Goal: Communication & Community: Answer question/provide support

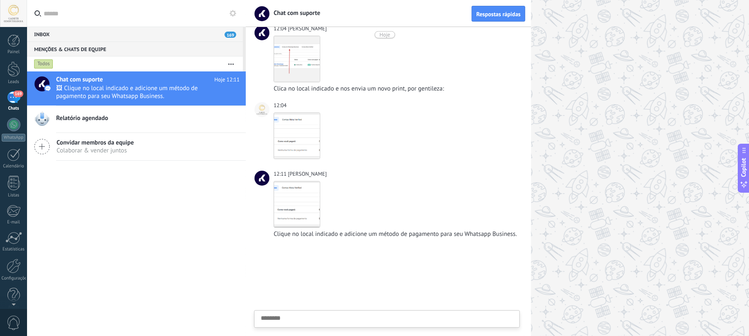
click at [51, 35] on div "Inbox 169" at bounding box center [135, 34] width 216 height 15
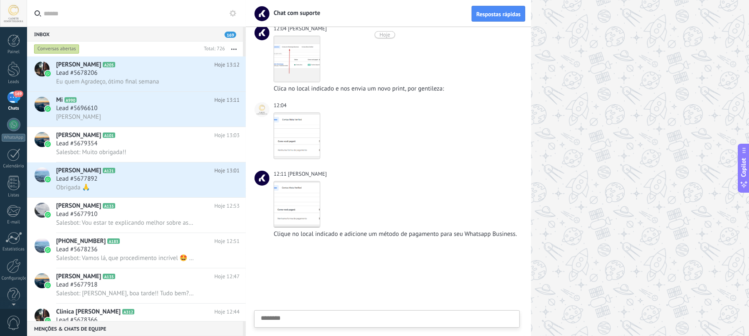
click at [47, 33] on div "Inbox 169" at bounding box center [135, 34] width 216 height 15
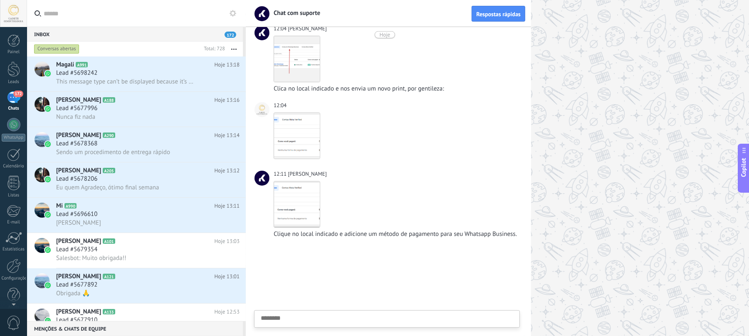
click at [313, 313] on div "Enviar Cancelar" at bounding box center [386, 319] width 265 height 17
type textarea "********"
click at [310, 274] on textarea at bounding box center [387, 280] width 252 height 34
type textarea "*"
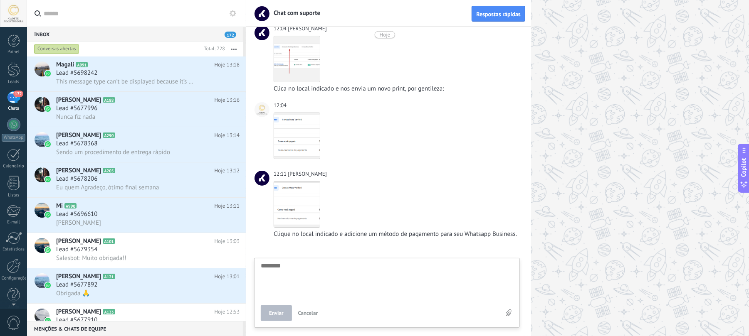
type textarea "*"
type textarea "**"
type textarea "***"
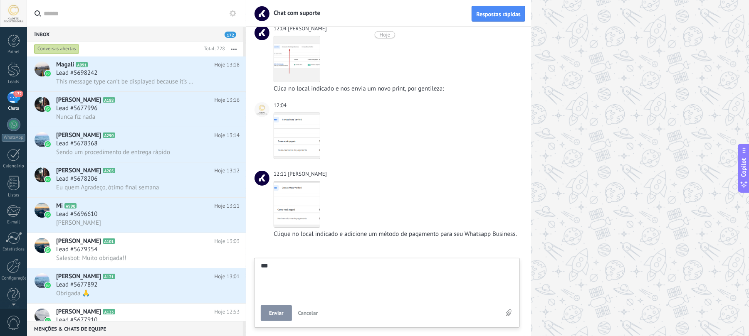
type textarea "****"
type textarea "******"
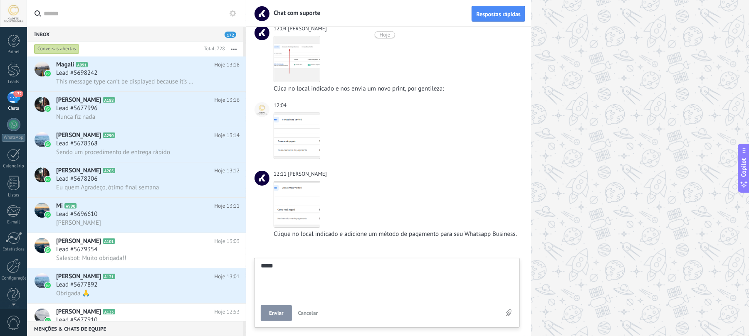
type textarea "******"
type textarea "*******"
type textarea "********"
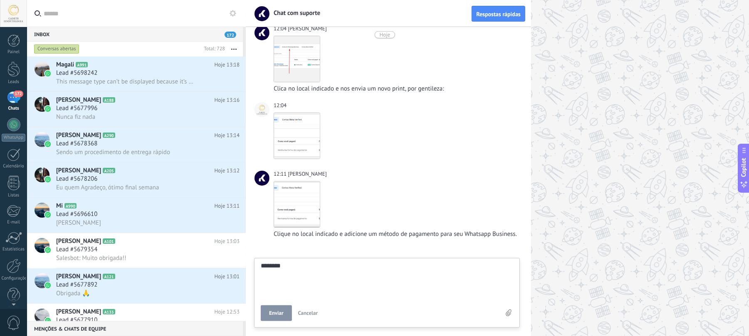
type textarea "*********"
type textarea "**********"
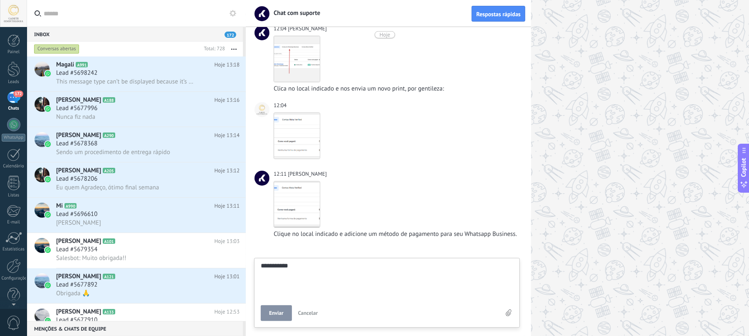
type textarea "**********"
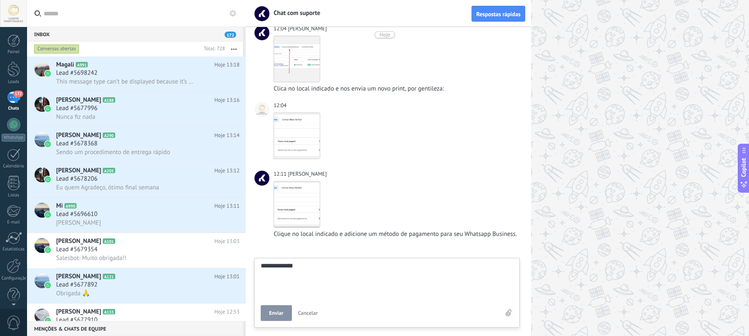
type textarea "**********"
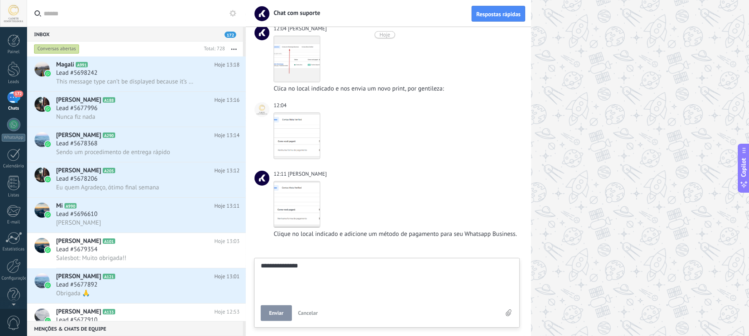
type textarea "**********"
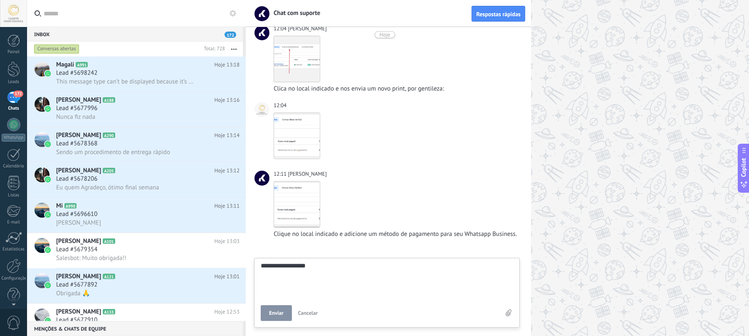
type textarea "**********"
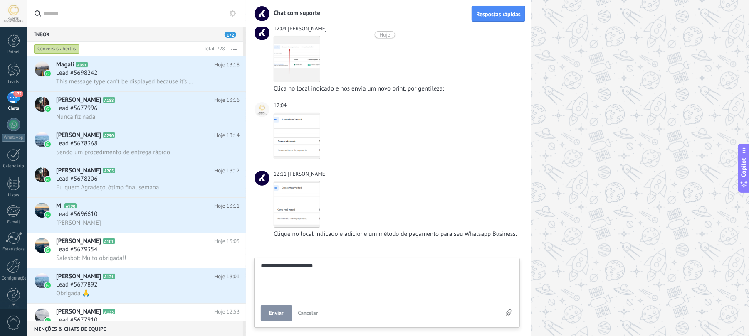
type textarea "**********"
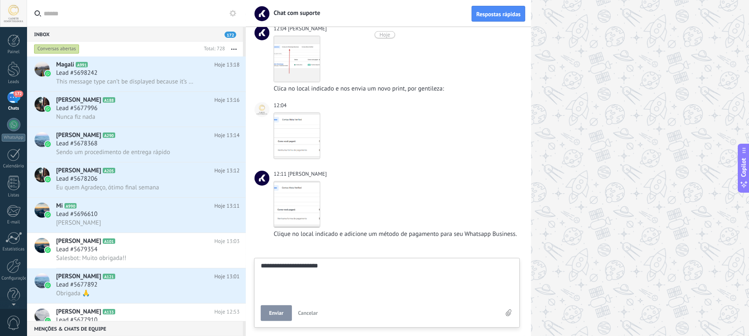
type textarea "**********"
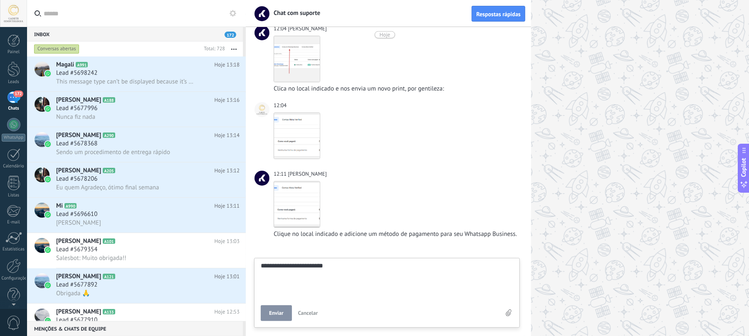
type textarea "**********"
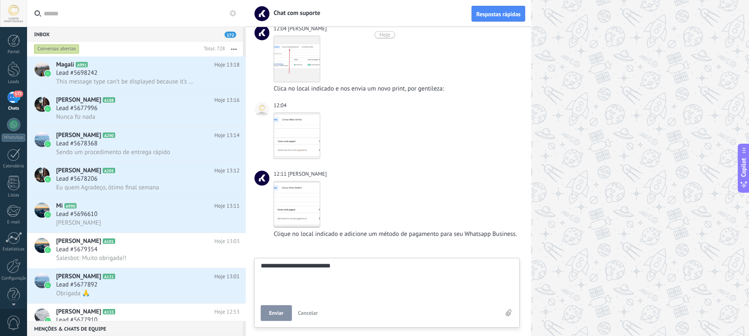
type textarea "**********"
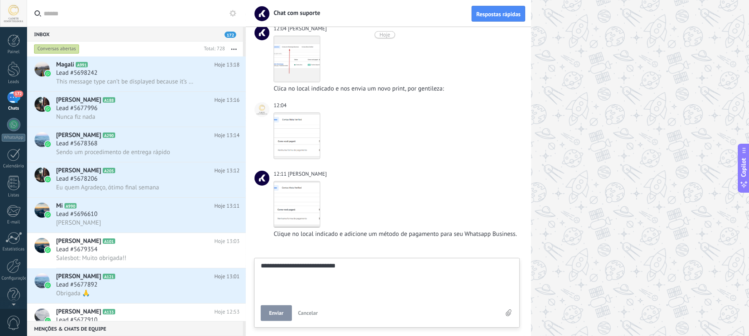
type textarea "**********"
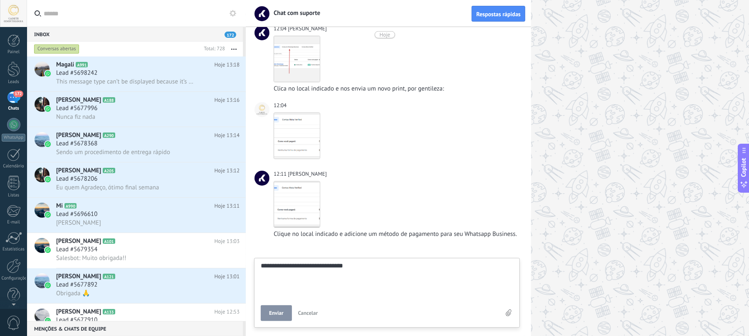
type textarea "**********"
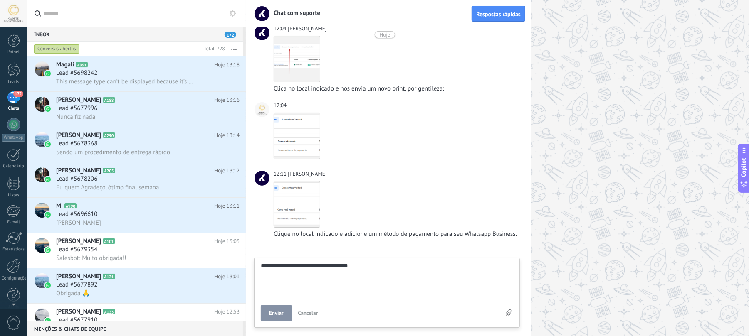
type textarea "**********"
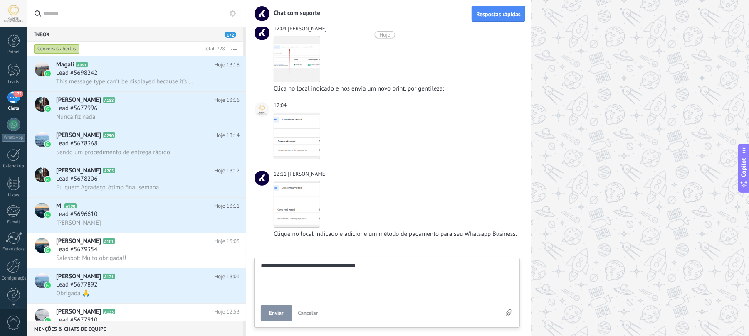
type textarea "**********"
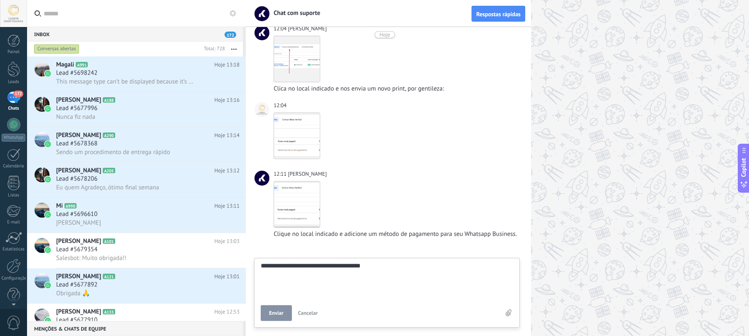
type textarea "**********"
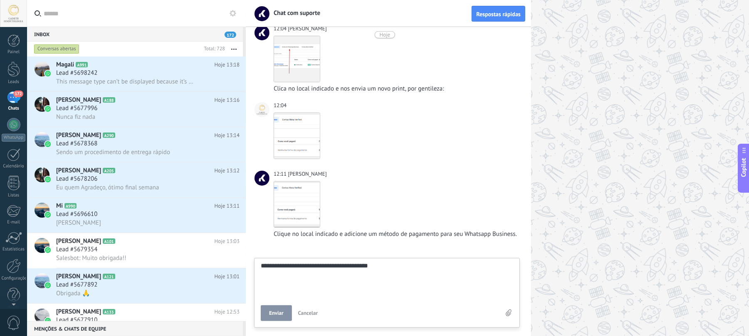
type textarea "**********"
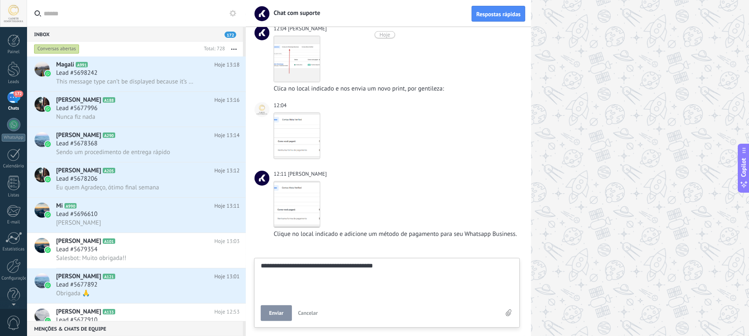
type textarea "**********"
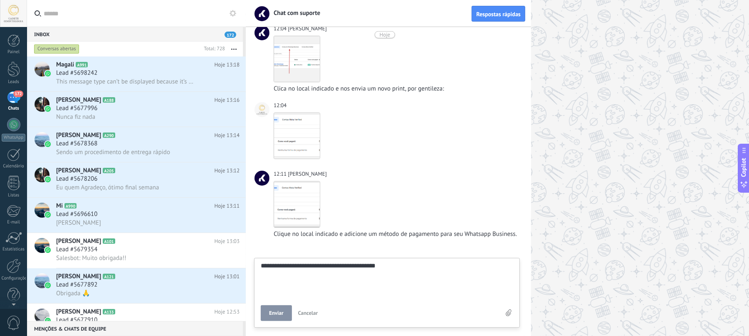
type textarea "**********"
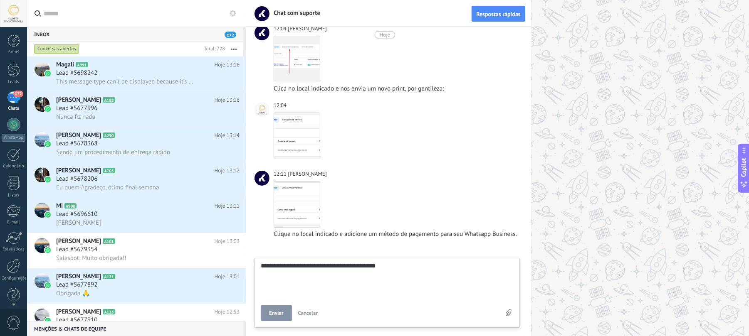
type textarea "**********"
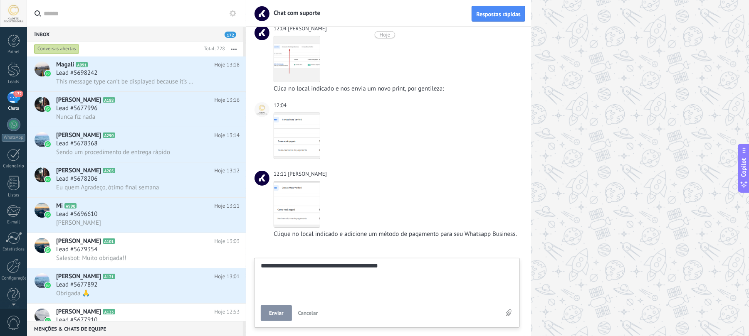
type textarea "**********"
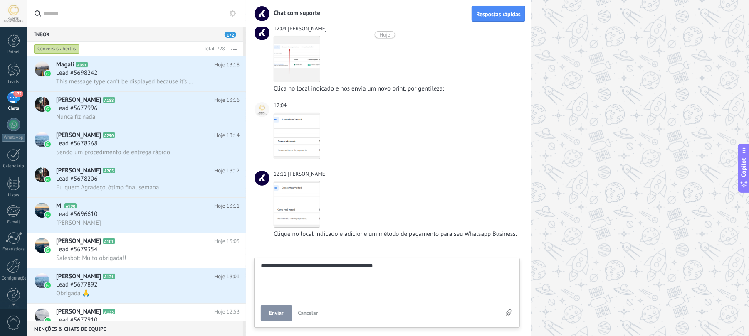
type textarea "**********"
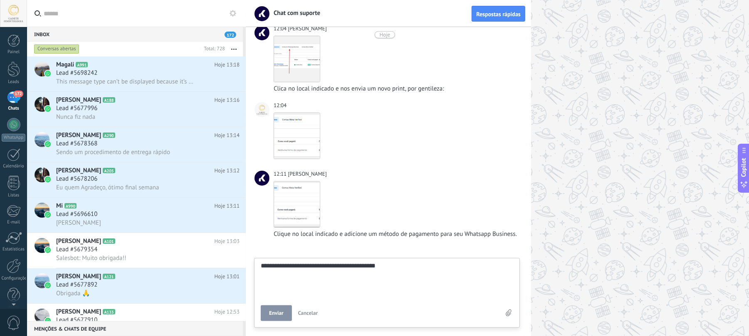
type textarea "**********"
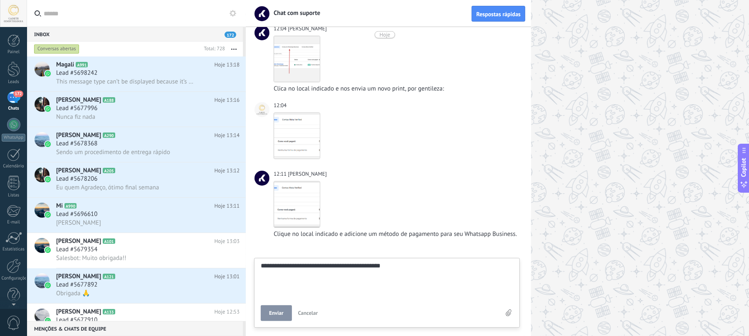
type textarea "**********"
click at [257, 311] on div "**********" at bounding box center [387, 293] width 266 height 70
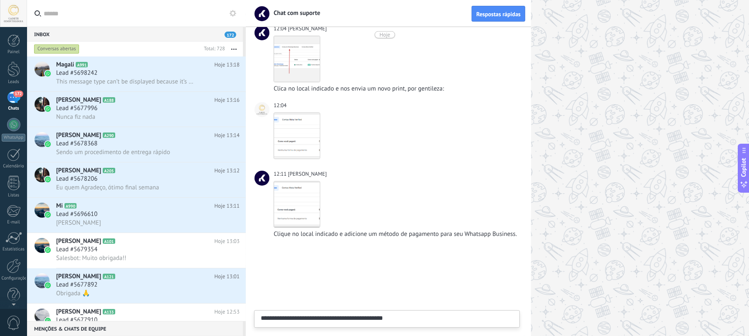
click at [328, 315] on textarea "**********" at bounding box center [387, 332] width 252 height 34
type textarea "**********"
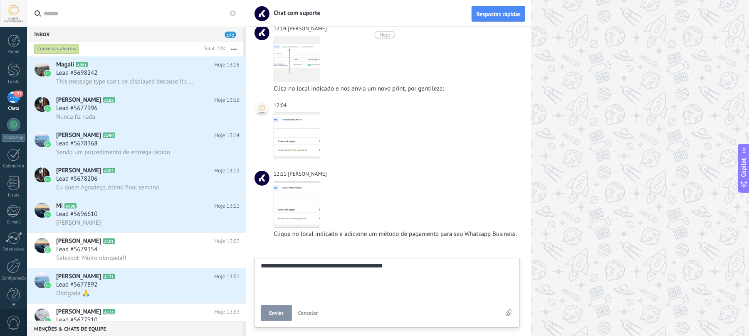
click at [274, 313] on span "Enviar" at bounding box center [276, 314] width 15 height 6
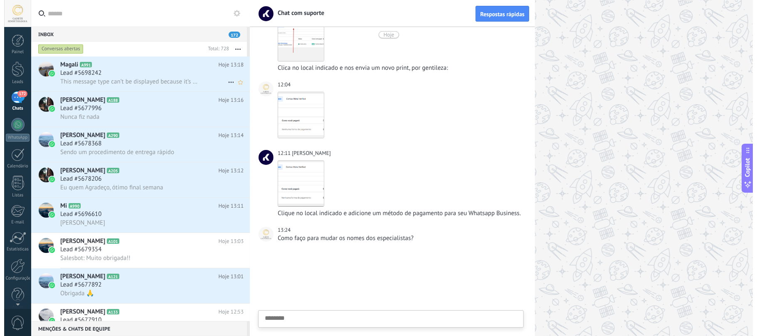
scroll to position [2021, 0]
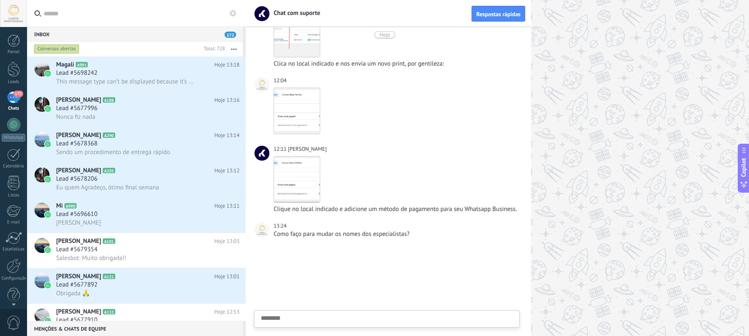
click at [68, 34] on div "Inbox 172" at bounding box center [135, 34] width 216 height 15
click at [44, 31] on div "Inbox 172" at bounding box center [135, 34] width 216 height 15
click at [230, 14] on icon at bounding box center [233, 13] width 7 height 7
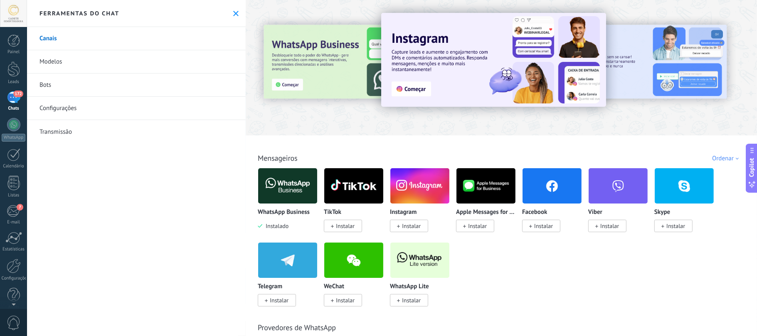
click at [233, 14] on icon at bounding box center [235, 13] width 5 height 5
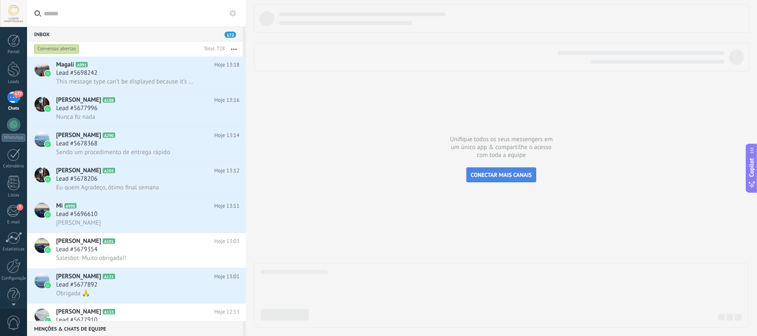
click at [504, 173] on span "CONECTAR MAIS CANAIS" at bounding box center [501, 174] width 61 height 7
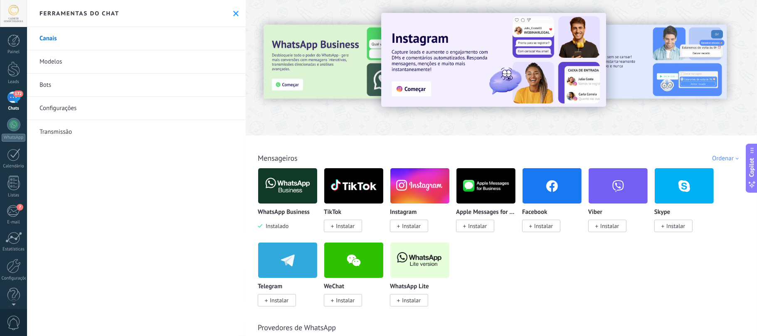
click at [233, 12] on use at bounding box center [235, 13] width 5 height 5
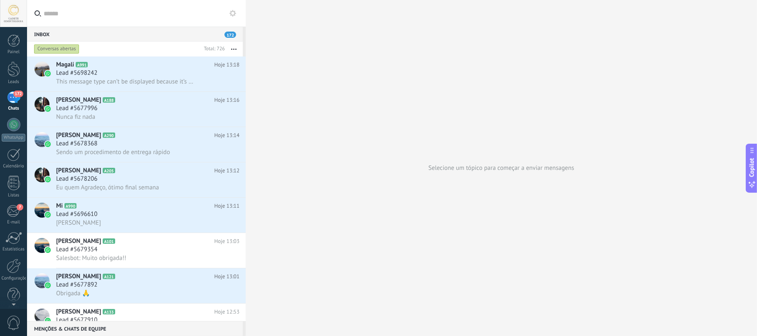
scroll to position [56, 0]
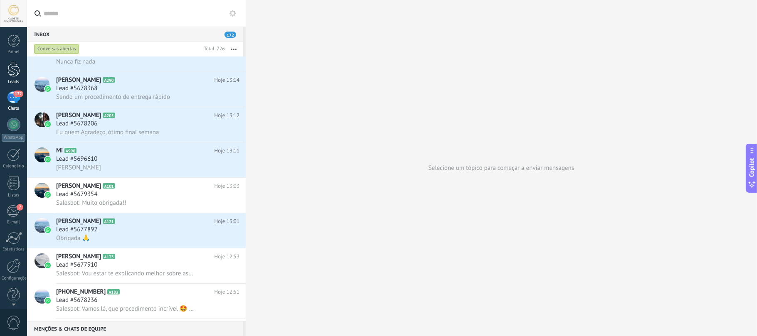
click at [17, 77] on link "Leads" at bounding box center [13, 73] width 27 height 23
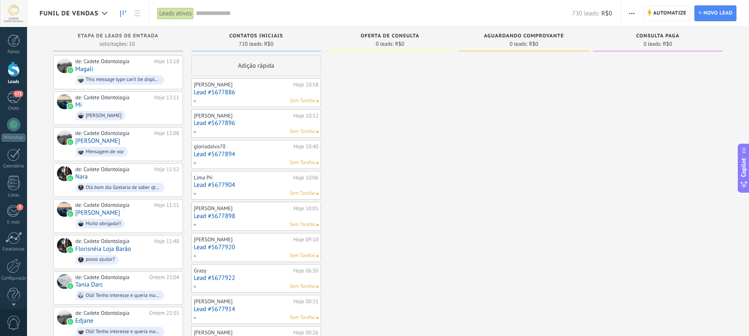
click at [214, 101] on div "Sem Tarefas" at bounding box center [254, 100] width 122 height 7
click at [225, 90] on link "Lead #5677886" at bounding box center [256, 92] width 125 height 7
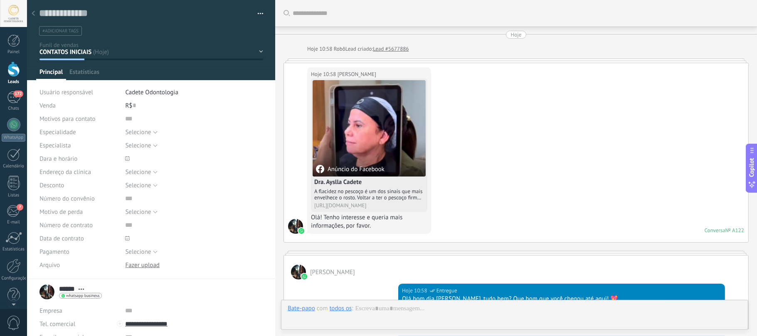
scroll to position [12, 0]
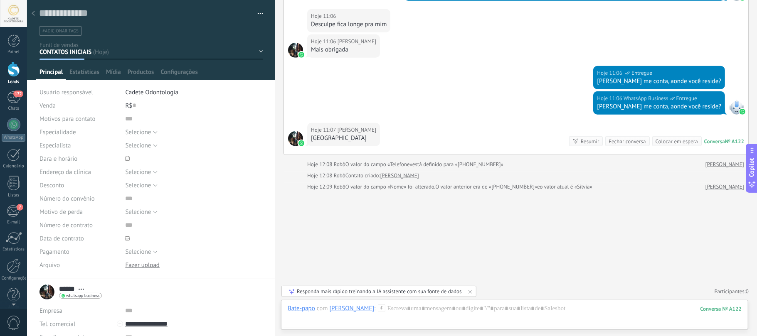
drag, startPoint x: 321, startPoint y: 140, endPoint x: 388, endPoint y: 143, distance: 67.0
click at [388, 143] on div "Hoje 11:07 Silvia São Lourenço da serra SP Conversa № A122 Conversa № A122 Resu…" at bounding box center [516, 139] width 464 height 32
click at [136, 132] on span "Selecione" at bounding box center [138, 132] width 26 height 8
click at [136, 131] on span "Selecione" at bounding box center [186, 132] width 140 height 8
click at [0, 0] on div "CONTATOS INICIAIS OFERTA DE CONSULTA AGUARDANDO COMPROVANTE CONSULTA PAGA AGEND…" at bounding box center [0, 0] width 0 height 0
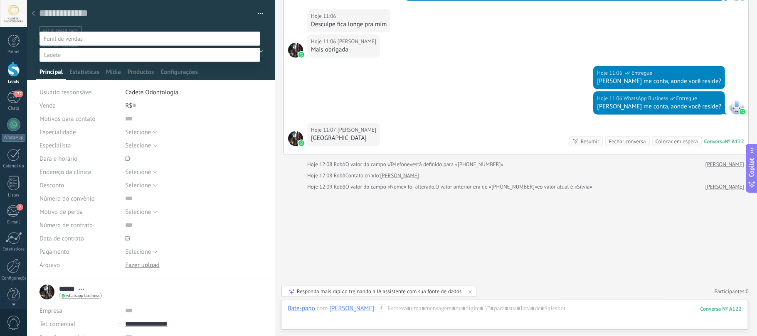
scroll to position [0, 0]
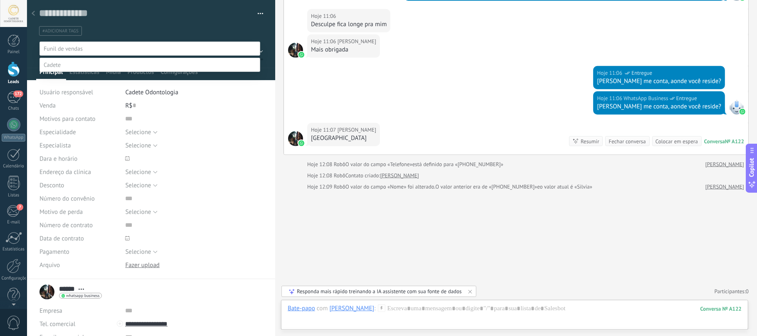
click at [195, 243] on div "CONTATOS INICIAIS OFERTA DE CONSULTA AGUARDANDO COMPROVANTE CONSULTA PAGA AGEND…" at bounding box center [150, 194] width 221 height 305
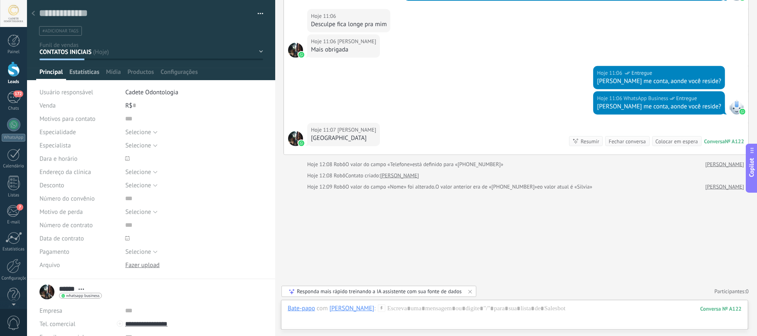
click at [81, 70] on span "Estatísticas" at bounding box center [84, 74] width 30 height 12
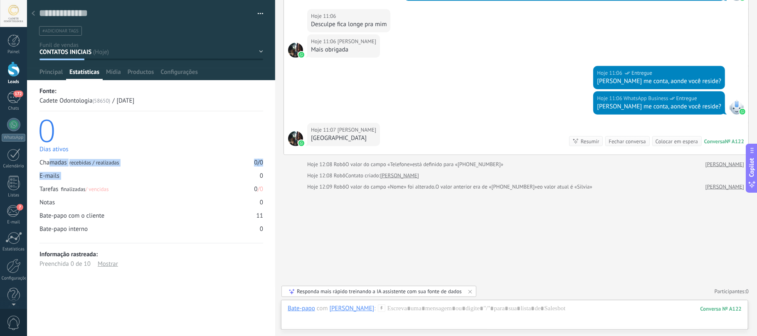
drag, startPoint x: 50, startPoint y: 161, endPoint x: 177, endPoint y: 172, distance: 127.3
click at [177, 172] on div "Chamadas recebidas / realizadas 0 / 0 E-mails 0 Tarefas finalizadas / vencidas …" at bounding box center [152, 196] width 224 height 74
click at [176, 177] on div "E-mails 0" at bounding box center [152, 176] width 224 height 8
click at [112, 74] on span "Mídia" at bounding box center [113, 74] width 15 height 12
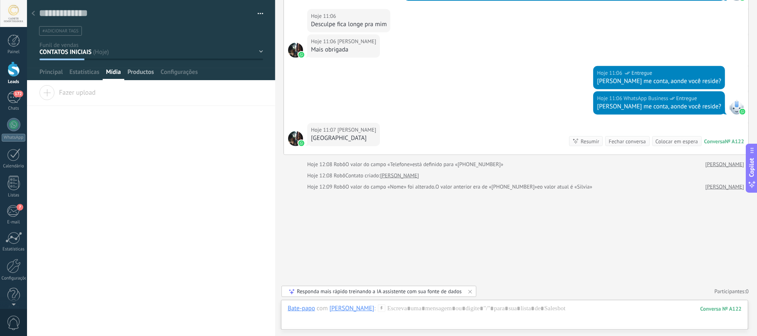
click at [142, 73] on span "Productos" at bounding box center [141, 74] width 27 height 12
click at [170, 72] on span "Configurações" at bounding box center [179, 74] width 37 height 12
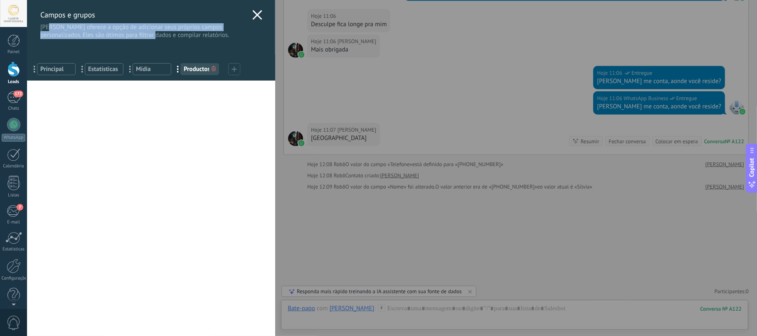
drag, startPoint x: 60, startPoint y: 31, endPoint x: 136, endPoint y: 43, distance: 76.3
click at [136, 43] on div "Campos e grupos Kommo oferece a opção de adicionar seus próprios campos persona…" at bounding box center [151, 40] width 248 height 81
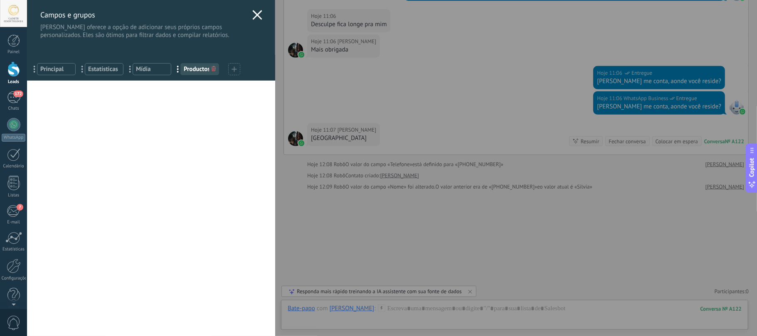
click at [256, 11] on icon at bounding box center [257, 15] width 10 height 10
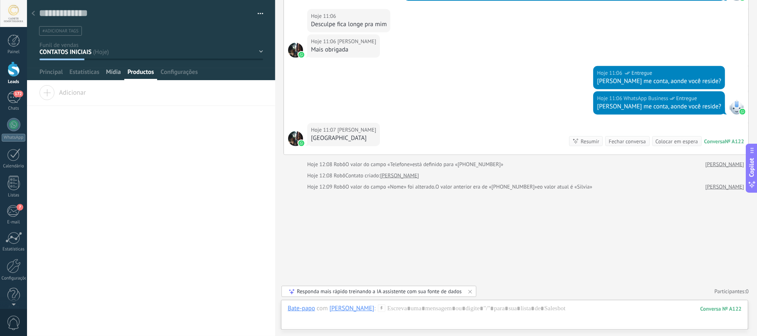
drag, startPoint x: 114, startPoint y: 72, endPoint x: 114, endPoint y: 79, distance: 7.1
click at [114, 71] on span "Mídia" at bounding box center [113, 74] width 15 height 12
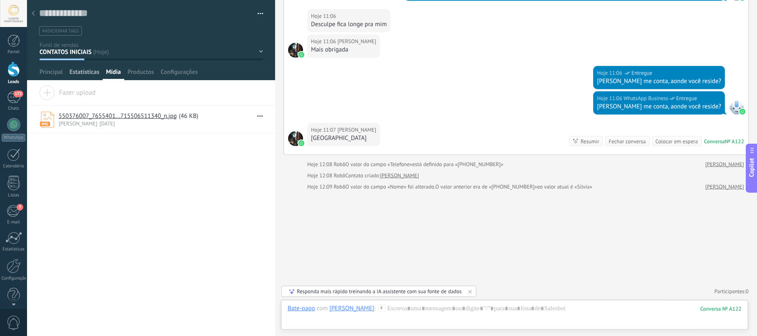
click at [91, 75] on span "Estatísticas" at bounding box center [84, 74] width 30 height 12
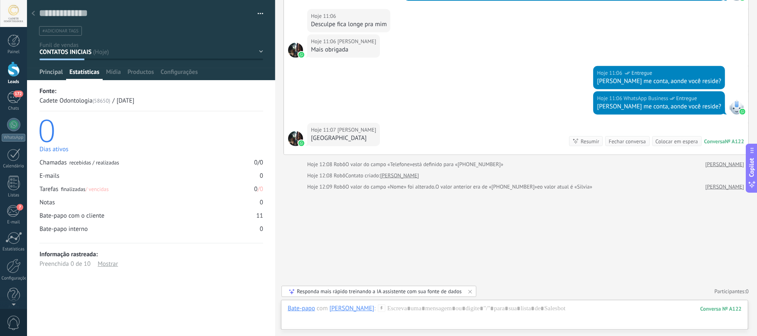
click at [52, 73] on span "Principal" at bounding box center [51, 74] width 23 height 12
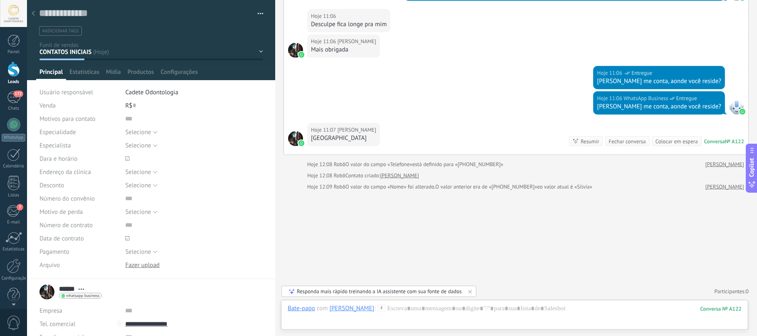
click at [134, 105] on div "R$ 0" at bounding box center [194, 105] width 138 height 13
click at [90, 115] on div "Motivos para contato" at bounding box center [79, 118] width 79 height 13
click at [101, 116] on div "Motivos para contato" at bounding box center [79, 118] width 79 height 13
click at [115, 119] on div "Motivos para contato" at bounding box center [79, 118] width 79 height 13
drag, startPoint x: 122, startPoint y: 122, endPoint x: 132, endPoint y: 128, distance: 11.4
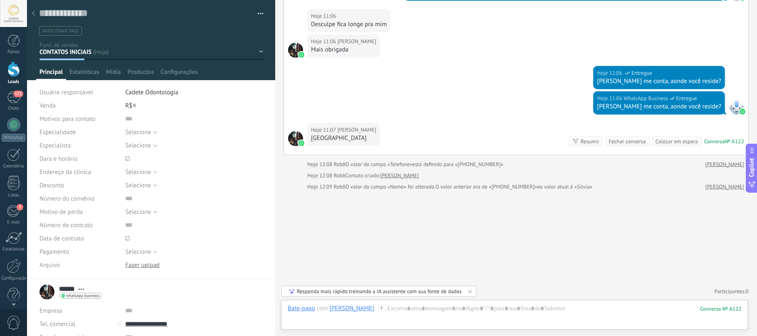
click at [125, 122] on div "Motivos para contato" at bounding box center [152, 118] width 224 height 13
click at [132, 128] on span "Selecione" at bounding box center [138, 132] width 26 height 8
click at [165, 132] on span "Selecione" at bounding box center [186, 132] width 140 height 8
click at [142, 143] on span "Selecione" at bounding box center [138, 146] width 26 height 8
click at [89, 150] on div "Especialista" at bounding box center [79, 145] width 79 height 13
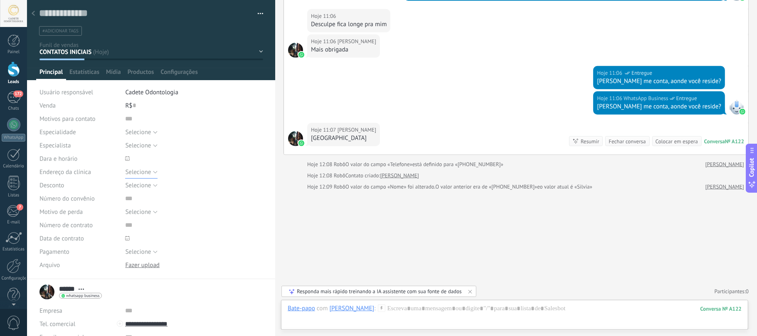
click at [128, 170] on span "Selecione" at bounding box center [138, 172] width 26 height 8
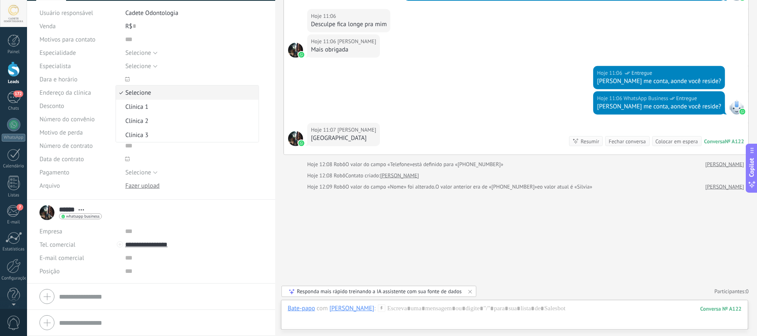
click at [172, 218] on div "****** Silvia ****** Silvia Sobrenome Abrir detalhes Copiar nome Desvincular" at bounding box center [151, 213] width 223 height 21
click at [138, 134] on span "Selecione" at bounding box center [138, 133] width 26 height 8
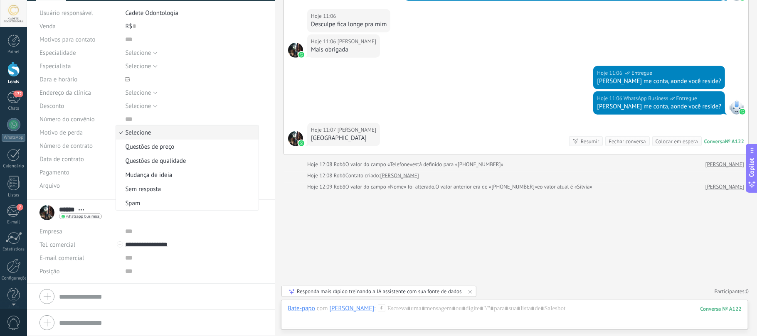
click at [159, 131] on span "Selecione" at bounding box center [186, 133] width 140 height 8
click at [143, 170] on span "Selecione" at bounding box center [138, 173] width 26 height 8
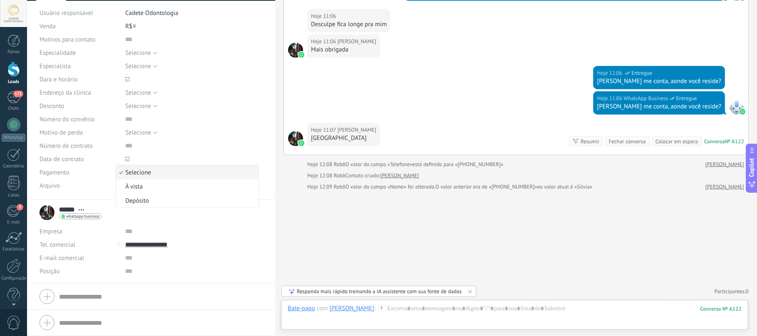
click at [150, 173] on span "Selecione" at bounding box center [186, 173] width 140 height 8
click at [66, 296] on form "Empresa Tel. comercial Comercial direto Celular Faz Casa Outros Tel. comercial …" at bounding box center [151, 297] width 223 height 21
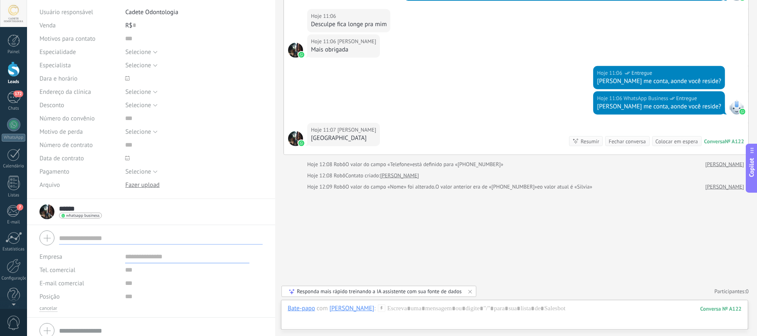
scroll to position [89, 0]
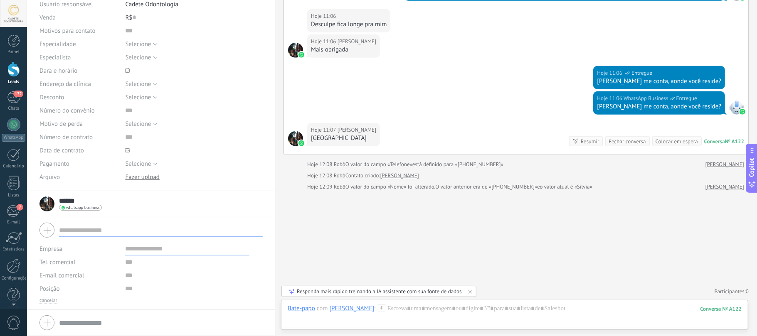
click at [244, 155] on div at bounding box center [194, 150] width 138 height 13
click at [215, 147] on div at bounding box center [194, 150] width 138 height 13
click at [46, 323] on div at bounding box center [151, 323] width 223 height 21
click at [49, 232] on div at bounding box center [151, 230] width 223 height 21
click at [80, 235] on input "text" at bounding box center [161, 229] width 204 height 13
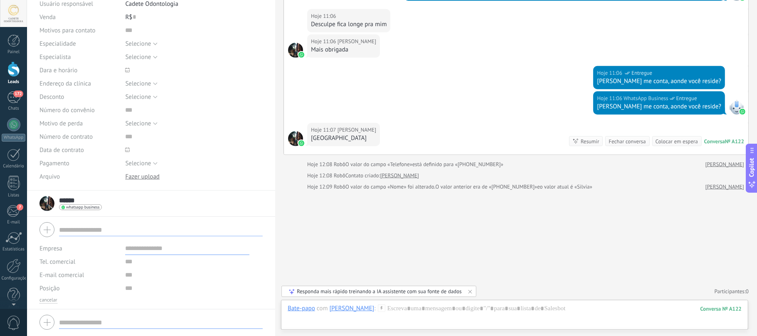
click at [80, 259] on div "Tel. comercial Comercial direto Celular Faz Casa Outros Tel. comercial" at bounding box center [79, 261] width 79 height 13
drag, startPoint x: 116, startPoint y: 264, endPoint x: 133, endPoint y: 265, distance: 16.7
click at [118, 264] on div "Tel. comercial Comercial direto Celular Faz Casa Outros Tel. comercial Ligar Co…" at bounding box center [151, 261] width 223 height 13
click at [133, 265] on input "text" at bounding box center [187, 261] width 124 height 13
click at [190, 76] on span at bounding box center [194, 70] width 138 height 13
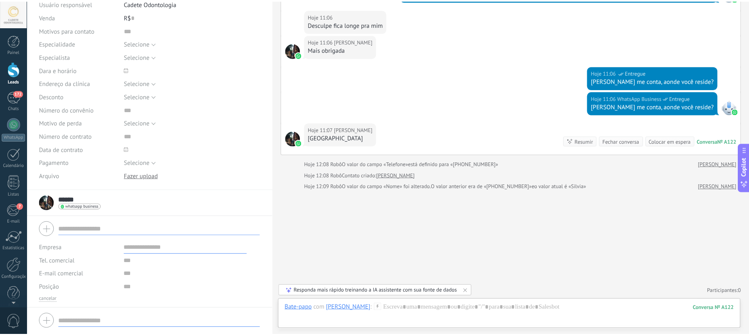
scroll to position [0, 0]
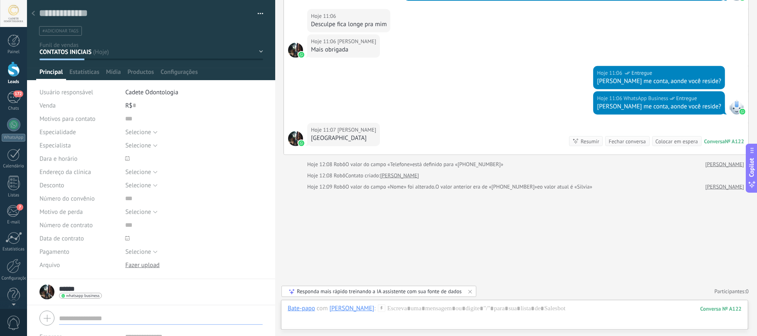
click at [259, 12] on button "button" at bounding box center [258, 13] width 12 height 12
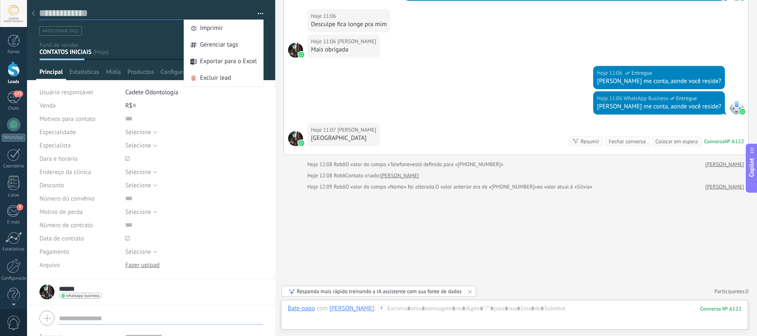
click at [224, 12] on textarea at bounding box center [145, 13] width 212 height 13
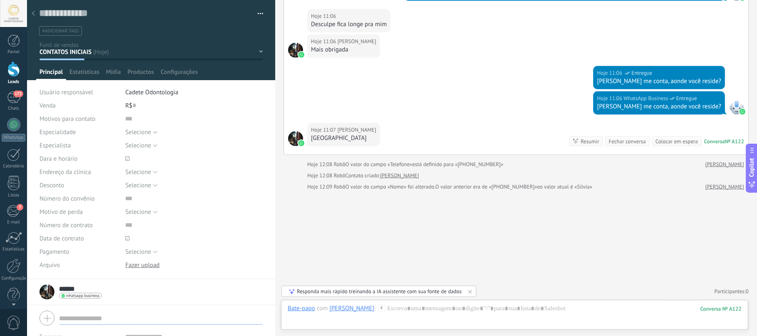
click at [12, 77] on div at bounding box center [13, 69] width 12 height 15
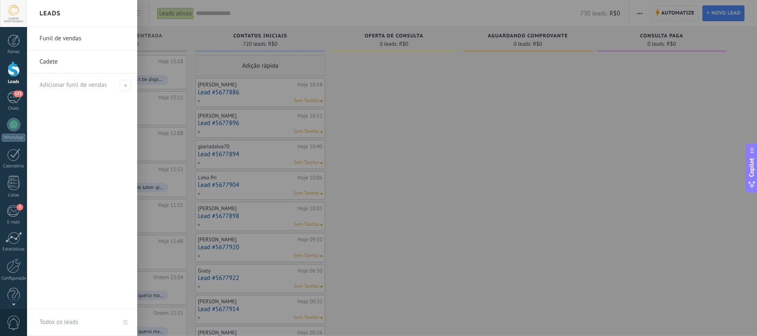
click at [54, 62] on link "Cadete" at bounding box center [84, 61] width 89 height 23
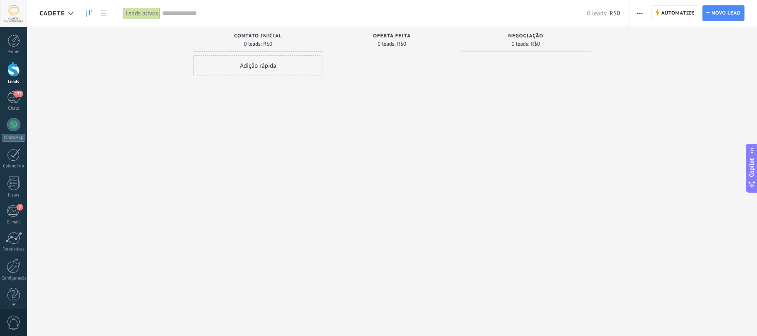
click at [14, 65] on div at bounding box center [13, 69] width 12 height 15
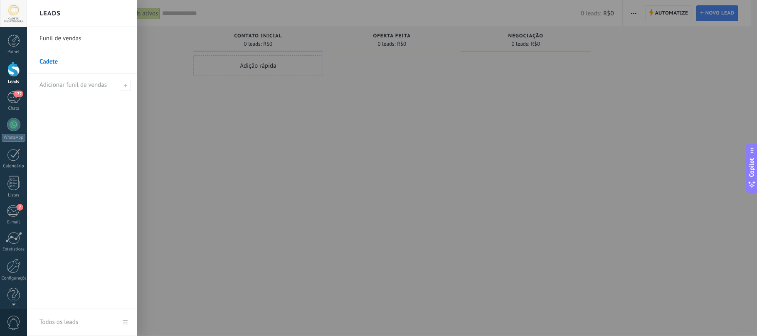
click at [71, 35] on link "Funil de vendas" at bounding box center [84, 38] width 89 height 23
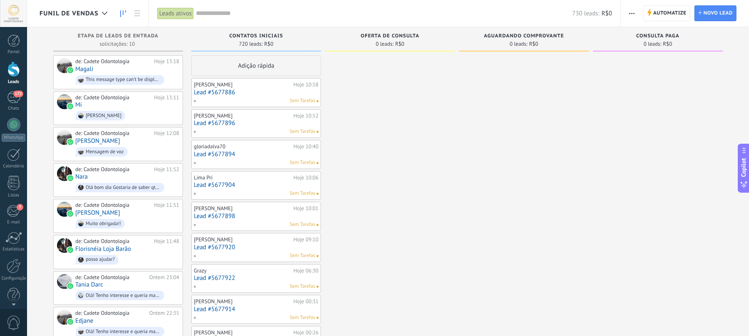
click at [260, 65] on div "Adição rápida" at bounding box center [256, 65] width 130 height 21
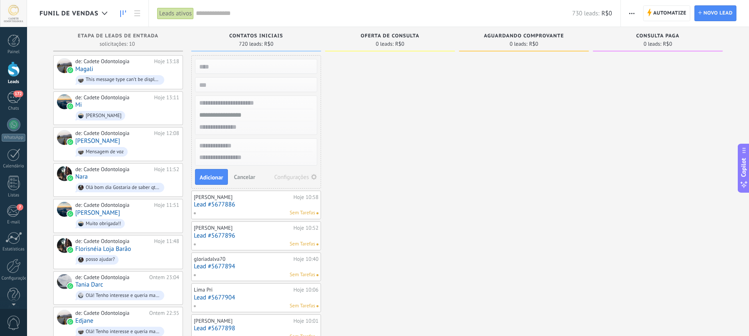
click at [241, 178] on span "Cancelar" at bounding box center [244, 176] width 21 height 7
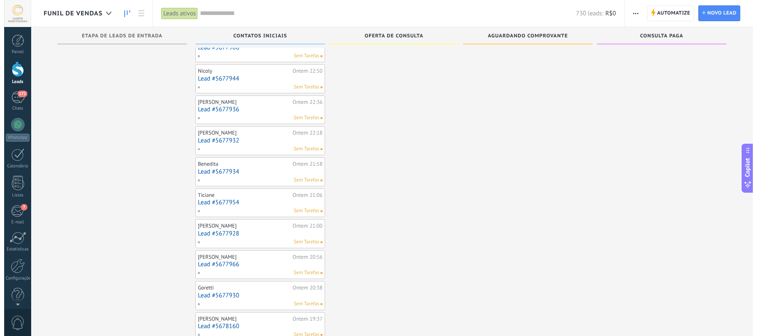
scroll to position [164, 0]
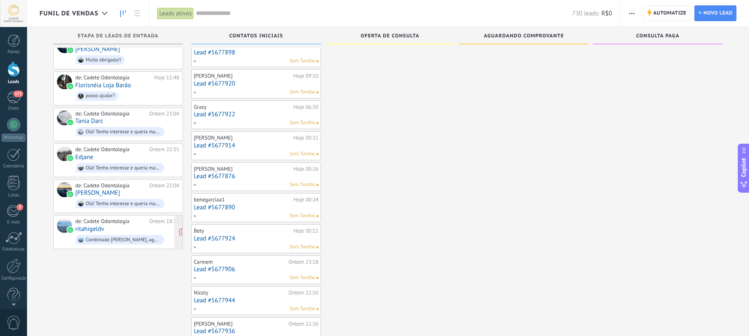
click at [122, 225] on div "de: Cadete Odontologia" at bounding box center [110, 221] width 71 height 7
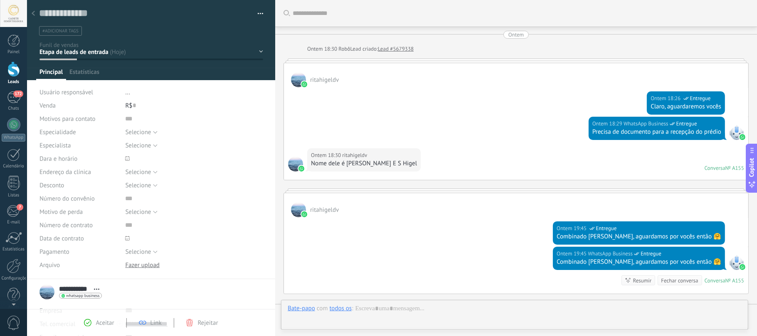
scroll to position [145, 0]
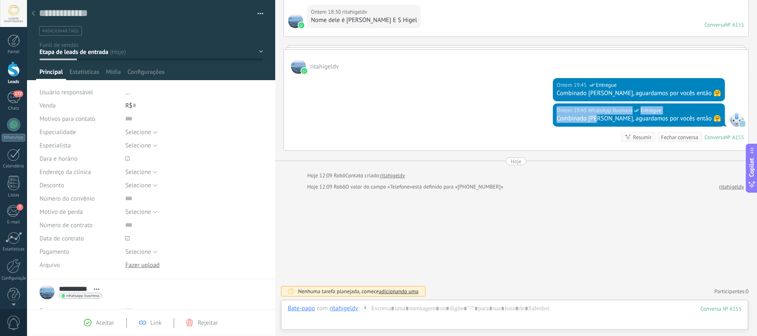
drag, startPoint x: 627, startPoint y: 120, endPoint x: 744, endPoint y: 105, distance: 116.9
click at [744, 105] on div "Ontem 19:45 WhatsApp Business Entregue Combinado Rita, aguardamos por vocês ent…" at bounding box center [516, 127] width 464 height 47
click at [628, 57] on div "ritahigeldv" at bounding box center [516, 62] width 464 height 24
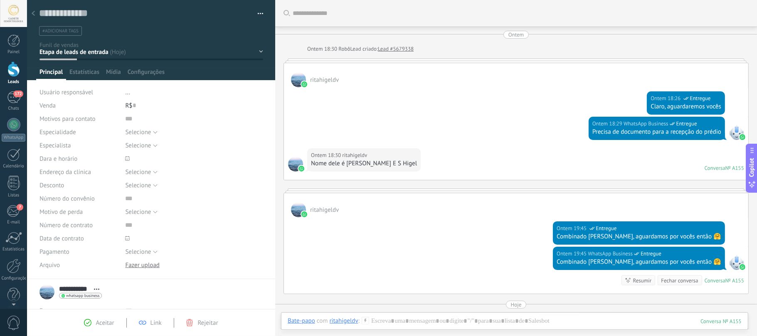
click at [411, 131] on div "Ontem 18:29 WhatsApp Business Entregue Precisa de documento para a recepção do …" at bounding box center [516, 133] width 464 height 32
drag, startPoint x: 320, startPoint y: 79, endPoint x: 404, endPoint y: 89, distance: 85.0
click at [404, 89] on div "ritahigeldv Ontem 18:26 WhatsApp Business Entregue Claro, aguardaremos vocês On…" at bounding box center [516, 122] width 465 height 118
click at [404, 89] on div "Ontem 18:26 WhatsApp Business Entregue Claro, aguardaremos vocês" at bounding box center [516, 102] width 464 height 30
click at [371, 46] on div "Lead criado:" at bounding box center [364, 49] width 28 height 8
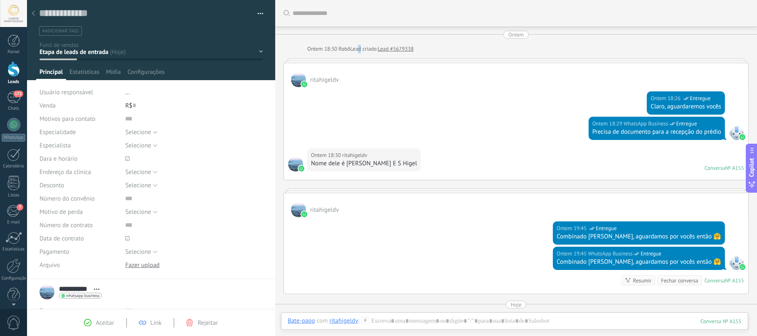
drag, startPoint x: 361, startPoint y: 46, endPoint x: 357, endPoint y: 47, distance: 4.7
click at [361, 47] on div "Lead criado:" at bounding box center [364, 49] width 28 height 8
click at [353, 47] on div "Lead criado:" at bounding box center [364, 49] width 28 height 8
click at [17, 9] on div at bounding box center [13, 13] width 27 height 27
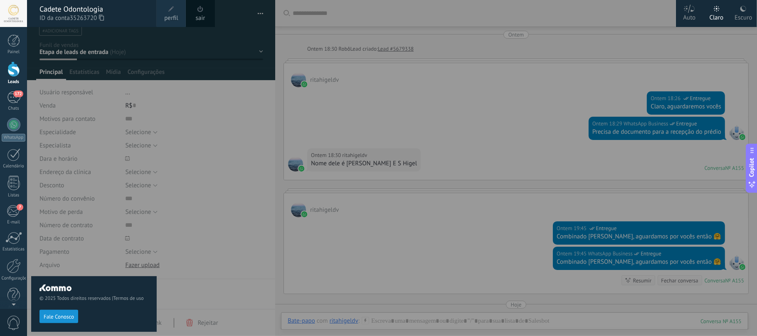
click at [67, 322] on button "Fale Conosco" at bounding box center [59, 316] width 39 height 13
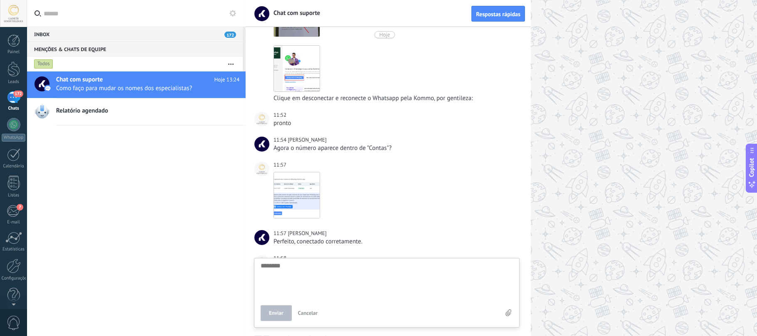
scroll to position [1620, 0]
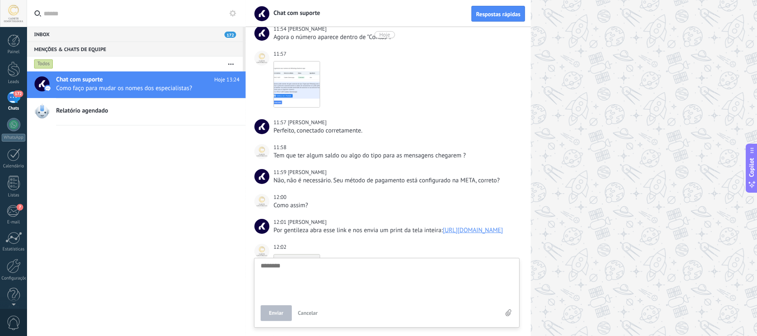
click at [443, 235] on link "https://business.facebook.com/billing_hub/accounts?business_id=" at bounding box center [473, 231] width 60 height 8
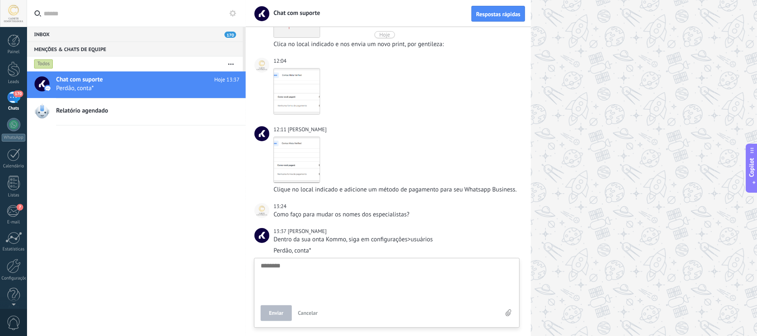
scroll to position [1989, 0]
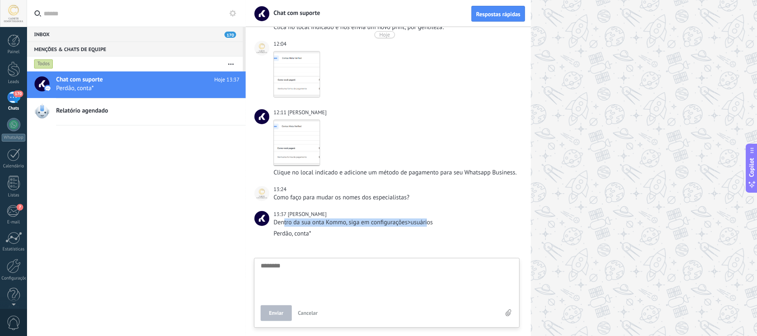
drag, startPoint x: 284, startPoint y: 224, endPoint x: 426, endPoint y: 224, distance: 141.8
click at [426, 224] on div "Dentro da sua onta Kommo, siga em configurações>usuários" at bounding box center [396, 223] width 245 height 8
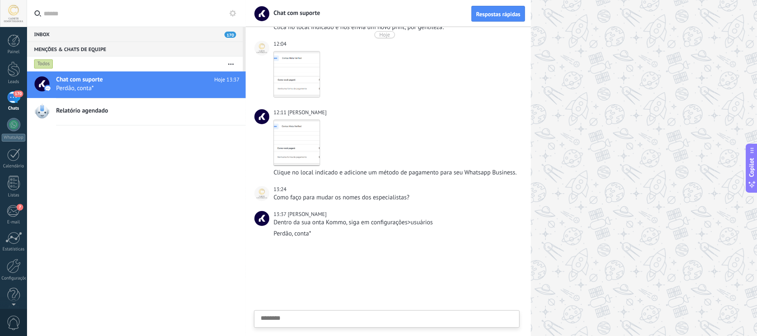
click at [339, 322] on textarea at bounding box center [387, 332] width 252 height 34
click at [506, 313] on icon at bounding box center [509, 313] width 6 height 7
click at [0, 0] on input "file" at bounding box center [0, 0] width 0 height 0
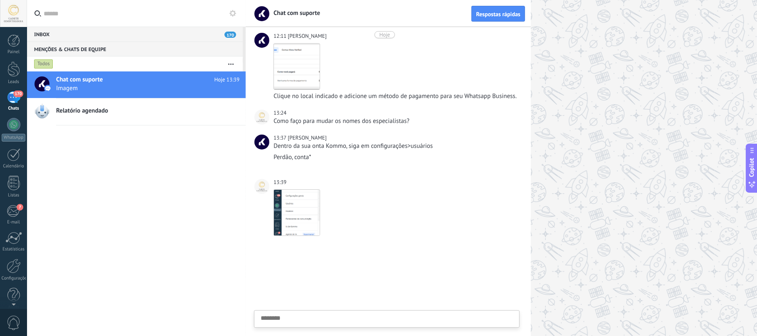
drag, startPoint x: 304, startPoint y: 321, endPoint x: 309, endPoint y: 312, distance: 10.8
click at [308, 318] on textarea at bounding box center [387, 332] width 252 height 34
type textarea "*"
type textarea "**"
type textarea "***"
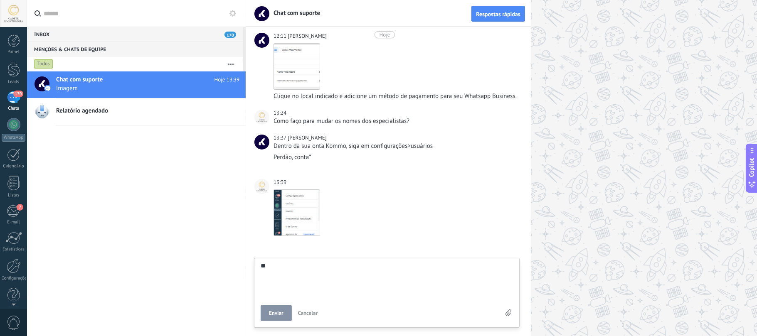
type textarea "***"
type textarea "*****"
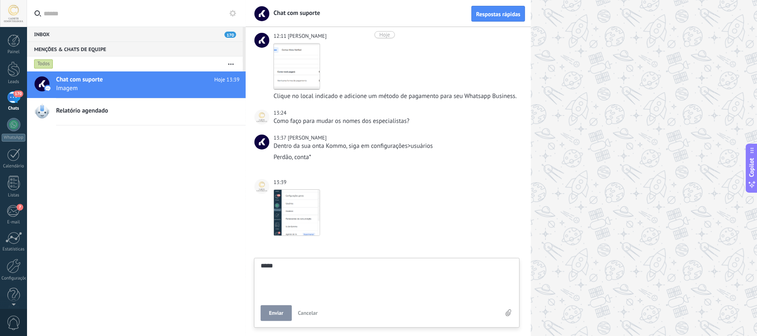
type textarea "******"
type textarea "*******"
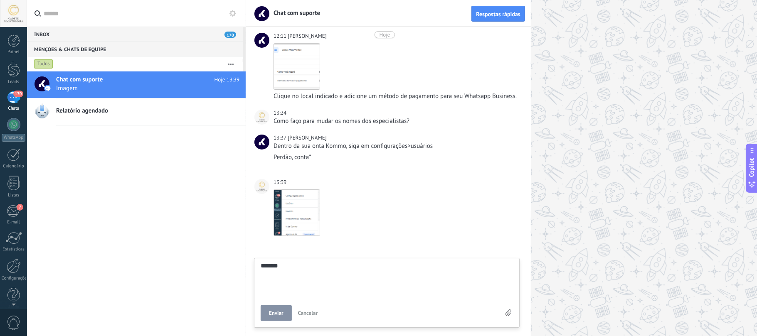
type textarea "*******"
type textarea "*********"
type textarea "**********"
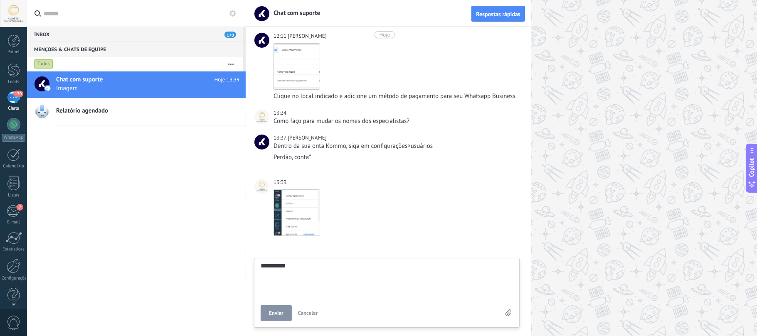
type textarea "**********"
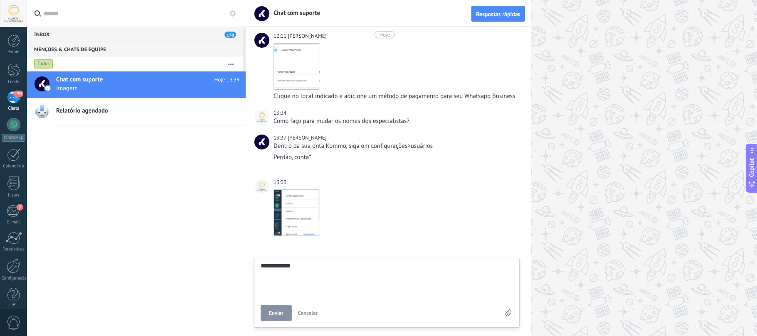
type textarea "**********"
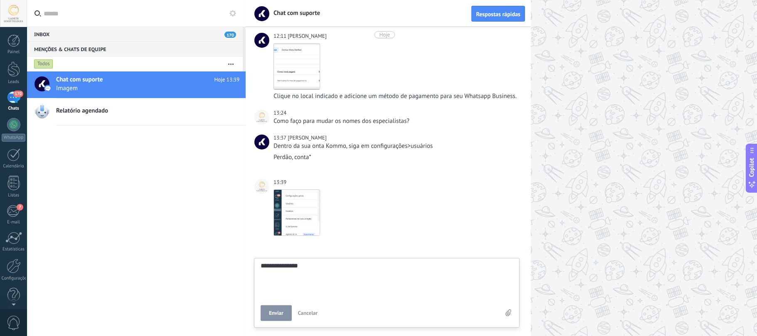
type textarea "**********"
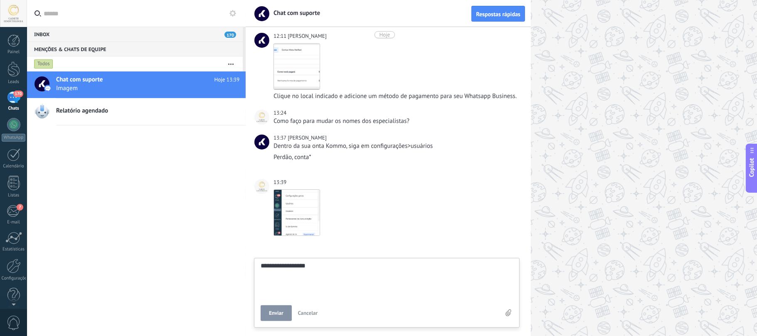
type textarea "**********"
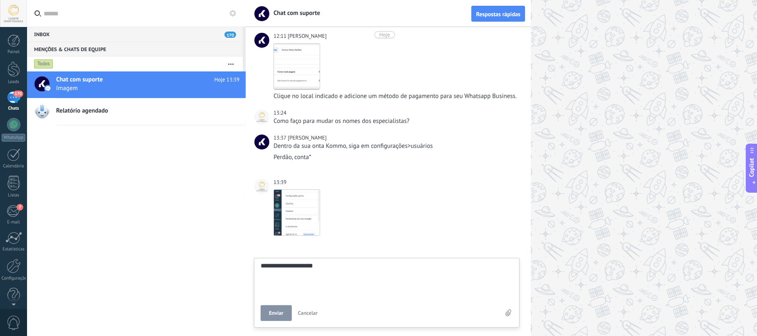
type textarea "**********"
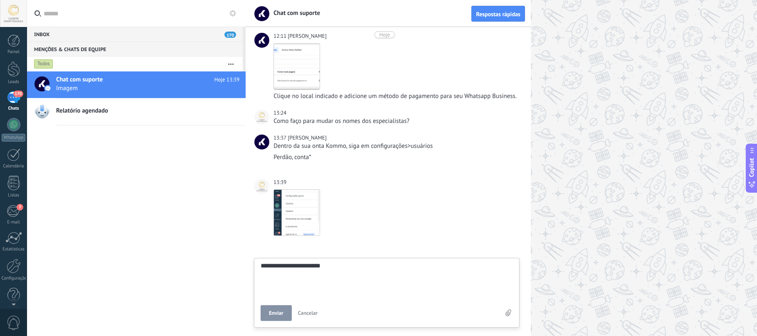
type textarea "**********"
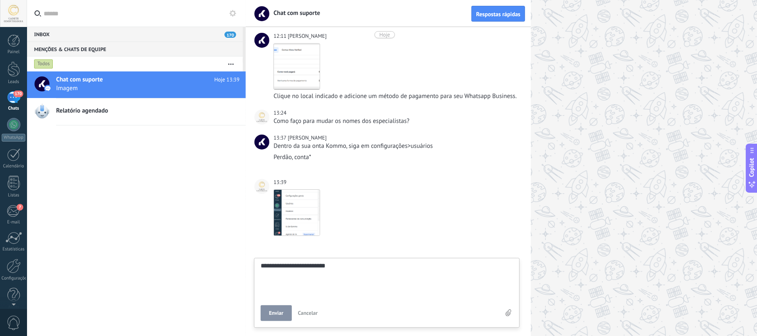
type textarea "**********"
click at [272, 309] on button "Enviar" at bounding box center [276, 314] width 31 height 16
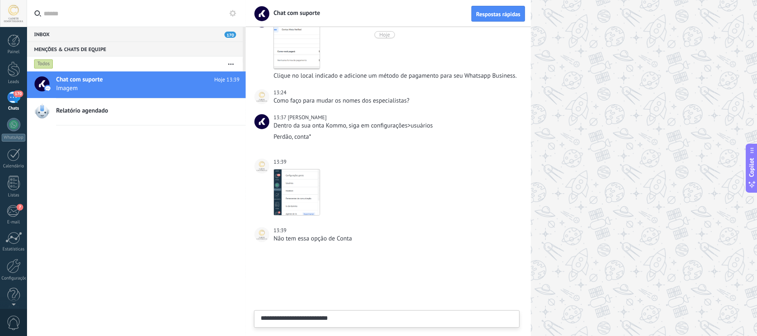
type textarea "********"
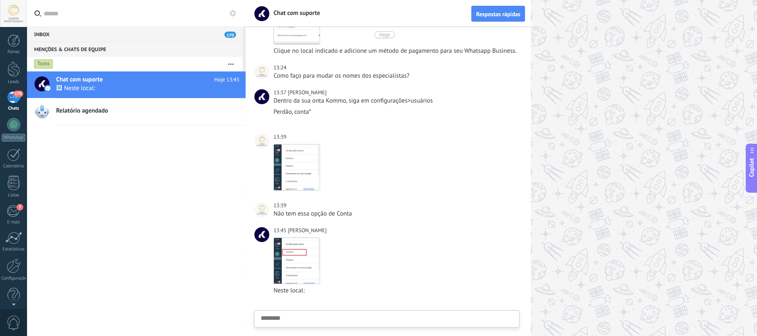
scroll to position [2168, 0]
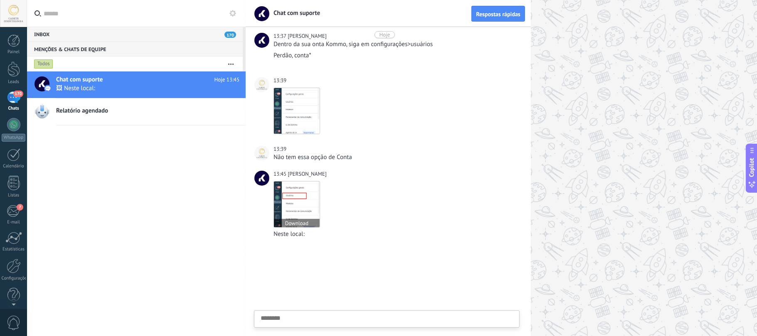
click at [309, 205] on img at bounding box center [297, 205] width 46 height 46
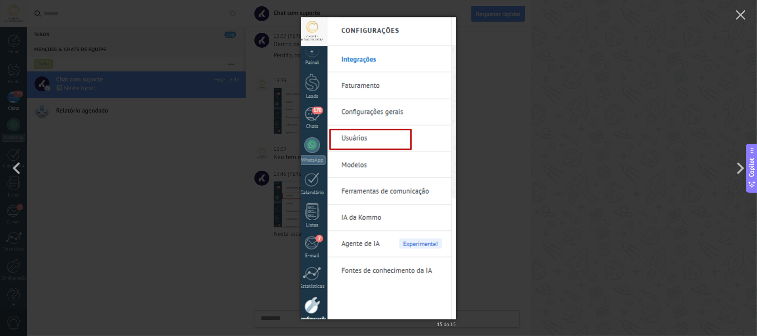
click at [195, 59] on div "15 do 15" at bounding box center [378, 168] width 757 height 336
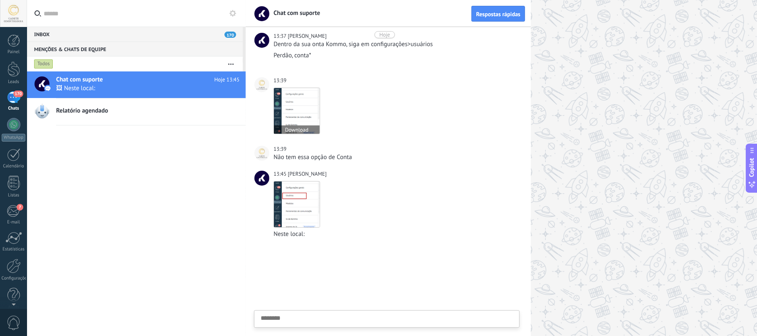
click at [309, 115] on img at bounding box center [297, 111] width 46 height 46
drag, startPoint x: 281, startPoint y: 56, endPoint x: 358, endPoint y: 55, distance: 77.3
click at [358, 55] on div "Perdão, conta*" at bounding box center [396, 56] width 245 height 8
click at [316, 322] on textarea at bounding box center [387, 332] width 252 height 34
type textarea "*"
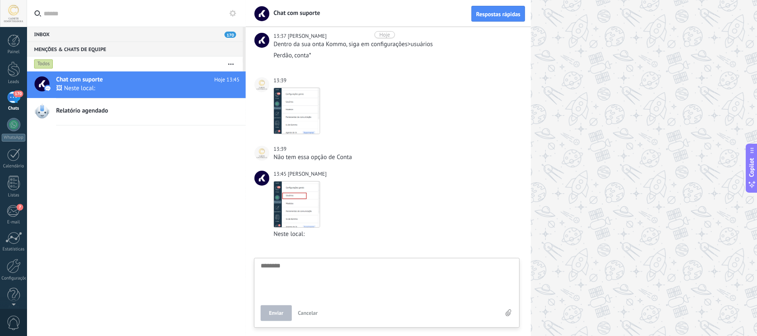
type textarea "*"
type textarea "**"
type textarea "***"
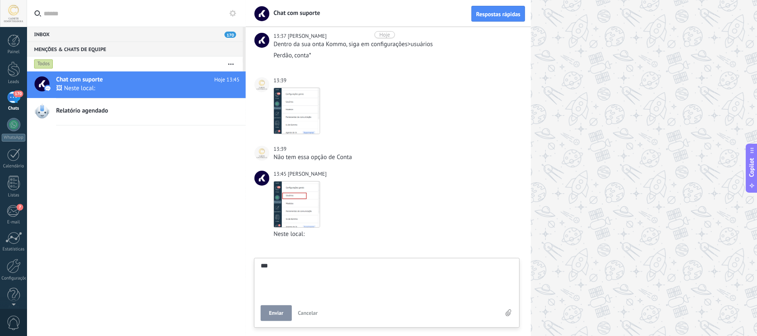
type textarea "****"
type textarea "******"
type textarea "*******"
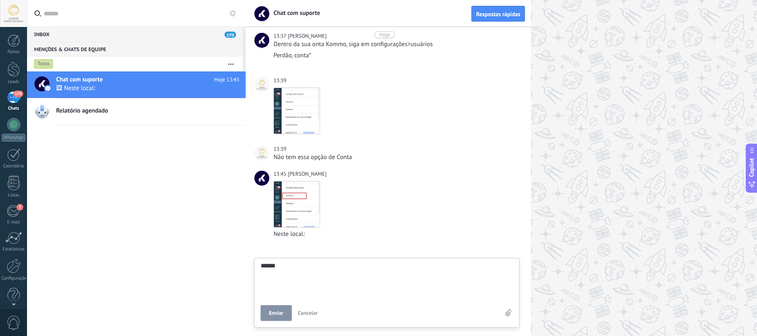
type textarea "*******"
type textarea "********"
type textarea "**********"
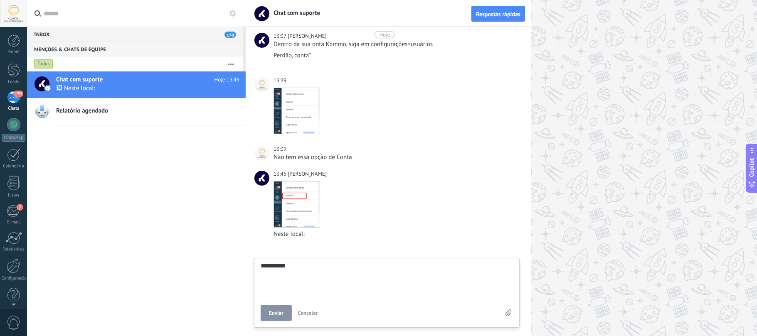
type textarea "**********"
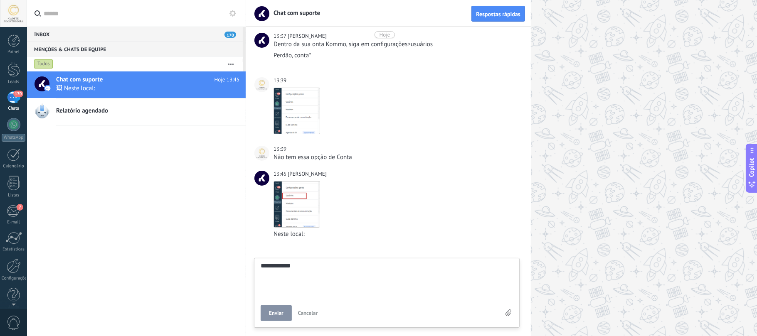
type textarea "**********"
click at [277, 313] on span "Enviar" at bounding box center [276, 314] width 15 height 6
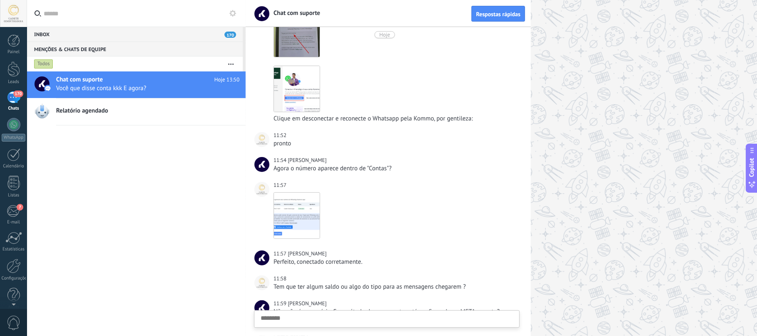
scroll to position [1599, 0]
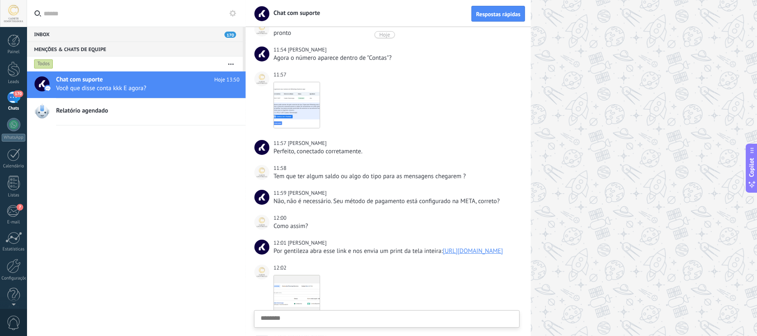
click at [443, 255] on link "https://business.facebook.com/billing_hub/accounts?business_id=" at bounding box center [473, 251] width 60 height 8
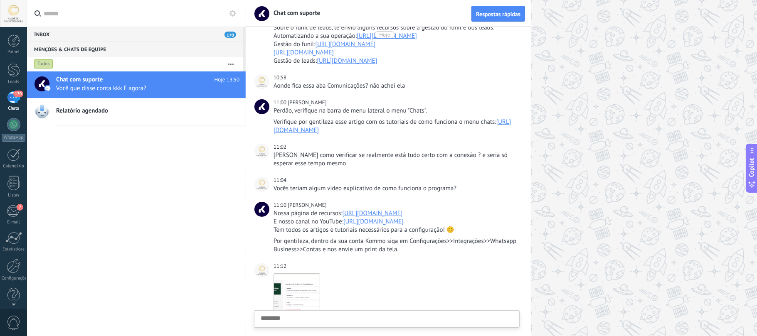
scroll to position [879, 0]
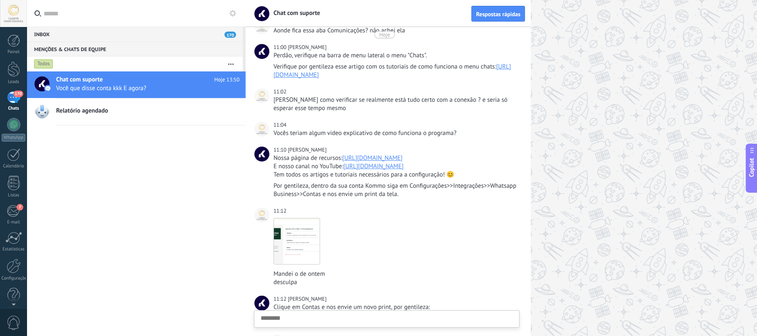
click at [403, 162] on link "https://www.kommo.com/br/recursos/" at bounding box center [373, 158] width 60 height 8
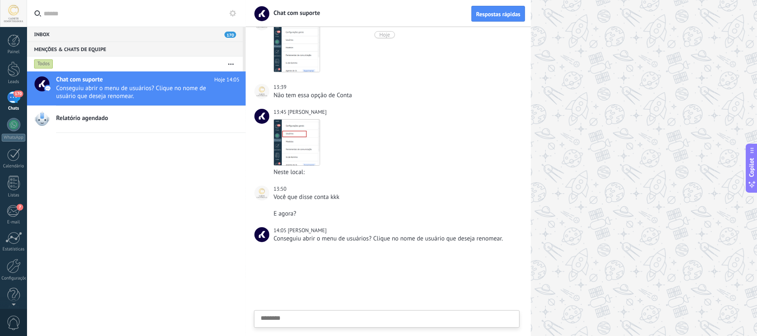
scroll to position [2234, 0]
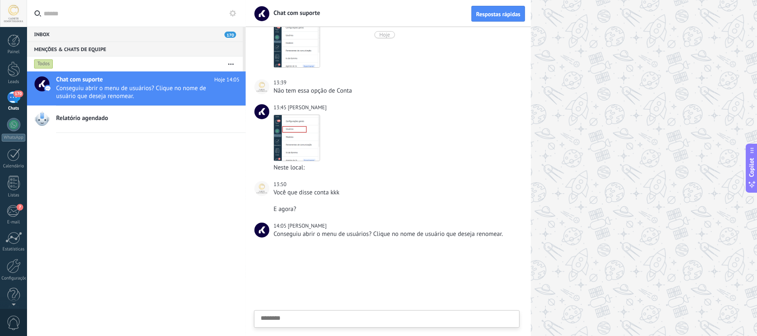
click at [320, 315] on textarea at bounding box center [387, 332] width 252 height 34
click at [320, 278] on textarea at bounding box center [387, 280] width 252 height 34
click at [387, 274] on textarea at bounding box center [387, 280] width 252 height 34
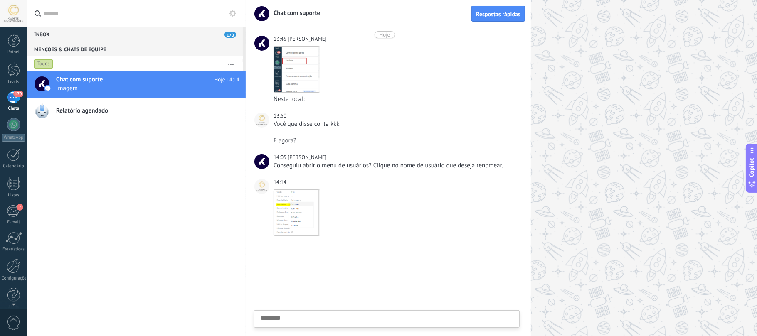
scroll to position [2303, 0]
click at [350, 318] on textarea at bounding box center [387, 332] width 252 height 34
click at [278, 313] on span "Enviar" at bounding box center [276, 314] width 15 height 6
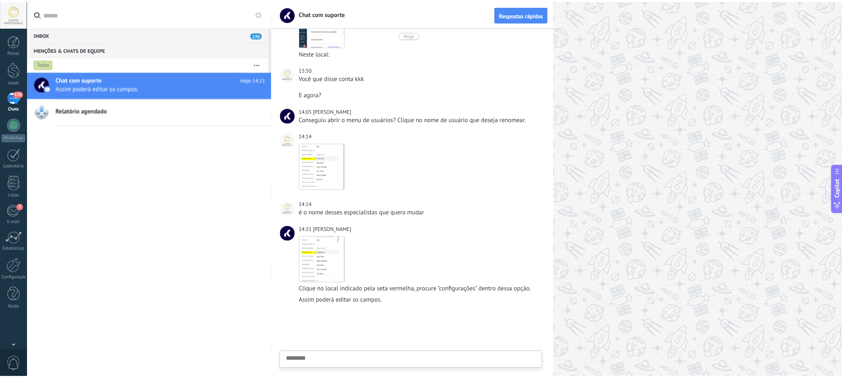
scroll to position [8, 0]
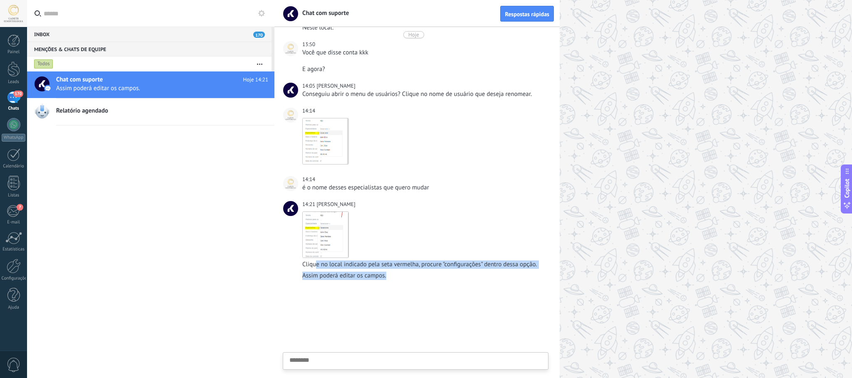
drag, startPoint x: 317, startPoint y: 267, endPoint x: 401, endPoint y: 273, distance: 83.8
click at [334, 237] on img at bounding box center [326, 235] width 46 height 46
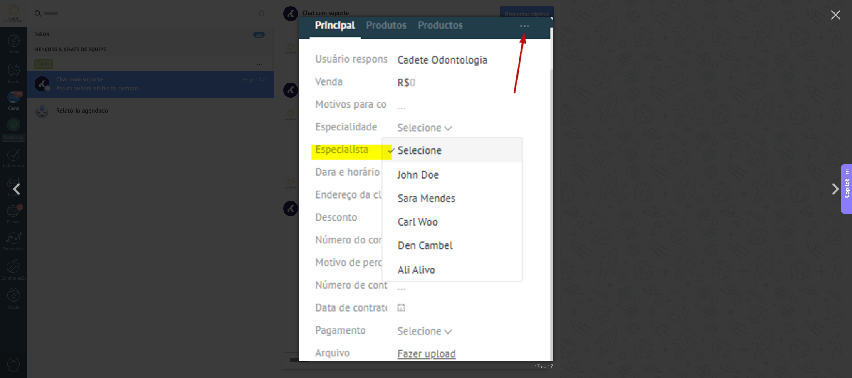
click at [602, 153] on div "17 do 17" at bounding box center [426, 189] width 852 height 378
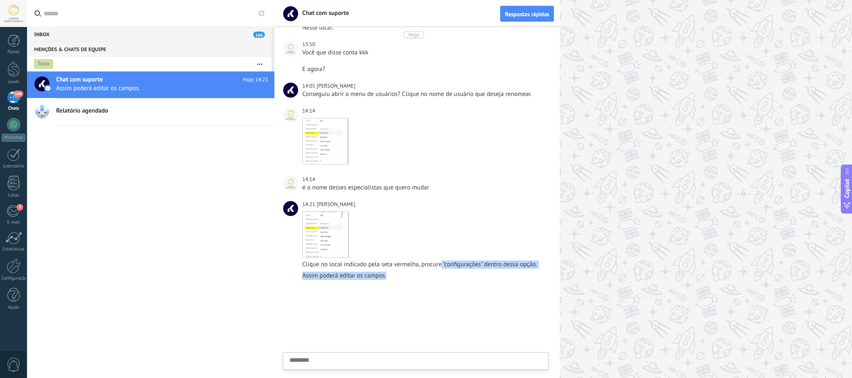
drag, startPoint x: 442, startPoint y: 263, endPoint x: 539, endPoint y: 272, distance: 97.7
click at [539, 272] on div "Assim poderá editar os campos." at bounding box center [424, 276] width 245 height 8
click at [10, 72] on div at bounding box center [13, 69] width 12 height 15
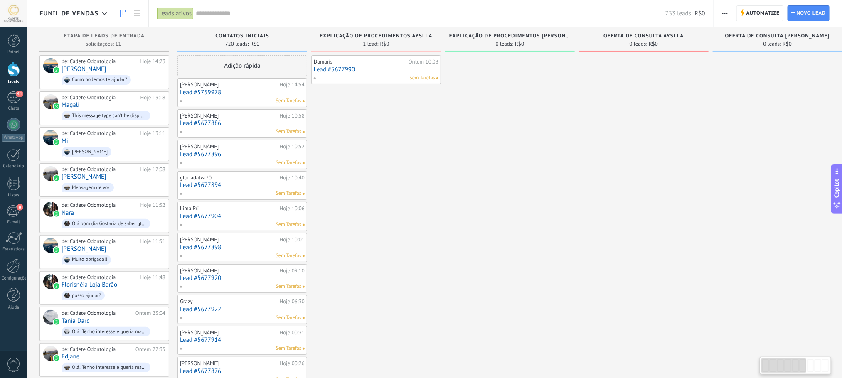
click at [253, 101] on div "Sem Tarefas" at bounding box center [241, 100] width 122 height 7
click at [230, 96] on link "Lead #5759978" at bounding box center [242, 92] width 125 height 7
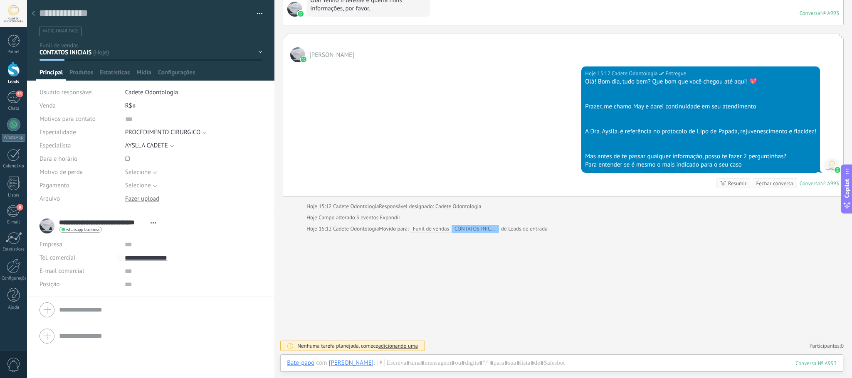
scroll to position [116, 0]
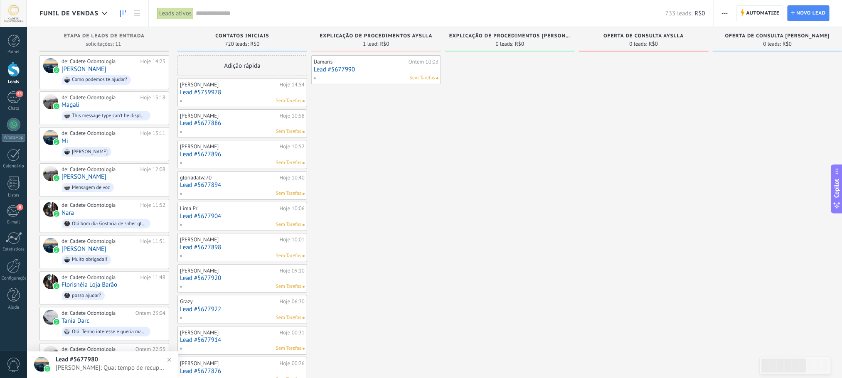
click at [255, 121] on link "Lead #5677886" at bounding box center [242, 123] width 125 height 7
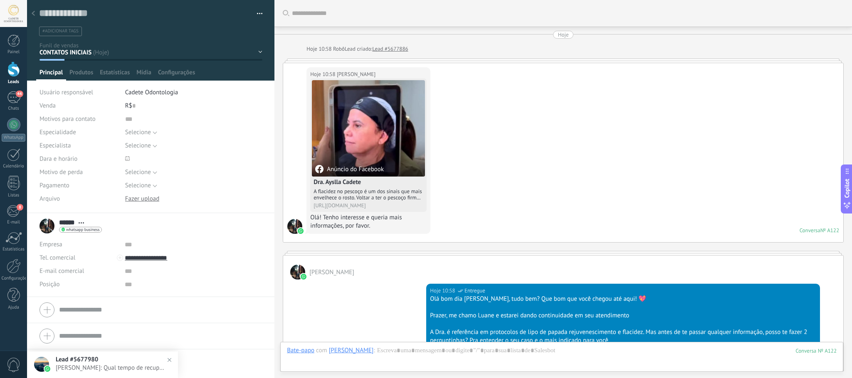
scroll to position [583, 0]
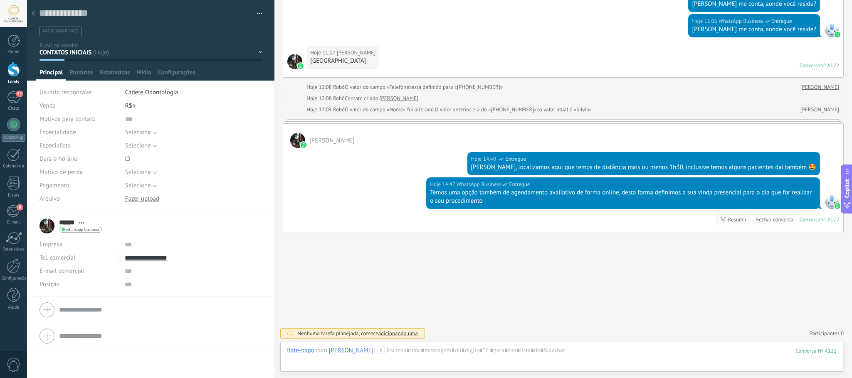
click at [0, 0] on div "CONTATOS INICIAIS Explicação de procedimentos Ayslla Explicação de procedimento…" at bounding box center [0, 0] width 0 height 0
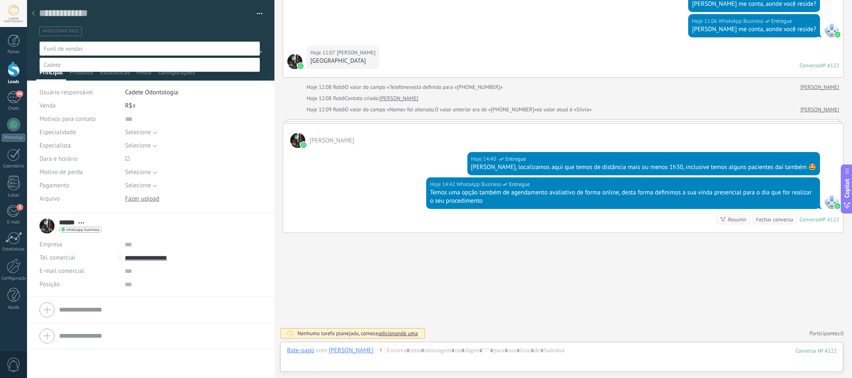
click at [0, 0] on label "OFERTA DE CONSULTA ayslla" at bounding box center [0, 0] width 0 height 0
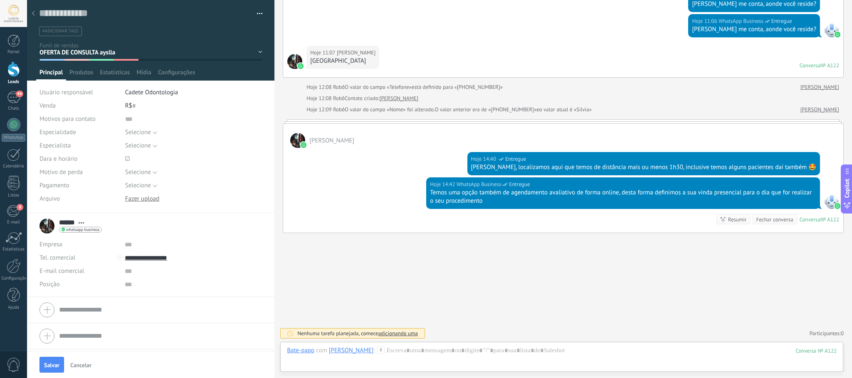
scroll to position [0, 0]
click at [52, 336] on span "Salvar" at bounding box center [51, 366] width 15 height 6
click at [134, 133] on span "Selecione" at bounding box center [138, 132] width 26 height 8
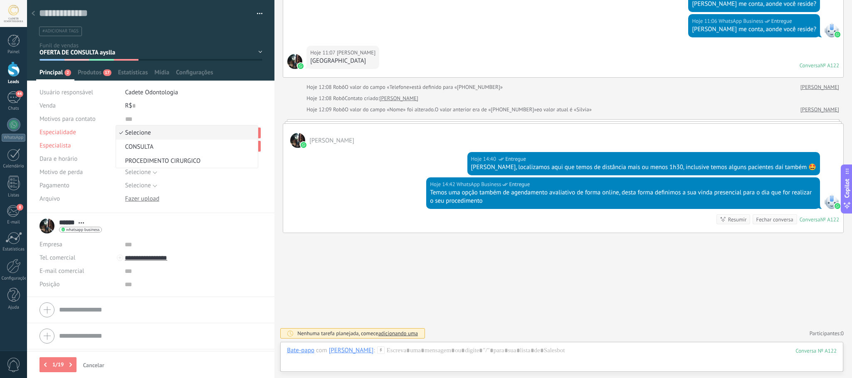
click at [163, 133] on span "Selecione" at bounding box center [185, 133] width 139 height 8
click at [145, 142] on span "Selecione" at bounding box center [138, 146] width 26 height 8
click at [154, 163] on span "AYSLLA CADETE" at bounding box center [185, 160] width 139 height 8
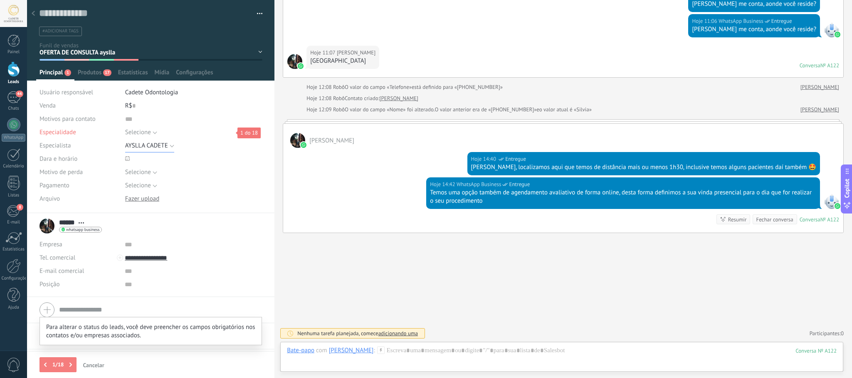
scroll to position [271, 0]
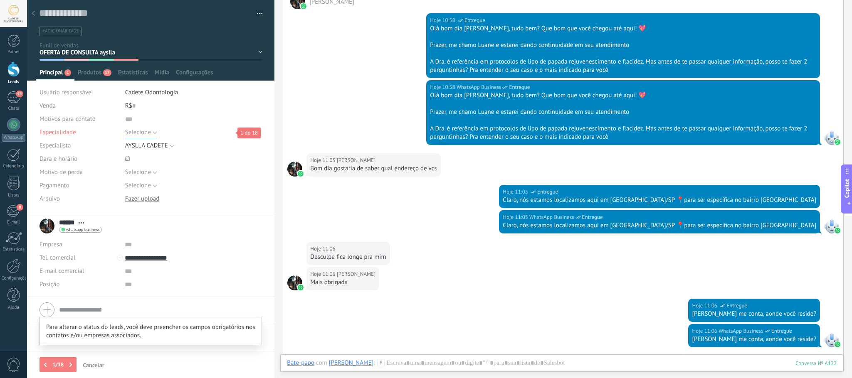
click at [137, 132] on span "Selecione" at bounding box center [138, 132] width 26 height 8
click at [153, 148] on span "CONSULTA" at bounding box center [185, 147] width 139 height 8
click at [89, 75] on span "Produtos" at bounding box center [81, 75] width 24 height 12
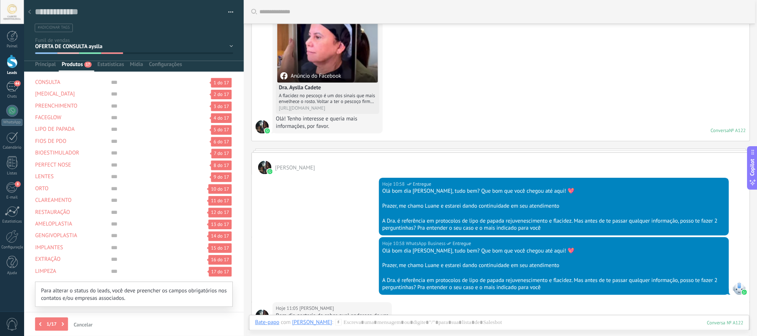
scroll to position [21, 0]
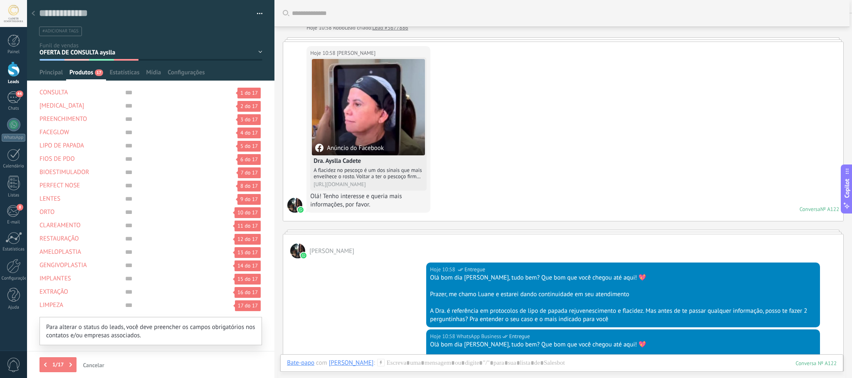
click at [110, 150] on div "LIPO DE PAPADA" at bounding box center [79, 145] width 79 height 13
click at [138, 149] on input "text" at bounding box center [187, 145] width 124 height 13
click at [50, 336] on span at bounding box center [47, 365] width 15 height 12
click at [55, 336] on div "16/16" at bounding box center [60, 365] width 40 height 15
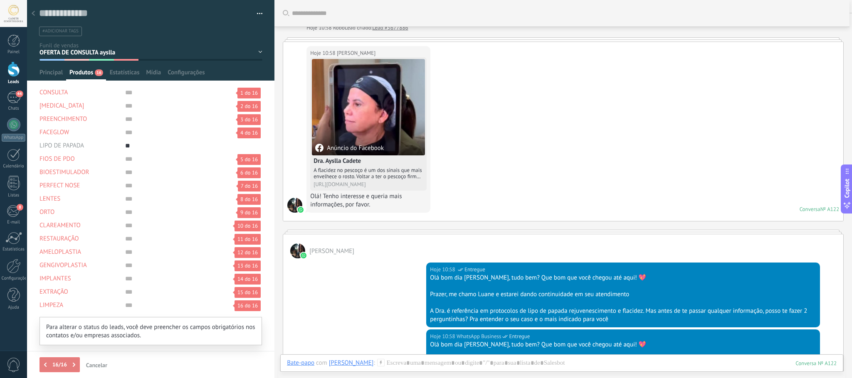
click at [49, 336] on span at bounding box center [47, 365] width 15 height 12
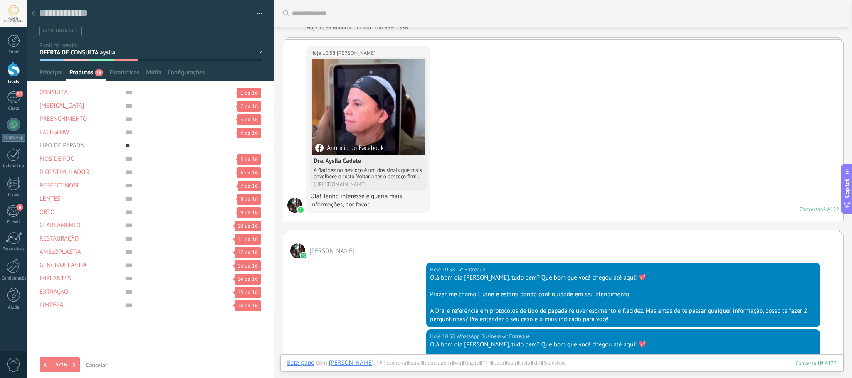
click at [105, 336] on span "Cancelar" at bounding box center [96, 366] width 21 height 6
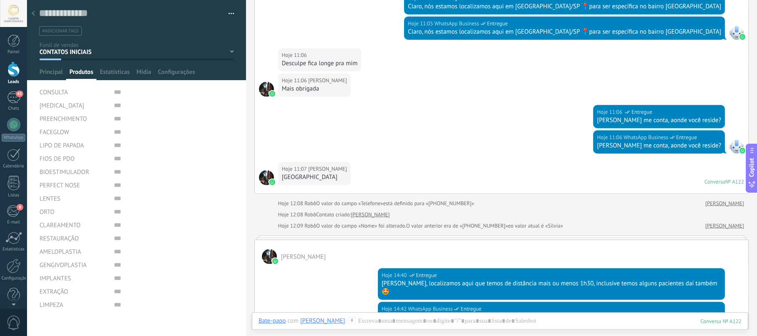
scroll to position [625, 0]
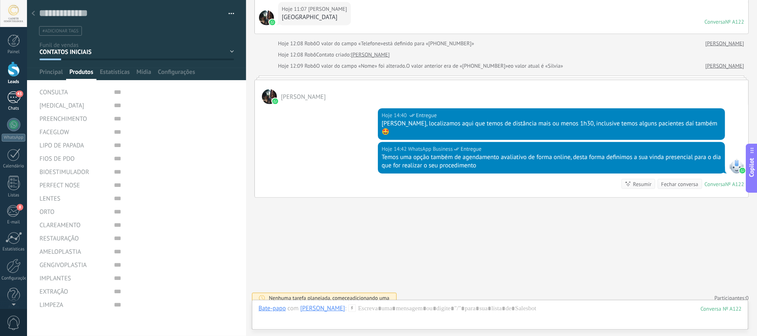
click at [12, 93] on div "43" at bounding box center [13, 97] width 13 height 12
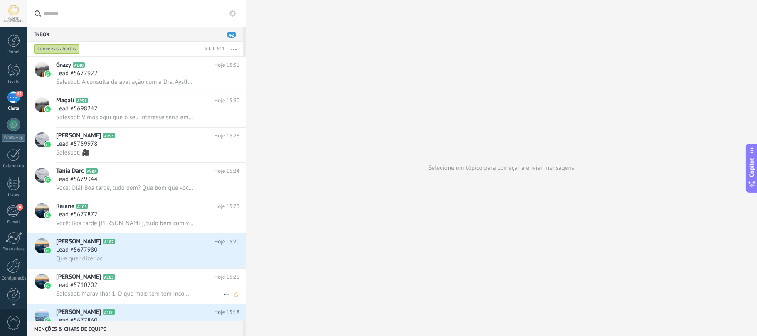
scroll to position [222, 0]
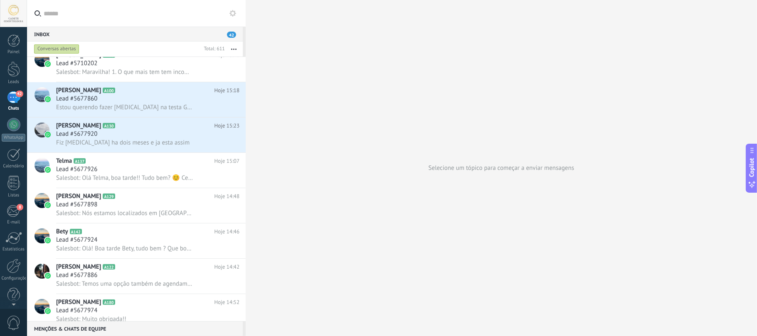
click at [56, 49] on div "Conversas abertas" at bounding box center [56, 49] width 45 height 10
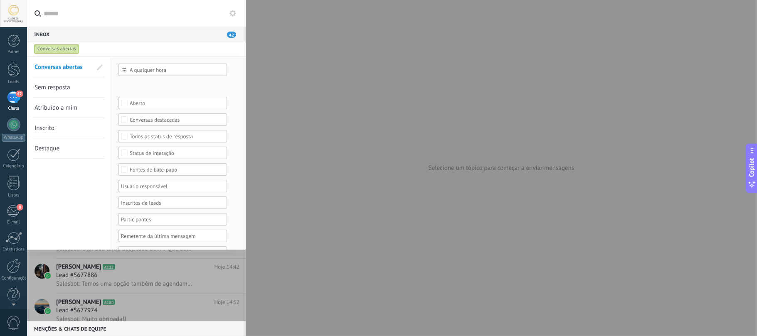
click at [70, 84] on link "Sem resposta" at bounding box center [63, 87] width 57 height 20
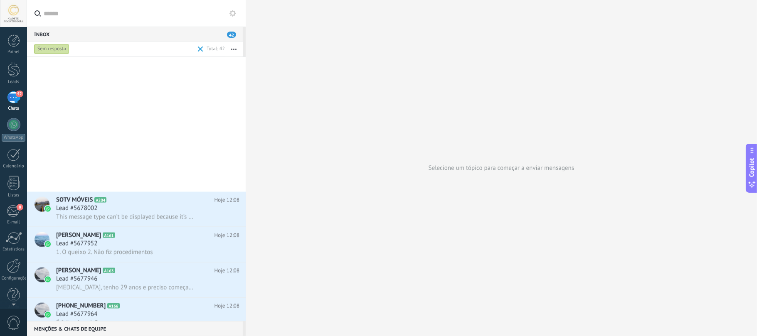
scroll to position [1107, 0]
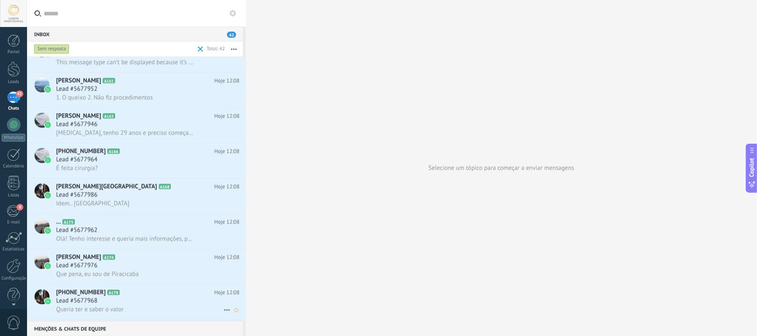
click at [142, 308] on div "Queria ter e saber o valor" at bounding box center [147, 310] width 183 height 9
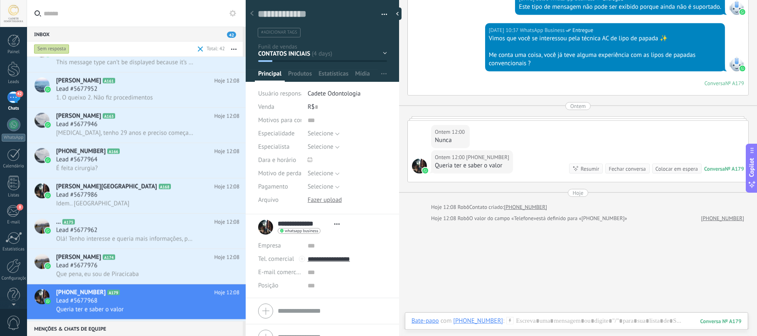
scroll to position [250, 0]
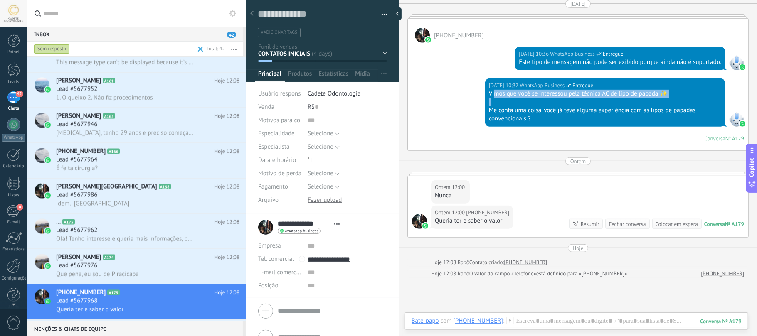
drag, startPoint x: 496, startPoint y: 96, endPoint x: 704, endPoint y: 100, distance: 208.4
click at [704, 100] on div "Vimos que você se interessou pela técnica AC de lipo de papada ✨ Me conta uma c…" at bounding box center [605, 106] width 232 height 33
click at [321, 132] on span "Selecione" at bounding box center [321, 134] width 26 height 8
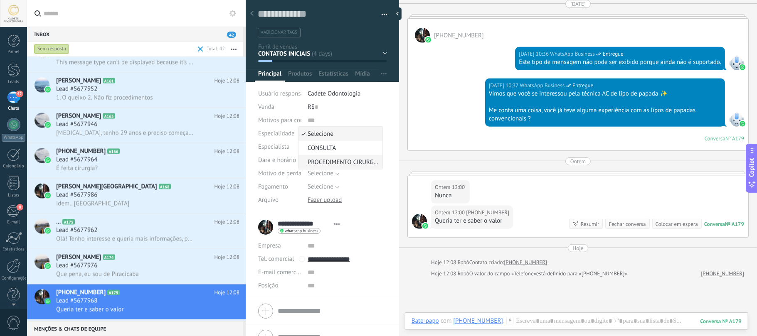
click at [330, 160] on span "PROCEDIMENTO CIRURGICO" at bounding box center [340, 162] width 82 height 8
click at [331, 150] on span "Selecione" at bounding box center [321, 147] width 26 height 8
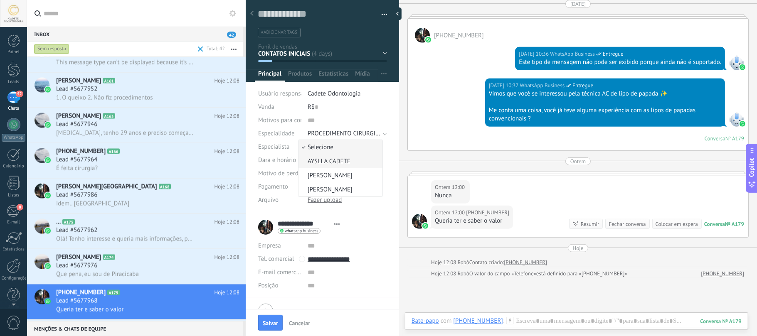
click at [340, 160] on span "AYSLLA CADETE" at bounding box center [340, 162] width 82 height 8
click at [293, 76] on span "Produtos" at bounding box center [300, 76] width 24 height 12
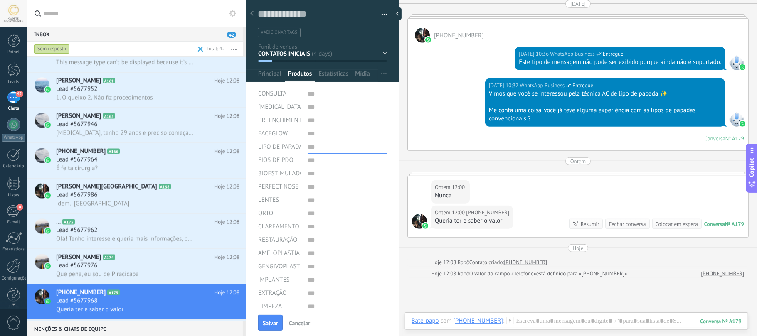
click at [322, 147] on input "text" at bounding box center [347, 147] width 79 height 13
drag, startPoint x: 491, startPoint y: 114, endPoint x: 497, endPoint y: 119, distance: 7.4
click at [497, 119] on div "Me conta uma coisa, você já teve alguma experiência com as lipos de papadas con…" at bounding box center [605, 114] width 232 height 17
click at [517, 114] on div "Me conta uma coisa, você já teve alguma experiência com as lipos de papadas con…" at bounding box center [605, 114] width 232 height 17
drag, startPoint x: 573, startPoint y: 178, endPoint x: 574, endPoint y: 183, distance: 4.6
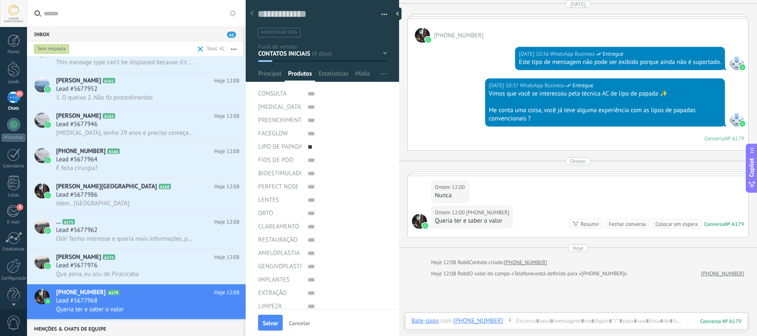
click at [574, 180] on div "Ontem 12:00 +5511963596903 Nunca" at bounding box center [578, 191] width 341 height 30
click at [574, 183] on div "Ontem 12:00 +5511963596903 Nunca" at bounding box center [578, 191] width 341 height 30
click at [563, 319] on div at bounding box center [577, 329] width 330 height 25
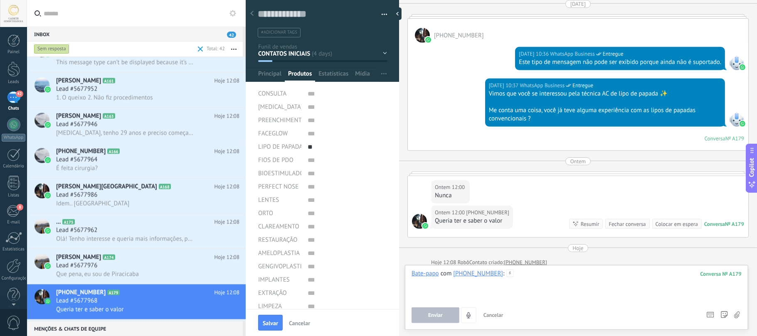
click at [542, 283] on div at bounding box center [577, 286] width 330 height 32
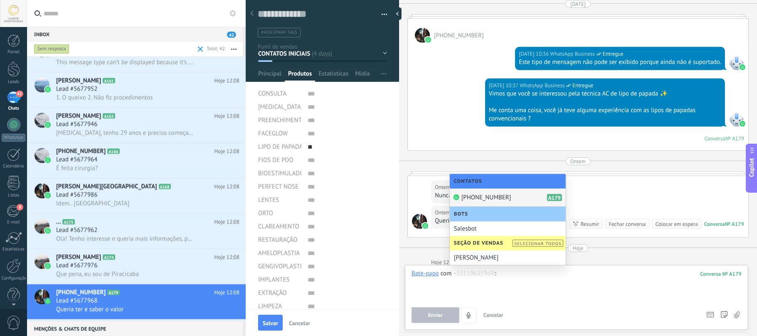
click at [379, 12] on button "button" at bounding box center [381, 14] width 12 height 12
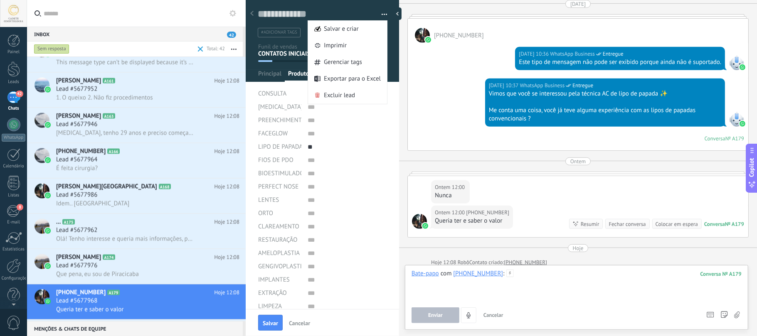
click at [536, 278] on div at bounding box center [577, 286] width 330 height 32
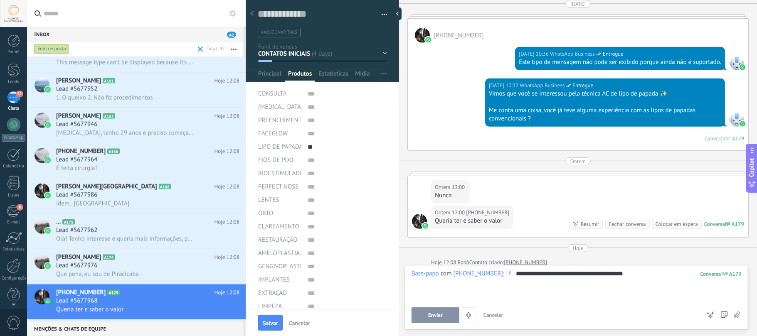
click at [615, 277] on div "**********" at bounding box center [577, 286] width 330 height 32
click at [658, 275] on div "**********" at bounding box center [577, 286] width 330 height 32
click at [436, 315] on span "Enviar" at bounding box center [435, 316] width 15 height 6
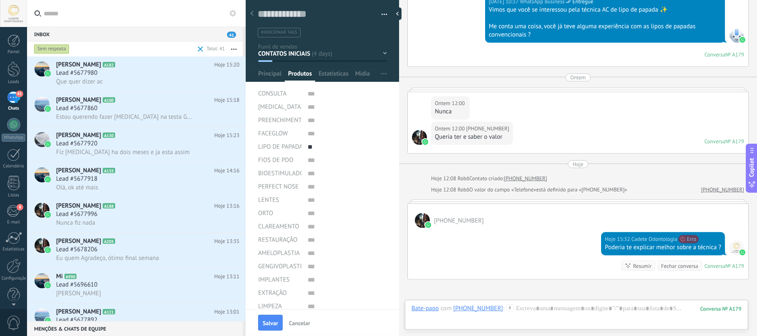
click at [103, 10] on input "text" at bounding box center [141, 13] width 195 height 27
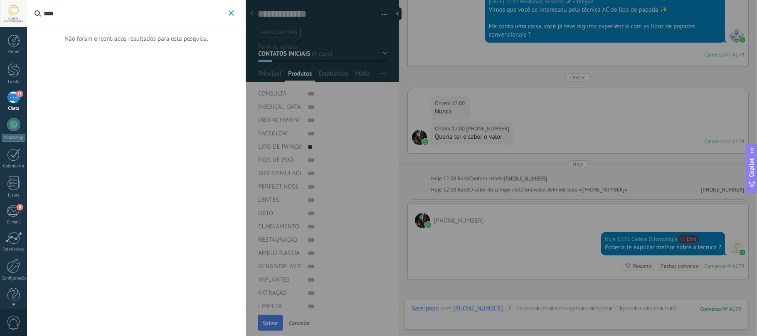
click at [7, 99] on div "41" at bounding box center [13, 97] width 13 height 12
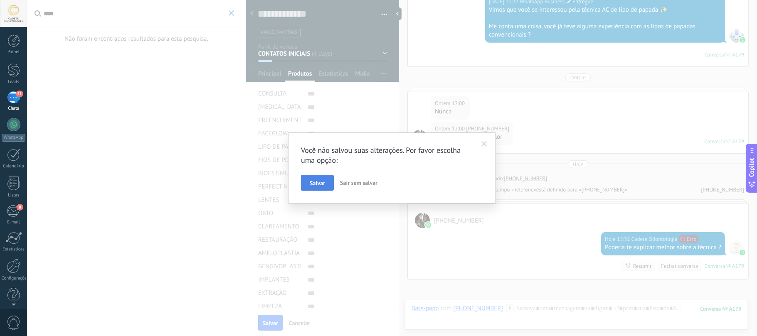
click at [320, 182] on span "Salvar" at bounding box center [317, 183] width 15 height 6
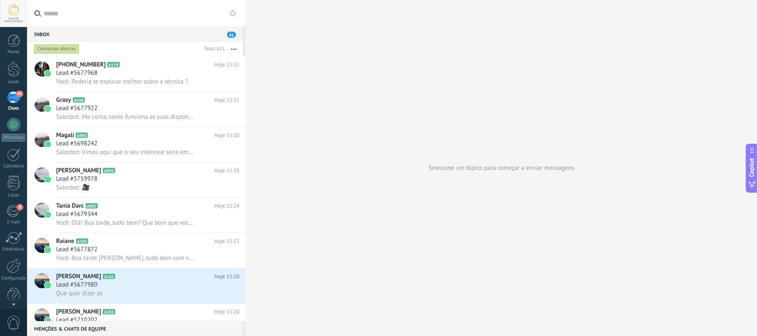
drag, startPoint x: 84, startPoint y: 17, endPoint x: 84, endPoint y: 23, distance: 5.8
click at [84, 23] on input "text" at bounding box center [141, 13] width 195 height 27
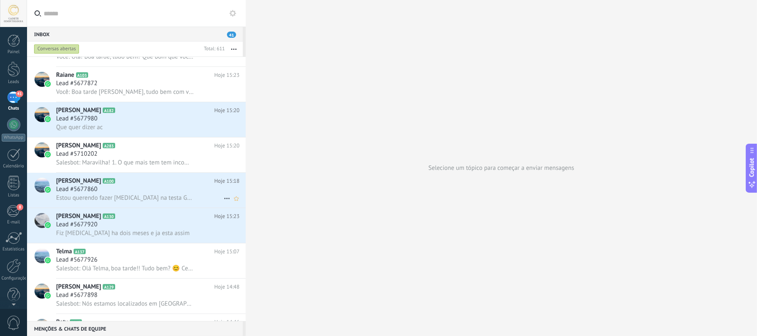
scroll to position [333, 0]
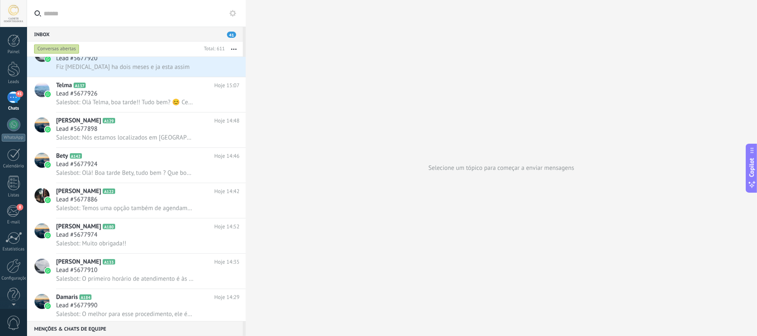
click at [57, 46] on div "Conversas abertas" at bounding box center [56, 49] width 45 height 10
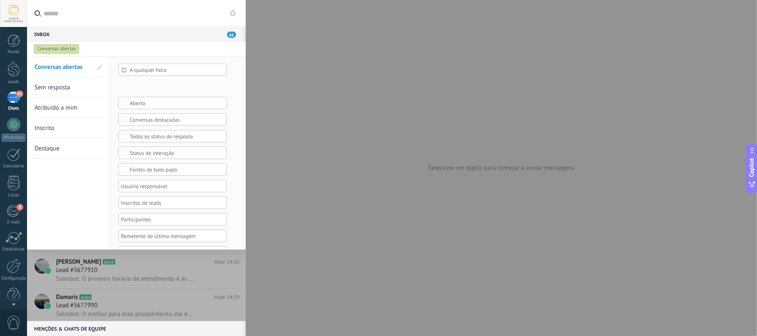
drag, startPoint x: 52, startPoint y: 88, endPoint x: 77, endPoint y: 94, distance: 25.9
click at [52, 89] on span "Sem resposta" at bounding box center [53, 88] width 36 height 8
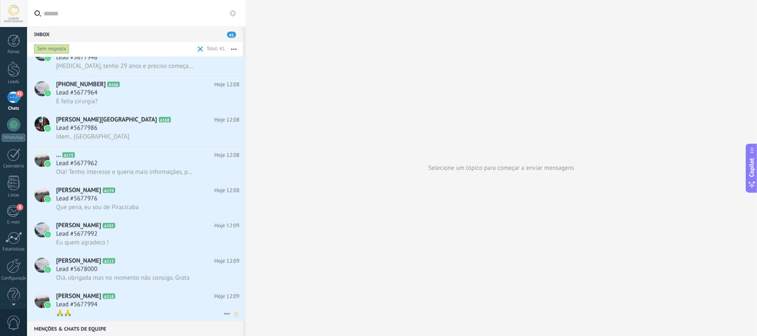
scroll to position [1054, 0]
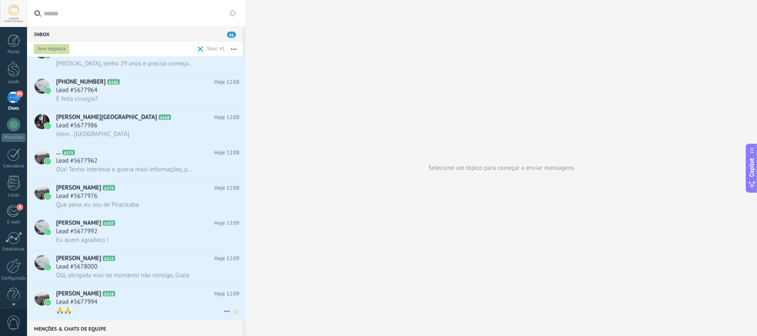
click at [127, 296] on h2 "Ligiane Coelho A218" at bounding box center [135, 294] width 158 height 8
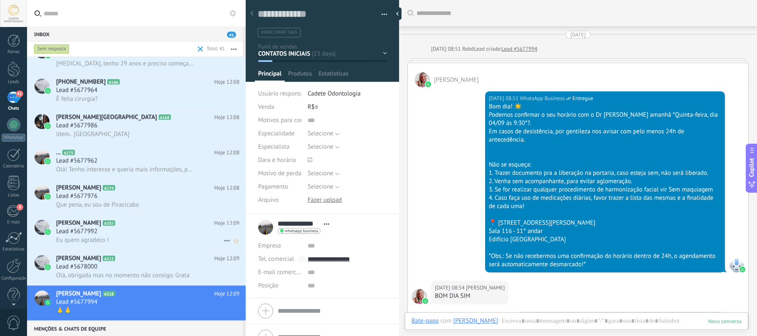
scroll to position [1672, 0]
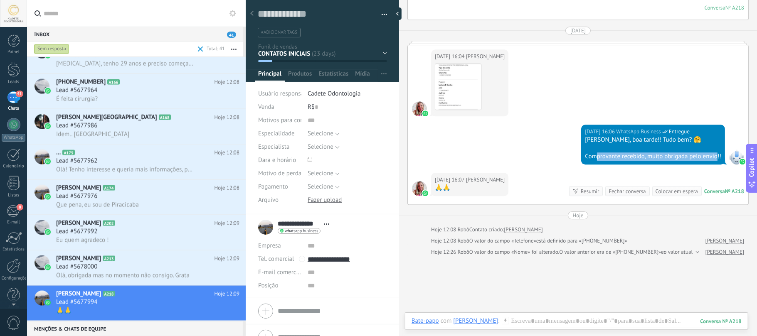
drag, startPoint x: 593, startPoint y: 138, endPoint x: 714, endPoint y: 138, distance: 121.8
click at [714, 153] on div "Comprovante recebido, muito obrigada pelo envio!!" at bounding box center [653, 157] width 136 height 8
click at [586, 136] on div "Olá Li, boa tarde!! Tudo bem? 🤗" at bounding box center [653, 140] width 136 height 8
click at [449, 64] on img at bounding box center [458, 87] width 46 height 46
click at [623, 188] on div "Fechar conversa" at bounding box center [627, 192] width 37 height 8
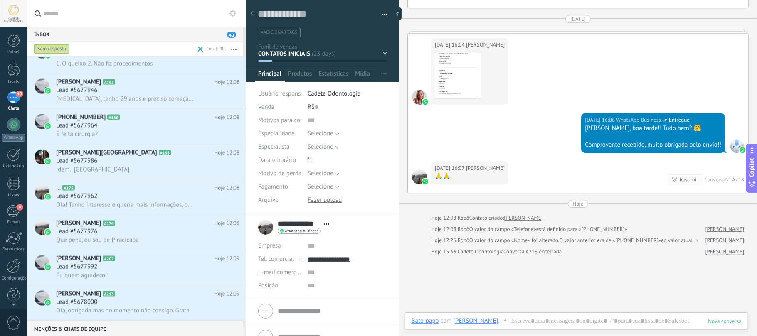
scroll to position [1018, 0]
click at [118, 298] on h2 "Claudia Vilela A213" at bounding box center [135, 294] width 158 height 8
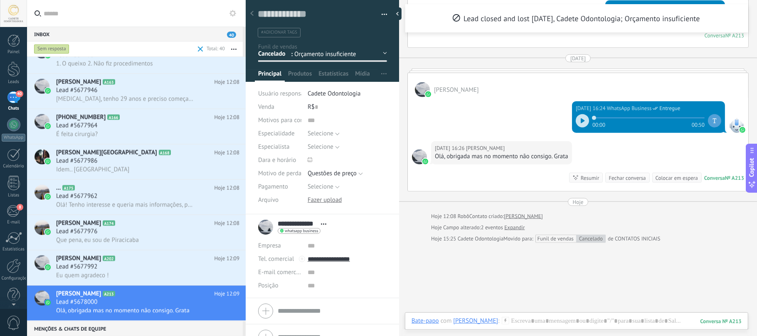
scroll to position [506, 0]
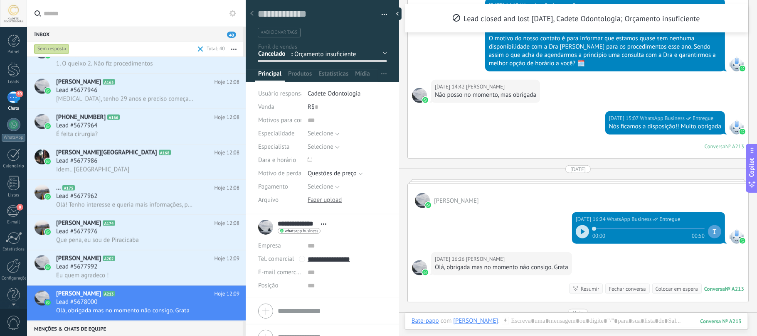
click at [576, 233] on div at bounding box center [582, 231] width 13 height 13
click at [602, 232] on span at bounding box center [649, 229] width 112 height 7
click at [581, 233] on icon at bounding box center [581, 232] width 1 height 5
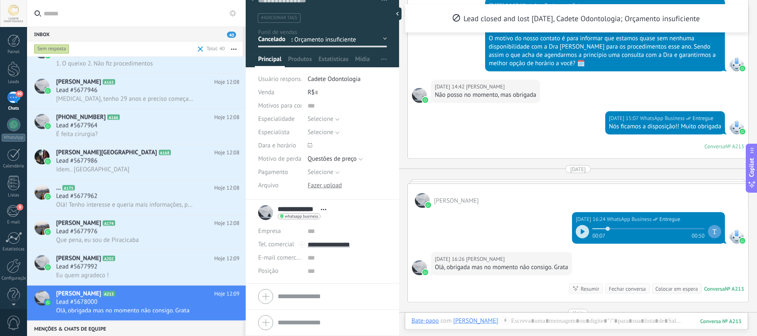
scroll to position [0, 0]
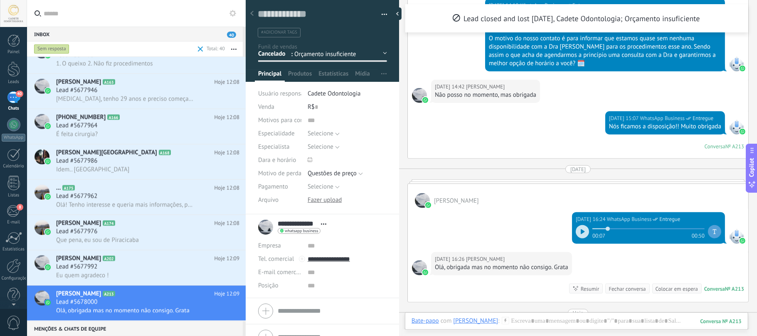
click at [632, 290] on div "Fechar conversa" at bounding box center [627, 289] width 37 height 8
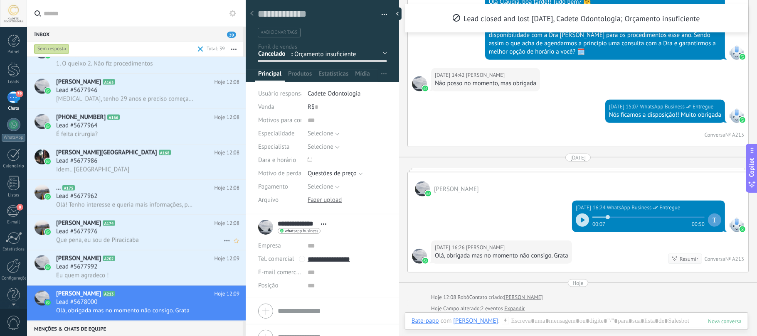
scroll to position [983, 0]
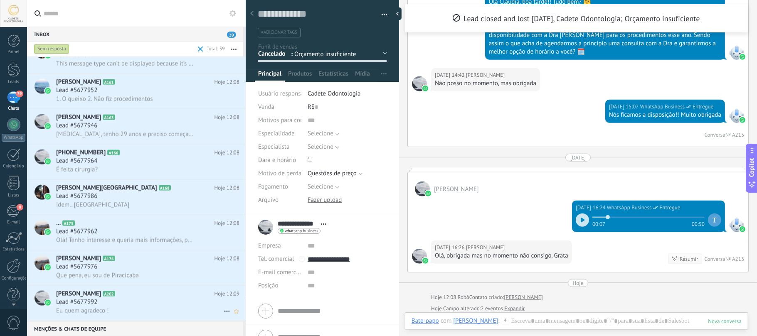
click at [125, 299] on h2 "Fabiana Bonini A202" at bounding box center [135, 294] width 158 height 8
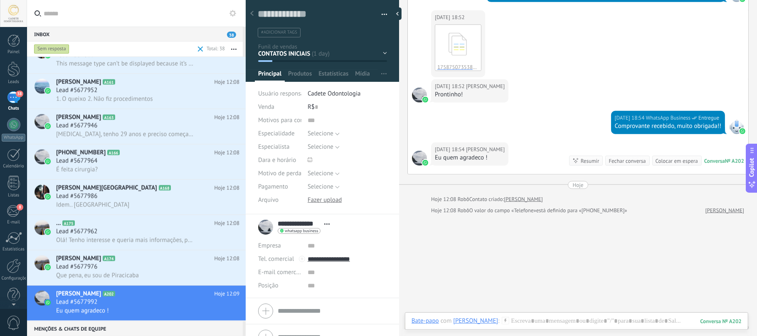
scroll to position [956, 0]
click at [616, 165] on div "Fechar conversa" at bounding box center [627, 161] width 37 height 8
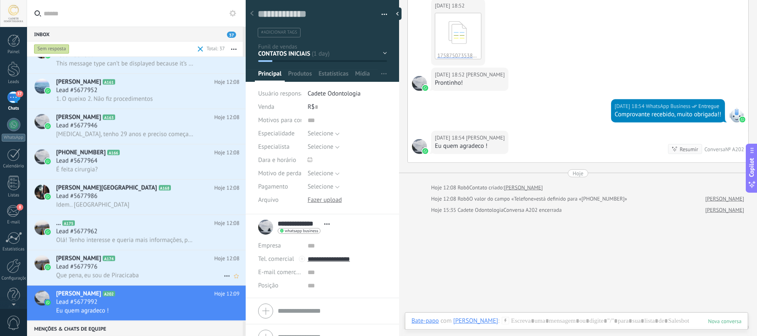
scroll to position [921, 0]
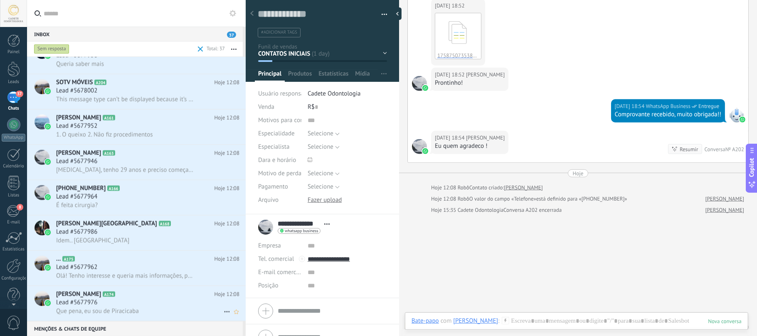
click at [101, 299] on h2 "Cida Trevisan A174" at bounding box center [135, 295] width 158 height 8
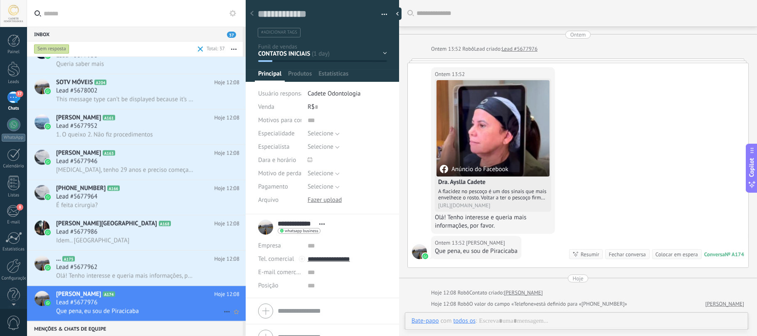
scroll to position [84, 0]
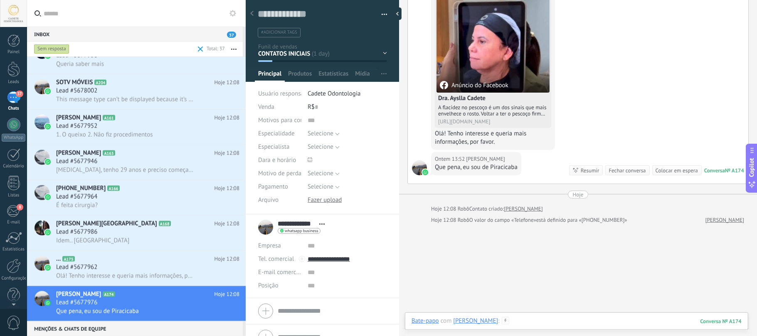
click at [533, 321] on div at bounding box center [577, 329] width 330 height 25
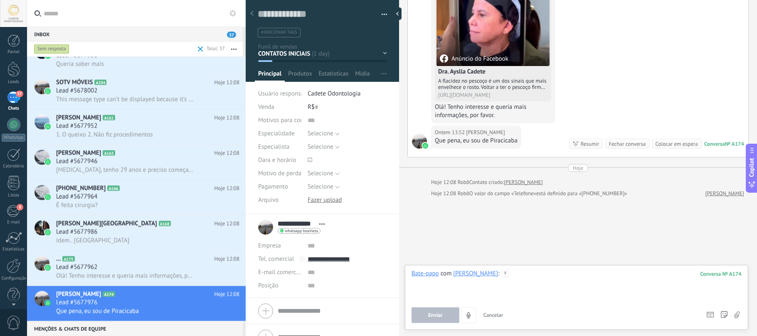
scroll to position [119, 0]
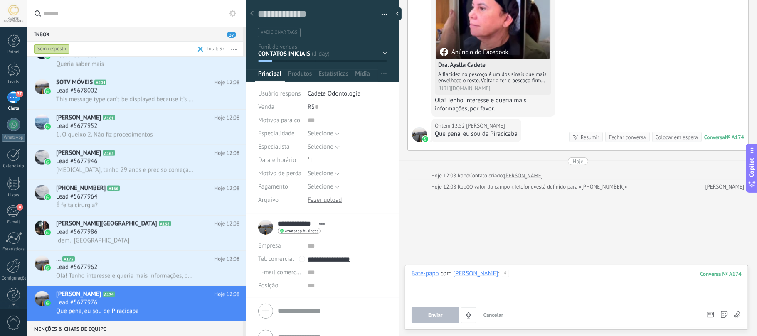
click at [531, 282] on div at bounding box center [577, 286] width 330 height 32
click at [630, 274] on div "**********" at bounding box center [577, 286] width 330 height 32
click at [435, 316] on span "Enviar" at bounding box center [435, 316] width 15 height 6
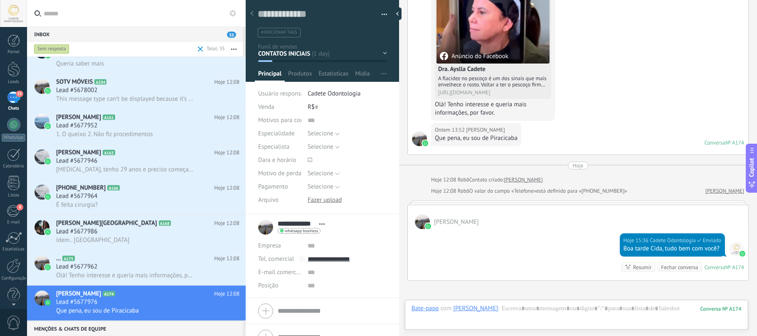
scroll to position [850, 0]
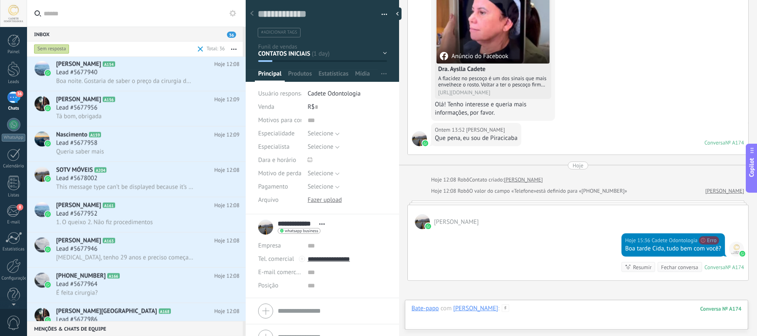
click at [589, 315] on div at bounding box center [577, 317] width 330 height 25
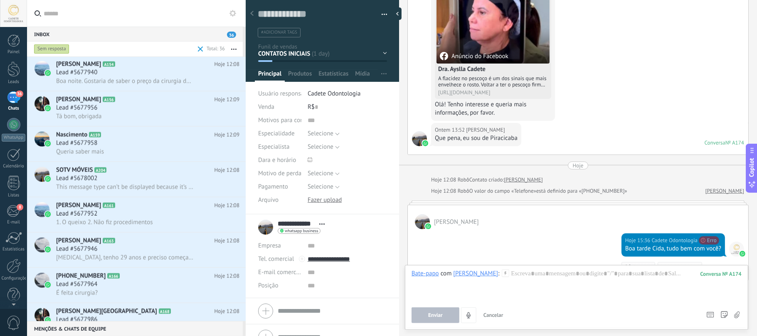
click at [740, 257] on img at bounding box center [743, 254] width 6 height 6
click at [533, 289] on div at bounding box center [577, 286] width 330 height 32
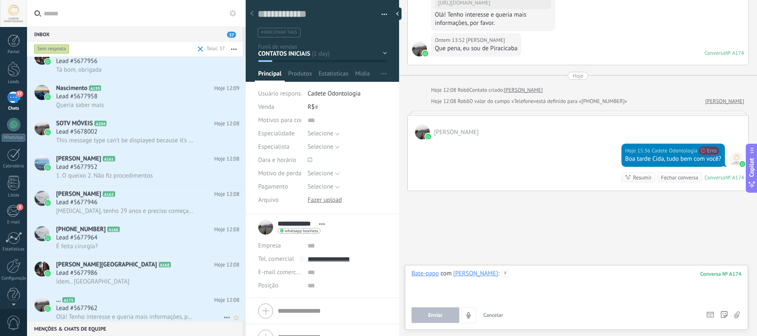
scroll to position [956, 0]
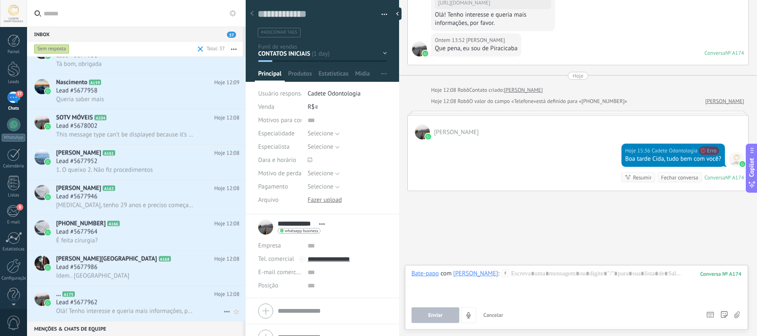
click at [105, 303] on div "Lead #5677962" at bounding box center [147, 303] width 183 height 8
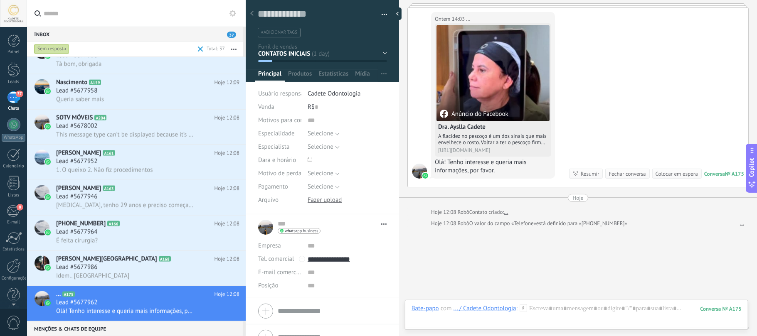
scroll to position [93, 0]
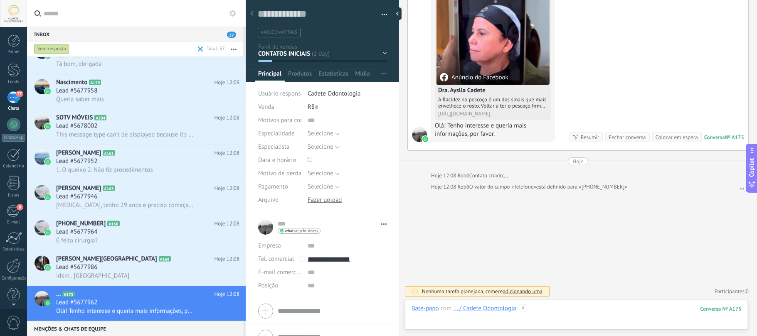
click at [598, 308] on div at bounding box center [577, 317] width 330 height 25
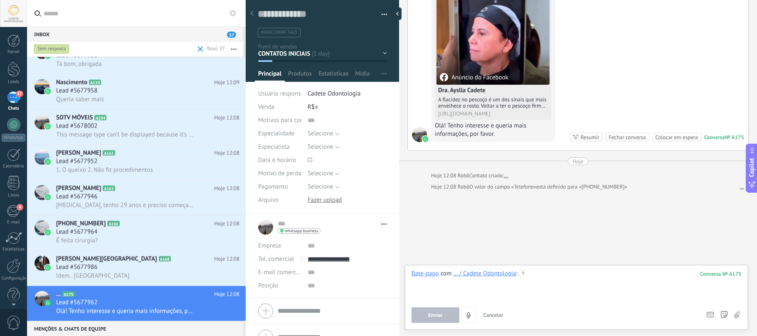
paste div
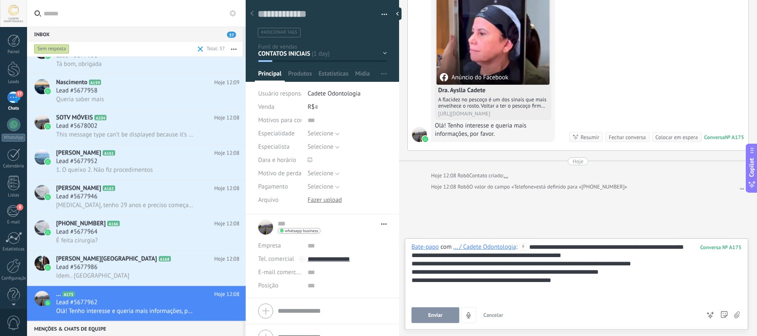
click at [584, 256] on div "**********" at bounding box center [577, 272] width 330 height 58
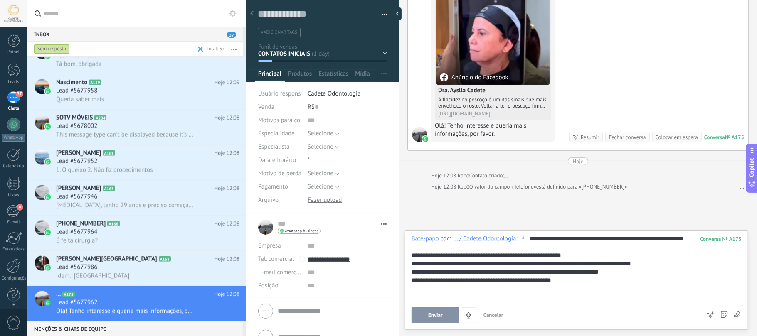
click at [588, 260] on div "**********" at bounding box center [577, 256] width 330 height 8
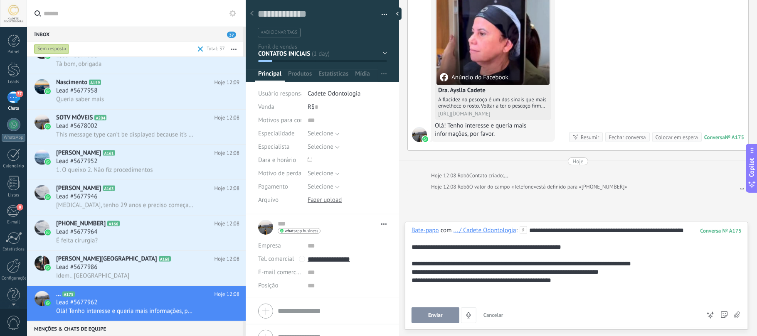
click at [650, 268] on div "**********" at bounding box center [577, 264] width 330 height 8
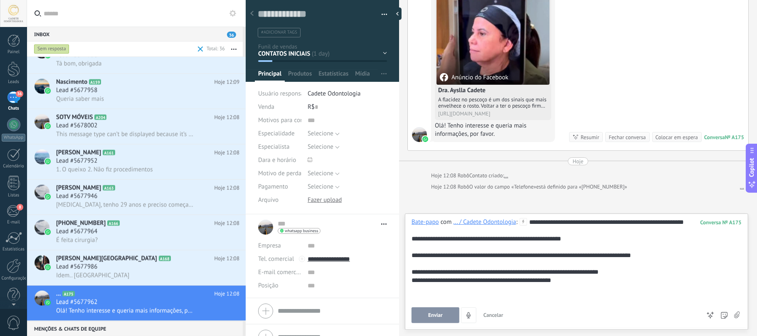
scroll to position [921, 0]
click at [439, 313] on span "Enviar" at bounding box center [435, 316] width 15 height 6
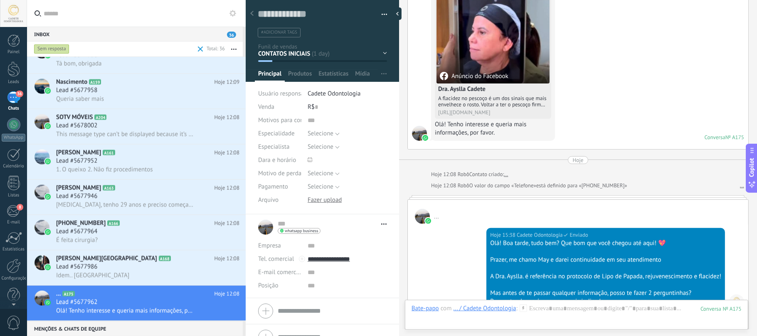
scroll to position [245, 0]
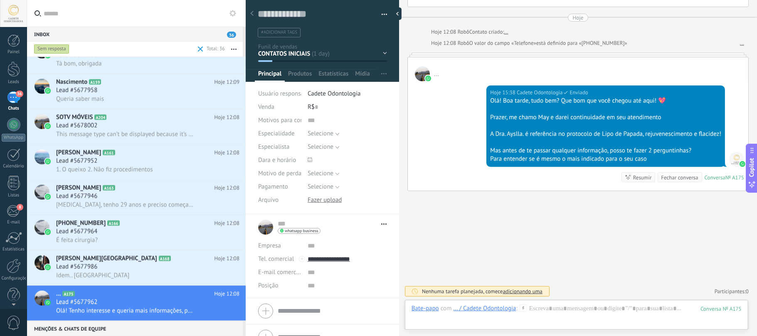
click at [739, 190] on div "Hoje 15:38 Cadete Odontologia Enviado Olá! Boa tarde, tudo bem? Que bom que voc…" at bounding box center [578, 136] width 341 height 109
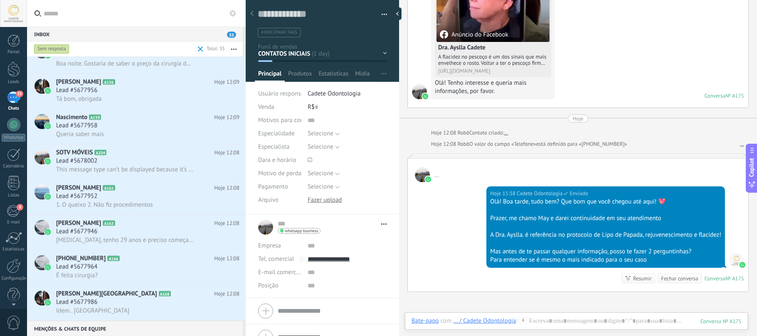
scroll to position [79, 0]
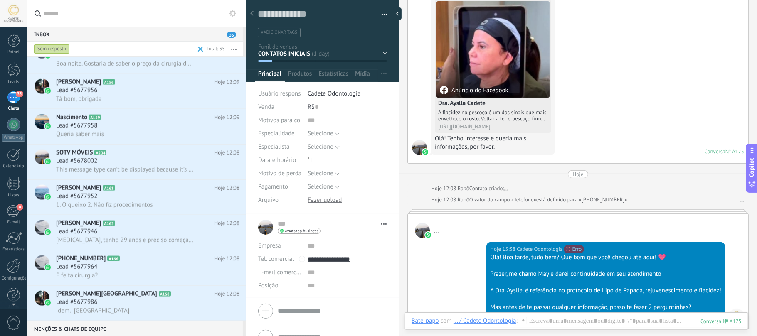
click at [740, 200] on link "..." at bounding box center [742, 200] width 4 height 8
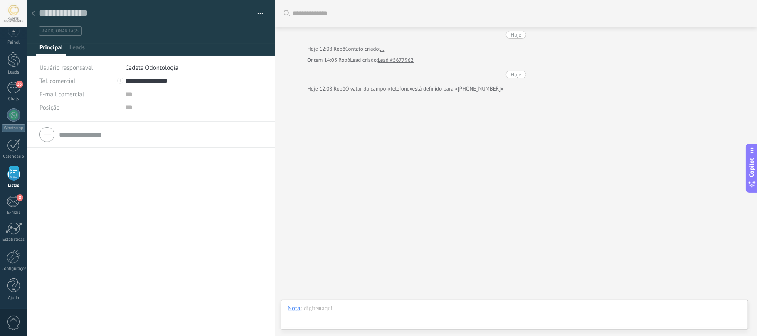
scroll to position [12, 0]
click at [18, 82] on span "35" at bounding box center [19, 84] width 7 height 7
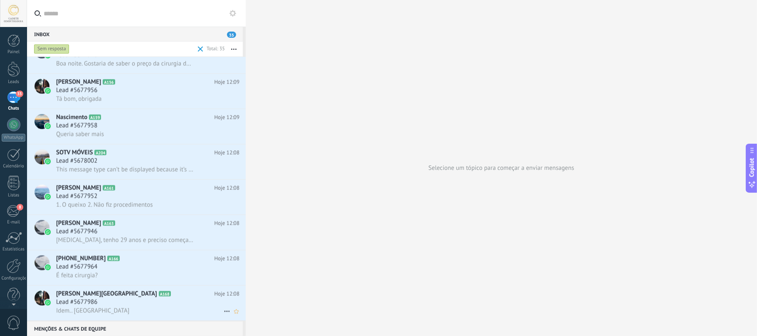
click at [107, 302] on div "Lead #5677986" at bounding box center [147, 303] width 183 height 8
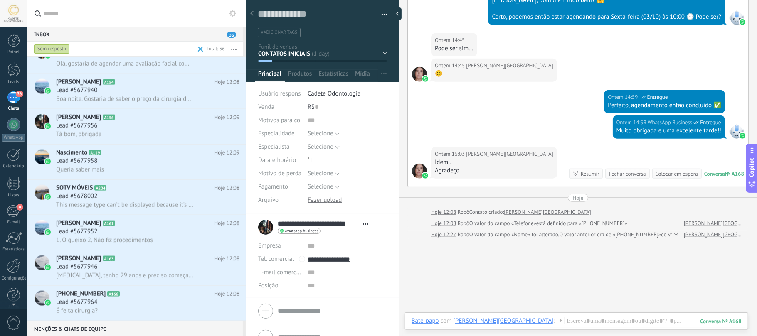
scroll to position [564, 0]
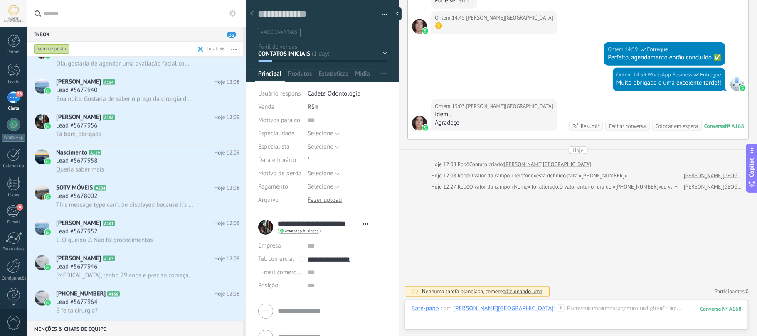
click at [623, 125] on div "Fechar conversa" at bounding box center [627, 126] width 37 height 8
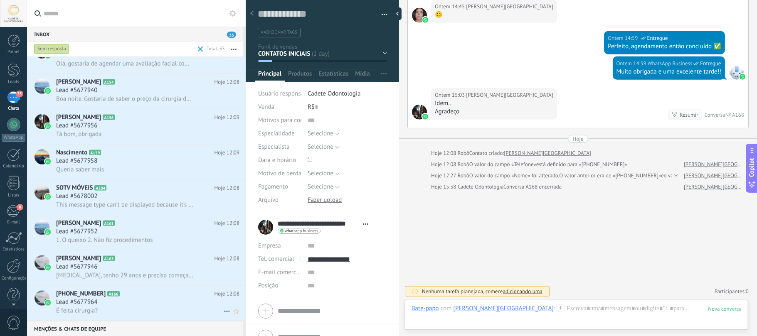
scroll to position [15, 0]
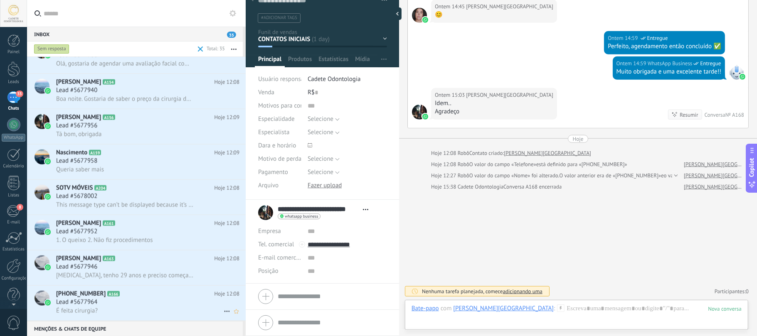
click at [115, 309] on div "É feita cirurgia?" at bounding box center [147, 311] width 183 height 9
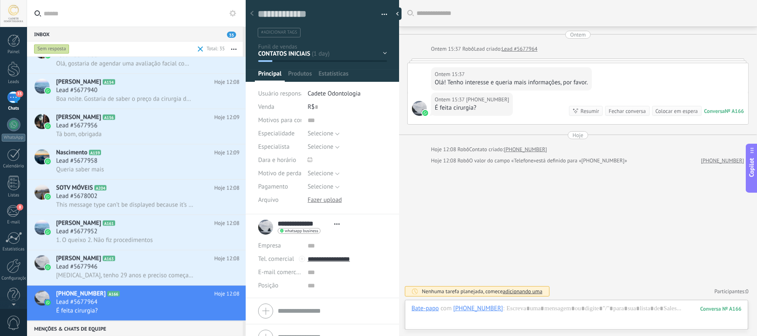
scroll to position [15, 0]
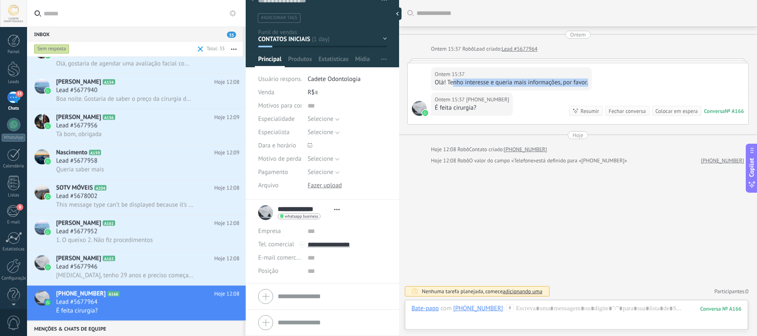
drag, startPoint x: 459, startPoint y: 86, endPoint x: 589, endPoint y: 85, distance: 129.7
click at [589, 85] on div "Ontem 15:37 +5511983099402 Olá! Tenho interesse e queria mais informações, por …" at bounding box center [511, 78] width 161 height 23
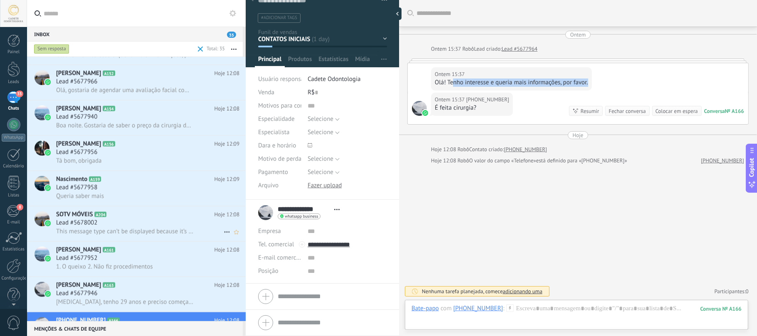
click at [145, 229] on span "This message type can’t be displayed because it’s not supported yet." at bounding box center [125, 232] width 138 height 8
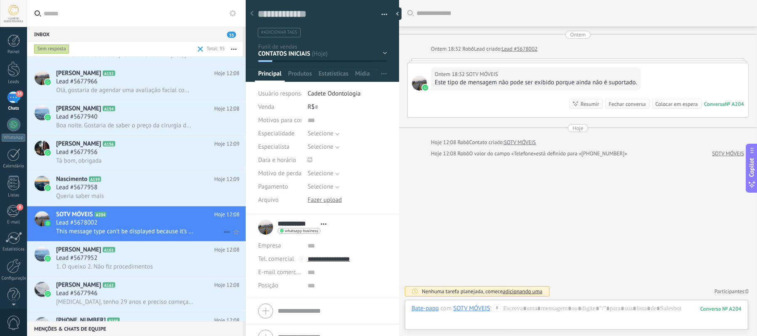
scroll to position [12, 0]
click at [610, 80] on div "Este tipo de mensagem não pode ser exibido porque ainda não é suportado." at bounding box center [536, 83] width 203 height 8
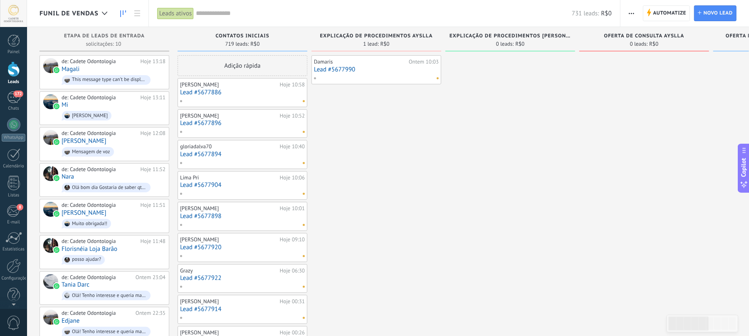
click at [354, 70] on link "Lead #5677990" at bounding box center [376, 69] width 125 height 7
click at [342, 70] on link "Lead #5677990" at bounding box center [376, 69] width 125 height 7
click at [14, 94] on span "172" at bounding box center [18, 94] width 10 height 7
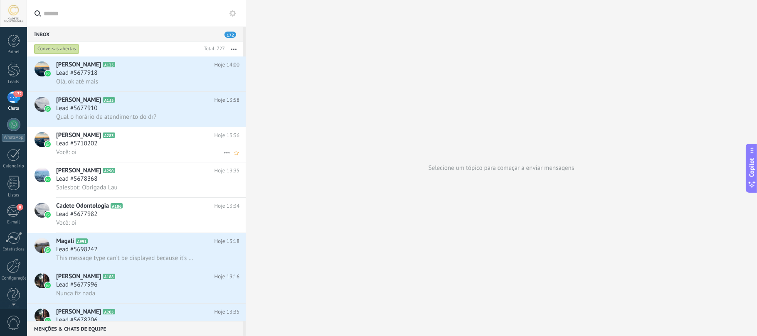
click at [102, 149] on div "Você: oi" at bounding box center [147, 152] width 183 height 9
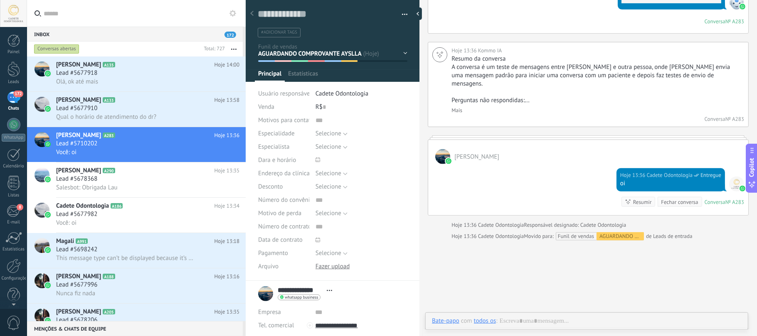
scroll to position [12, 0]
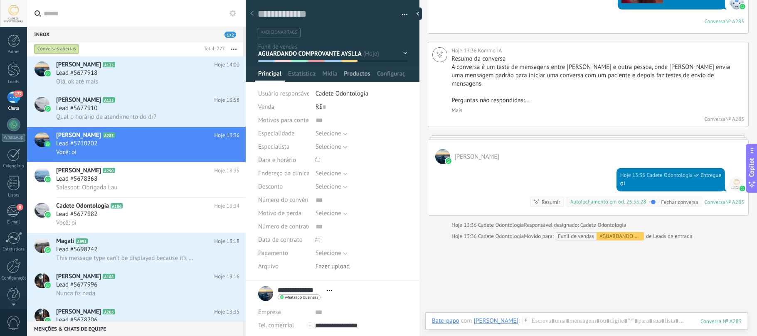
click at [358, 74] on span "Productos" at bounding box center [357, 76] width 27 height 12
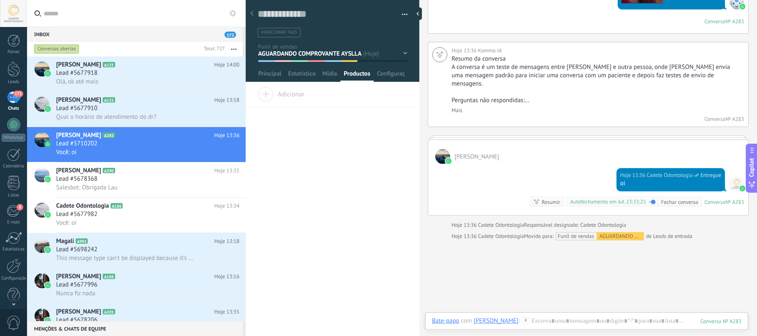
click at [266, 92] on span "Adicionar" at bounding box center [281, 93] width 47 height 12
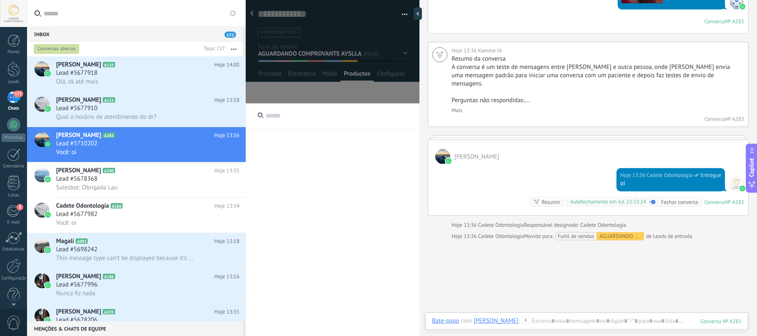
click at [296, 114] on input "text" at bounding box center [333, 116] width 174 height 25
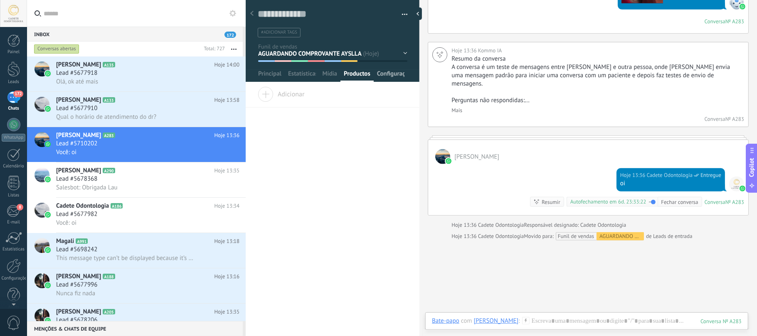
click at [391, 75] on span "Configurações" at bounding box center [391, 76] width 28 height 12
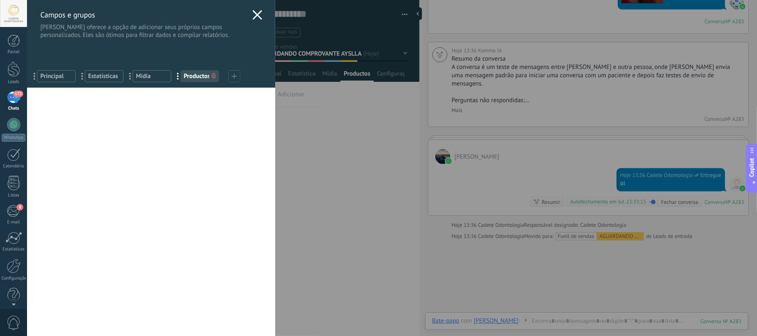
click at [187, 77] on span "Productos" at bounding box center [200, 76] width 32 height 8
click at [231, 77] on div at bounding box center [234, 76] width 12 height 12
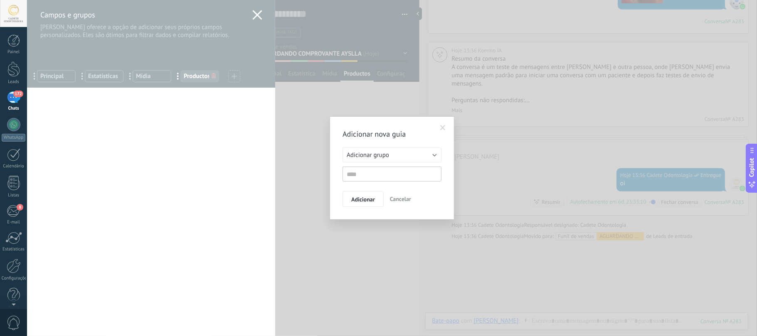
click at [393, 200] on span "Cancelar" at bounding box center [400, 198] width 21 height 7
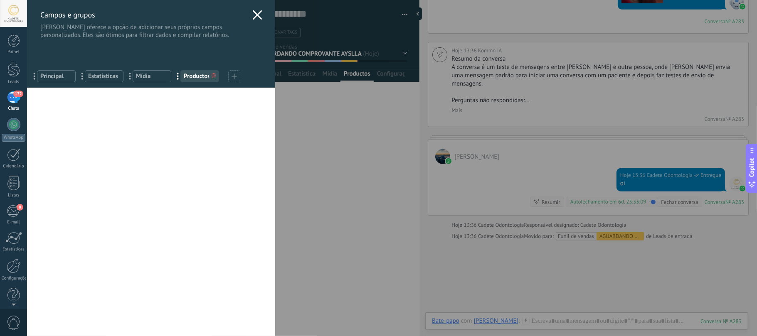
click at [191, 76] on span "Productos" at bounding box center [200, 76] width 32 height 8
drag, startPoint x: 176, startPoint y: 77, endPoint x: 27, endPoint y: 77, distance: 148.9
click at [52, 79] on span "Productos" at bounding box center [56, 76] width 32 height 8
click at [34, 77] on span "..." at bounding box center [37, 76] width 17 height 14
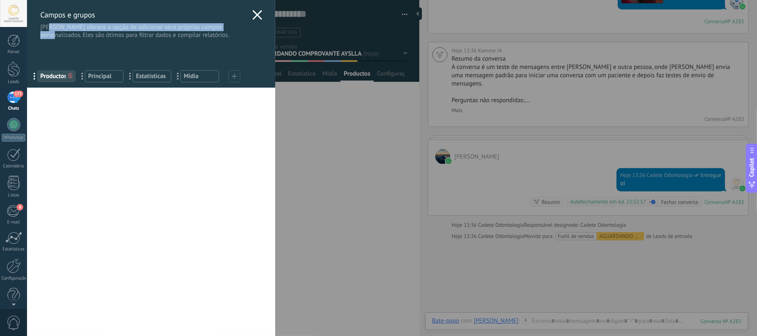
drag, startPoint x: 54, startPoint y: 30, endPoint x: 235, endPoint y: 27, distance: 181.8
click at [235, 27] on p "[PERSON_NAME] oferece a opção de adicionar seus próprios campos personalizados.…" at bounding box center [144, 31] width 208 height 16
drag, startPoint x: 49, startPoint y: 79, endPoint x: 126, endPoint y: 78, distance: 76.5
click at [126, 78] on div "... Productos ... Principal ... Estatísticas ... [GEOGRAPHIC_DATA]" at bounding box center [151, 75] width 248 height 26
drag, startPoint x: 49, startPoint y: 79, endPoint x: 95, endPoint y: 74, distance: 46.8
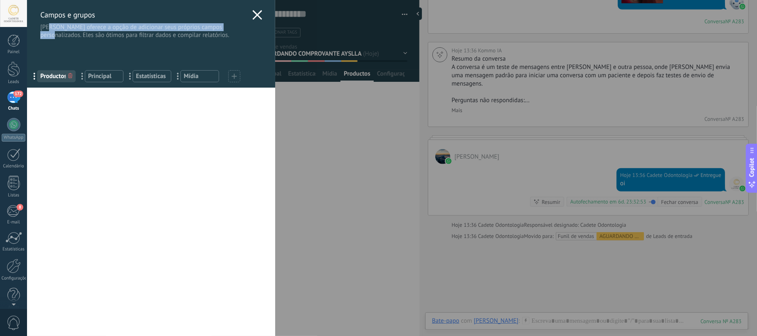
click at [95, 74] on div "... Productos ... Principal ... Estatísticas ... [GEOGRAPHIC_DATA]" at bounding box center [151, 75] width 248 height 26
drag, startPoint x: 96, startPoint y: 74, endPoint x: 27, endPoint y: 77, distance: 69.5
click at [27, 77] on div "... Productos ... Principal ... Estatísticas ... [GEOGRAPHIC_DATA]" at bounding box center [151, 75] width 248 height 26
drag, startPoint x: 100, startPoint y: 77, endPoint x: 97, endPoint y: 85, distance: 8.7
click at [99, 88] on div "[PERSON_NAME] e grupos Kommo oferece a opção de adicionar seus próprios campos …" at bounding box center [151, 168] width 248 height 336
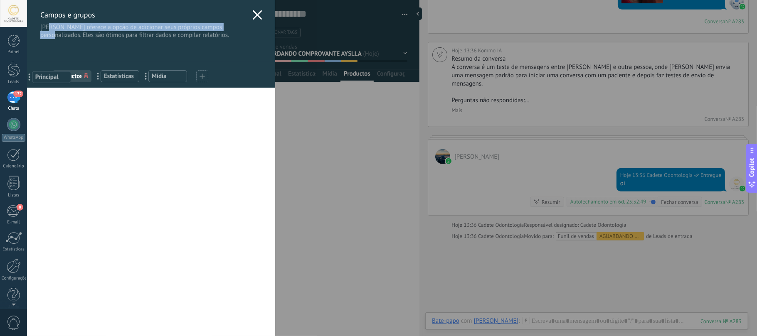
drag, startPoint x: 80, startPoint y: 77, endPoint x: 27, endPoint y: 77, distance: 53.2
click at [101, 77] on span "Productos" at bounding box center [104, 76] width 32 height 8
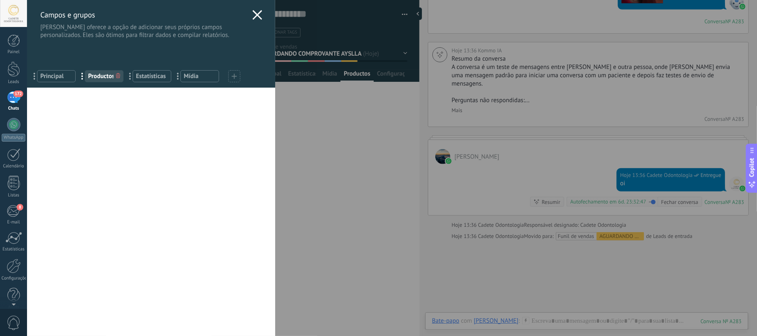
click at [235, 165] on div "Você atingiu o limite de campos personalizados no plano Período de teste. Valor…" at bounding box center [151, 212] width 248 height 249
click at [256, 13] on icon at bounding box center [257, 15] width 10 height 10
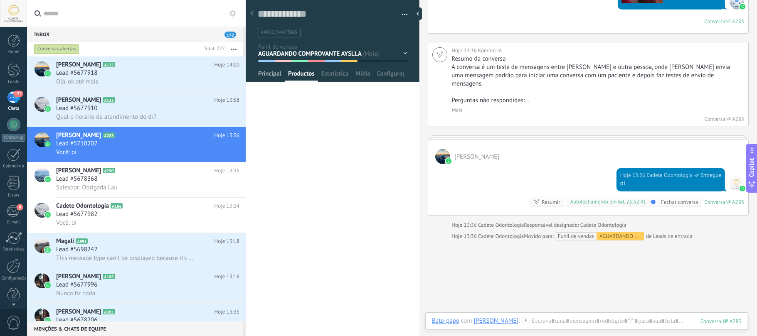
click at [274, 77] on span "Principal" at bounding box center [269, 76] width 23 height 12
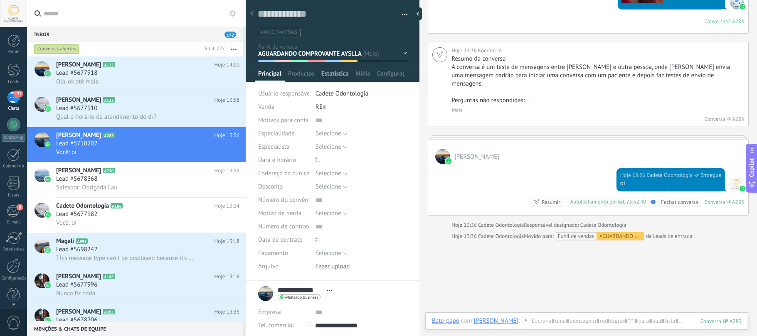
click at [336, 74] on span "Estatísticas" at bounding box center [335, 76] width 28 height 12
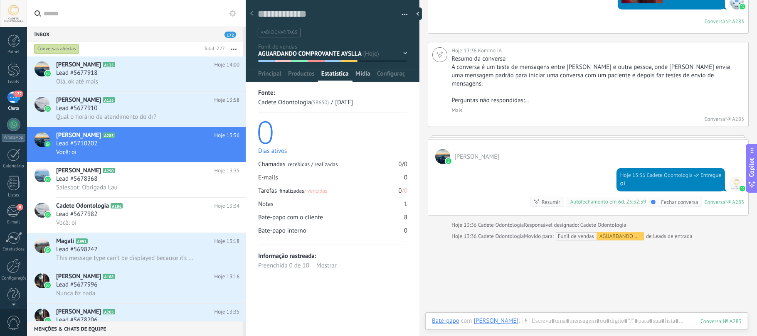
click at [363, 77] on span "Mídia" at bounding box center [363, 76] width 15 height 12
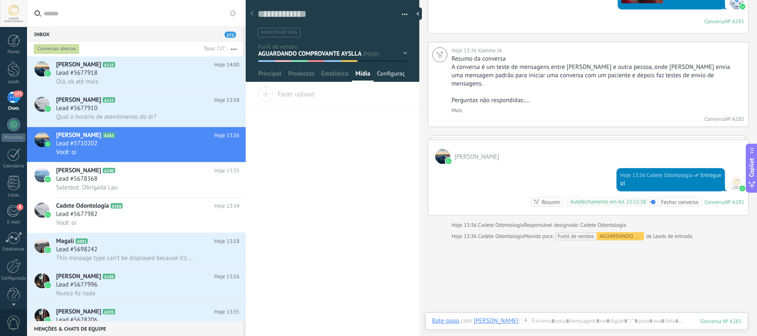
click at [390, 73] on span "Configurações" at bounding box center [391, 76] width 28 height 12
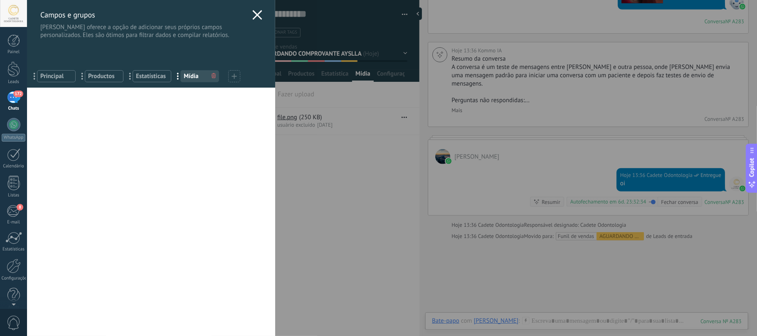
click at [252, 10] on icon at bounding box center [257, 15] width 10 height 10
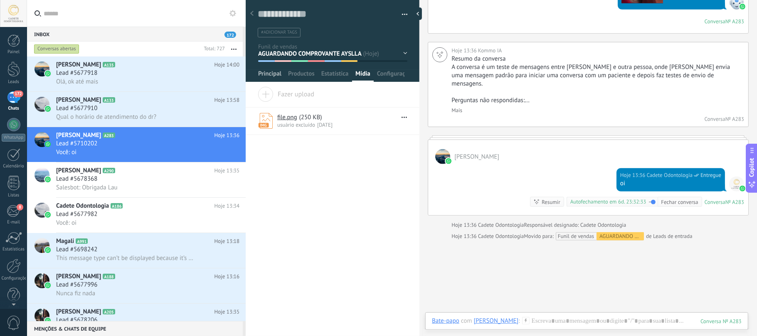
click at [272, 74] on span "Principal" at bounding box center [269, 76] width 23 height 12
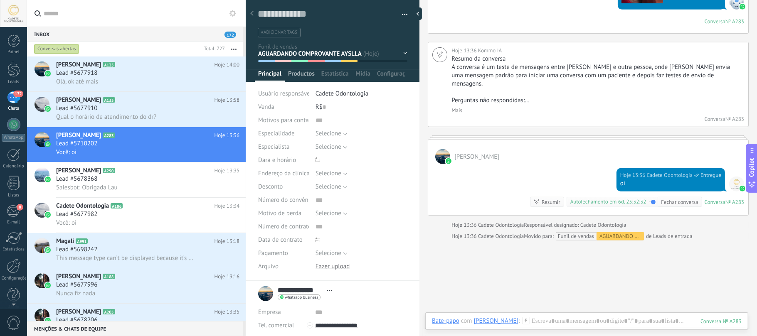
click at [289, 74] on span "Productos" at bounding box center [301, 76] width 27 height 12
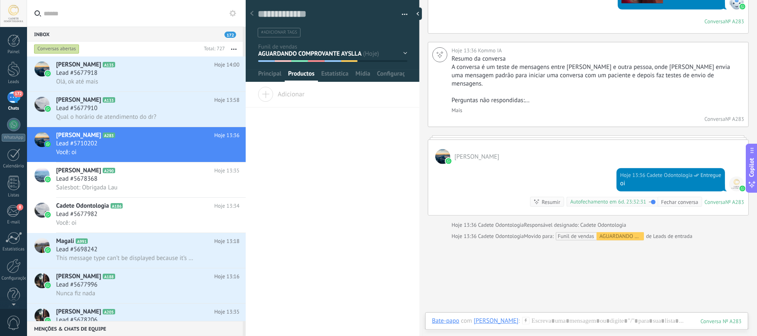
click at [263, 94] on span "Adicionar" at bounding box center [281, 93] width 47 height 12
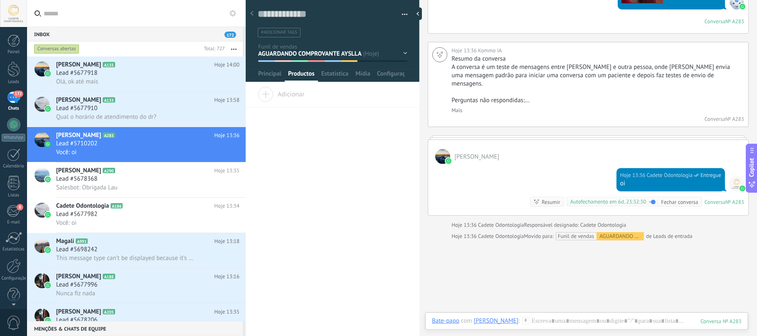
click at [297, 95] on span "Adicionar" at bounding box center [281, 93] width 47 height 12
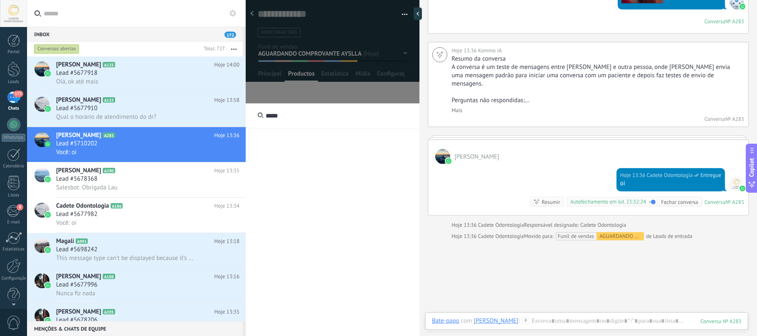
type input "*****"
drag, startPoint x: 287, startPoint y: 133, endPoint x: 289, endPoint y: 163, distance: 30.0
click at [287, 147] on div "*****" at bounding box center [333, 249] width 174 height 291
click at [290, 173] on div "*****" at bounding box center [333, 249] width 174 height 291
click at [403, 14] on button "button" at bounding box center [402, 14] width 12 height 12
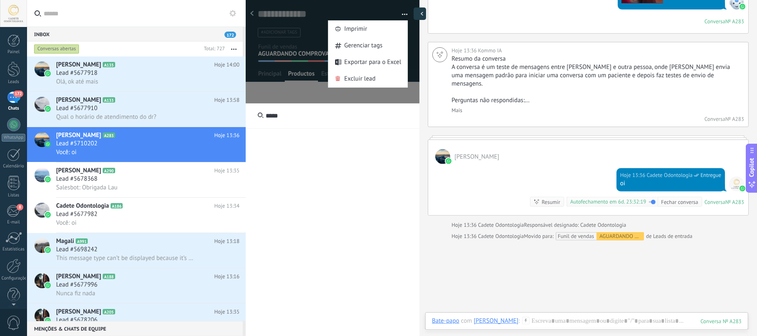
click at [420, 15] on div at bounding box center [420, 13] width 12 height 12
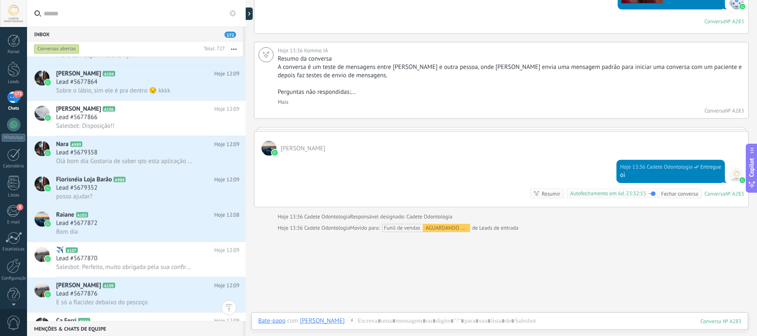
scroll to position [1180, 0]
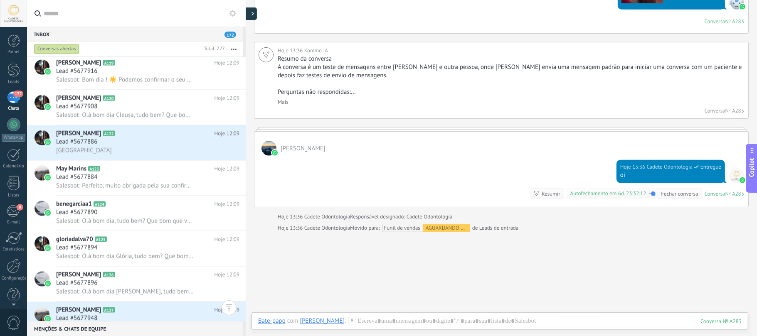
click at [250, 17] on div at bounding box center [251, 13] width 12 height 12
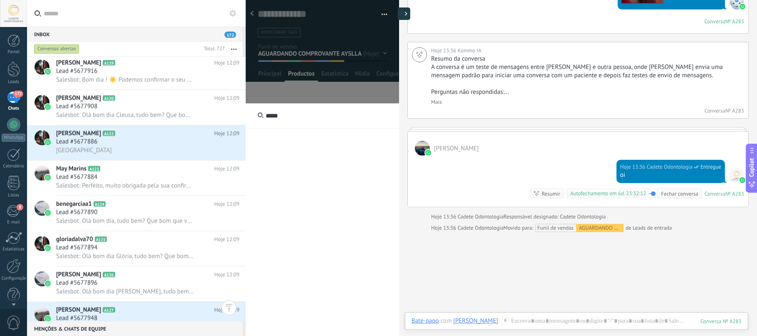
scroll to position [12, 0]
click at [401, 12] on div at bounding box center [399, 13] width 12 height 12
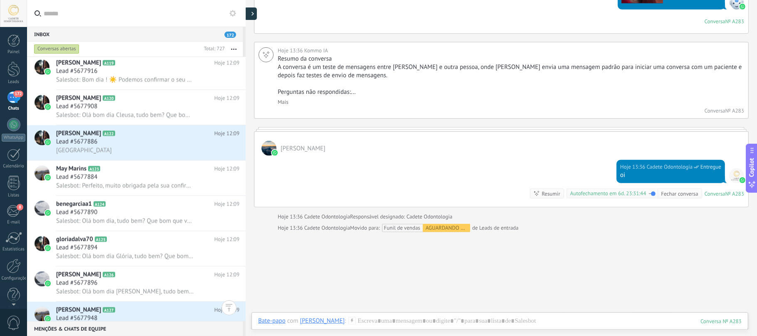
click at [254, 15] on icon at bounding box center [253, 14] width 2 height 4
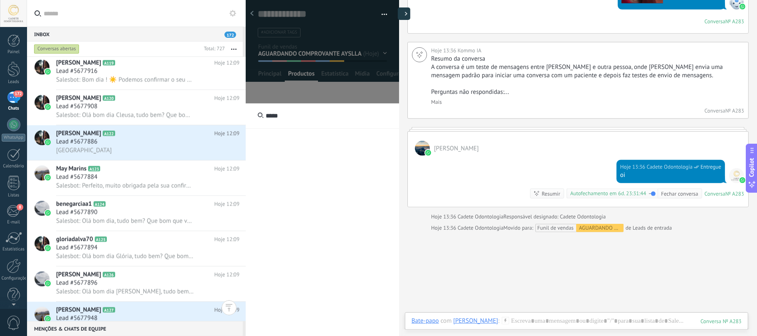
type textarea "**********"
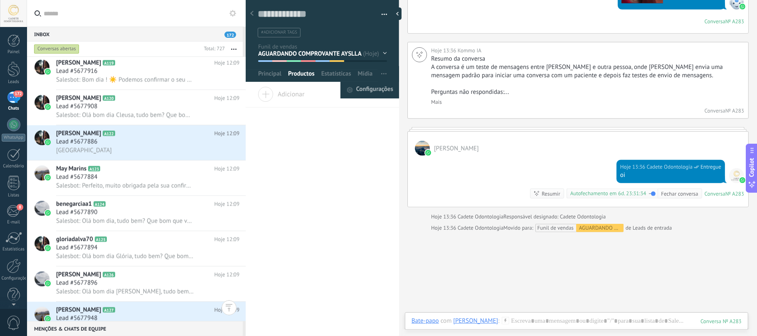
click at [375, 89] on span "Configurações" at bounding box center [374, 90] width 37 height 17
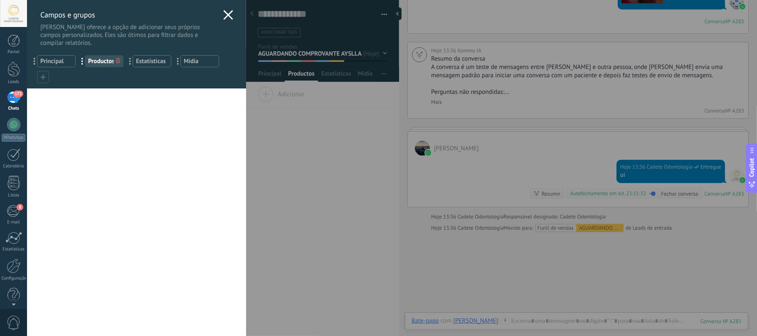
click at [95, 62] on span "Productos" at bounding box center [104, 61] width 32 height 8
click at [97, 60] on span "Productos" at bounding box center [104, 61] width 32 height 8
click at [82, 60] on span "..." at bounding box center [85, 61] width 17 height 14
click at [45, 77] on icon at bounding box center [42, 76] width 5 height 5
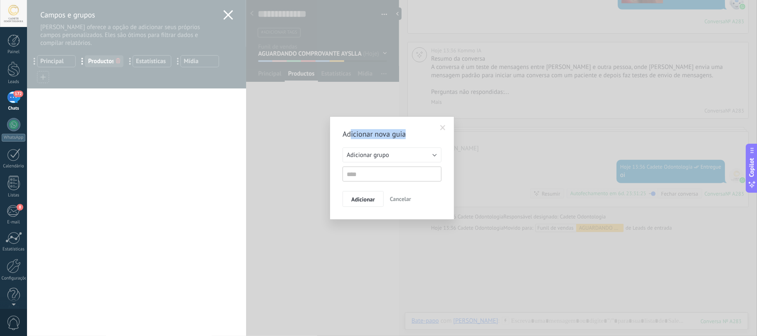
drag, startPoint x: 350, startPoint y: 135, endPoint x: 432, endPoint y: 133, distance: 82.4
click at [432, 133] on h2 "Adicionar nova guia" at bounding box center [388, 134] width 91 height 10
click at [406, 158] on button "Adicionar grupo" at bounding box center [392, 155] width 99 height 15
click at [390, 169] on div "Adicionar grupo Listas Leads relacionados Adicionar grupo" at bounding box center [392, 165] width 99 height 34
click at [388, 173] on input "text" at bounding box center [392, 174] width 99 height 15
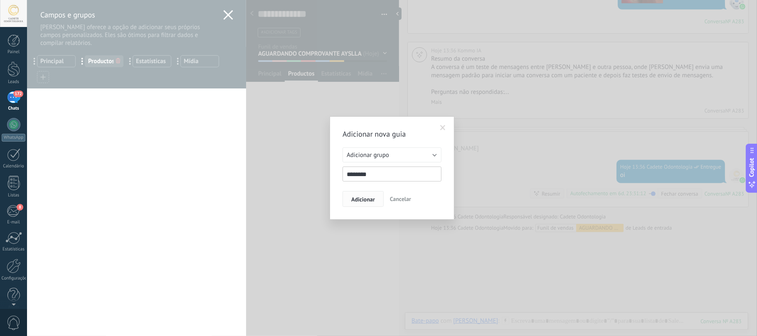
type input "********"
click at [370, 194] on button "Adicionar" at bounding box center [363, 199] width 41 height 16
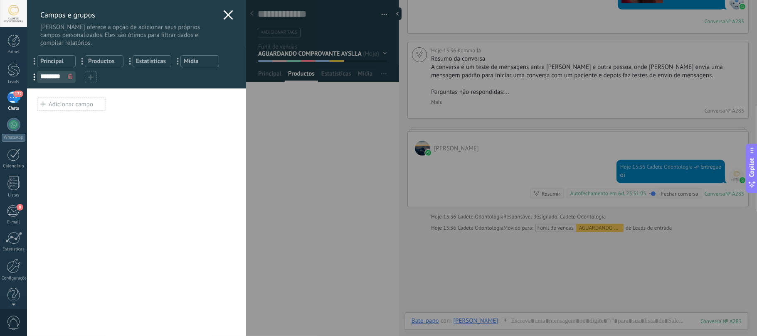
click at [107, 61] on span "Productos" at bounding box center [104, 61] width 32 height 8
click at [60, 77] on span "Produtos" at bounding box center [56, 77] width 32 height 8
click at [62, 103] on div "Adicionar campo" at bounding box center [71, 104] width 69 height 13
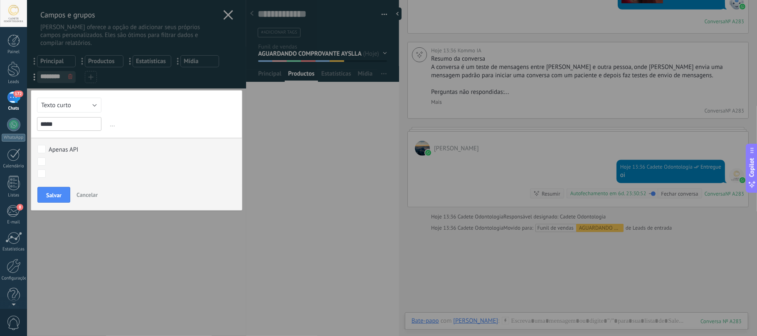
type input "*****"
click at [0, 0] on div "CONTATOS INICIAIS Explicação de procedimentos Ayslla Explicação de procedimento…" at bounding box center [0, 0] width 0 height 0
click at [133, 122] on div at bounding box center [392, 168] width 730 height 336
click at [57, 193] on span "Salvar" at bounding box center [53, 196] width 15 height 6
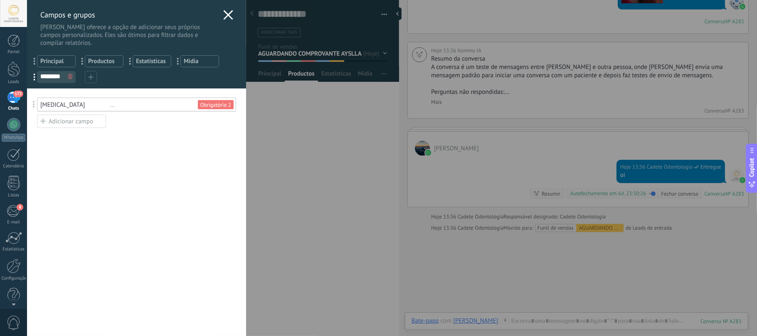
click at [64, 122] on div "Adicionar campo" at bounding box center [71, 121] width 69 height 13
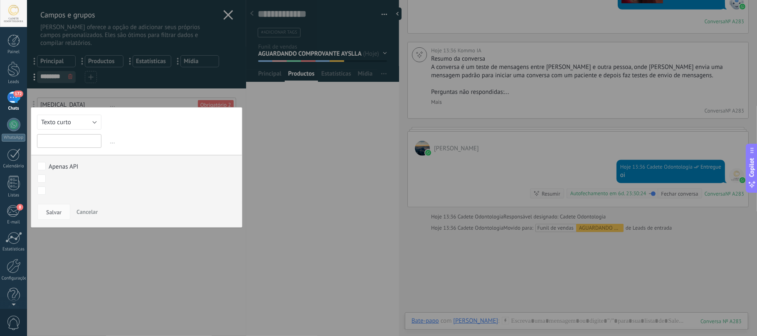
type input "*"
type input "**********"
click at [137, 143] on div at bounding box center [392, 168] width 730 height 336
click at [52, 212] on span "Salvar" at bounding box center [53, 213] width 15 height 6
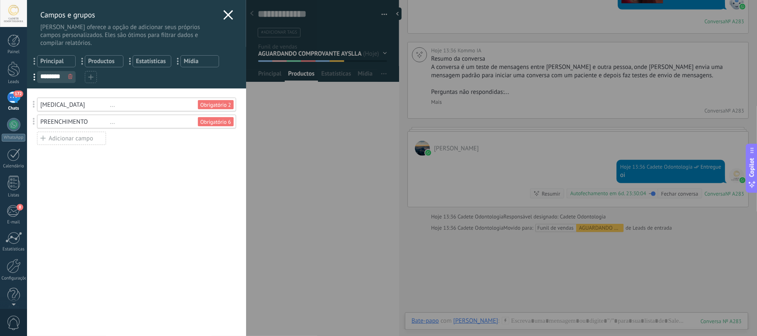
click at [62, 142] on div "Adicionar campo" at bounding box center [71, 138] width 69 height 13
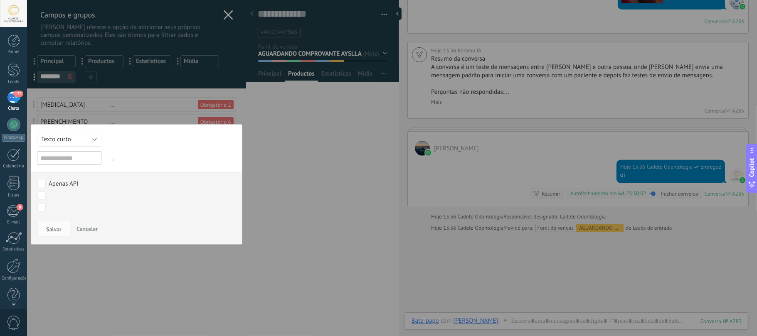
type input "*"
type input "********"
click at [55, 232] on div "CONTATOS INICIAIS Explicação de procedimentos Ayslla Explicação de procedimento…" at bounding box center [132, 254] width 195 height 163
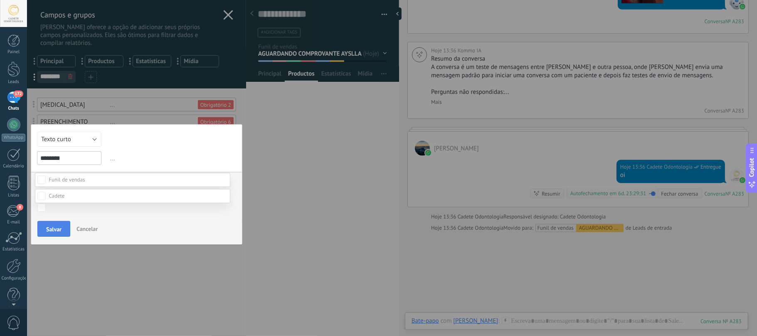
click at [52, 230] on div "CONTATOS INICIAIS Explicação de procedimentos Ayslla Explicação de procedimento…" at bounding box center [132, 254] width 195 height 163
click at [57, 230] on span "Salvar" at bounding box center [53, 230] width 15 height 6
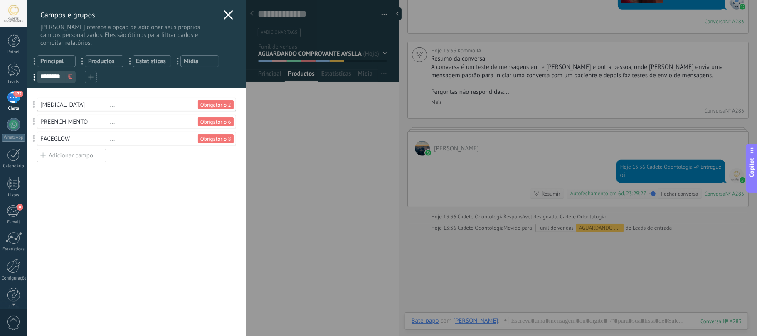
click at [82, 122] on div "PREENCHIMENTO" at bounding box center [75, 122] width 70 height 8
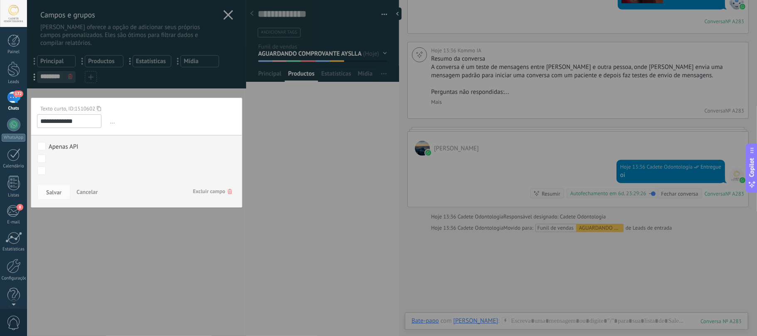
click at [0, 0] on div "CONTATOS INICIAIS Explicação de procedimentos Ayslla Explicação de procedimento…" at bounding box center [0, 0] width 0 height 0
click at [55, 179] on span at bounding box center [57, 175] width 16 height 7
click at [47, 175] on label at bounding box center [132, 176] width 195 height 14
click at [116, 137] on div at bounding box center [392, 168] width 730 height 336
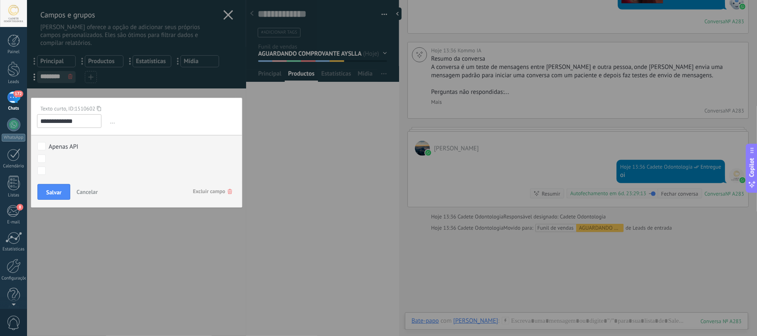
click at [151, 112] on div "Texto curto, ID: 1510602" at bounding box center [133, 108] width 193 height 7
click at [42, 159] on body ".abccls-1,.abccls-2{fill-rule:evenodd}.abccls-2{fill:#fff} .abfcls-1{fill:none}…" at bounding box center [378, 168] width 757 height 336
click at [213, 188] on span "Excluir campo" at bounding box center [212, 191] width 39 height 15
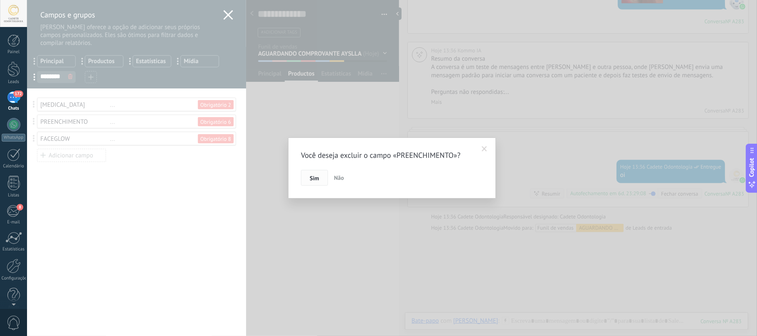
click at [318, 179] on span "Sim" at bounding box center [314, 178] width 9 height 6
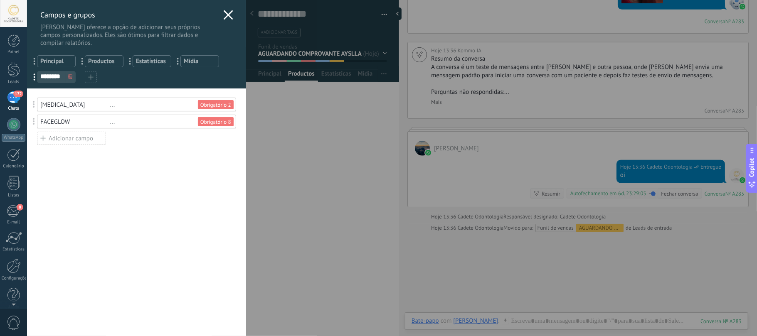
click at [218, 119] on div "Obrigatório 8" at bounding box center [215, 122] width 31 height 8
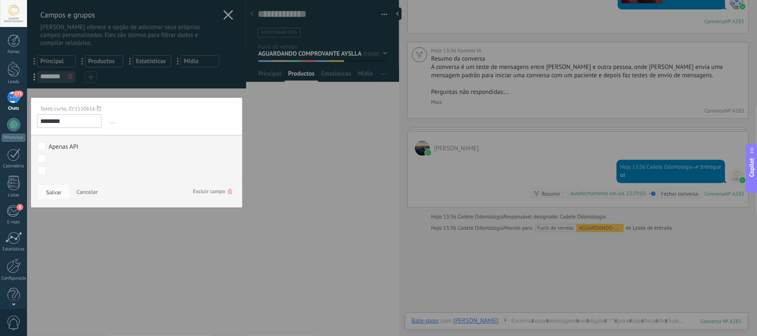
click at [210, 192] on span "Excluir campo" at bounding box center [212, 191] width 39 height 15
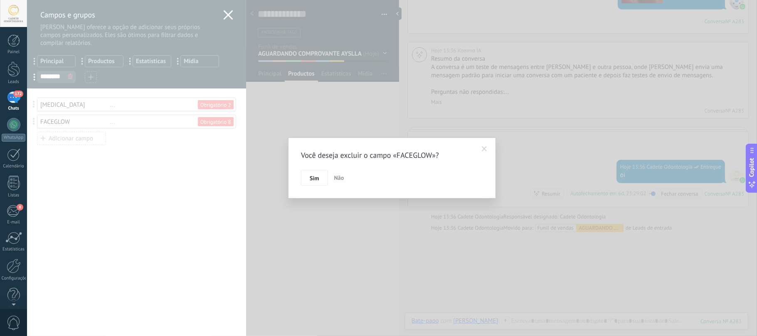
click at [205, 104] on div "Você deseja excluir o campo «FACEGLOW»? Sim Não" at bounding box center [392, 168] width 730 height 336
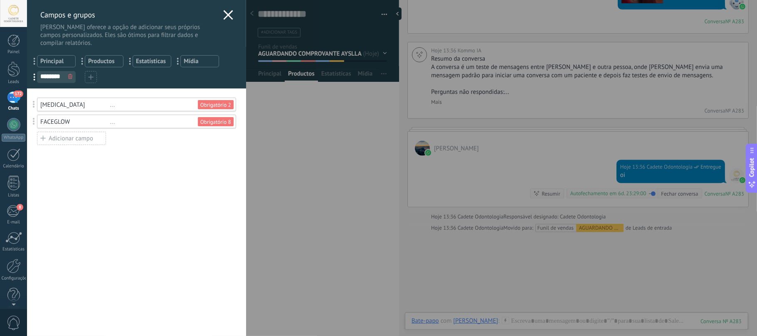
click at [127, 110] on div "[MEDICAL_DATA] ... Obrigatório 2" at bounding box center [136, 105] width 199 height 14
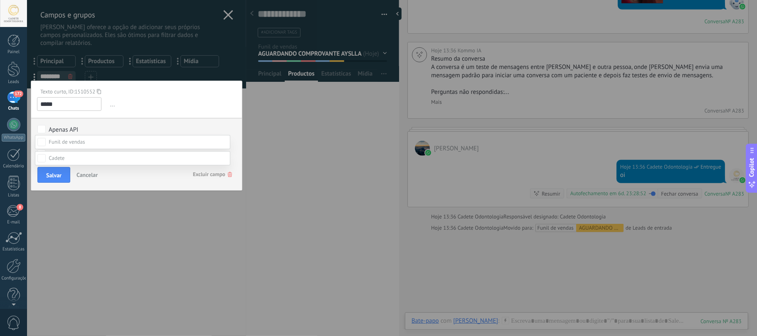
click at [153, 120] on div at bounding box center [392, 168] width 730 height 336
click at [52, 178] on span "Salvar" at bounding box center [53, 176] width 15 height 6
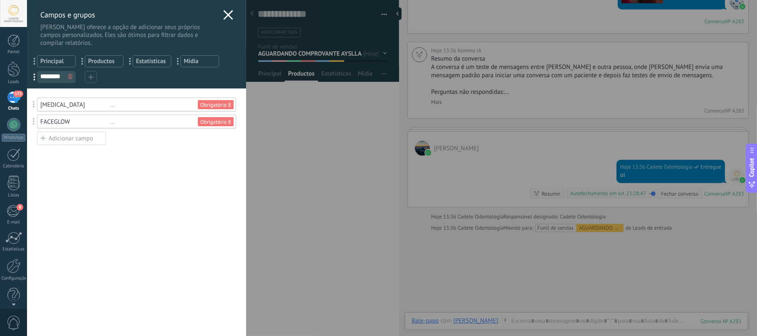
click at [75, 125] on div "FACEGLOW" at bounding box center [75, 122] width 70 height 8
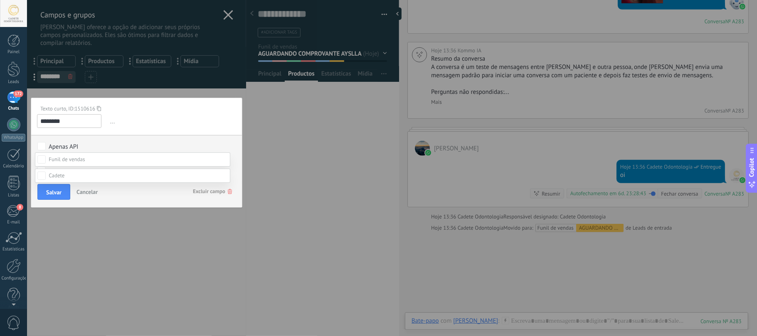
click at [146, 124] on div at bounding box center [392, 168] width 730 height 336
click at [220, 190] on span "Excluir campo" at bounding box center [212, 191] width 39 height 15
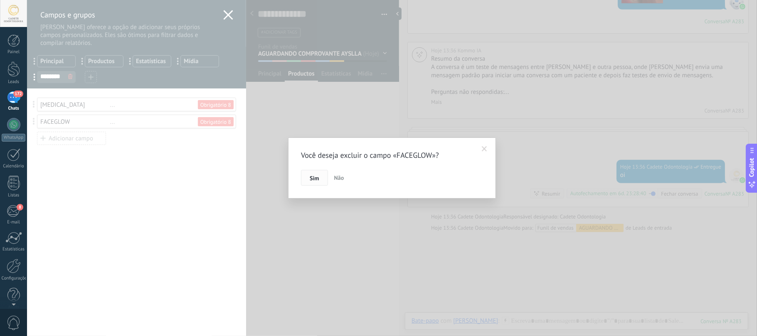
click at [313, 171] on button "Sim" at bounding box center [314, 178] width 27 height 16
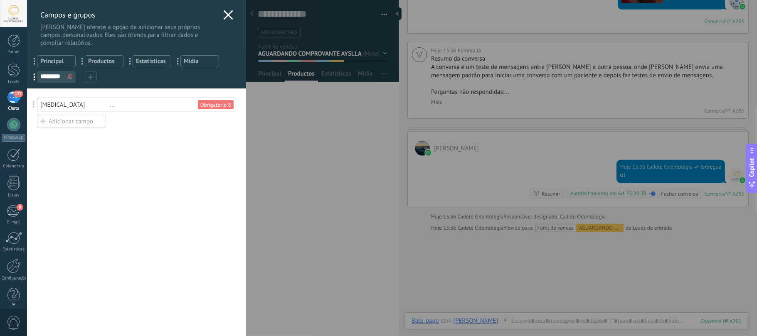
click at [104, 62] on span "Productos" at bounding box center [104, 61] width 32 height 8
click at [119, 60] on icon at bounding box center [118, 60] width 4 height 5
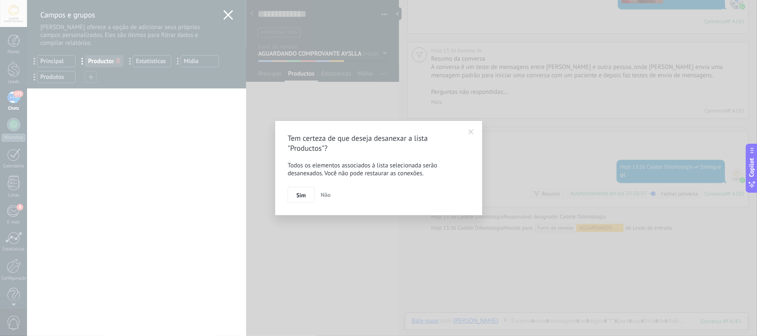
click at [472, 133] on span at bounding box center [471, 132] width 5 height 6
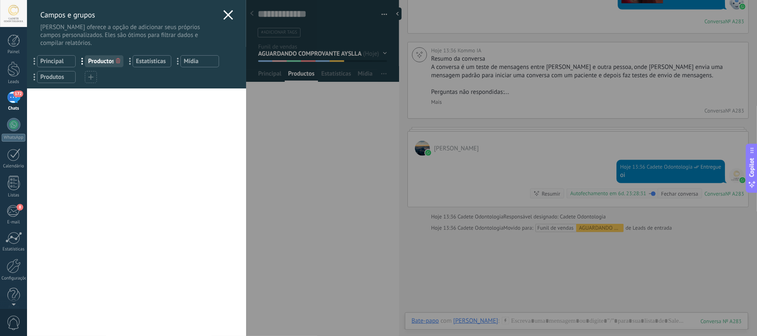
drag, startPoint x: 52, startPoint y: 77, endPoint x: 75, endPoint y: 64, distance: 26.3
click at [80, 59] on div "... Principal ... Productos ... Estatísticas ... Mídia ... Produtos ********" at bounding box center [136, 68] width 219 height 42
drag, startPoint x: 49, startPoint y: 77, endPoint x: 76, endPoint y: 57, distance: 33.4
click at [78, 57] on div "... Principal ... Productos ... Estatísticas ... Mídia ... Produtos ********" at bounding box center [136, 68] width 219 height 42
drag, startPoint x: 35, startPoint y: 77, endPoint x: 88, endPoint y: 62, distance: 55.0
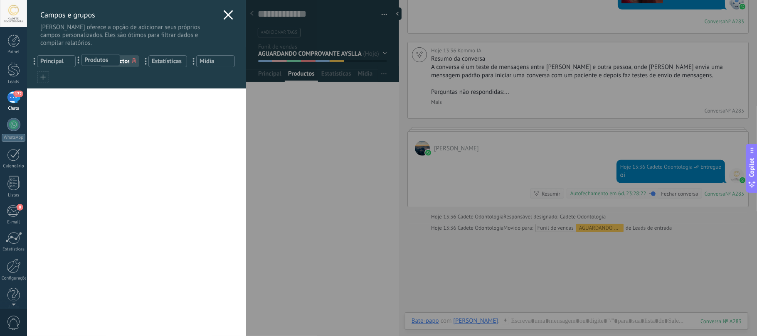
drag, startPoint x: 130, startPoint y: 62, endPoint x: 79, endPoint y: 62, distance: 51.6
click at [225, 16] on use at bounding box center [228, 15] width 10 height 10
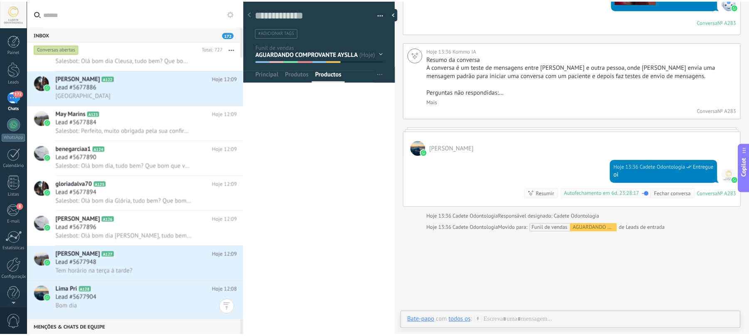
scroll to position [1291, 0]
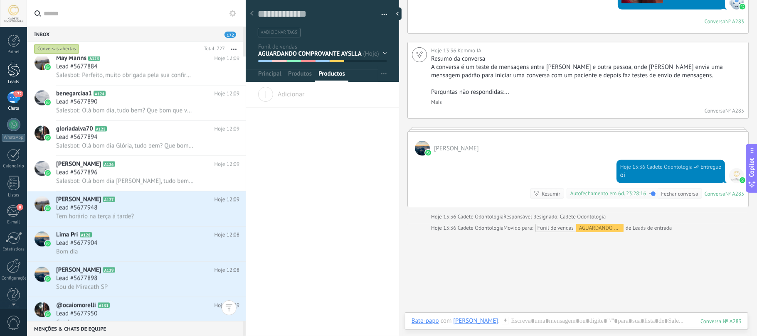
click at [4, 73] on link "Leads" at bounding box center [13, 73] width 27 height 23
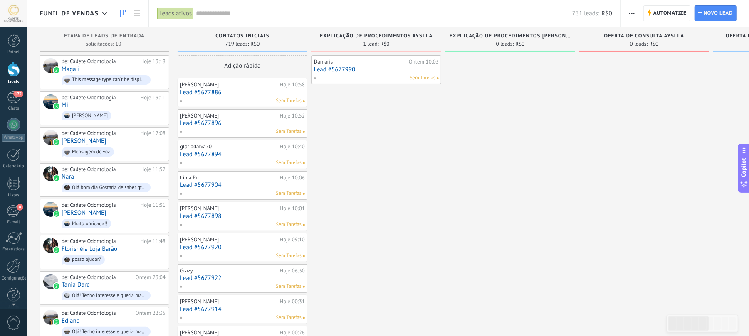
click at [331, 76] on div "Sem Tarefas" at bounding box center [375, 77] width 122 height 7
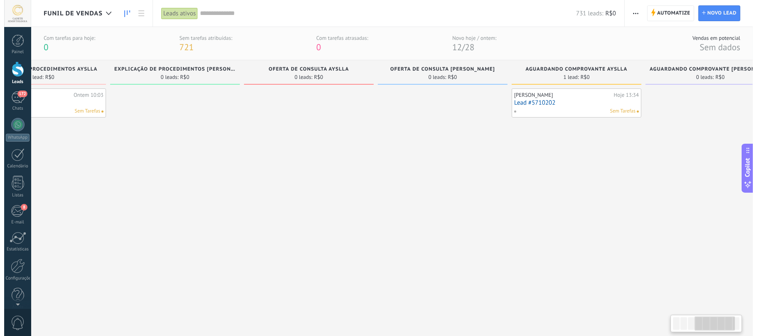
scroll to position [0, 406]
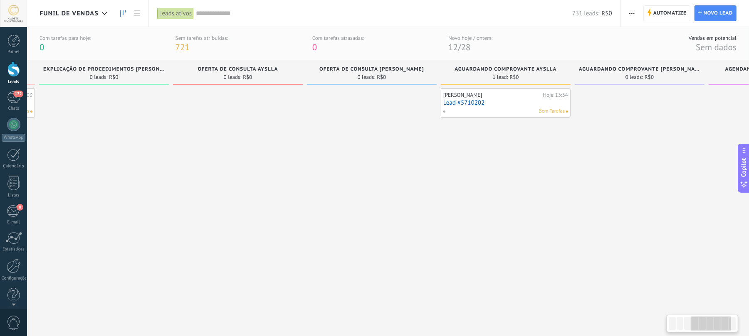
drag, startPoint x: 532, startPoint y: 202, endPoint x: 129, endPoint y: 191, distance: 403.5
click at [508, 106] on div "[PERSON_NAME] Hoje 13:34 Lead #5710202 Sem Tarefas" at bounding box center [505, 103] width 125 height 24
click at [464, 102] on link "Lead #5710202" at bounding box center [505, 102] width 125 height 7
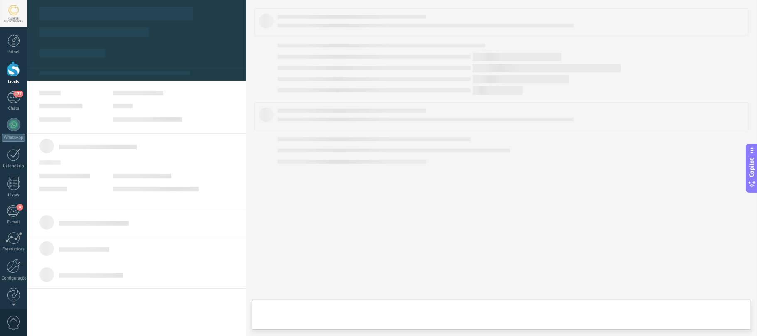
type textarea "**********"
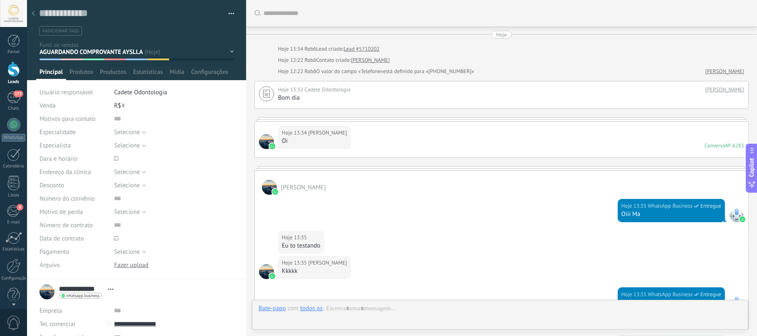
scroll to position [413, 0]
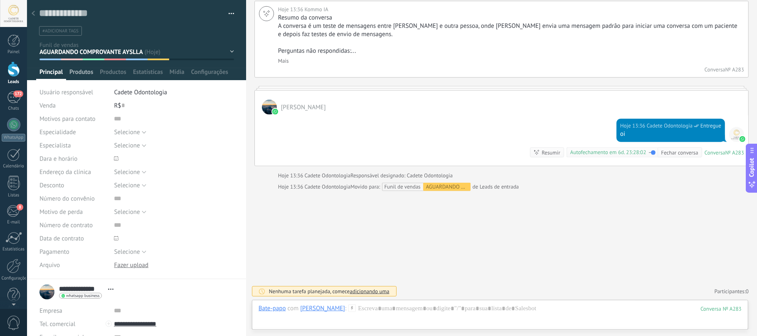
click at [85, 68] on span "Produtos" at bounding box center [81, 74] width 24 height 12
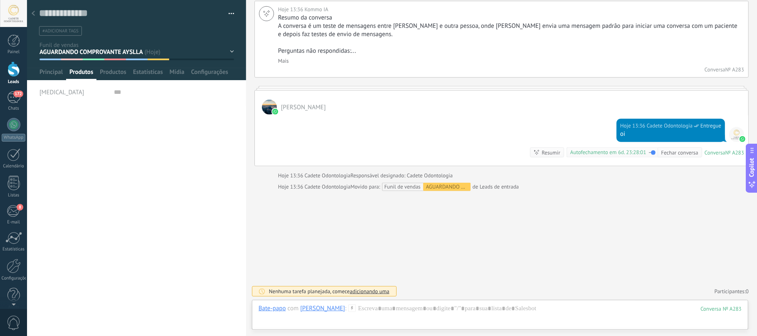
click at [47, 93] on span "[MEDICAL_DATA]" at bounding box center [62, 92] width 44 height 6
click at [126, 95] on input "text" at bounding box center [174, 92] width 120 height 13
click at [50, 94] on span "[MEDICAL_DATA]" at bounding box center [62, 92] width 44 height 6
click at [144, 92] on input "text" at bounding box center [174, 92] width 120 height 13
click at [114, 91] on input "text" at bounding box center [174, 92] width 120 height 13
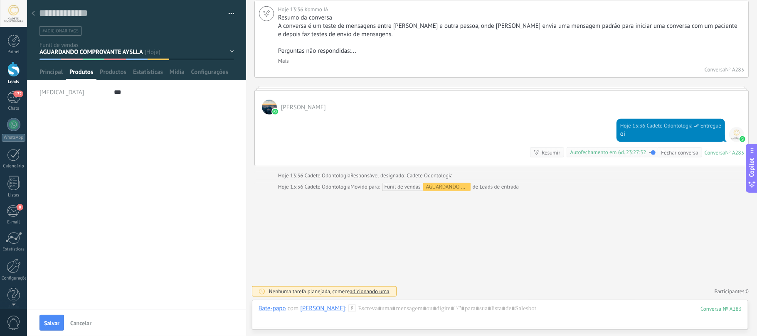
click at [95, 180] on div "**********" at bounding box center [136, 207] width 219 height 203
click at [122, 78] on span "Productos" at bounding box center [113, 74] width 27 height 12
click at [64, 93] on span "Adicionar" at bounding box center [62, 91] width 47 height 12
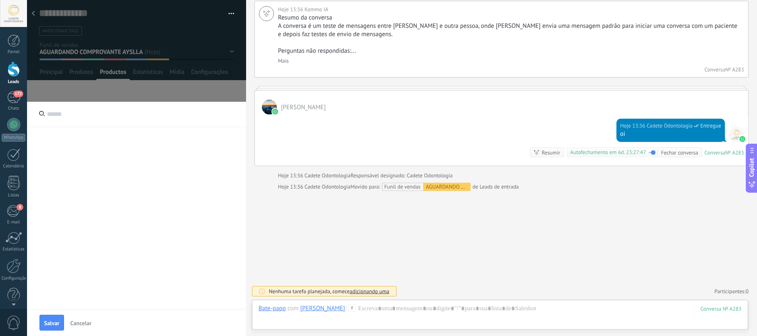
click at [74, 111] on input "text" at bounding box center [136, 114] width 219 height 25
click at [76, 321] on span "Cancelar" at bounding box center [80, 324] width 21 height 6
click at [109, 232] on div at bounding box center [136, 247] width 219 height 291
drag, startPoint x: 42, startPoint y: 104, endPoint x: 44, endPoint y: 130, distance: 26.3
click at [42, 110] on input "text" at bounding box center [136, 114] width 219 height 25
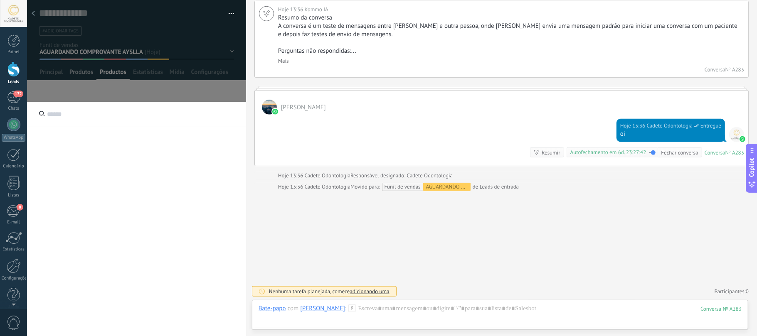
drag, startPoint x: 74, startPoint y: 93, endPoint x: 85, endPoint y: 79, distance: 18.4
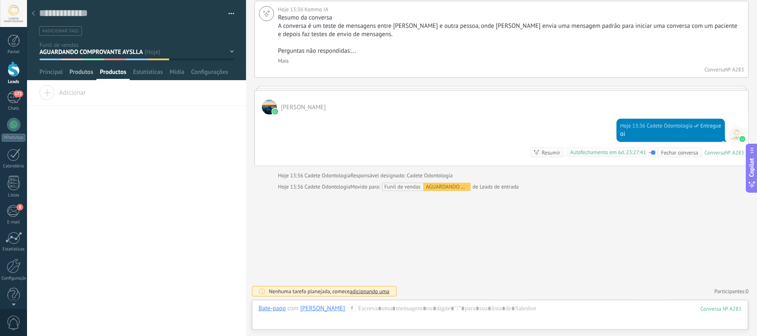
click at [88, 69] on span "Produtos" at bounding box center [81, 74] width 24 height 12
click at [54, 92] on span "[MEDICAL_DATA]" at bounding box center [62, 92] width 44 height 6
drag, startPoint x: 109, startPoint y: 95, endPoint x: 140, endPoint y: 90, distance: 32.0
click at [128, 92] on div "[MEDICAL_DATA]" at bounding box center [137, 92] width 195 height 13
click at [187, 89] on input "text" at bounding box center [174, 92] width 120 height 13
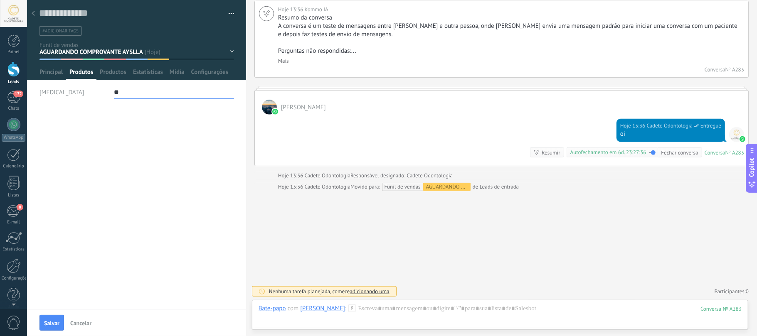
type input "*"
click at [36, 91] on div "Salvar e criar Imprimir Gerenciar tags Exportar para o Excel" at bounding box center [137, 53] width 220 height 106
click at [136, 108] on div "**********" at bounding box center [136, 221] width 219 height 230
click at [163, 94] on input "text" at bounding box center [174, 92] width 120 height 13
type input "**"
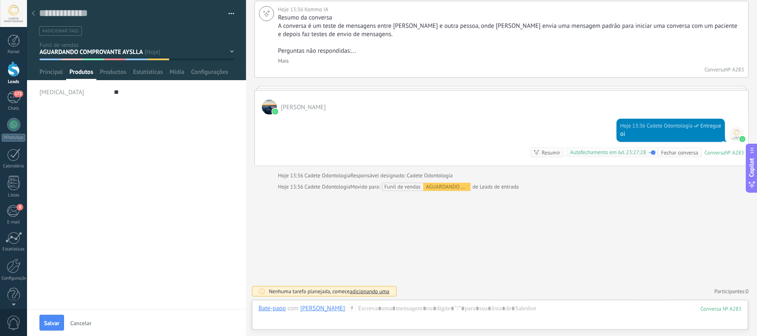
drag, startPoint x: 217, startPoint y: 191, endPoint x: 176, endPoint y: 169, distance: 46.2
click at [217, 191] on div "**********" at bounding box center [136, 207] width 219 height 203
drag, startPoint x: 74, startPoint y: 116, endPoint x: 22, endPoint y: 104, distance: 53.0
click at [29, 107] on div "**********" at bounding box center [136, 207] width 219 height 203
click at [82, 323] on span "Cancelar" at bounding box center [80, 324] width 21 height 6
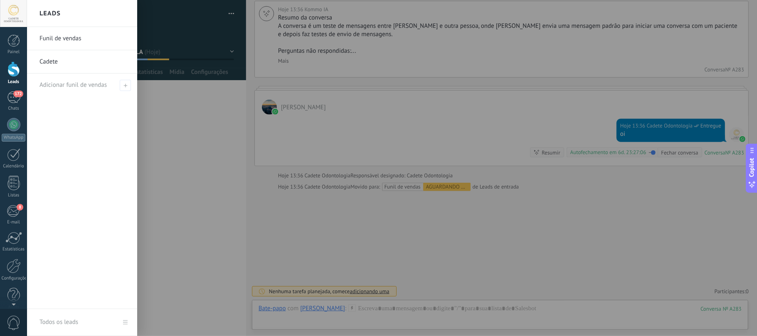
click at [7, 81] on div "Leads" at bounding box center [14, 81] width 24 height 5
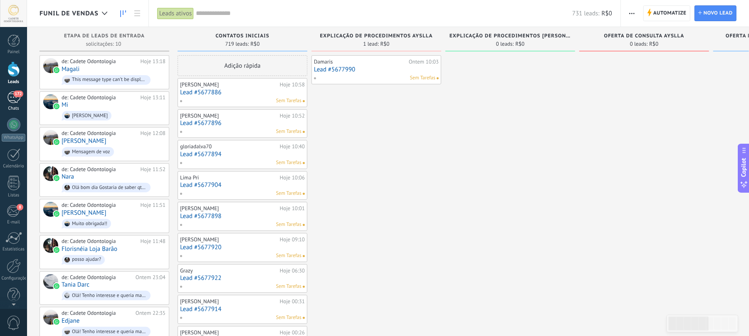
click at [5, 96] on link "172 Chats" at bounding box center [13, 101] width 27 height 20
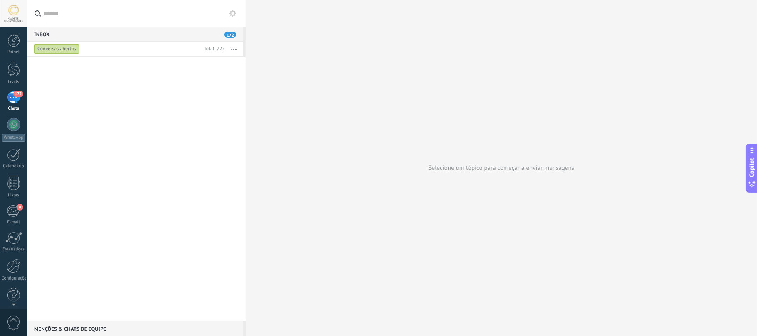
scroll to position [2011, 0]
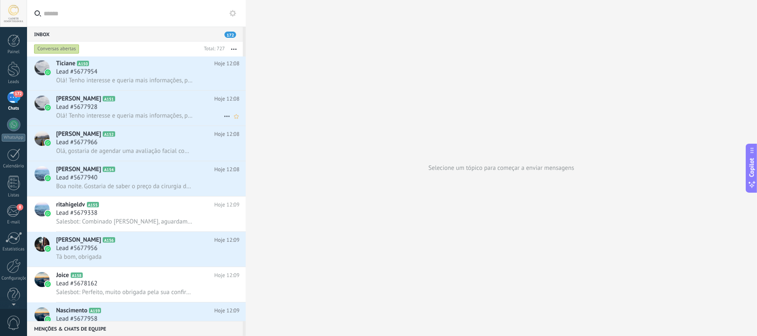
click at [225, 122] on div "[PERSON_NAME] A151 Hoje 12:08 Lead #5677928 Olá! Tenho interesse e queria mais …" at bounding box center [151, 108] width 190 height 35
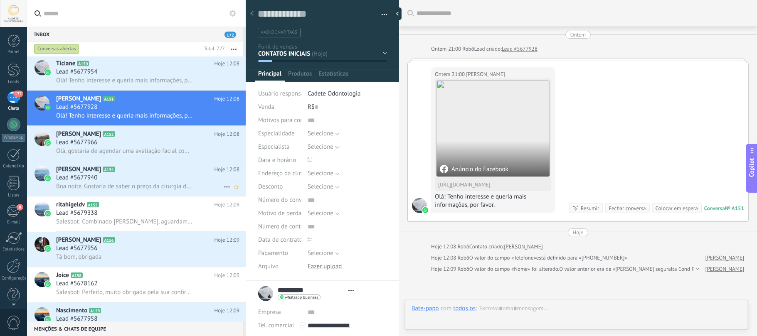
scroll to position [12, 0]
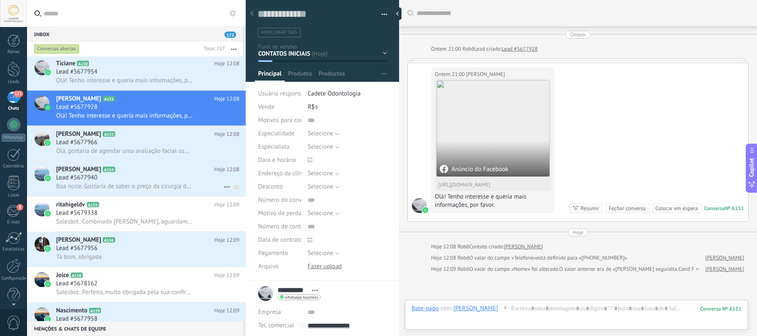
click at [175, 179] on div "Lead #5677940" at bounding box center [147, 178] width 183 height 8
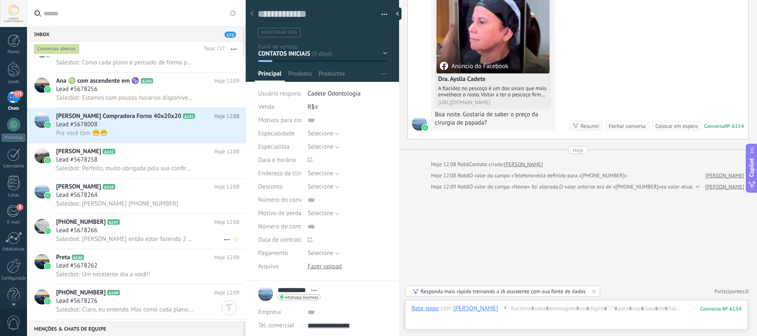
scroll to position [4505, 0]
click at [189, 105] on div "Ana ♍ com ascendente em ♑ A240 Hoje 12:09 Lead #5678256 Salesbot: Estamos com p…" at bounding box center [151, 90] width 190 height 35
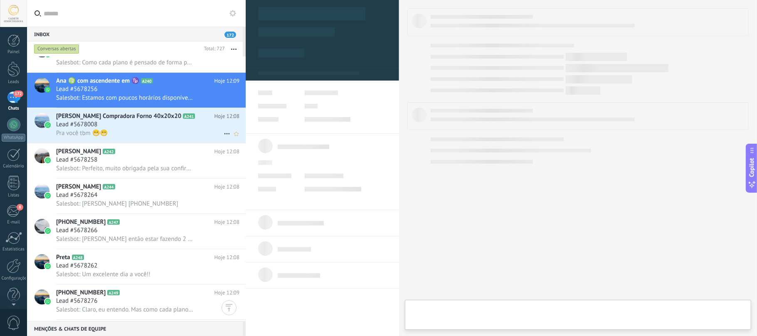
click at [131, 133] on div "Pra você tbm 😁😁" at bounding box center [147, 133] width 183 height 9
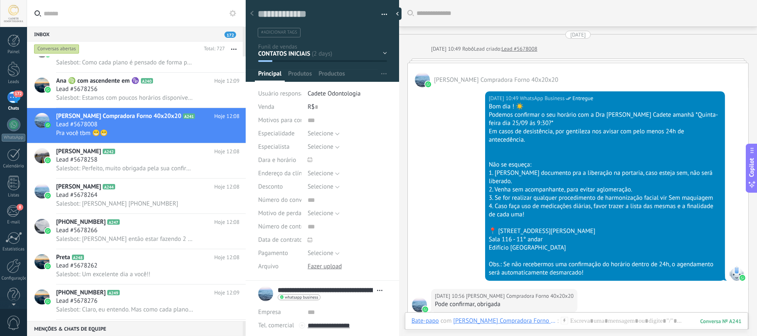
scroll to position [202, 0]
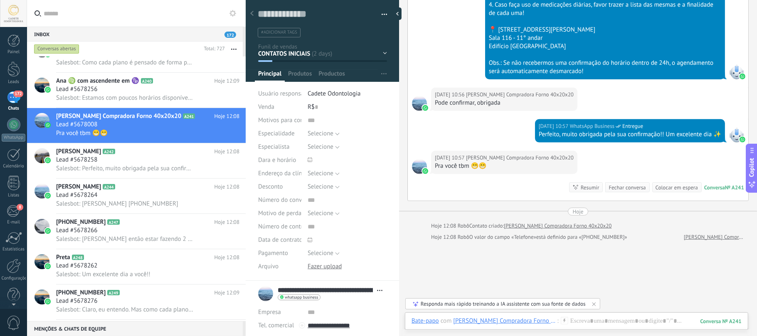
click at [483, 180] on div "[DATE] 10:57 [PERSON_NAME] Compradora Forno 40x20x20 Pra você tbm 😁😁 Conversa №…" at bounding box center [578, 176] width 341 height 50
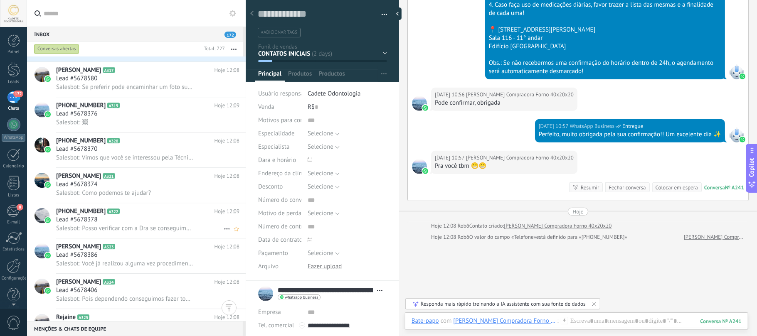
scroll to position [6634, 0]
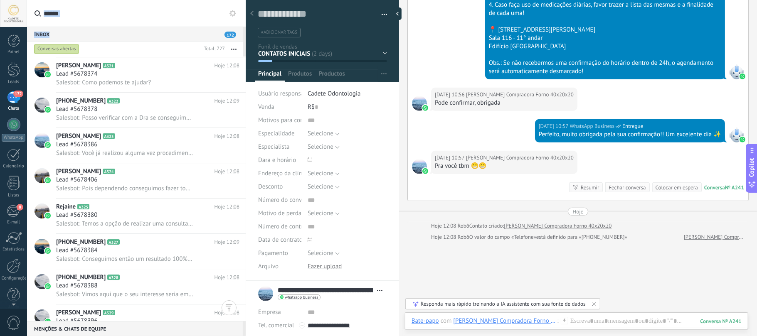
drag, startPoint x: 90, startPoint y: 32, endPoint x: 111, endPoint y: 7, distance: 32.7
click at [111, 7] on div "Inbox 172 Conversas abertas Total: 727 Silenciar Ações múltiplas Ordenar Mais r…" at bounding box center [136, 168] width 219 height 336
click at [112, 7] on input "text" at bounding box center [141, 13] width 195 height 27
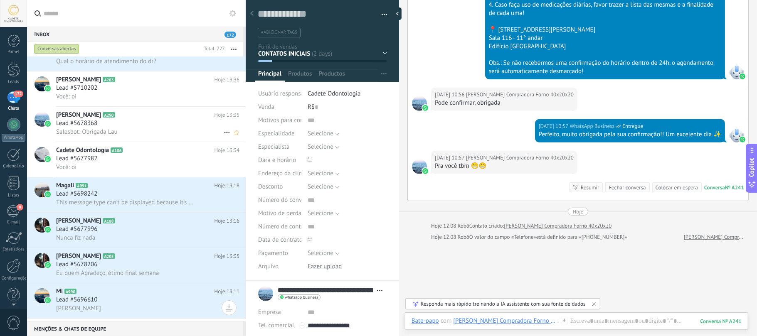
scroll to position [0, 0]
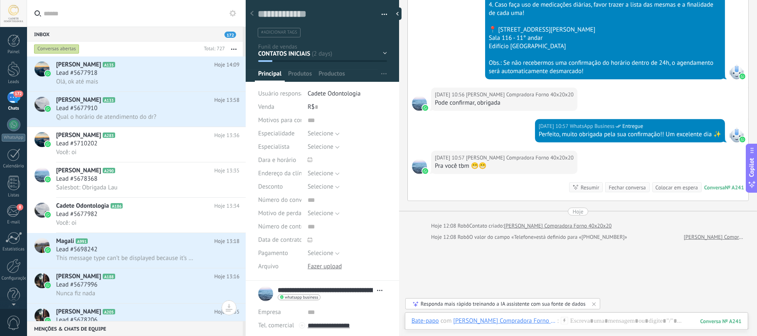
click at [58, 48] on div "Conversas abertas" at bounding box center [56, 49] width 45 height 10
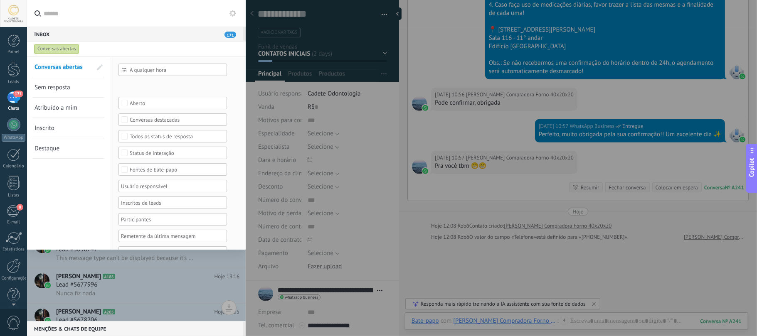
click at [43, 86] on span "Sem resposta" at bounding box center [53, 88] width 36 height 8
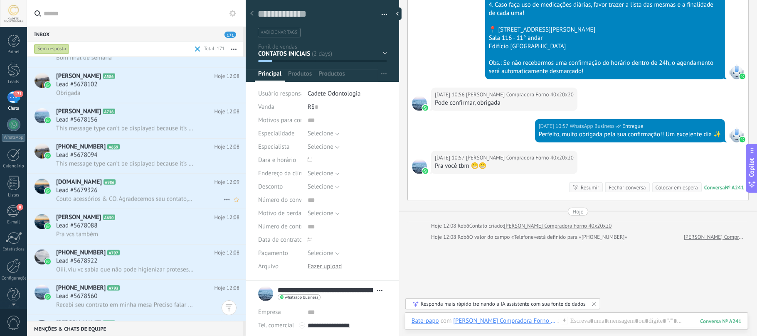
scroll to position [3572, 0]
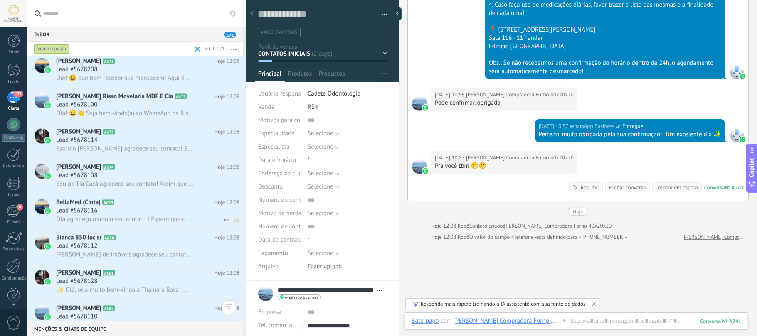
click at [145, 199] on h2 "BellaMed (Cinta) A679" at bounding box center [135, 202] width 158 height 8
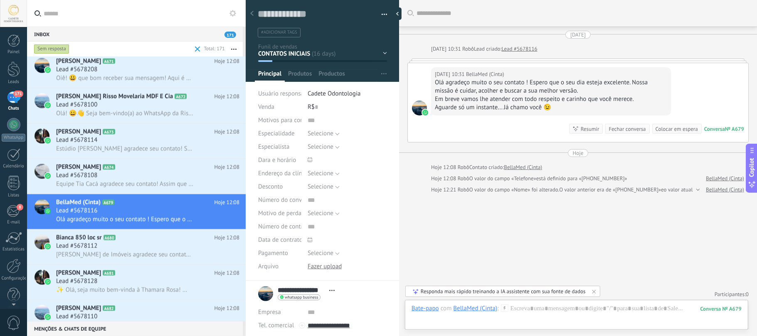
click at [494, 105] on div "Aguarde só um instante... Já chamo você 😉" at bounding box center [551, 108] width 232 height 8
drag, startPoint x: 489, startPoint y: 235, endPoint x: 493, endPoint y: 240, distance: 6.2
click at [493, 239] on div "Buscar Carregar mais [DATE] [DATE] 10:31 Robô Lead criado: Lead #5678116 [DATE]…" at bounding box center [578, 169] width 358 height 339
click at [598, 315] on div at bounding box center [577, 317] width 330 height 25
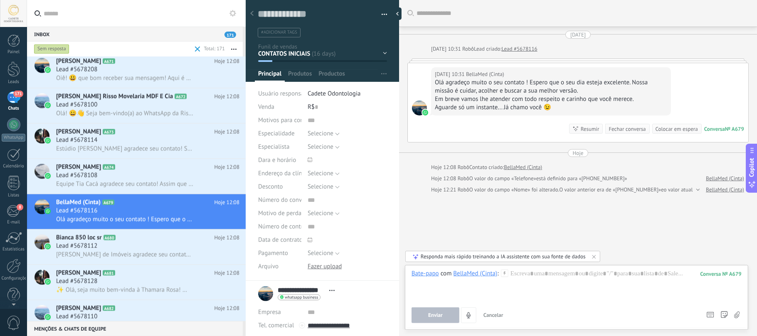
click at [596, 255] on icon at bounding box center [594, 257] width 7 height 7
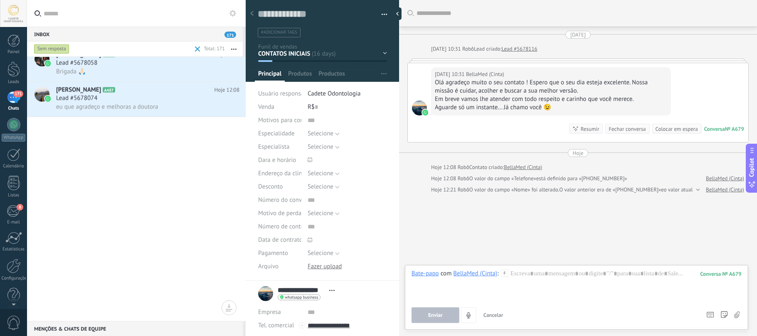
scroll to position [2574, 0]
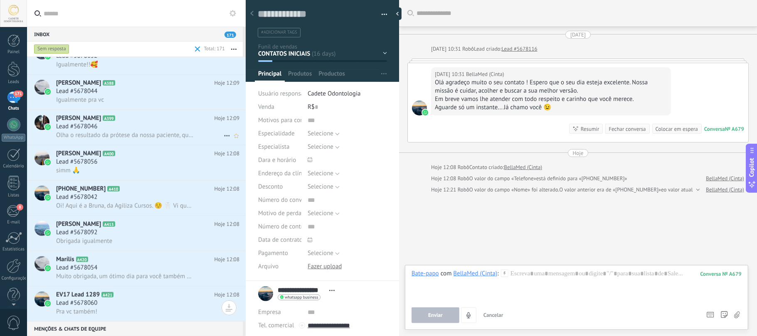
click at [114, 128] on div "Lead #5678046" at bounding box center [147, 127] width 183 height 8
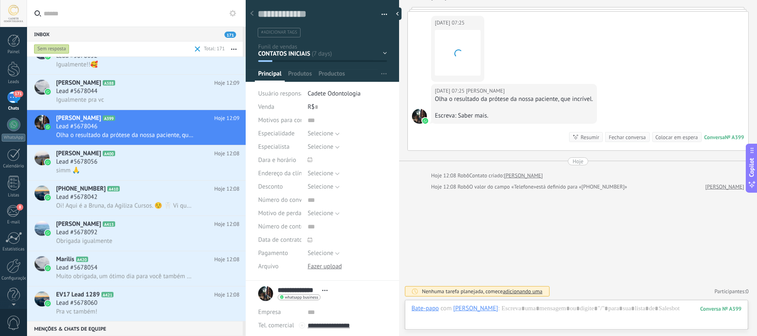
scroll to position [52, 0]
drag, startPoint x: 449, startPoint y: 97, endPoint x: 576, endPoint y: 115, distance: 128.0
click at [576, 115] on div "Olha o resultado da prótese da nossa paciente, que incrível. Escreva: Saber mai…" at bounding box center [514, 107] width 158 height 25
click at [571, 114] on div "Escreva: Saber mais." at bounding box center [514, 116] width 158 height 8
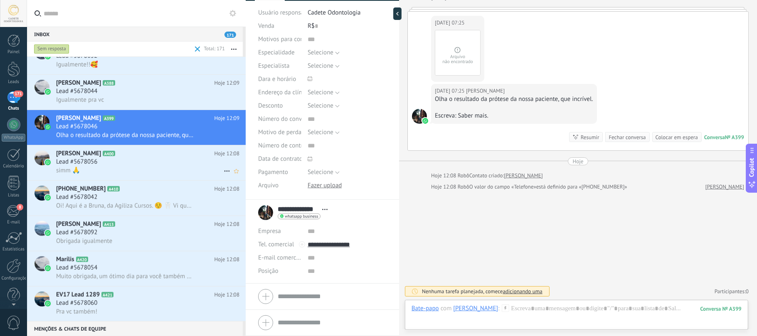
click at [117, 173] on div "simm 🙏" at bounding box center [147, 170] width 183 height 9
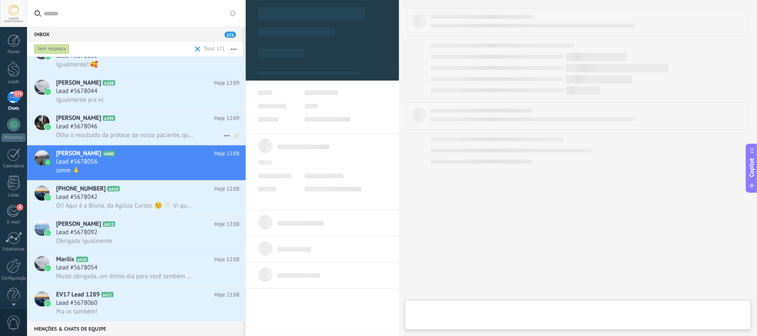
click at [114, 125] on div "Lead #5678046" at bounding box center [147, 127] width 183 height 8
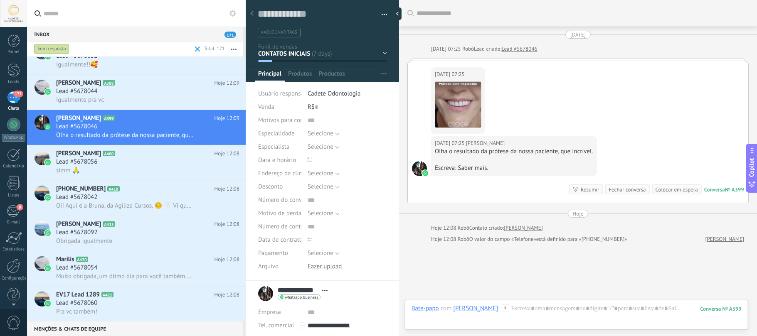
click at [524, 59] on div at bounding box center [578, 61] width 341 height 4
click at [563, 62] on div at bounding box center [578, 61] width 341 height 4
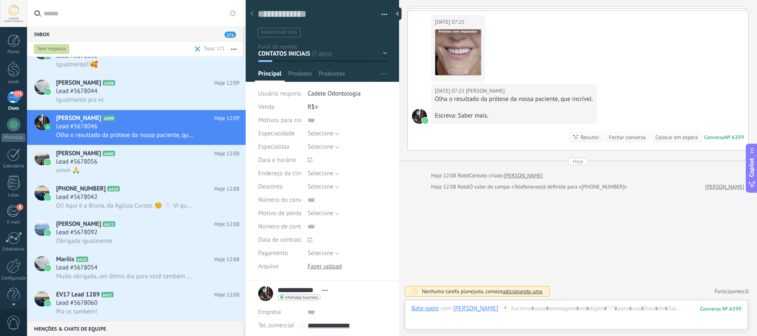
click at [303, 298] on span "whatsapp business" at bounding box center [301, 298] width 33 height 4
click at [355, 282] on div at bounding box center [378, 168] width 757 height 336
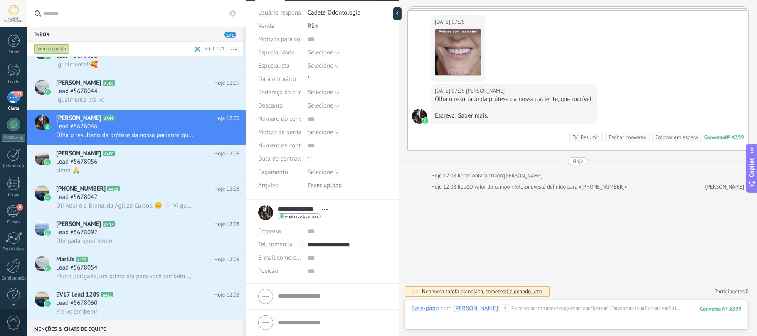
drag, startPoint x: 267, startPoint y: 229, endPoint x: 338, endPoint y: 234, distance: 71.3
click at [338, 234] on div "Empresa Abrir detalhes Editar o lead" at bounding box center [322, 231] width 128 height 13
click at [264, 215] on div "**********" at bounding box center [295, 213] width 74 height 21
click at [308, 215] on span "whatsapp business" at bounding box center [301, 217] width 33 height 4
click at [135, 79] on div at bounding box center [378, 168] width 757 height 336
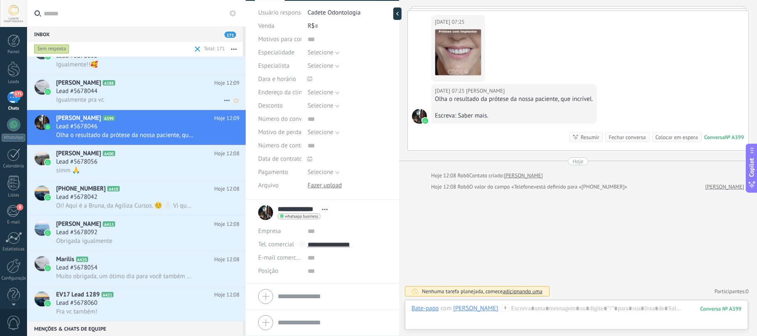
click at [89, 89] on span "Lead #5678044" at bounding box center [76, 91] width 41 height 8
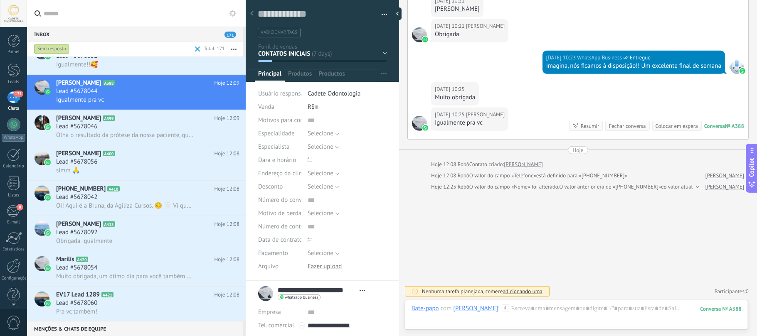
scroll to position [82, 0]
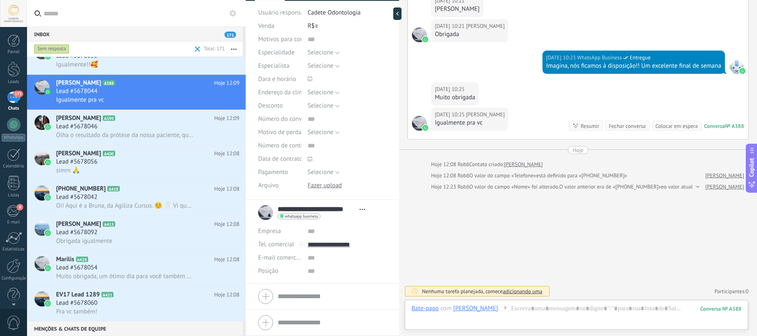
click at [617, 126] on div "Fechar conversa" at bounding box center [627, 126] width 37 height 8
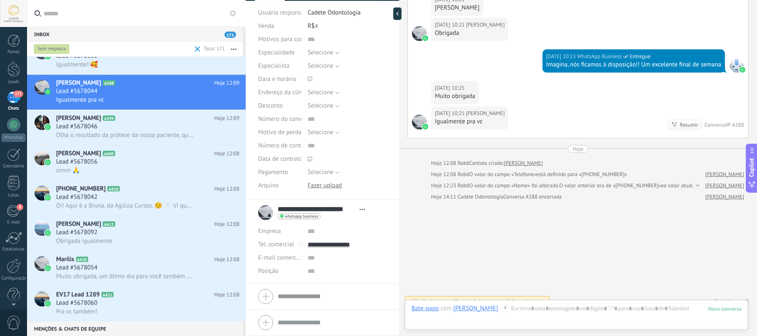
scroll to position [268, 0]
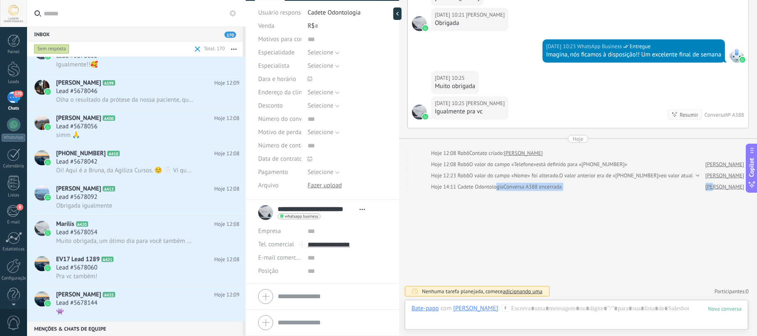
drag, startPoint x: 506, startPoint y: 185, endPoint x: 689, endPoint y: 190, distance: 183.0
click at [689, 190] on div "Hoje 14:11 Cadete Odontologia Conversa A388 encerrada Vânia Aparecida dos Santos" at bounding box center [587, 187] width 313 height 8
click at [521, 184] on div "Conversa A388 encerrada" at bounding box center [533, 187] width 58 height 8
drag, startPoint x: 569, startPoint y: 188, endPoint x: 484, endPoint y: 192, distance: 84.9
click at [484, 192] on div "Buscar Carregar mais [DATE] [DATE] 08:45 Robô Lead criado: Lead #5678044 Mais 1…" at bounding box center [578, 34] width 358 height 603
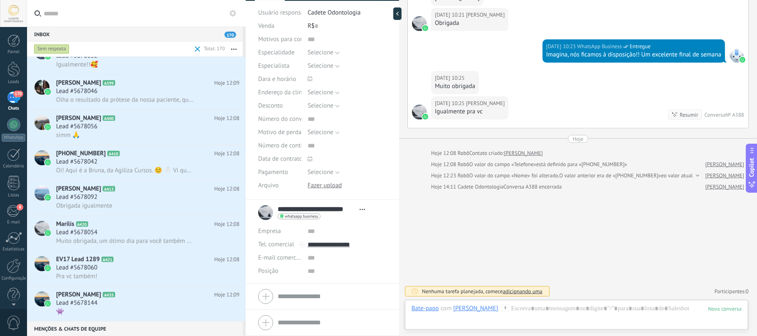
click at [583, 210] on div "Buscar Carregar mais [DATE] [DATE] 08:45 Robô Lead criado: Lead #5678044 Mais 1…" at bounding box center [578, 34] width 358 height 603
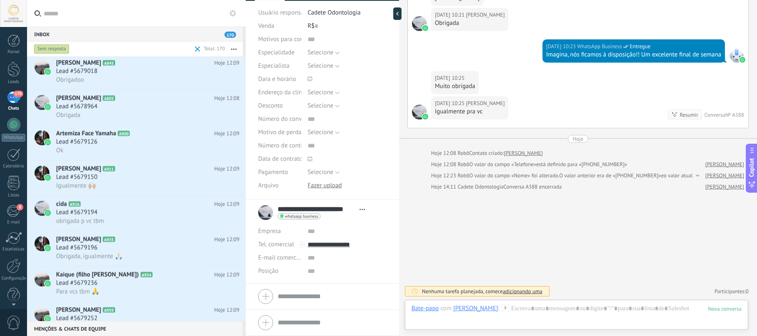
scroll to position [5438, 0]
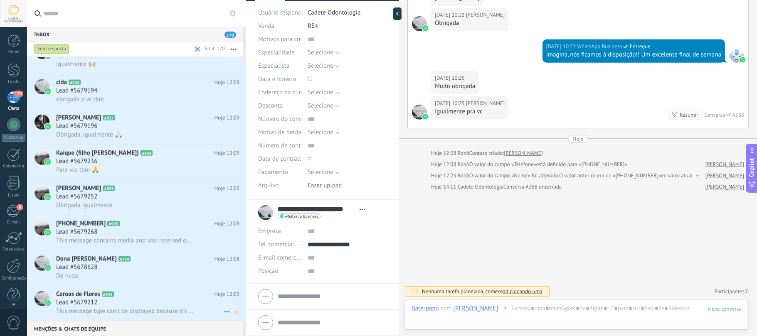
click at [150, 296] on h2 "Coroas de Flores A942" at bounding box center [135, 295] width 158 height 8
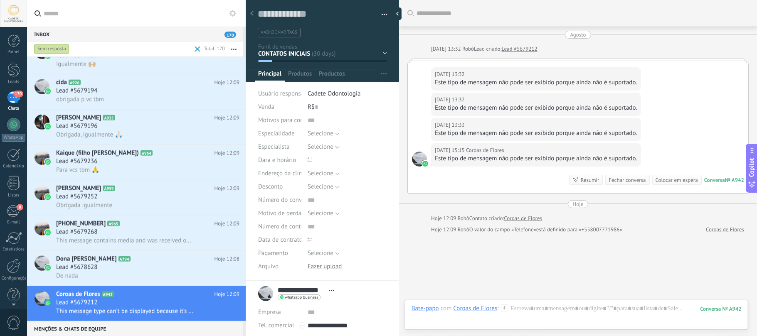
click at [45, 29] on div "Inbox 170" at bounding box center [135, 34] width 216 height 15
click at [53, 17] on input "text" at bounding box center [141, 13] width 195 height 27
click at [32, 37] on div "Inbox 170" at bounding box center [135, 34] width 216 height 15
click at [47, 48] on div "Sem resposta" at bounding box center [51, 49] width 35 height 10
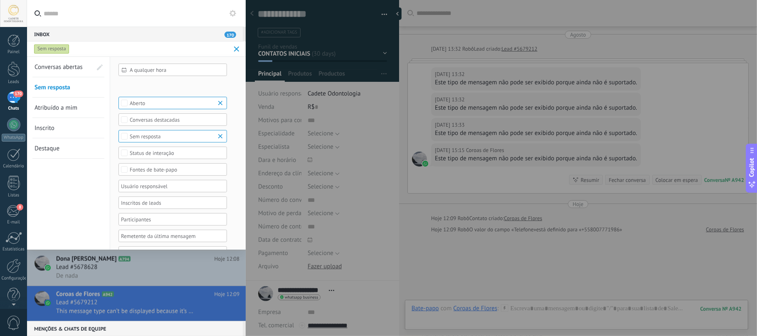
click at [49, 69] on span "Conversas abertas" at bounding box center [59, 67] width 48 height 8
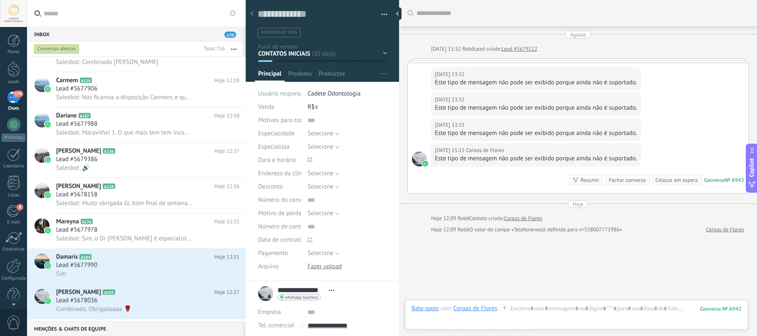
scroll to position [0, 0]
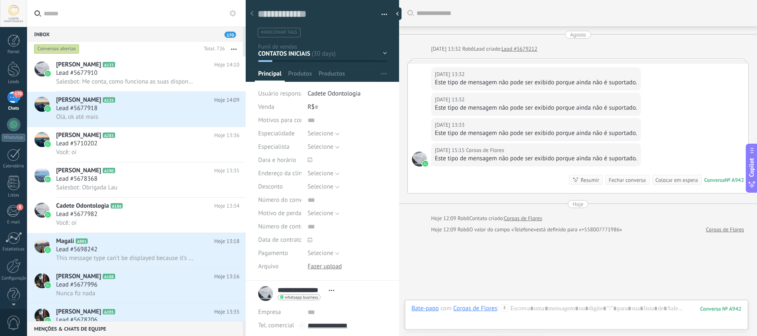
click at [57, 47] on div "Conversas abertas" at bounding box center [56, 49] width 45 height 10
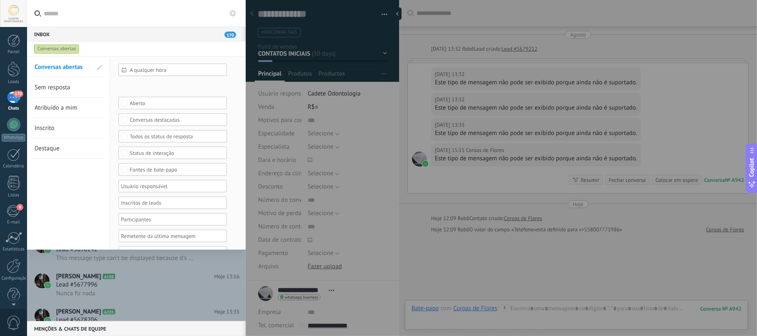
click at [47, 130] on span "Inscrito" at bounding box center [45, 128] width 20 height 8
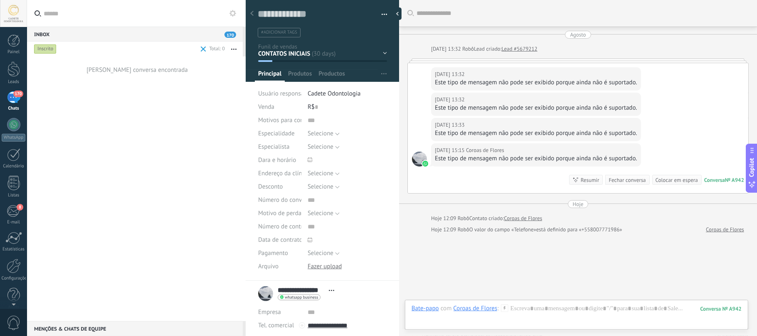
click at [47, 49] on div "Inscrito" at bounding box center [45, 49] width 22 height 10
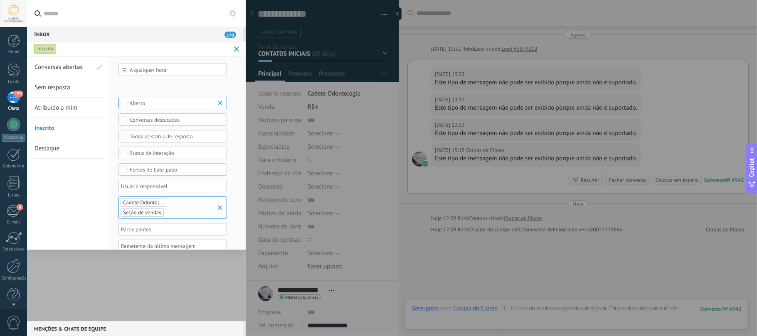
click at [47, 109] on span "Atribuído a mim" at bounding box center [56, 108] width 43 height 8
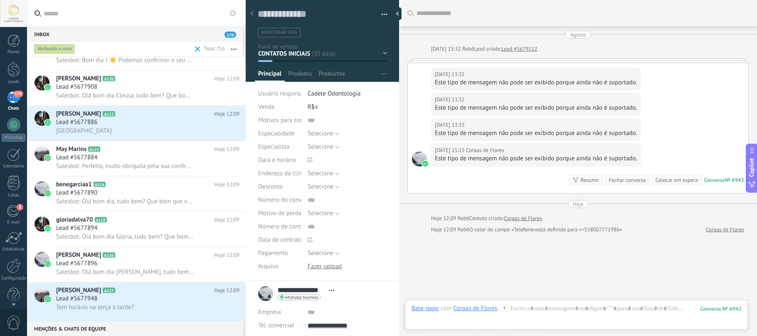
scroll to position [1054, 0]
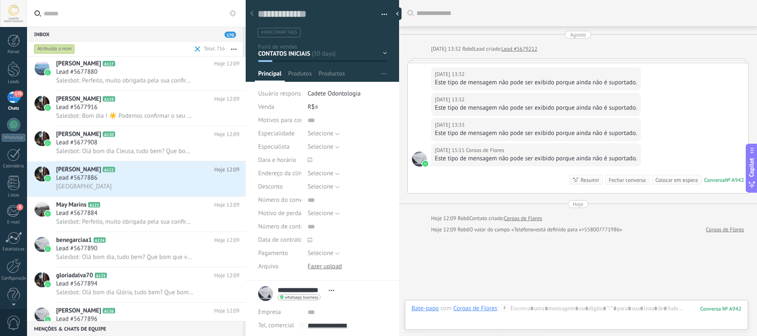
click at [52, 49] on div "Atribuído a mim" at bounding box center [54, 49] width 41 height 10
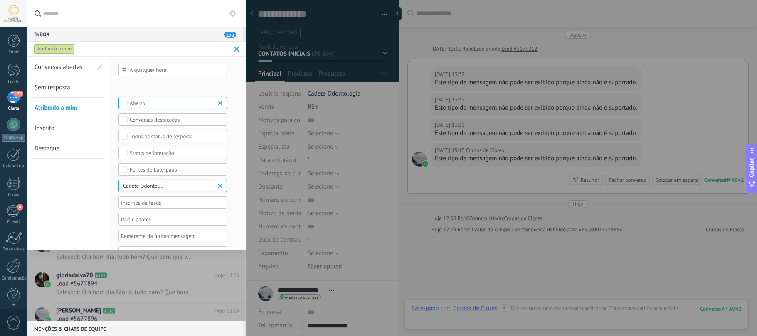
click at [124, 70] on icon at bounding box center [124, 70] width 5 height 5
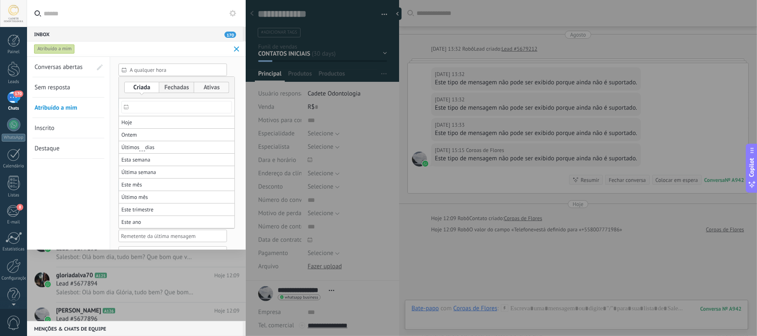
click at [218, 87] on label at bounding box center [211, 87] width 35 height 11
click at [155, 147] on span "Últimos ** 30 dias" at bounding box center [137, 148] width 33 height 12
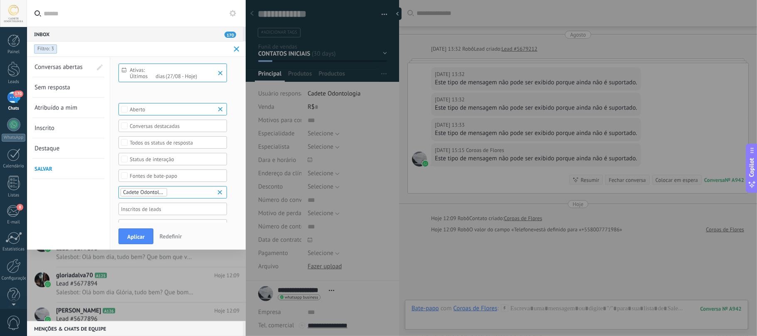
click at [147, 77] on p "Últimos" at bounding box center [139, 76] width 18 height 6
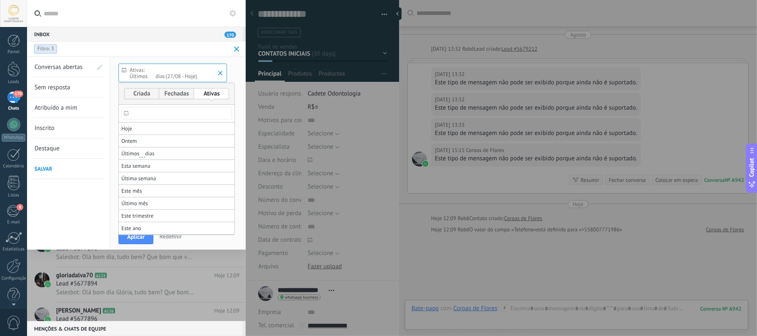
click at [147, 74] on div at bounding box center [378, 168] width 757 height 336
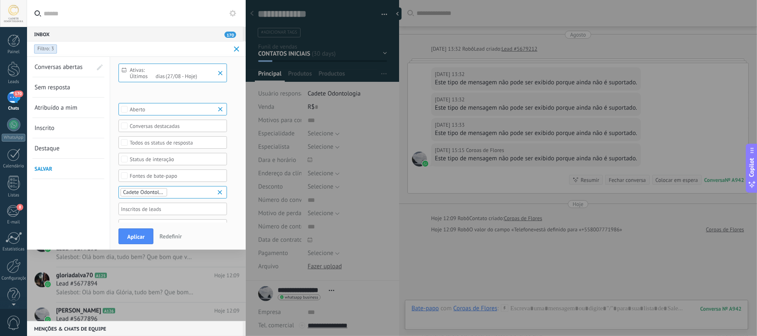
click at [150, 77] on input "**" at bounding box center [151, 77] width 6 height 6
click at [178, 78] on p "(27/08 - Hoje)" at bounding box center [181, 76] width 32 height 6
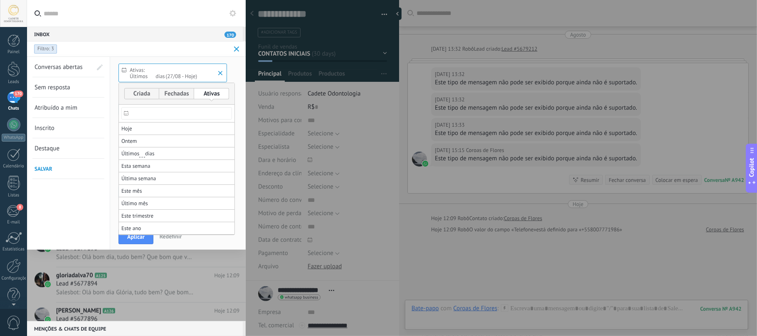
click at [178, 77] on div at bounding box center [378, 168] width 757 height 336
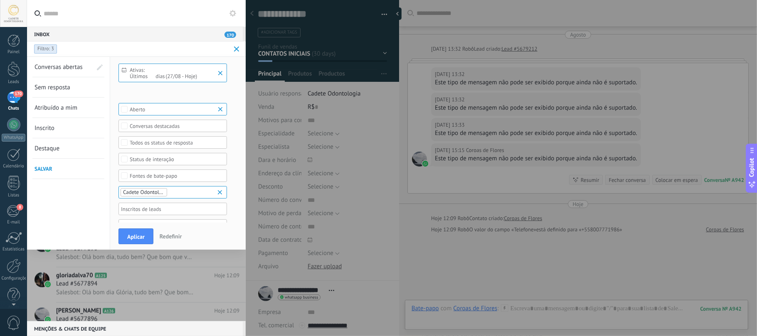
scroll to position [54, 0]
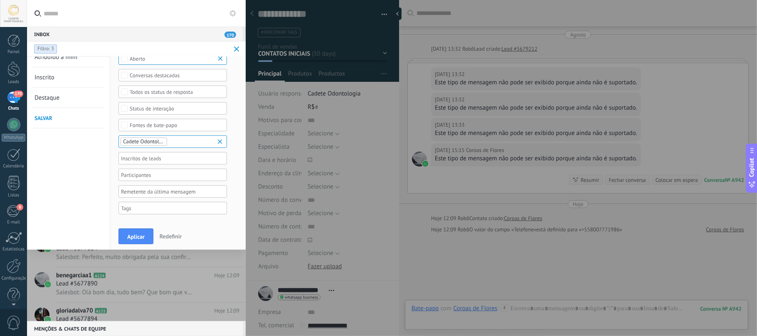
click at [176, 237] on span "Redefinir" at bounding box center [171, 236] width 22 height 7
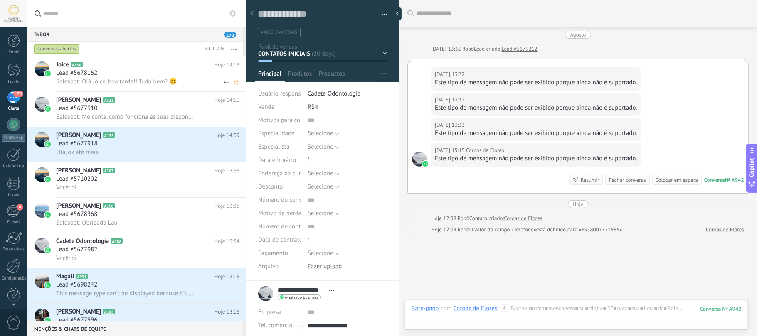
click at [97, 78] on span "Salesbot: Olá Joice, boa tarde!! Tudo bem? 😊" at bounding box center [116, 82] width 121 height 8
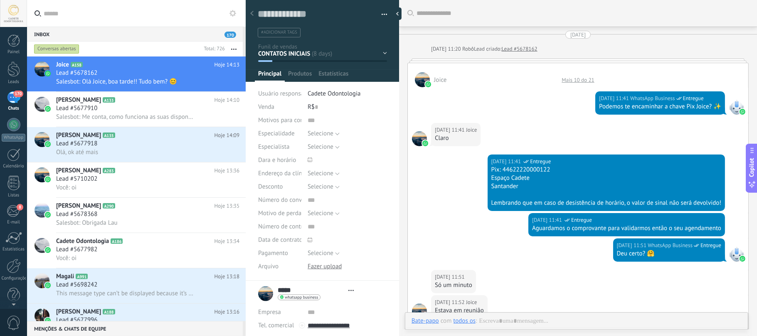
type textarea "**********"
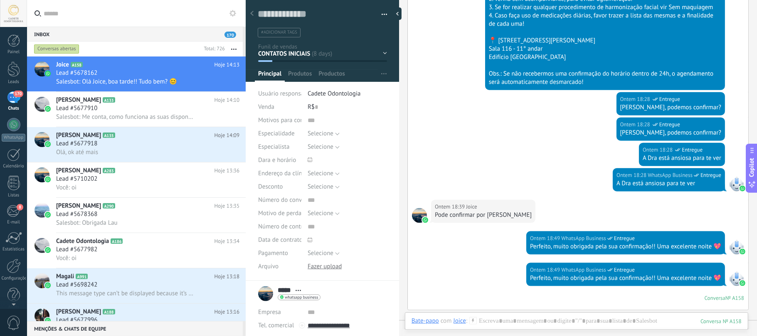
scroll to position [55, 0]
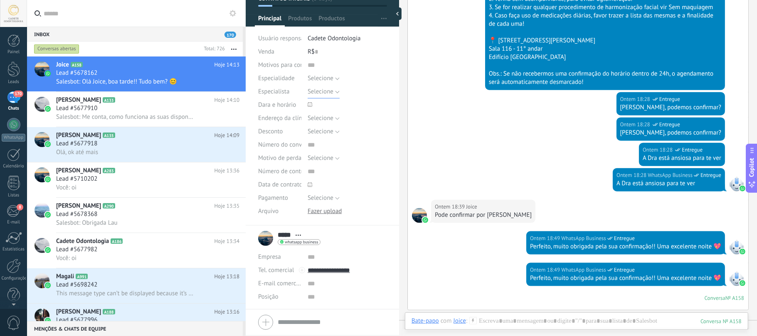
click at [335, 91] on button "Selecione" at bounding box center [324, 91] width 32 height 13
click at [329, 93] on span "Selecione" at bounding box center [321, 92] width 26 height 8
click at [325, 91] on span "Selecione" at bounding box center [321, 92] width 26 height 8
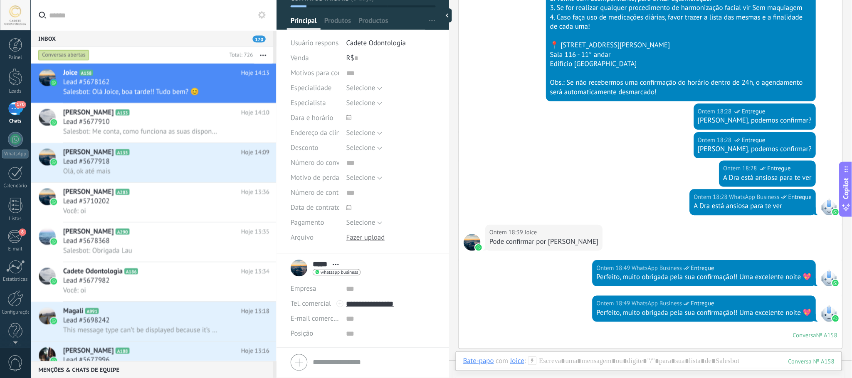
scroll to position [0, 0]
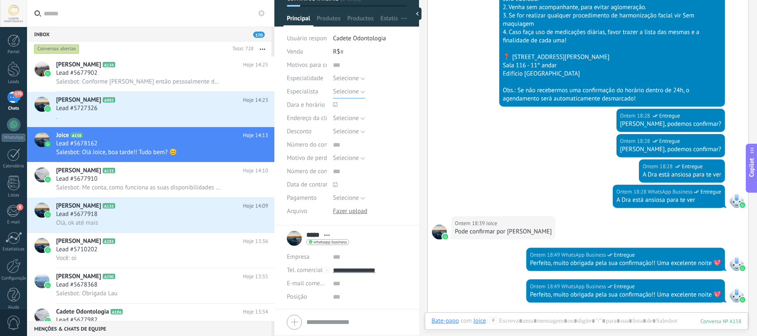
type textarea "**********"
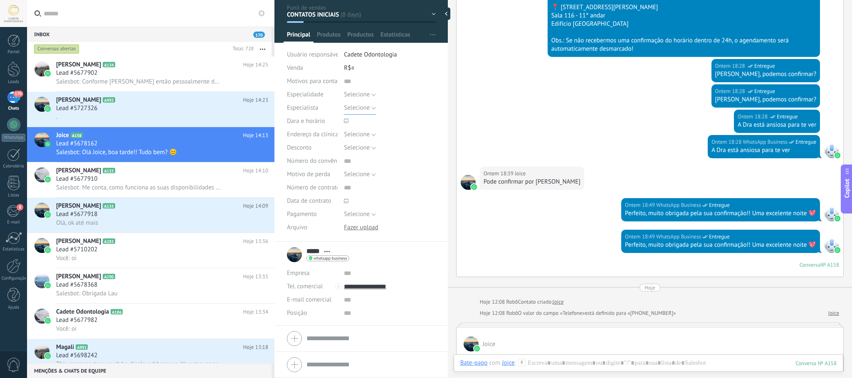
scroll to position [12, 0]
click at [432, 34] on use "button" at bounding box center [432, 34] width 5 height 1
click at [421, 68] on span "Configurações" at bounding box center [423, 68] width 37 height 17
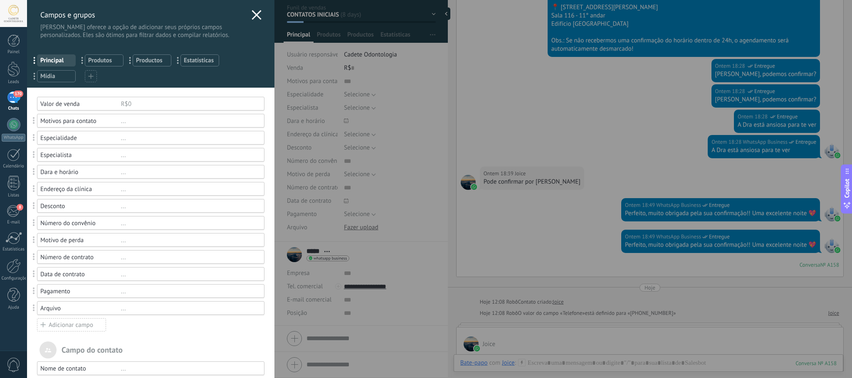
click at [57, 60] on span "Principal" at bounding box center [56, 61] width 32 height 8
click at [59, 155] on div "Especialista" at bounding box center [80, 155] width 81 height 8
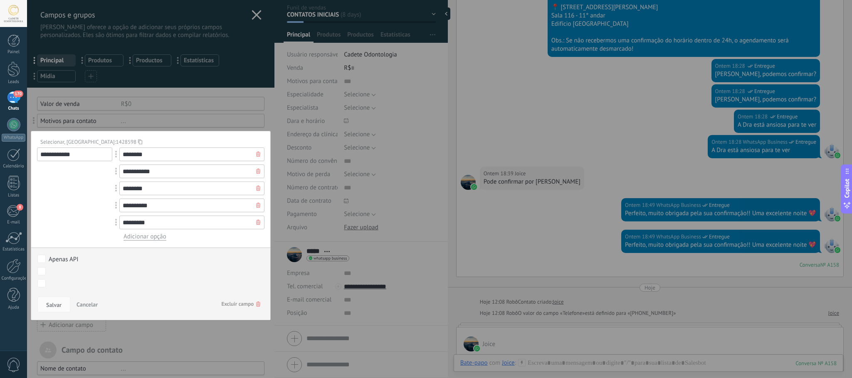
drag, startPoint x: 179, startPoint y: 154, endPoint x: 0, endPoint y: 130, distance: 180.4
click at [27, 130] on div "**********" at bounding box center [439, 189] width 825 height 378
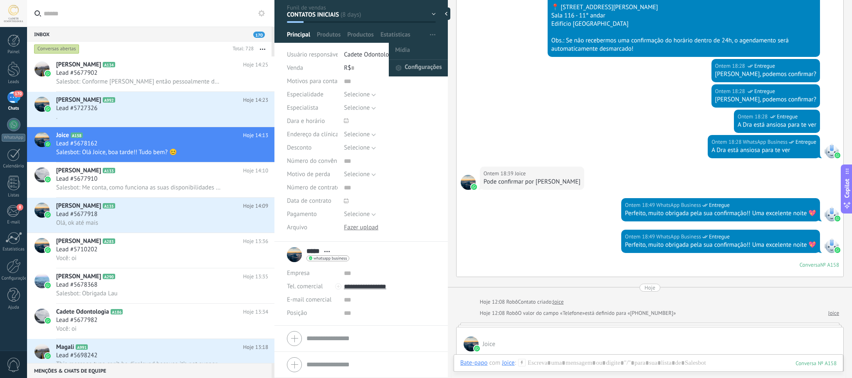
click at [428, 64] on span "Configurações" at bounding box center [423, 68] width 37 height 17
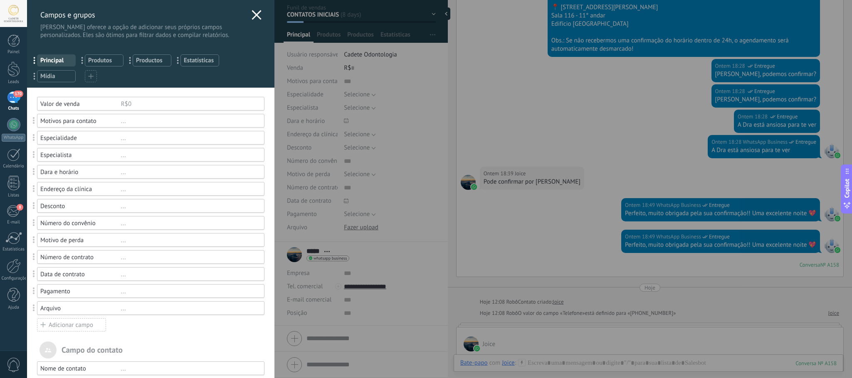
click at [81, 153] on div "Especialista" at bounding box center [80, 155] width 81 height 8
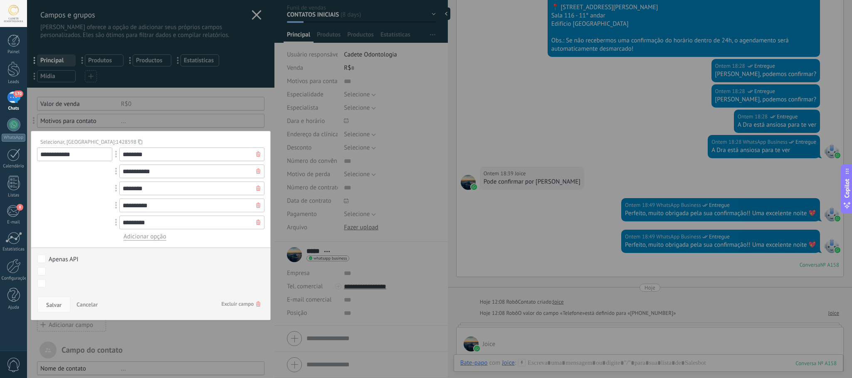
click at [256, 153] on icon at bounding box center [258, 154] width 4 height 5
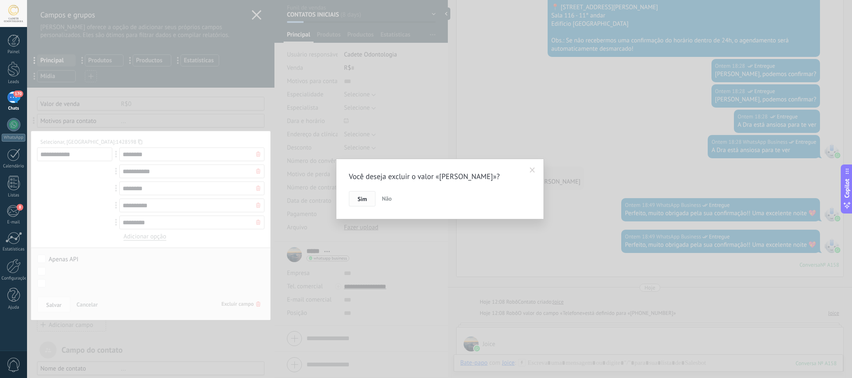
click at [361, 198] on span "Sim" at bounding box center [362, 199] width 9 height 6
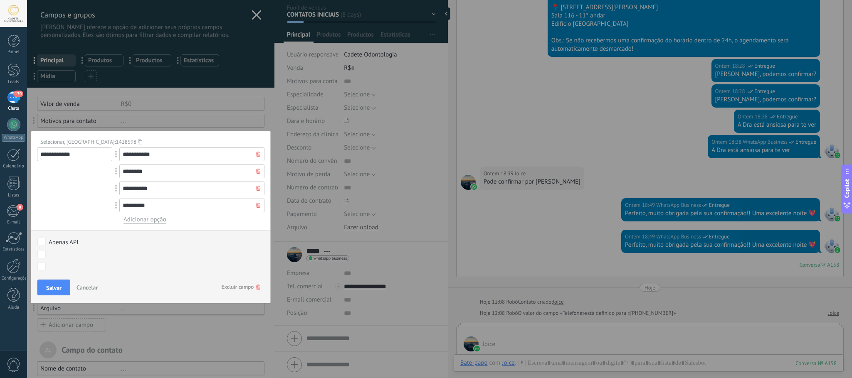
click at [235, 156] on input "**********" at bounding box center [191, 155] width 145 height 14
type input "*"
type input "**********"
click at [146, 176] on input "********" at bounding box center [191, 172] width 145 height 14
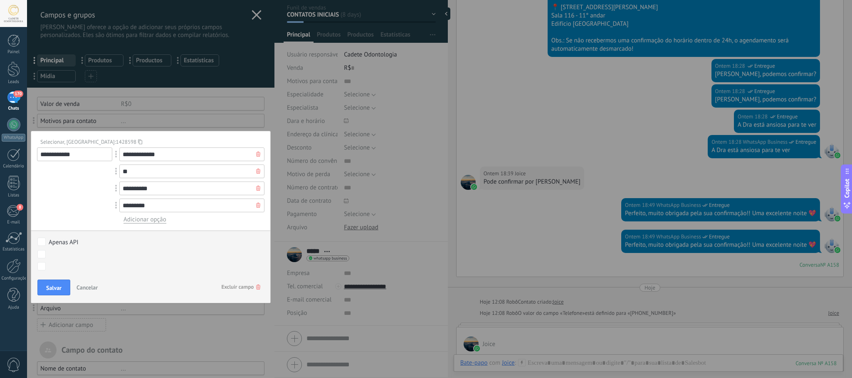
type input "*"
type input "**********"
click at [226, 187] on input "**********" at bounding box center [191, 189] width 145 height 14
type input "*"
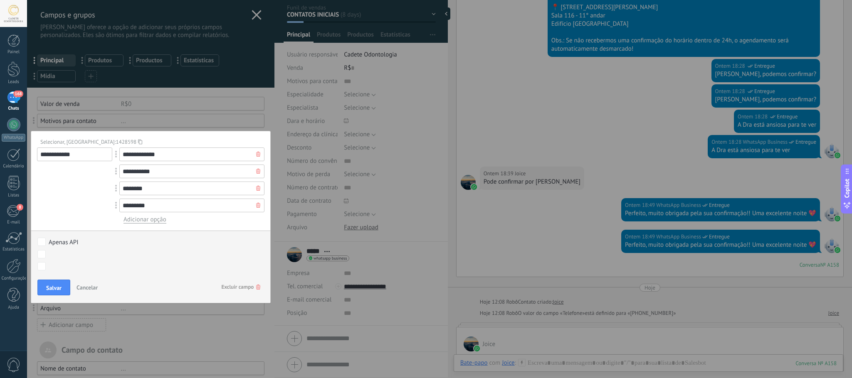
click at [257, 206] on icon at bounding box center [258, 205] width 4 height 5
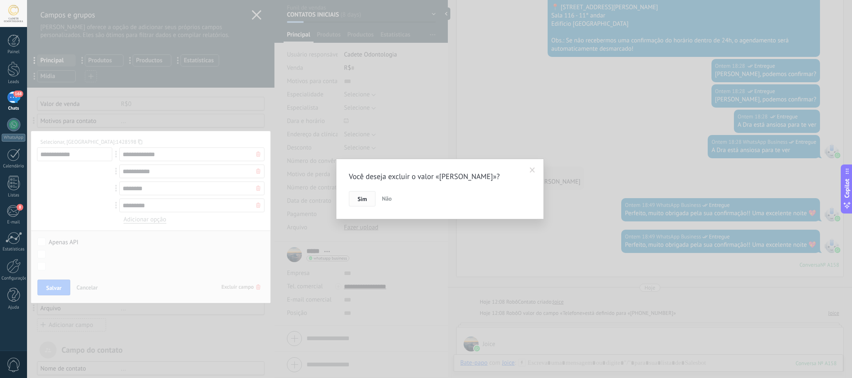
click at [359, 199] on span "Sim" at bounding box center [362, 199] width 9 height 6
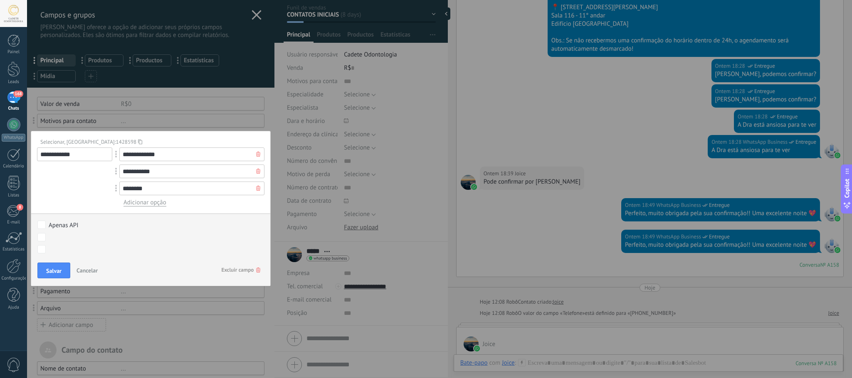
click at [167, 190] on input "*******" at bounding box center [191, 189] width 145 height 14
type input "**********"
click at [0, 0] on div "CONTATOS INICIAIS Explicação de procedimentos Ayslla Explicação de procedimento…" at bounding box center [0, 0] width 0 height 0
click at [72, 206] on div at bounding box center [439, 189] width 825 height 378
click at [53, 270] on span "Salvar" at bounding box center [53, 271] width 15 height 6
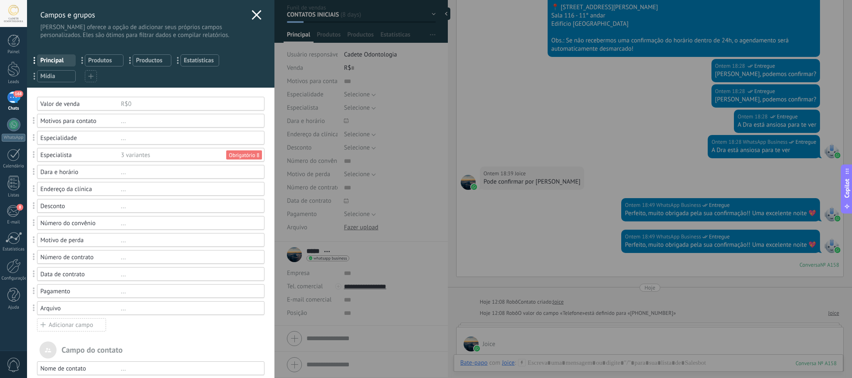
click at [100, 136] on div "Especialidade" at bounding box center [80, 138] width 81 height 8
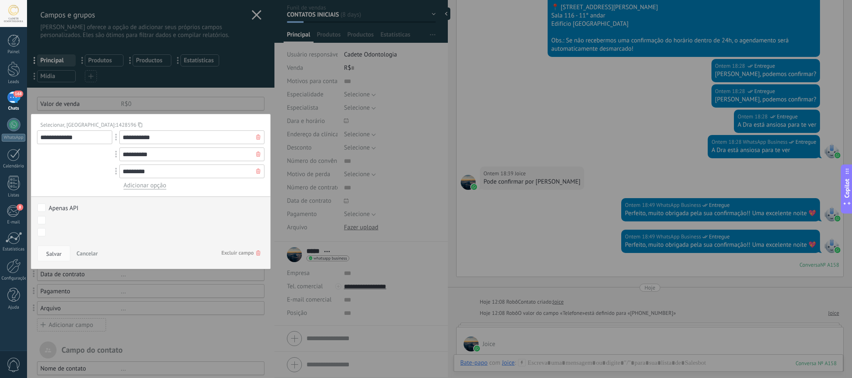
drag, startPoint x: 186, startPoint y: 134, endPoint x: 110, endPoint y: 138, distance: 75.8
click at [119, 138] on div "**********" at bounding box center [191, 138] width 145 height 14
type input "*"
type input "********"
click at [180, 158] on input "**********" at bounding box center [191, 155] width 145 height 14
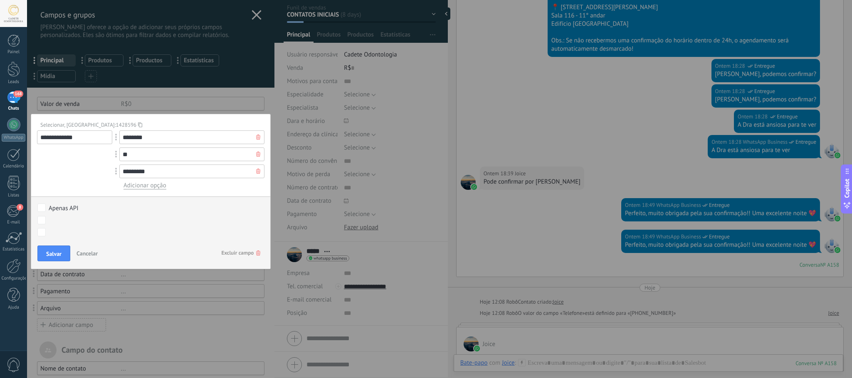
type input "*"
type input "**********"
click at [162, 170] on input "*********" at bounding box center [191, 172] width 145 height 14
type input "*"
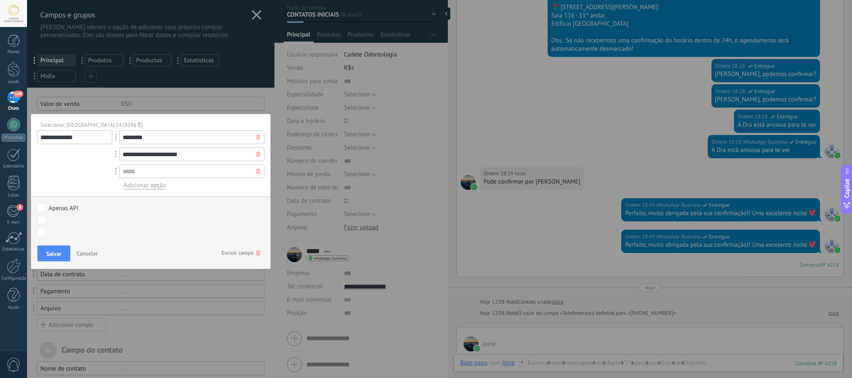
click at [48, 222] on div "CONTATOS INICIAIS Explicação de procedimentos Ayslla Explicação de procedimento…" at bounding box center [150, 220] width 227 height 9
click at [0, 0] on div "CONTATOS INICIAIS Explicação de procedimentos Ayslla Explicação de procedimento…" at bounding box center [0, 0] width 0 height 0
click at [0, 0] on div "Explicação de procedimentos Ayslla" at bounding box center [0, 0] width 0 height 0
click at [80, 181] on div at bounding box center [439, 189] width 825 height 378
click at [51, 259] on button "Salvar" at bounding box center [53, 254] width 33 height 16
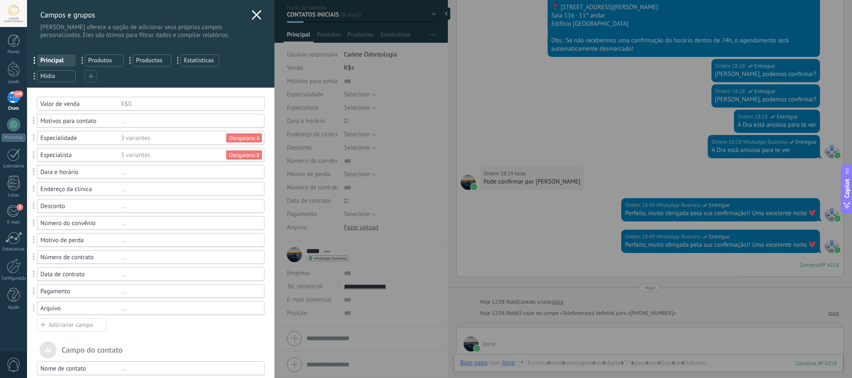
click at [111, 245] on div "Motivo de perda" at bounding box center [80, 241] width 81 height 8
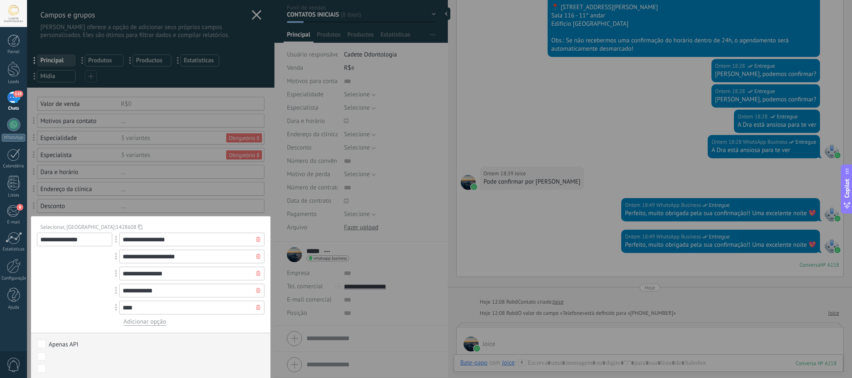
click at [591, 72] on div "**********" at bounding box center [439, 189] width 825 height 378
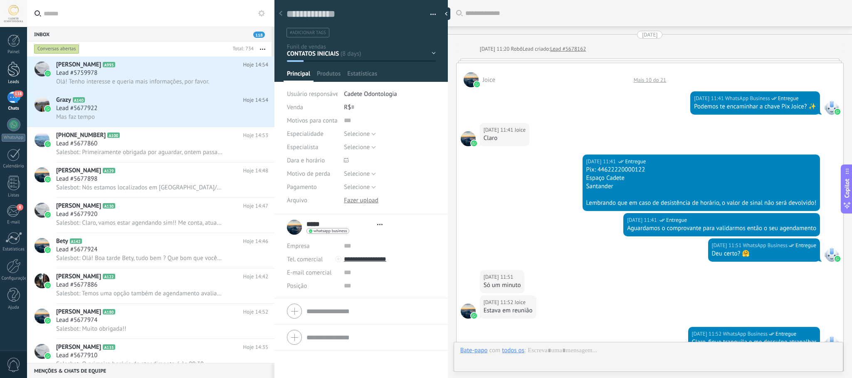
type textarea "**********"
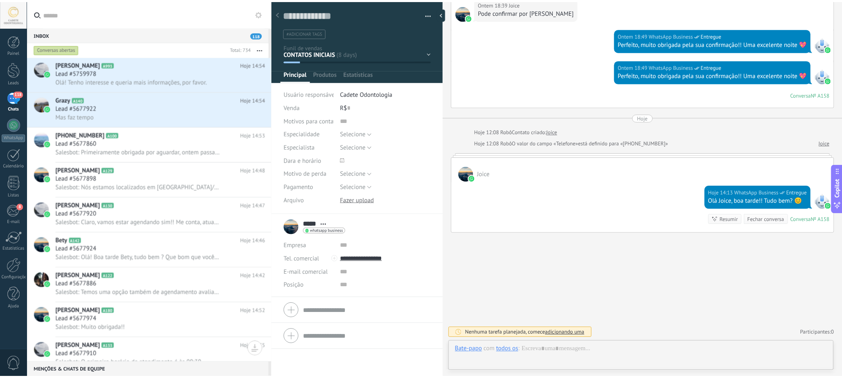
scroll to position [12, 0]
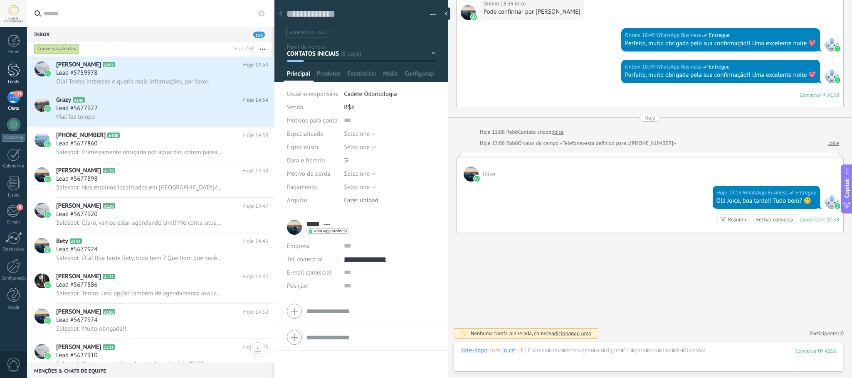
click at [10, 69] on div at bounding box center [13, 69] width 12 height 15
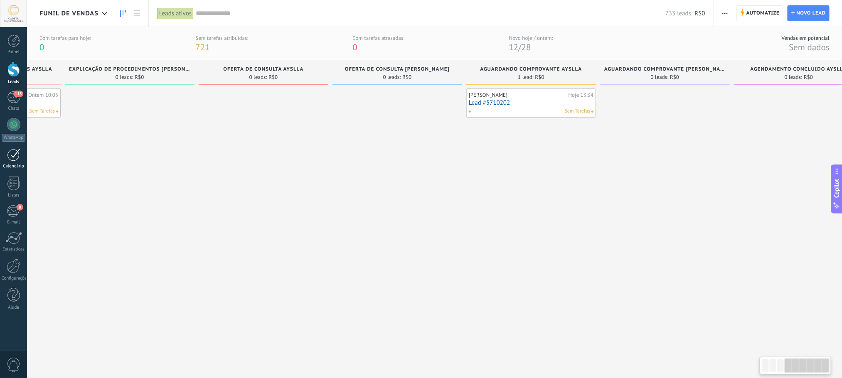
scroll to position [0, 414]
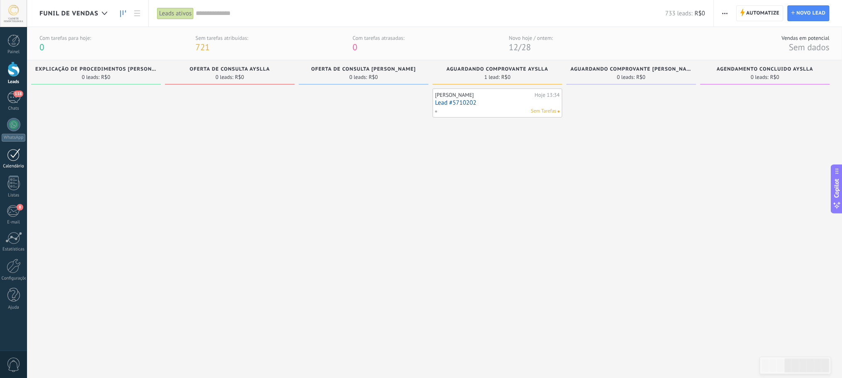
drag, startPoint x: 498, startPoint y: 171, endPoint x: 0, endPoint y: 152, distance: 498.5
click at [0, 152] on body ".abccls-1,.abccls-2{fill-rule:evenodd}.abccls-2{fill:#fff} .abfcls-1{fill:none}…" at bounding box center [421, 189] width 842 height 378
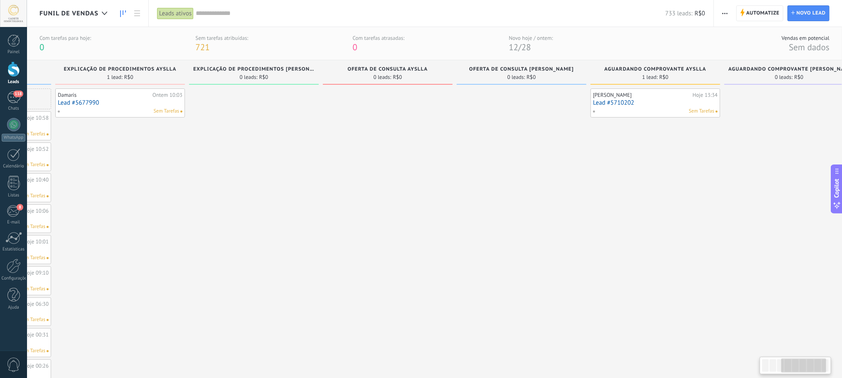
scroll to position [0, 0]
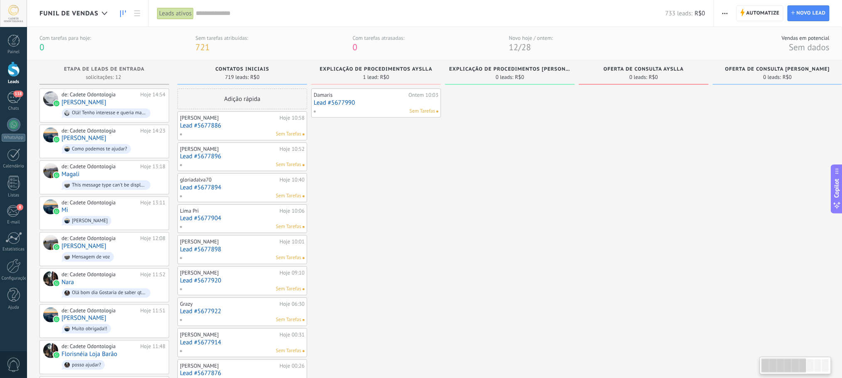
drag, startPoint x: 309, startPoint y: 155, endPoint x: 851, endPoint y: 182, distance: 542.5
click at [749, 182] on html ".abccls-1,.abccls-2{fill-rule:evenodd}.abccls-2{fill:#fff} .abfcls-1{fill:none}…" at bounding box center [421, 189] width 842 height 378
click at [19, 40] on div at bounding box center [13, 41] width 12 height 12
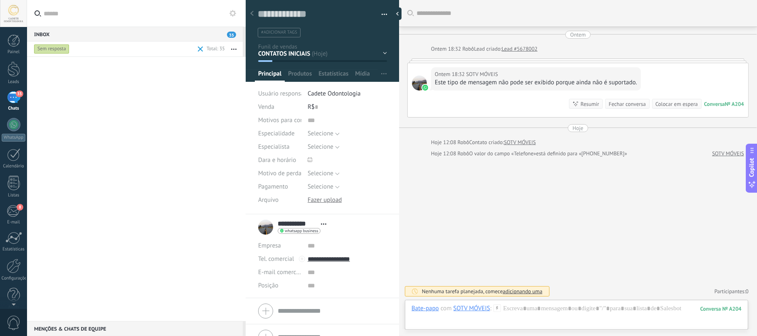
scroll to position [12, 0]
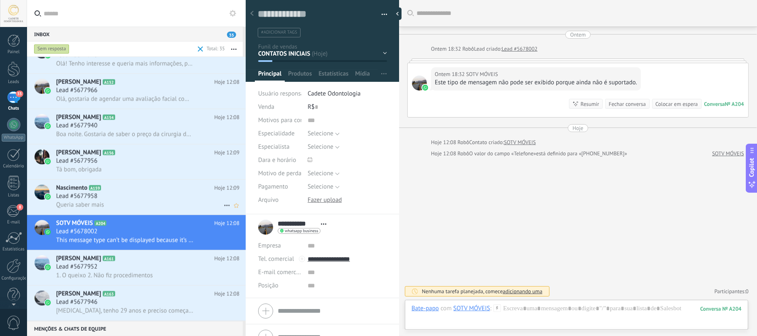
click at [137, 200] on div "Lead #5677958" at bounding box center [147, 197] width 183 height 8
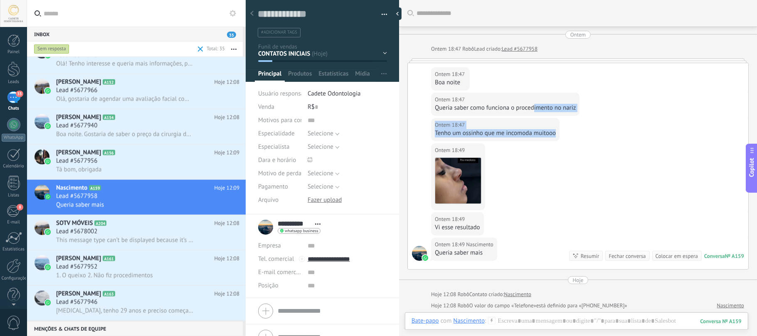
drag, startPoint x: 551, startPoint y: 116, endPoint x: 578, endPoint y: 137, distance: 34.0
click at [578, 137] on div "Ontem 18:47 Nascimento Boa noite Ontem 18:47 Nascimento Queria saber como funci…" at bounding box center [578, 166] width 341 height 206
click at [578, 137] on div "Ontem 18:47 Nascimento Tenho um ossinho que me incomoda muitooo" at bounding box center [578, 130] width 341 height 25
click at [126, 162] on div "Lead #5677956" at bounding box center [147, 161] width 183 height 8
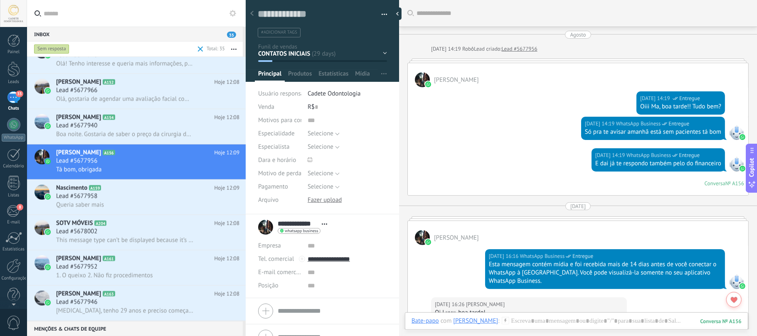
scroll to position [929, 0]
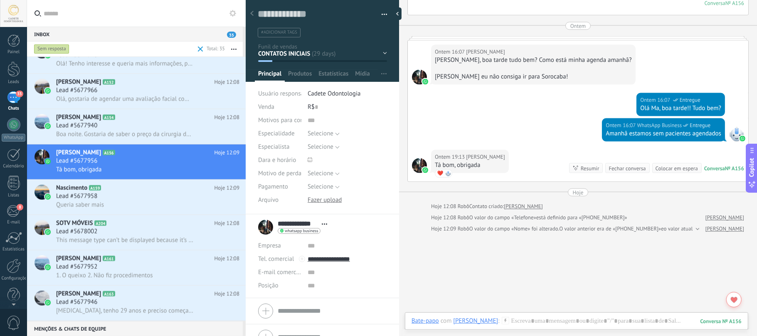
click at [625, 173] on div "Fechar conversa" at bounding box center [627, 169] width 37 height 8
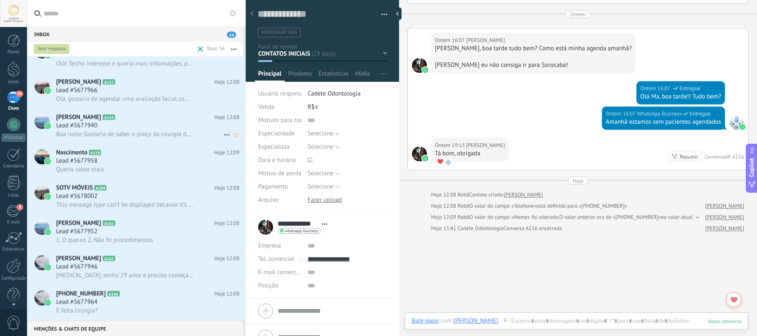
click at [127, 129] on div "Lead #5677940" at bounding box center [147, 126] width 183 height 8
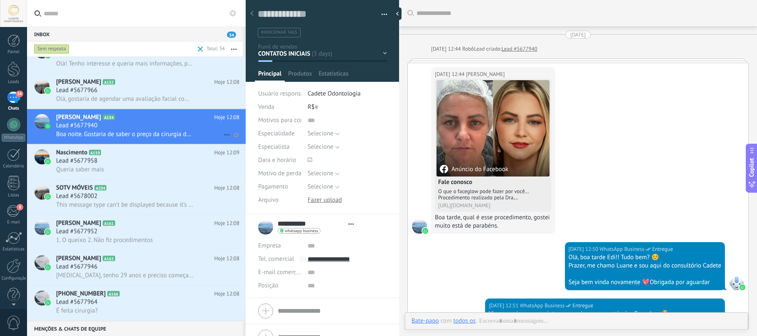
type textarea "**********"
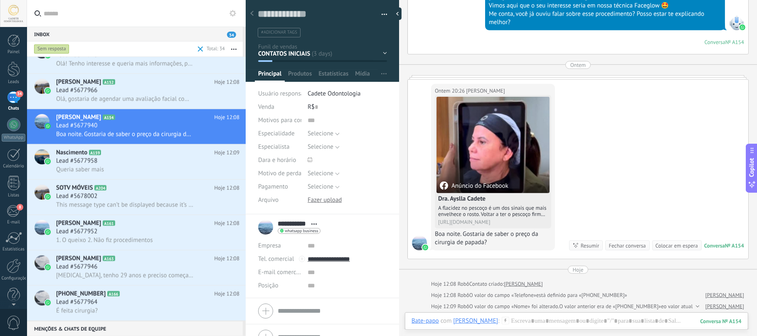
scroll to position [430, 0]
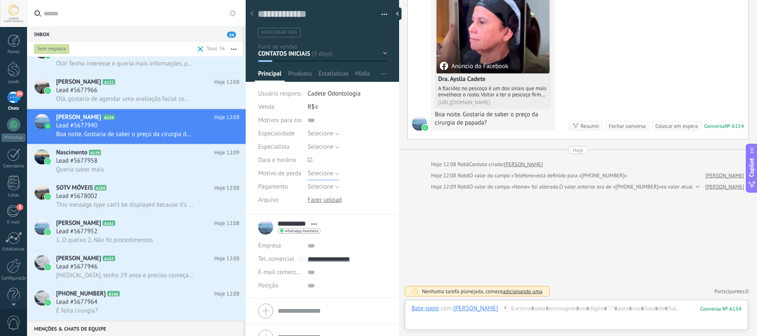
drag, startPoint x: 318, startPoint y: 151, endPoint x: 313, endPoint y: 141, distance: 11.4
click at [313, 141] on div "Motivos para contato Especialidade Selecione CONSULTA PROCEDIMENTO CIRURGICO Se…" at bounding box center [322, 164] width 129 height 101
click at [320, 146] on span "Selecione" at bounding box center [321, 147] width 26 height 8
click at [326, 159] on span "AYSLLA CADETE" at bounding box center [340, 162] width 82 height 8
click at [294, 76] on span "Produtos" at bounding box center [300, 76] width 24 height 12
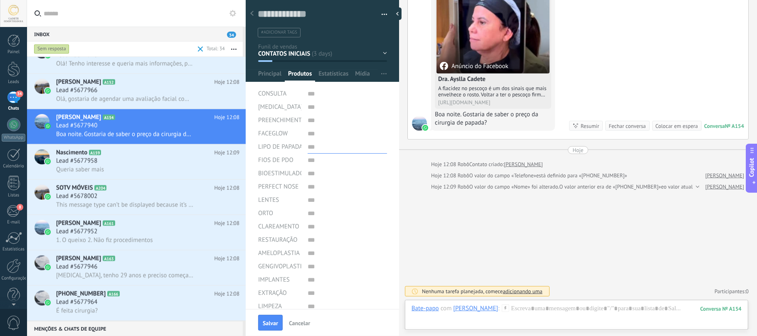
click at [340, 147] on input "text" at bounding box center [347, 147] width 79 height 13
click at [346, 154] on input "text" at bounding box center [347, 160] width 79 height 13
type input "**"
click at [571, 323] on div at bounding box center [577, 317] width 330 height 25
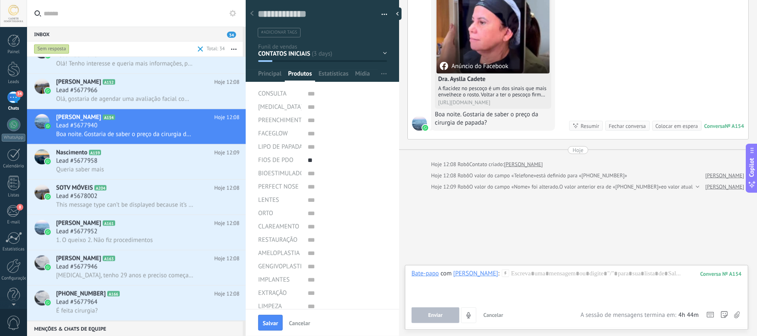
click at [555, 302] on div "Bate-papo com Edi Tristao : 154 Enviar Cancelar Rastrear cliques em links ? Red…" at bounding box center [577, 297] width 330 height 54
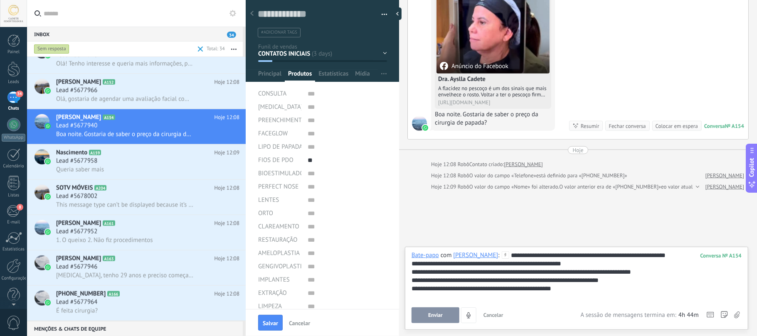
click at [687, 254] on div "**********" at bounding box center [577, 277] width 330 height 50
click at [681, 265] on div "**********" at bounding box center [577, 264] width 330 height 8
click at [682, 254] on div "**********" at bounding box center [577, 277] width 330 height 50
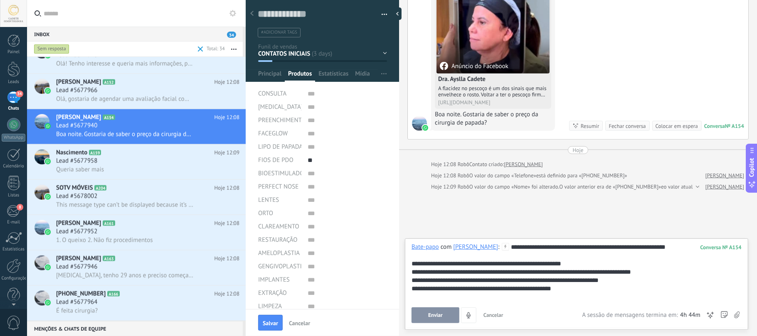
click at [601, 264] on div "**********" at bounding box center [577, 264] width 330 height 8
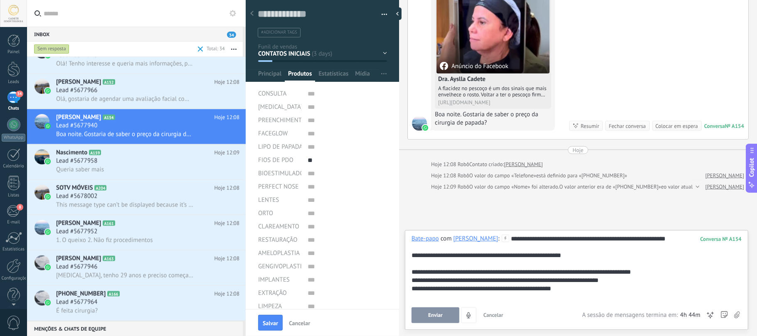
click at [584, 285] on div "**********" at bounding box center [577, 289] width 330 height 8
click at [623, 279] on div "**********" at bounding box center [577, 281] width 330 height 8
click at [661, 270] on div "**********" at bounding box center [577, 272] width 330 height 8
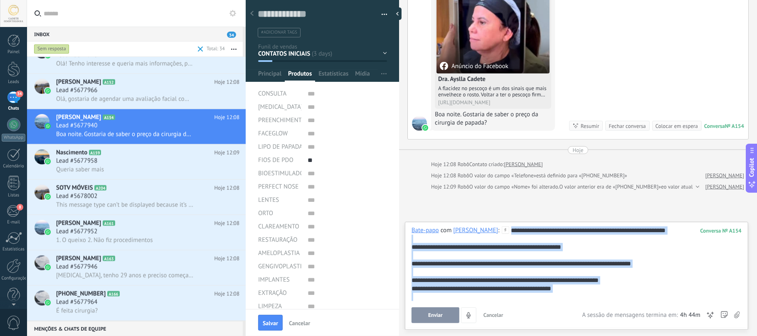
drag, startPoint x: 582, startPoint y: 294, endPoint x: 494, endPoint y: 227, distance: 110.1
click at [494, 227] on div "**********" at bounding box center [577, 264] width 330 height 75
click at [420, 313] on button "Enviar" at bounding box center [436, 316] width 48 height 16
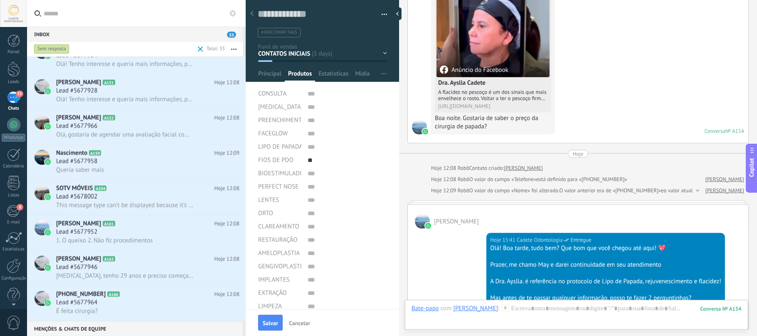
scroll to position [583, 0]
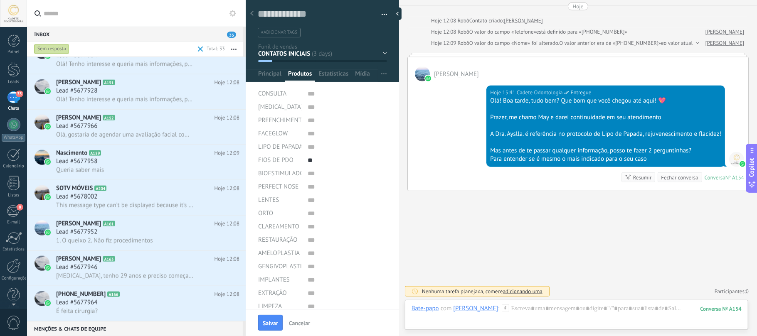
click at [0, 0] on div "CONTATOS INICIAIS Explicação de procedimentos Ayslla Explicação de procedimento…" at bounding box center [0, 0] width 0 height 0
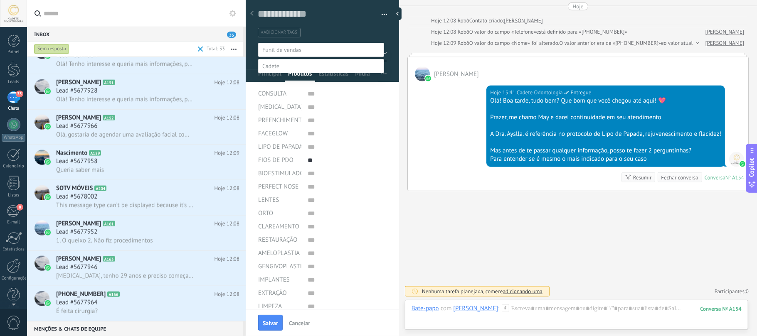
click at [0, 0] on label "CONTATOS INICIAIS" at bounding box center [0, 0] width 0 height 0
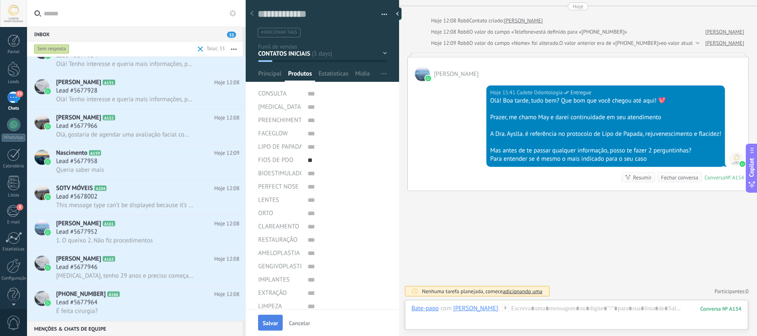
click at [271, 322] on span "Salvar" at bounding box center [270, 324] width 15 height 6
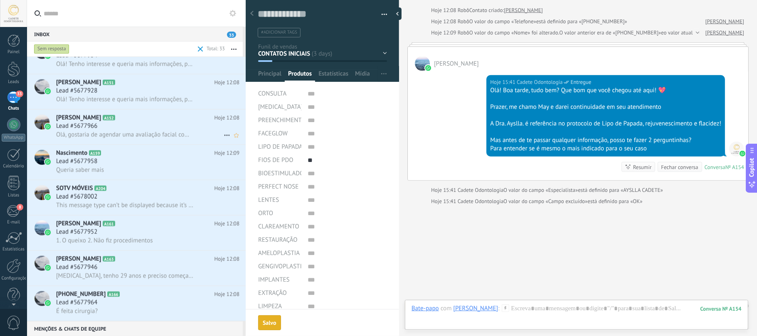
scroll to position [608, 0]
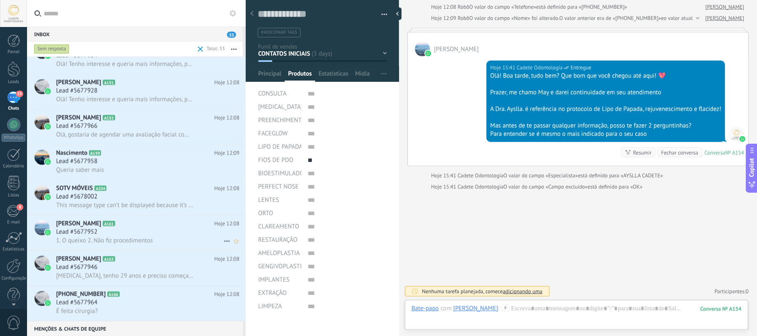
click at [114, 230] on div "Lead #5677952" at bounding box center [147, 232] width 183 height 8
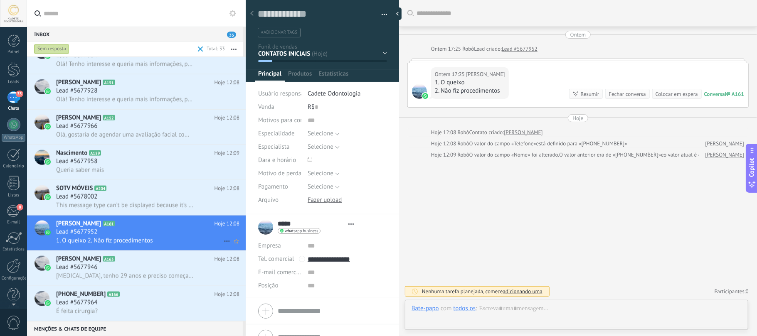
scroll to position [12, 0]
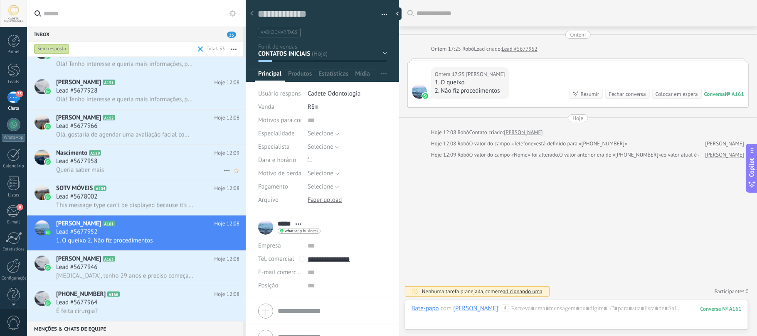
click at [135, 159] on div "Lead #5677958" at bounding box center [147, 162] width 183 height 8
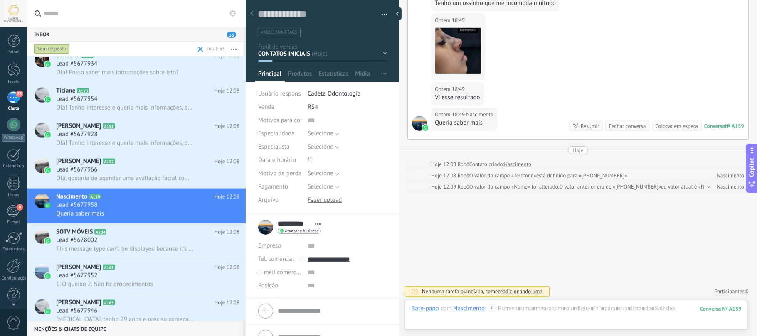
scroll to position [648, 0]
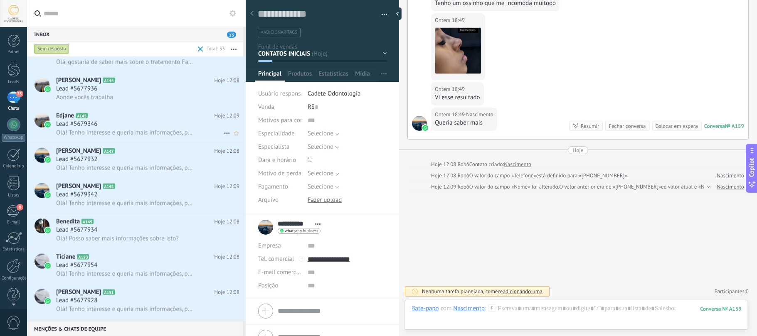
click at [116, 120] on h2 "Edjane A145" at bounding box center [135, 116] width 158 height 8
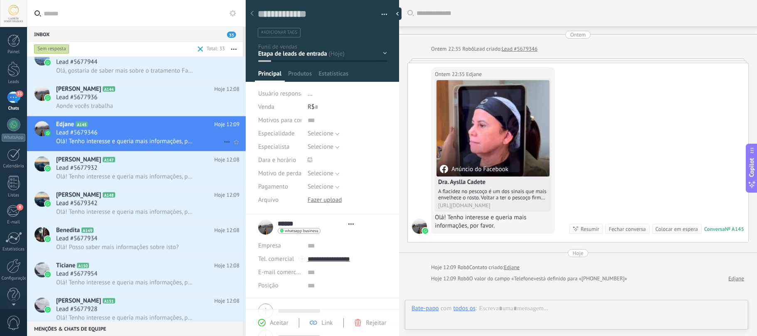
type textarea "**********"
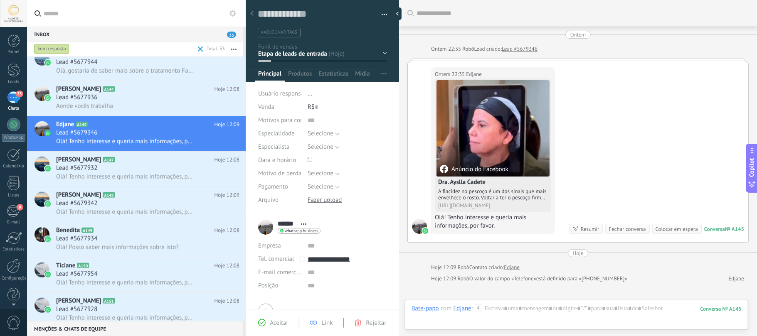
scroll to position [55, 0]
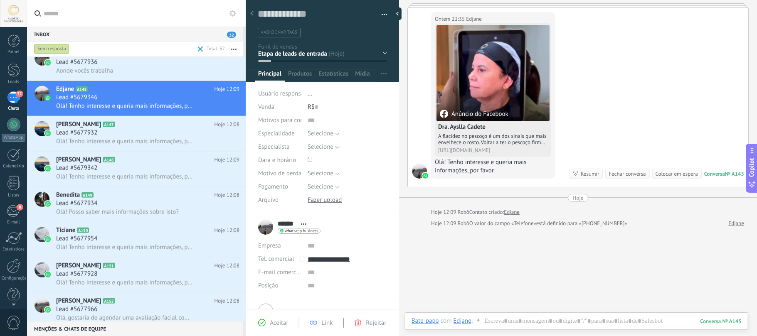
click at [513, 316] on div "Bate-papo E-mail Nota Tarefa Bate-papo com Edjane : 145 Enviar Cancelar Rastrea…" at bounding box center [576, 328] width 343 height 30
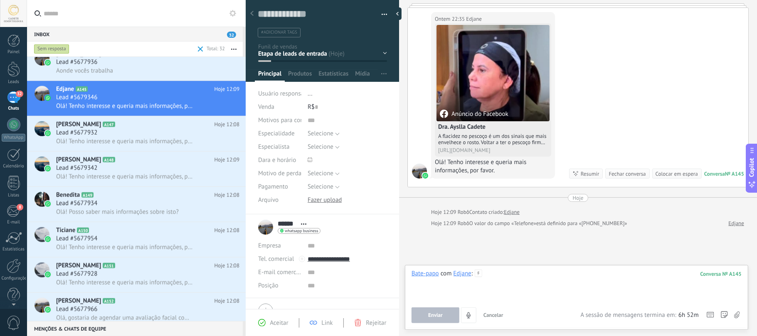
click at [535, 282] on div at bounding box center [577, 286] width 330 height 32
paste div
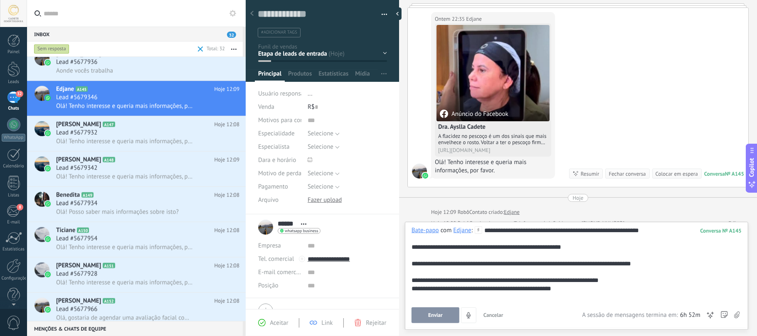
click at [436, 313] on span "Enviar" at bounding box center [435, 316] width 15 height 6
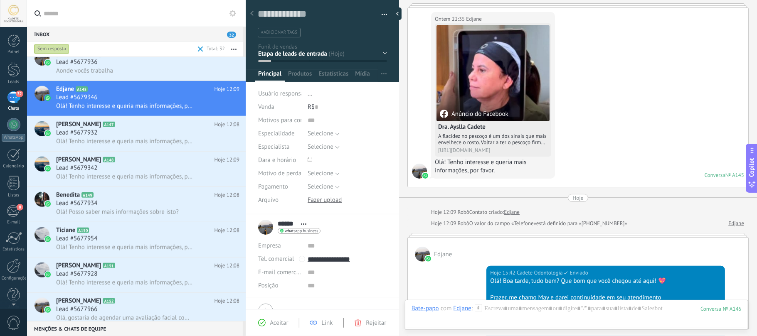
scroll to position [245, 0]
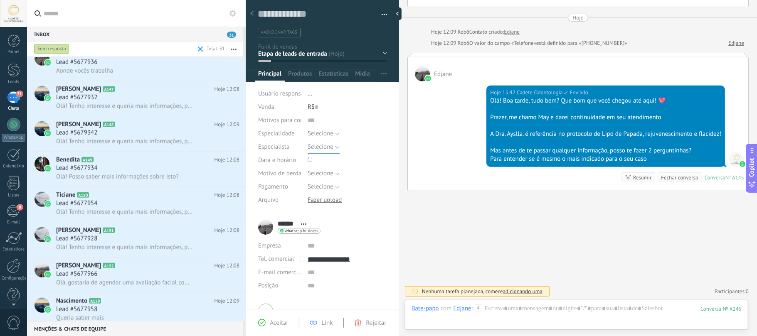
click at [323, 145] on span "Selecione" at bounding box center [321, 147] width 26 height 8
click at [322, 162] on span "AYSLLA CADETE" at bounding box center [340, 162] width 82 height 8
click at [291, 71] on span "Produtos" at bounding box center [300, 76] width 24 height 12
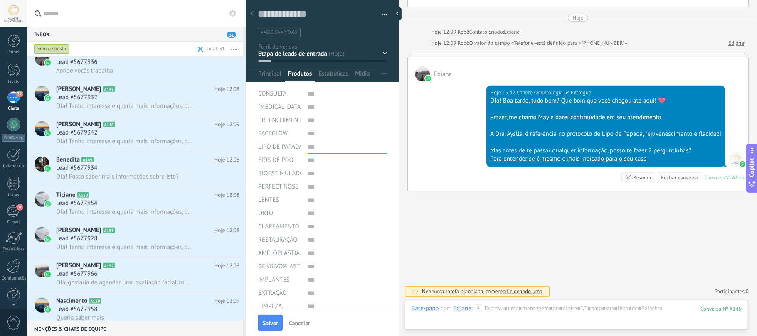
click at [323, 147] on input "text" at bounding box center [347, 147] width 79 height 13
type input "**"
click at [272, 321] on span "Salvar" at bounding box center [270, 324] width 15 height 6
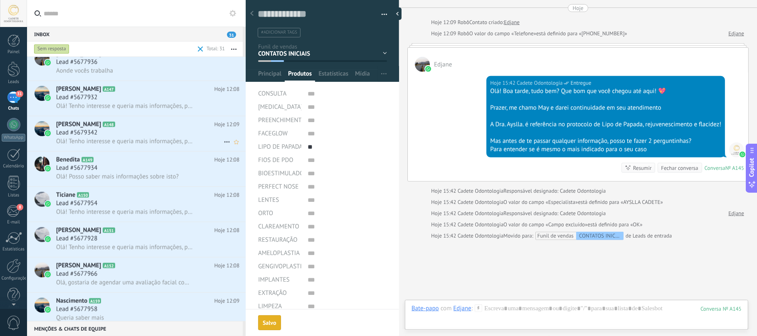
scroll to position [304, 0]
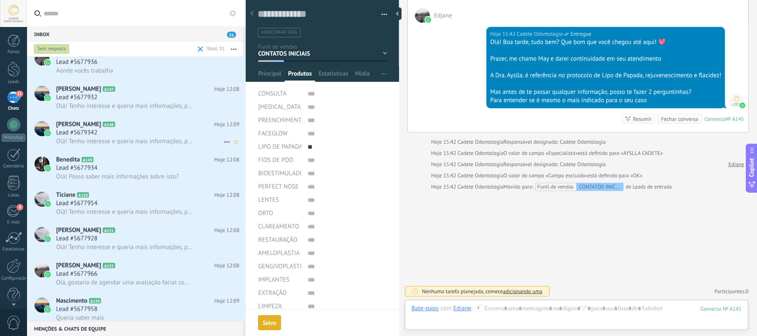
click at [141, 134] on div "Lead #5679342" at bounding box center [147, 133] width 183 height 8
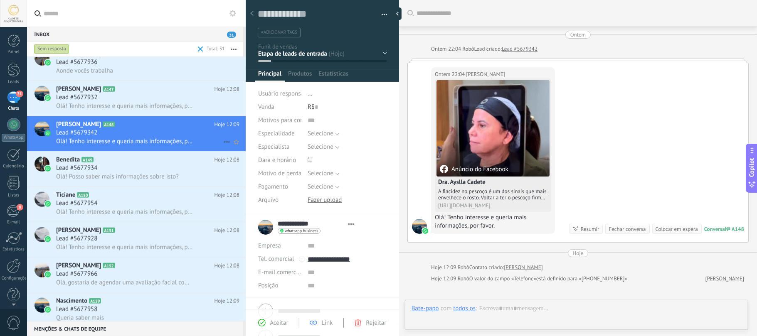
type textarea "**********"
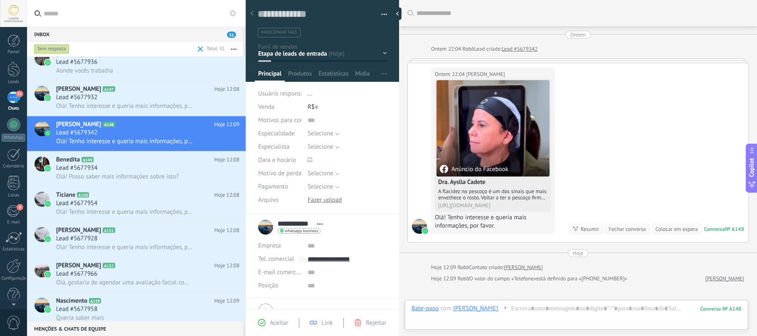
scroll to position [55, 0]
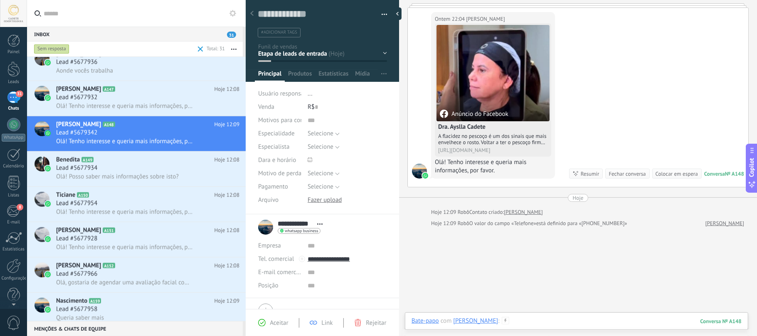
click at [521, 320] on div at bounding box center [577, 329] width 330 height 25
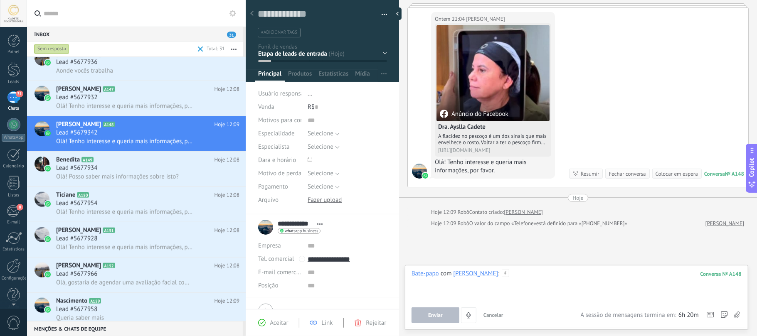
paste div
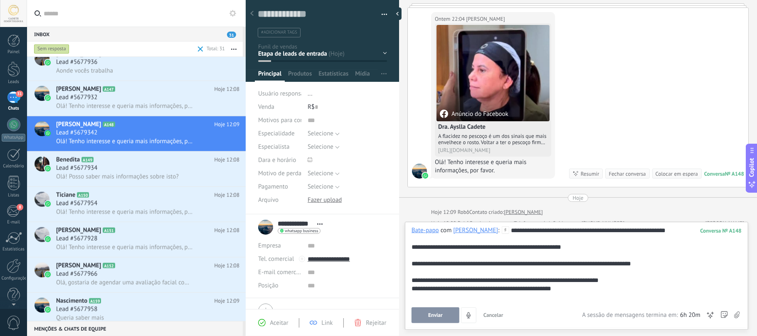
click at [435, 313] on span "Enviar" at bounding box center [435, 316] width 15 height 6
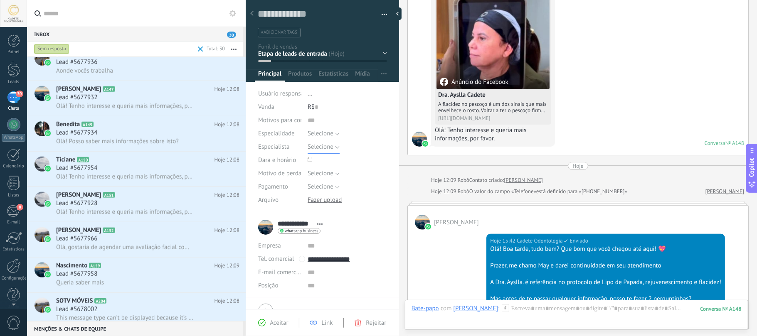
click at [328, 149] on span "Selecione" at bounding box center [321, 147] width 26 height 8
click at [323, 162] on span "AYSLLA CADETE" at bounding box center [340, 162] width 82 height 8
click at [298, 72] on span "Produtos" at bounding box center [300, 76] width 24 height 12
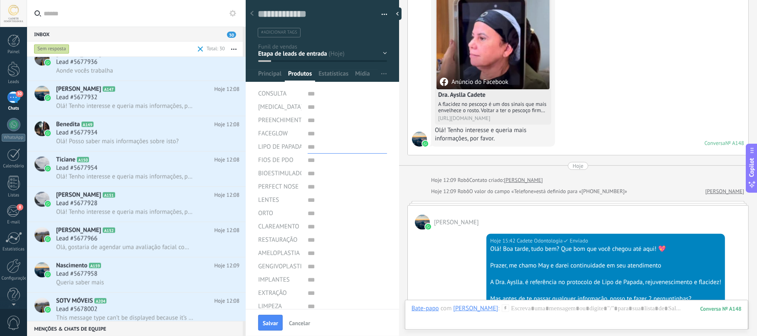
click at [341, 151] on input "text" at bounding box center [347, 147] width 79 height 13
type input "**"
click at [273, 324] on span "Salvar" at bounding box center [270, 324] width 15 height 6
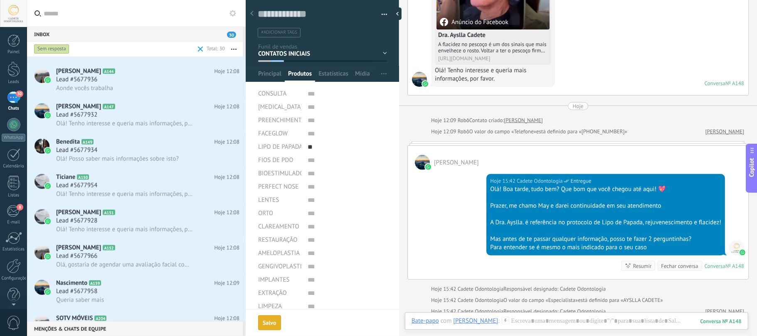
scroll to position [426, 0]
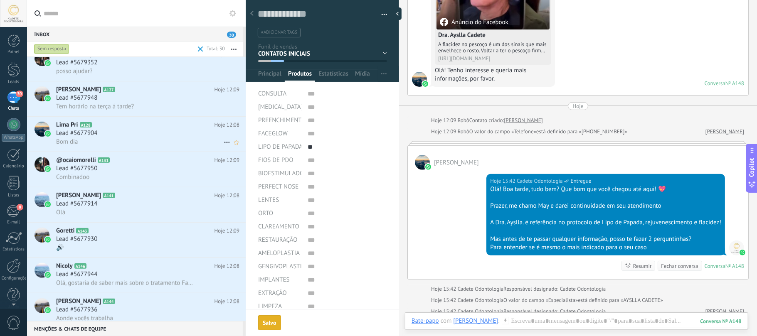
click at [135, 138] on div "Bom dia" at bounding box center [147, 142] width 183 height 9
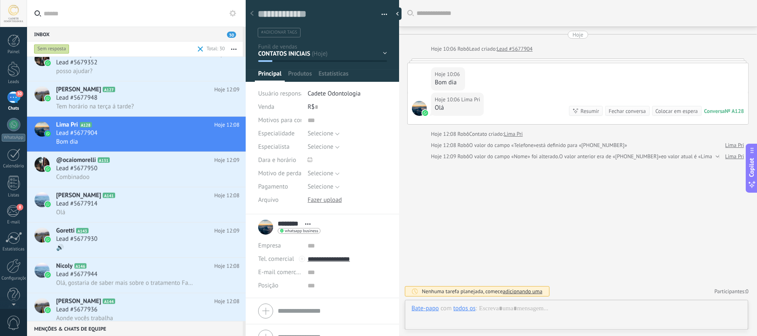
scroll to position [12, 0]
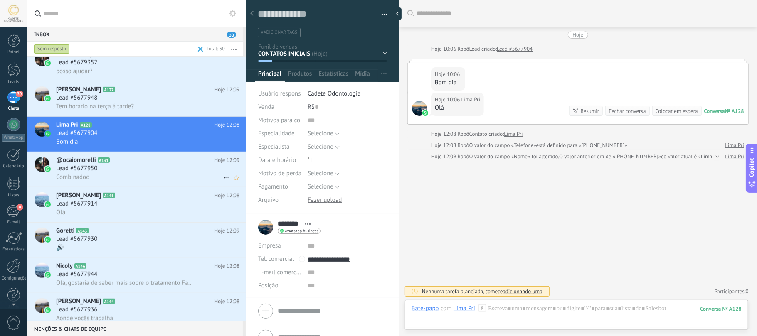
click at [142, 167] on div "Lead #5677950" at bounding box center [147, 169] width 183 height 8
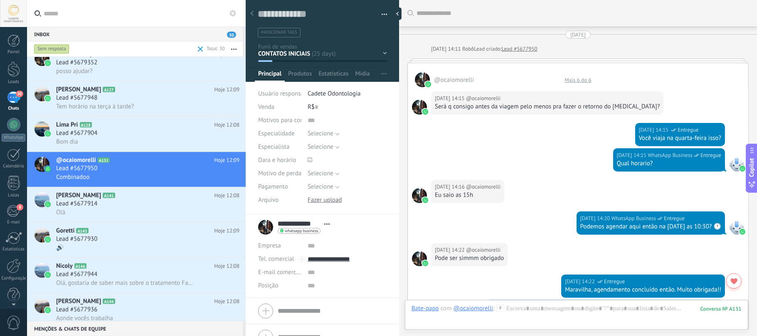
scroll to position [1719, 0]
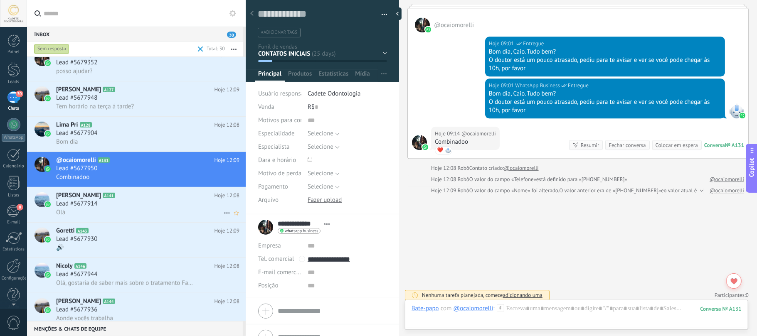
click at [104, 221] on div "Amanda Oliveira A141 Hoje 12:08 Lead #5677914 Olá" at bounding box center [151, 205] width 190 height 35
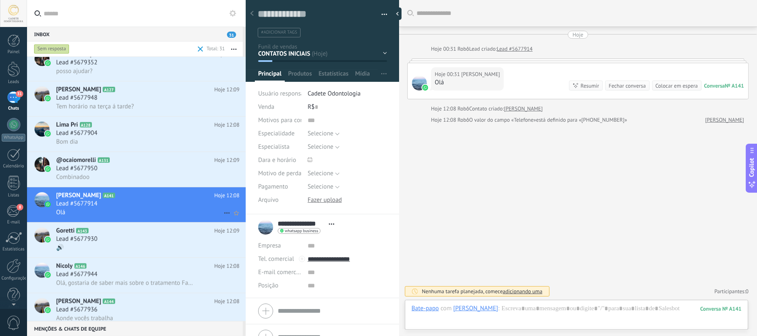
scroll to position [12, 0]
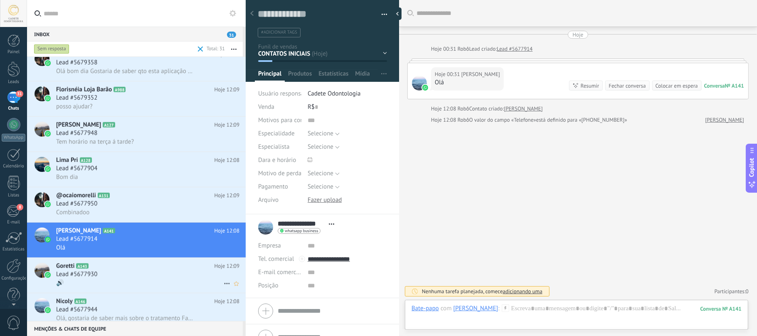
click at [104, 272] on div "Lead #5677930" at bounding box center [147, 275] width 183 height 8
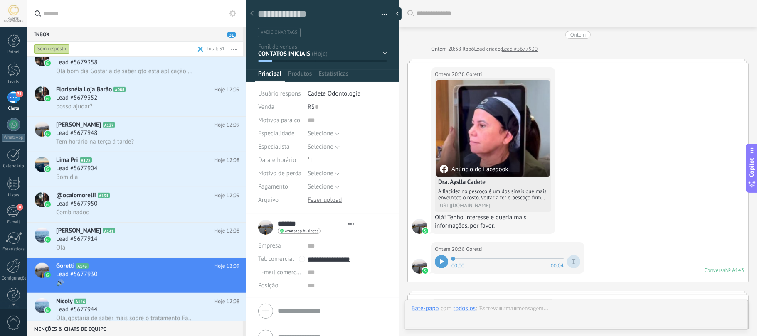
type textarea "**********"
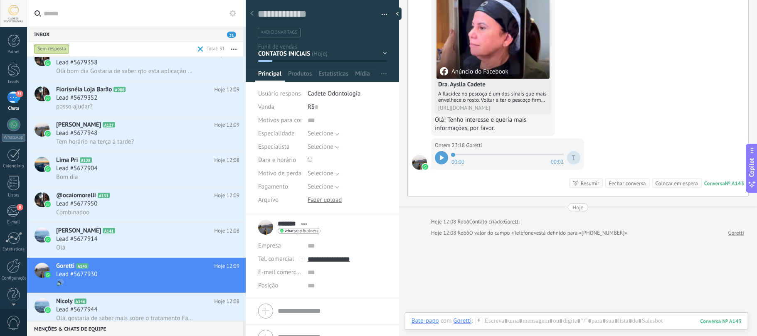
scroll to position [275, 0]
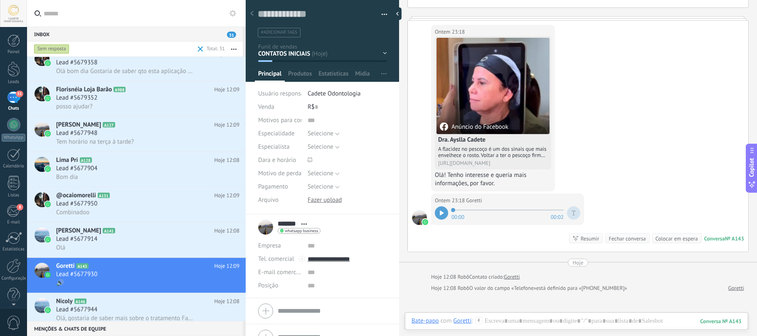
click at [445, 217] on div at bounding box center [441, 213] width 13 height 13
click at [519, 320] on div at bounding box center [577, 329] width 330 height 25
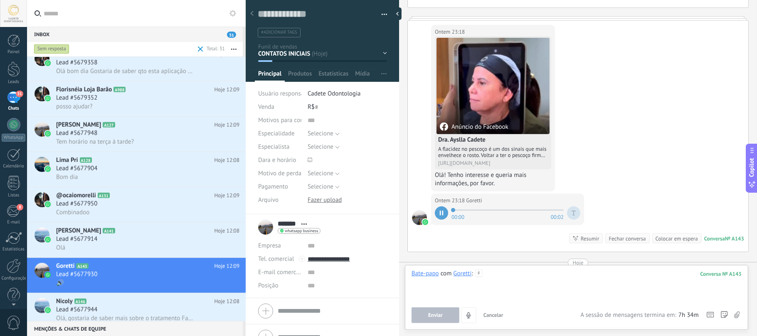
paste div
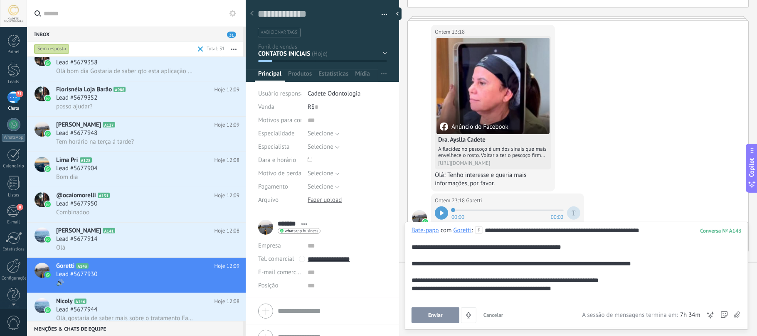
click at [436, 313] on span "Enviar" at bounding box center [435, 316] width 15 height 6
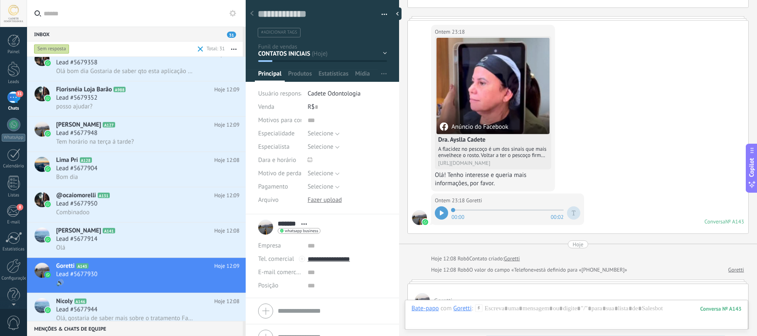
scroll to position [354, 0]
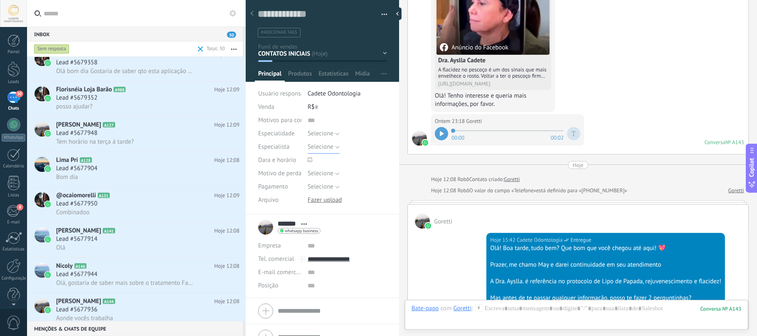
click at [326, 148] on span "Selecione" at bounding box center [321, 147] width 26 height 8
click at [332, 166] on li "AYSLLA CADETE" at bounding box center [341, 161] width 84 height 14
click at [305, 76] on span "Produtos" at bounding box center [300, 76] width 24 height 12
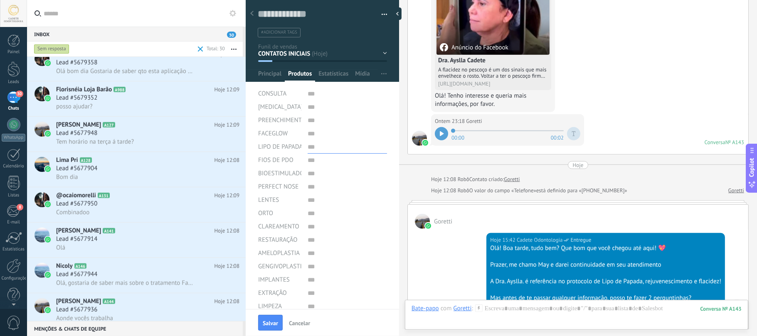
click at [335, 149] on input "text" at bounding box center [347, 147] width 79 height 13
type input "**"
click at [269, 319] on button "Salvar" at bounding box center [270, 323] width 25 height 16
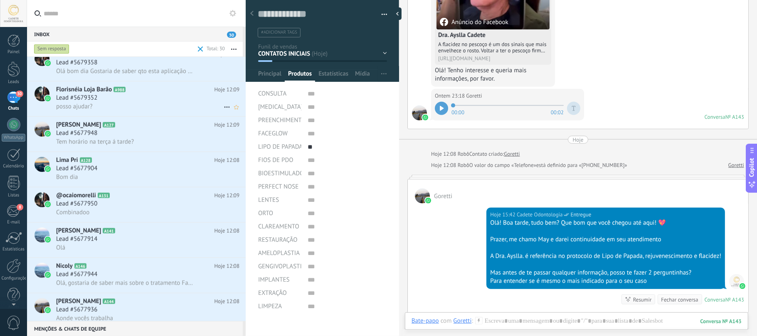
click at [130, 90] on icon at bounding box center [132, 90] width 8 height 8
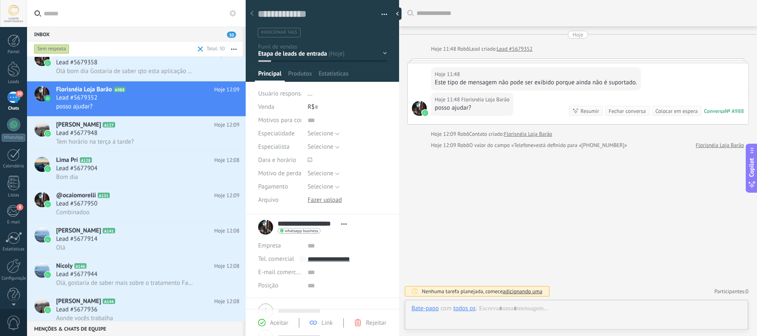
scroll to position [12, 0]
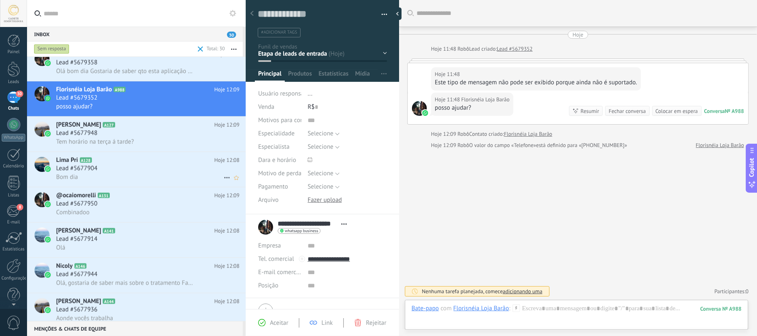
click at [109, 166] on div "Lead #5677904" at bounding box center [147, 169] width 183 height 8
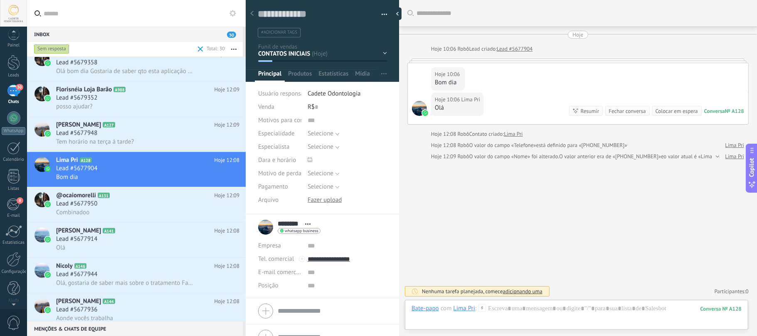
scroll to position [10, 0]
click at [8, 324] on span "0" at bounding box center [14, 323] width 14 height 15
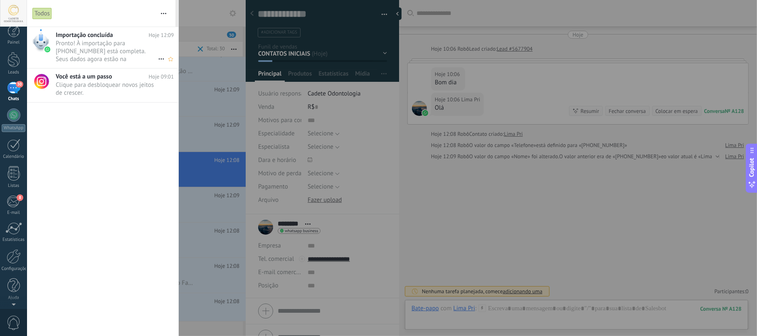
scroll to position [0, 0]
click at [167, 12] on button "button" at bounding box center [164, 13] width 18 height 27
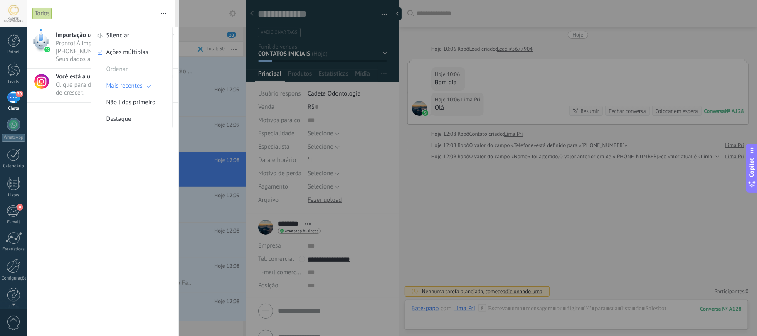
click at [17, 94] on span "30" at bounding box center [19, 94] width 7 height 7
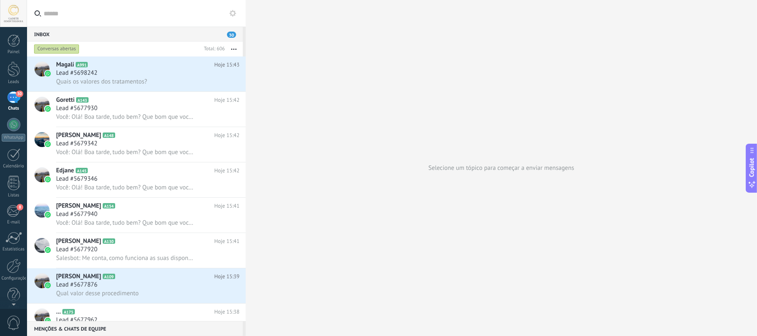
click at [232, 15] on use at bounding box center [233, 13] width 7 height 7
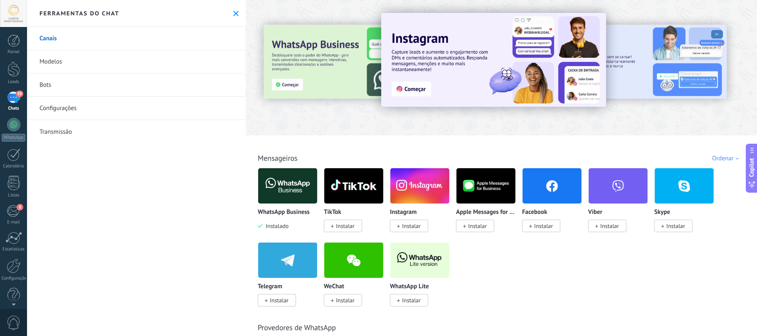
click at [54, 59] on link "Modelos" at bounding box center [136, 61] width 219 height 23
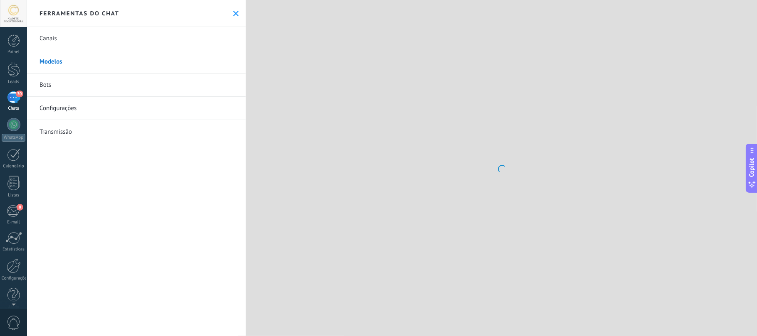
click at [53, 115] on link "Configurações" at bounding box center [136, 108] width 219 height 23
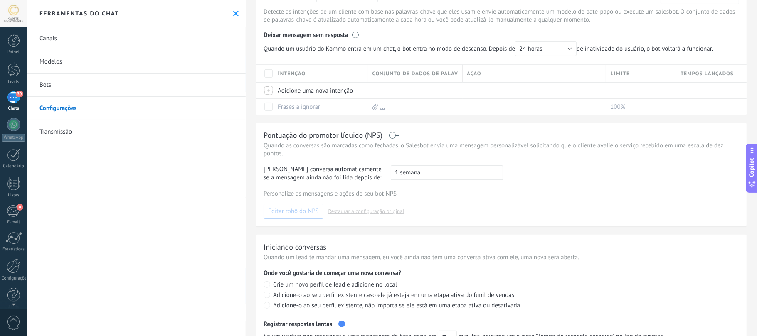
scroll to position [148, 0]
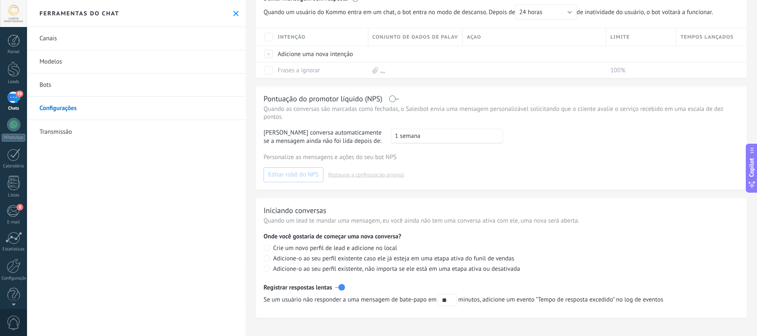
click at [56, 132] on link "Transmissão" at bounding box center [136, 131] width 219 height 23
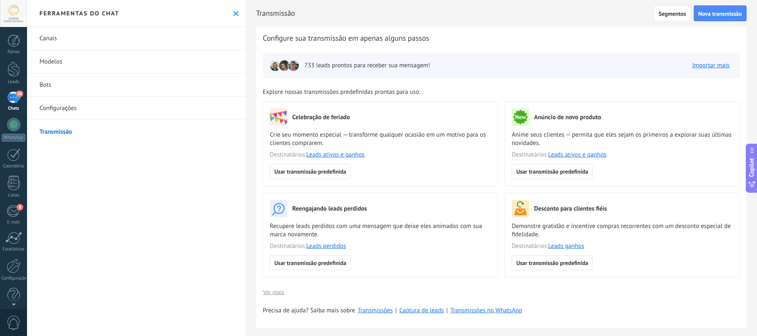
click at [75, 38] on link "Canais" at bounding box center [136, 38] width 219 height 23
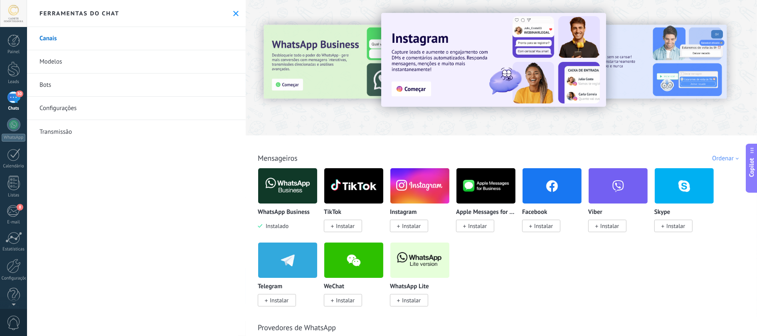
click at [51, 57] on link "Modelos" at bounding box center [136, 61] width 219 height 23
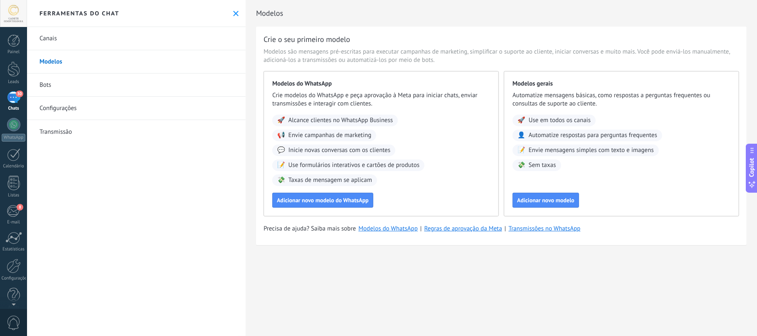
click at [9, 93] on div "30" at bounding box center [13, 97] width 13 height 12
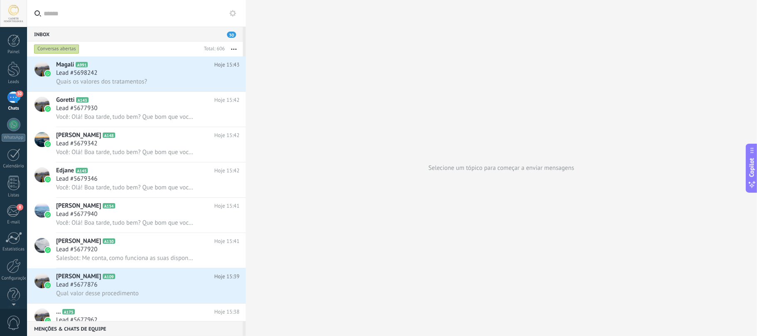
click at [413, 193] on div "Selecione um tópico para começar a enviar mensagens" at bounding box center [501, 168] width 511 height 336
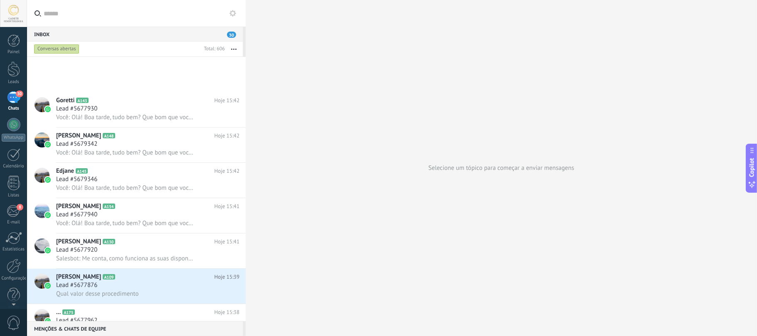
scroll to position [167, 0]
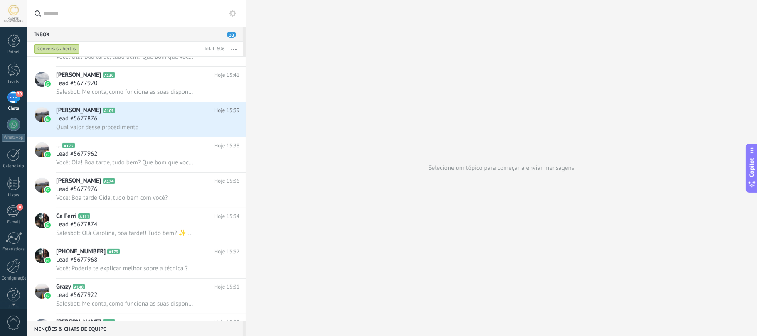
click at [62, 50] on div "Conversas abertas" at bounding box center [56, 49] width 45 height 10
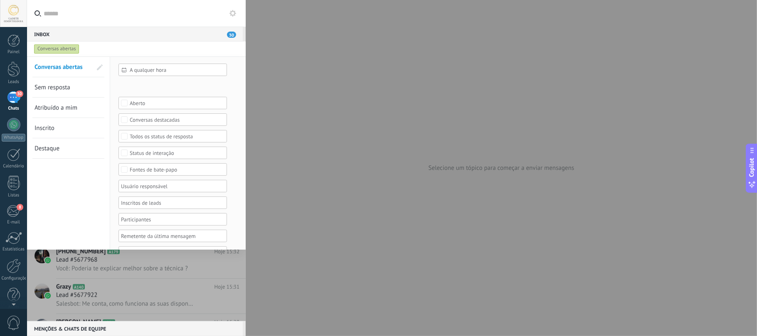
click at [59, 88] on span "Sem resposta" at bounding box center [53, 88] width 36 height 8
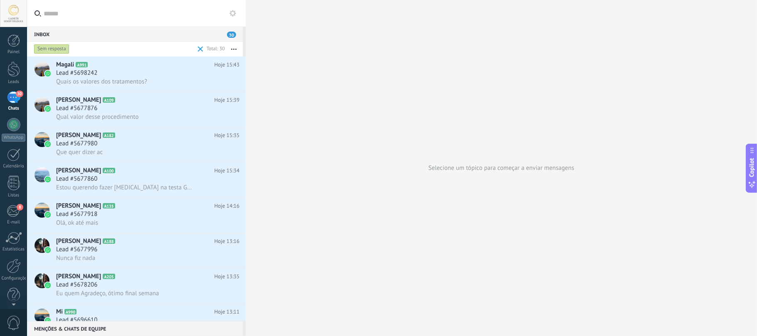
click at [74, 87] on div "Magali A991 Hoje 15:43 Lead #5698242 Quais os valores dos tratamentos?" at bounding box center [151, 74] width 190 height 35
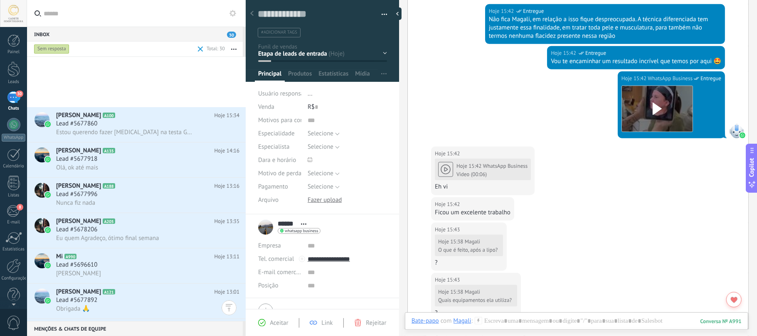
scroll to position [278, 0]
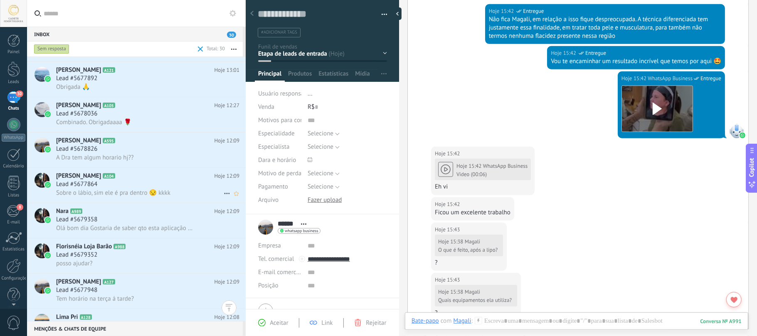
click at [124, 175] on icon at bounding box center [122, 176] width 8 height 8
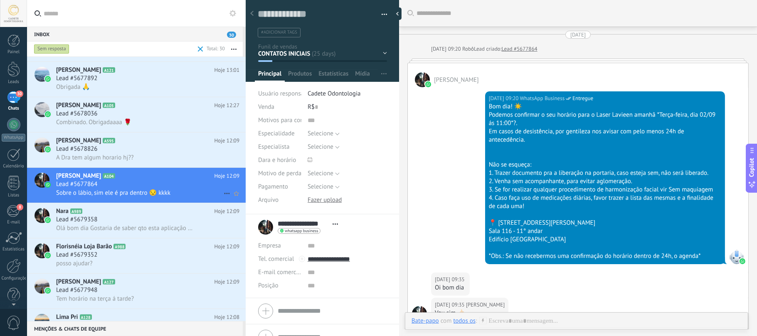
scroll to position [2256, 0]
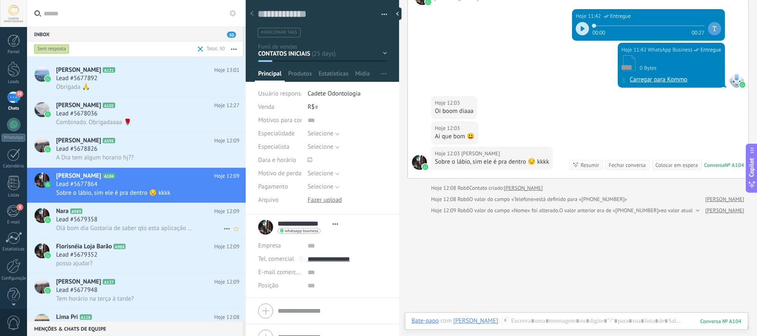
click at [110, 223] on div "Lead #5679358" at bounding box center [147, 220] width 183 height 8
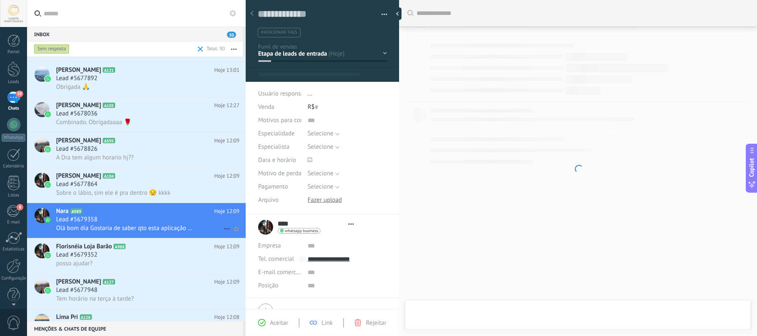
type textarea "**********"
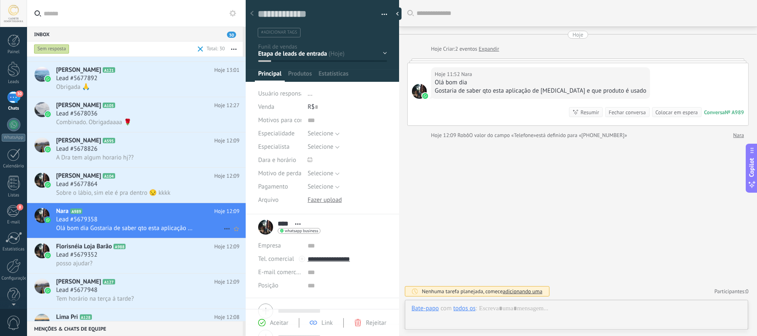
scroll to position [12, 0]
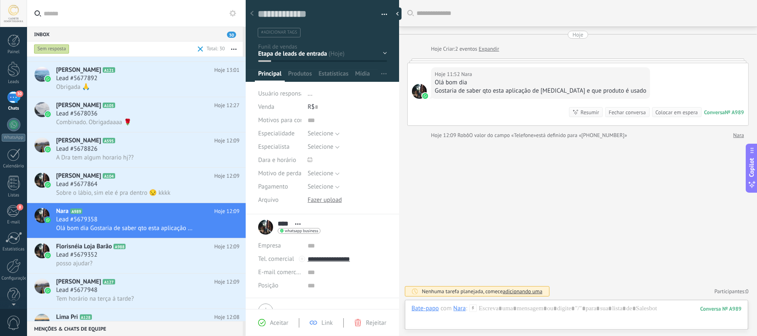
click at [500, 304] on div "Bate-papo E-mail Nota Tarefa Bate-papo com Nara : 989 Enviar Cancelar Rastrear …" at bounding box center [576, 315] width 343 height 30
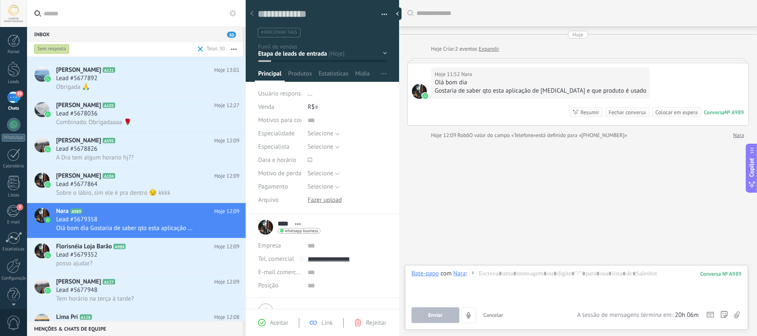
click at [500, 310] on button "Cancelar" at bounding box center [493, 316] width 27 height 16
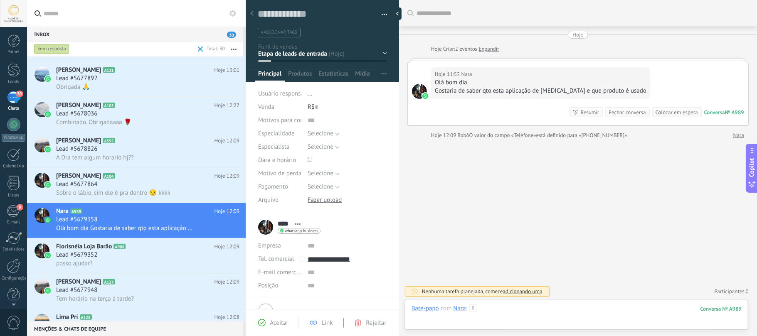
click at [490, 314] on div at bounding box center [577, 317] width 330 height 25
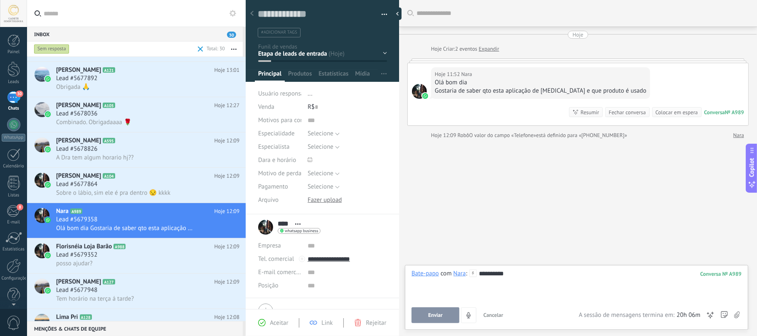
click at [301, 223] on span "Abrir detalhes Copiar nome Desvincular Contato principal" at bounding box center [298, 224] width 14 height 6
click at [366, 220] on div "**** Nara **** Nara Sobrenome Abrir detalhes Copiar nome Desvincular" at bounding box center [322, 227] width 128 height 21
click at [528, 273] on div "*********" at bounding box center [577, 286] width 330 height 32
drag, startPoint x: 442, startPoint y: 313, endPoint x: 437, endPoint y: 317, distance: 6.2
click at [440, 316] on span "Enviar" at bounding box center [435, 316] width 15 height 6
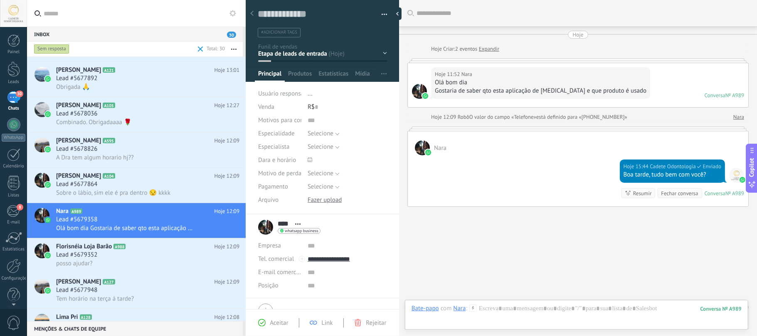
scroll to position [17, 0]
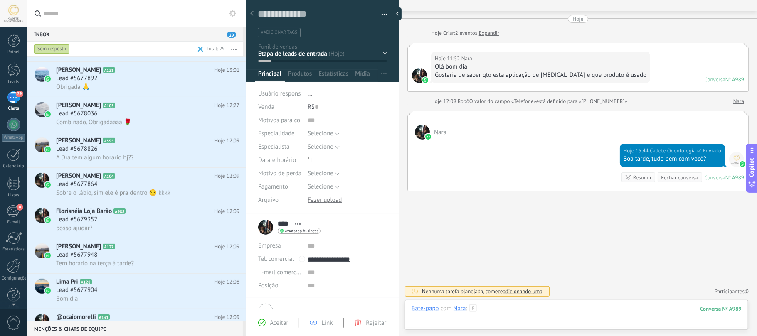
click at [534, 315] on div at bounding box center [577, 317] width 330 height 25
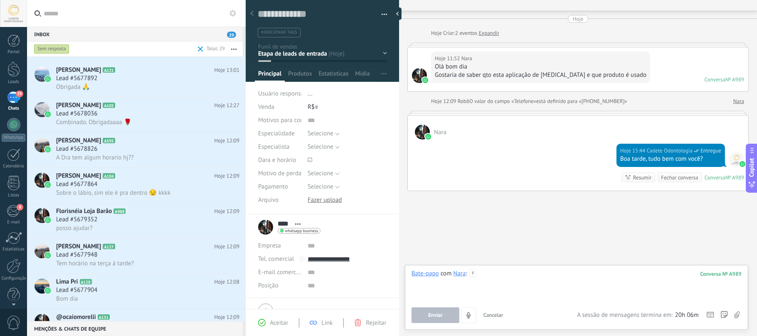
click at [495, 280] on div at bounding box center [577, 286] width 330 height 32
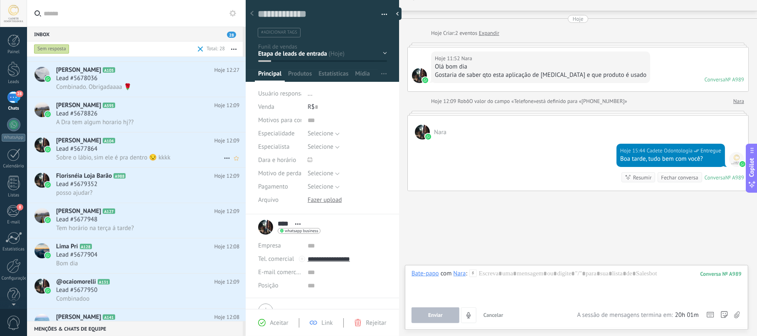
click at [95, 155] on span "Sobre o lábio, sim ele é pra dentro 😒 kkkk" at bounding box center [113, 158] width 114 height 8
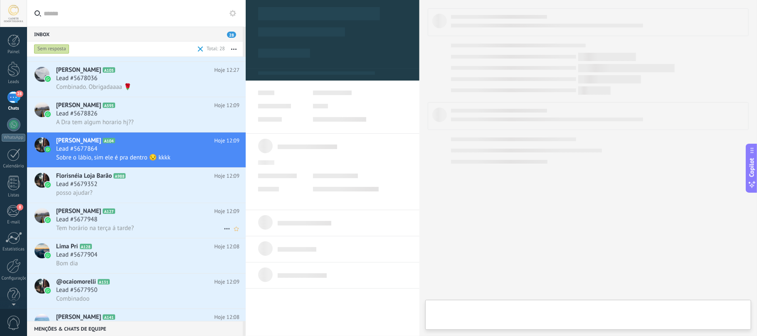
click at [124, 219] on div "Lead #5677948" at bounding box center [147, 220] width 183 height 8
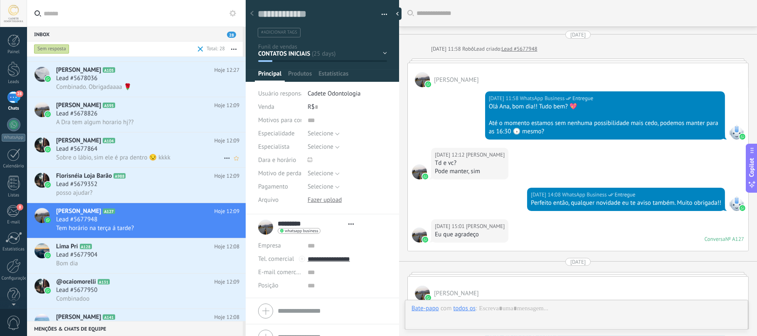
type textarea "**********"
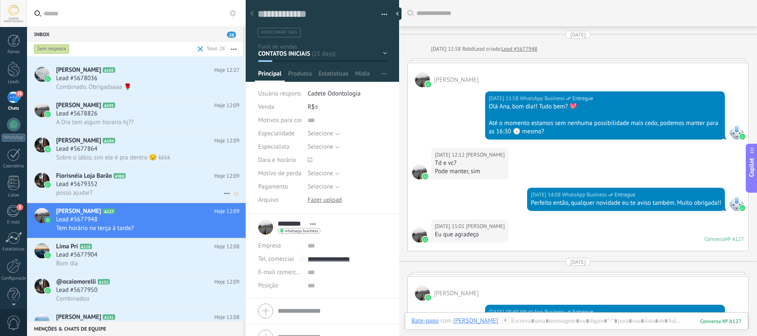
scroll to position [992, 0]
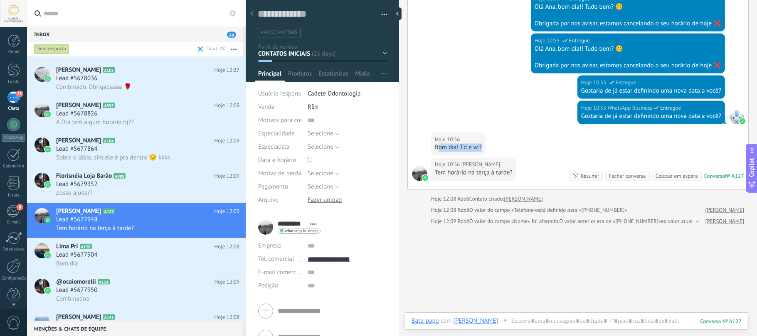
drag, startPoint x: 438, startPoint y: 144, endPoint x: 535, endPoint y: 143, distance: 96.9
click at [521, 143] on div "Hoje 10:56 Ana Paula Bom dia! Td e vc?" at bounding box center [578, 145] width 341 height 25
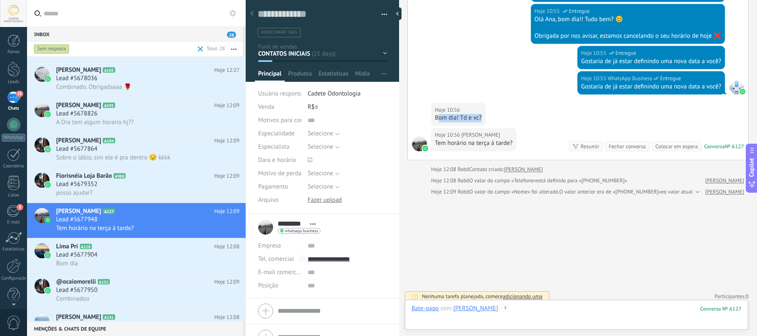
click at [507, 314] on div at bounding box center [577, 317] width 330 height 25
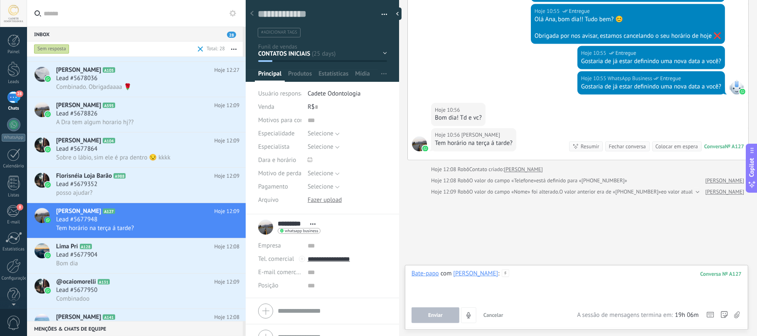
click at [531, 289] on div at bounding box center [577, 286] width 330 height 32
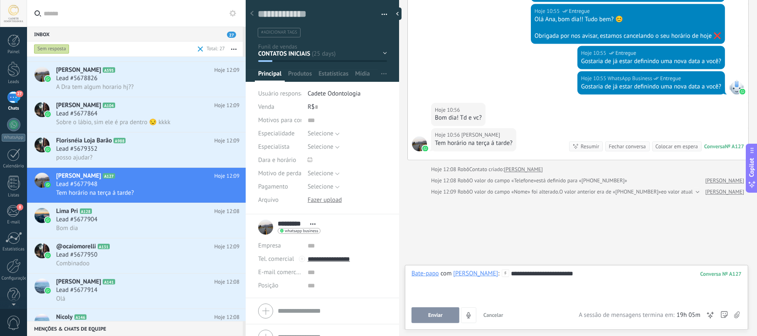
click at [438, 319] on button "Enviar" at bounding box center [436, 316] width 48 height 16
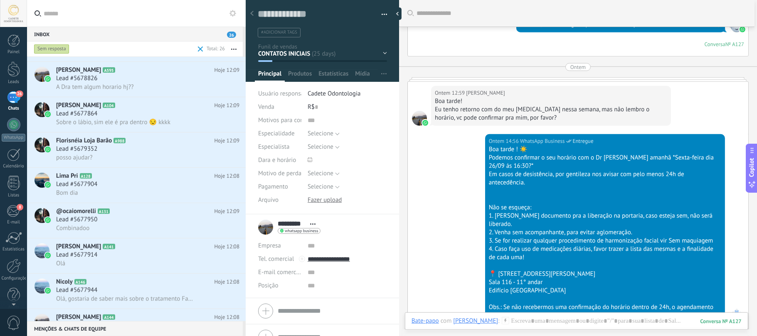
scroll to position [462, 0]
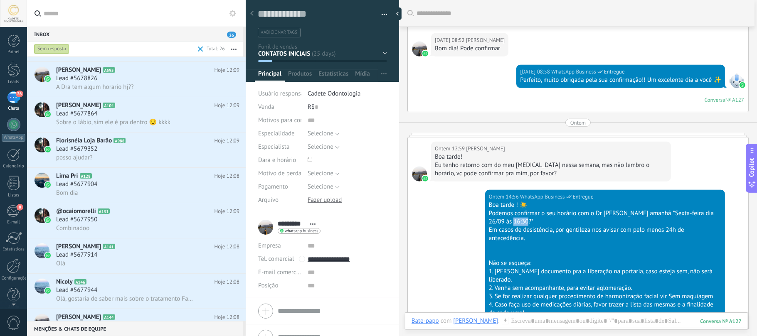
drag, startPoint x: 535, startPoint y: 223, endPoint x: 634, endPoint y: 223, distance: 99.4
click at [634, 223] on div "Podemos confirmar o seu horário com o Dr Eric Cadete amanhã *Sexta-feira dia 26…" at bounding box center [605, 218] width 232 height 17
click at [636, 222] on div "Podemos confirmar o seu horário com o Dr Eric Cadete amanhã *Sexta-feira dia 26…" at bounding box center [605, 218] width 232 height 17
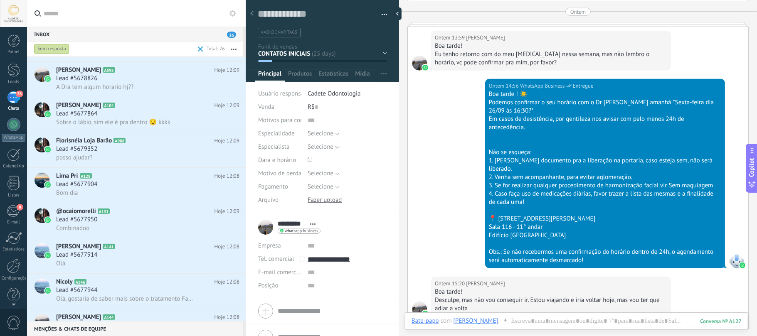
scroll to position [684, 0]
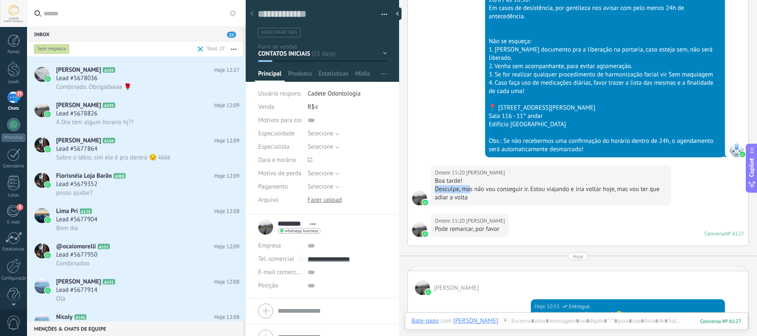
drag, startPoint x: 469, startPoint y: 182, endPoint x: 651, endPoint y: 182, distance: 181.7
click at [651, 185] on div "Desculpe, mas não vou conseguir ir. Estou viajando e iria voltar hoje, mas vou …" at bounding box center [551, 193] width 232 height 17
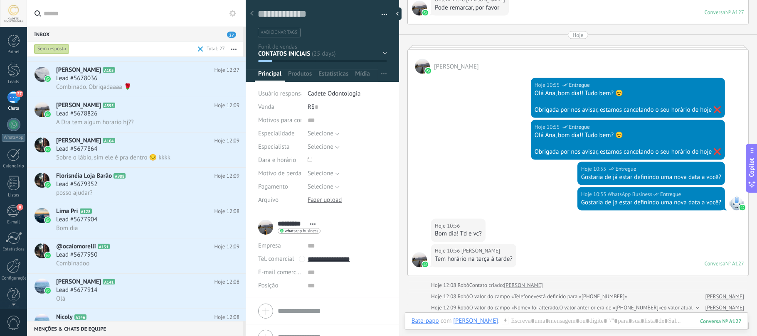
scroll to position [961, 0]
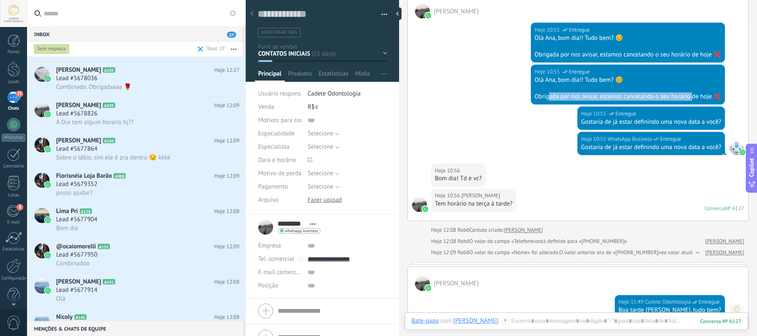
drag, startPoint x: 546, startPoint y: 87, endPoint x: 688, endPoint y: 94, distance: 141.5
click at [688, 94] on div "Obrigada por nos avisar, estamos cancelando o seu horário de hoje ❌" at bounding box center [628, 97] width 187 height 8
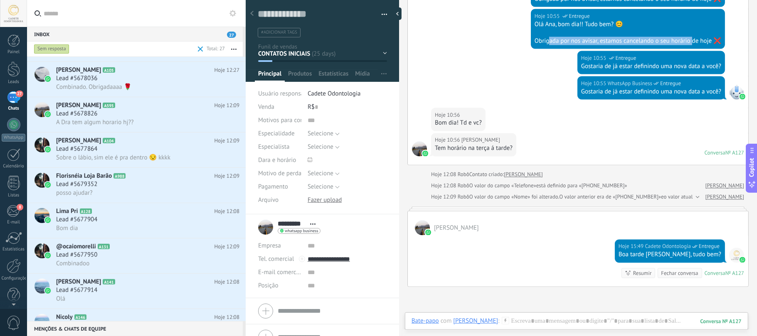
scroll to position [1072, 0]
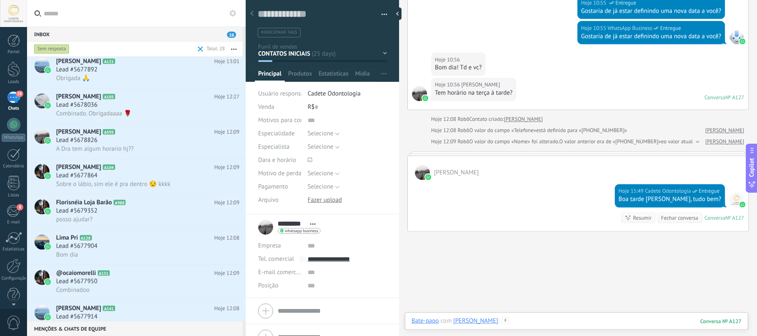
click at [506, 320] on div at bounding box center [577, 329] width 330 height 25
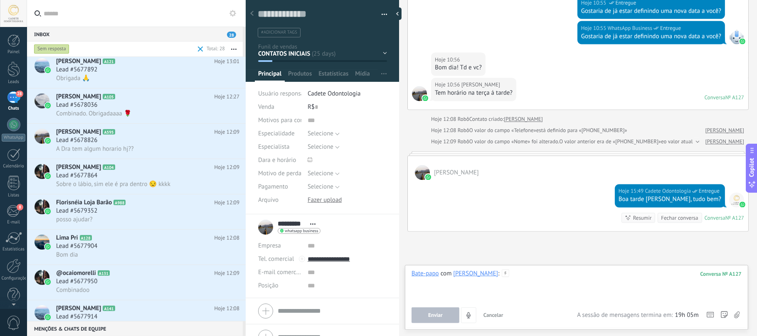
click at [536, 278] on div at bounding box center [577, 286] width 330 height 32
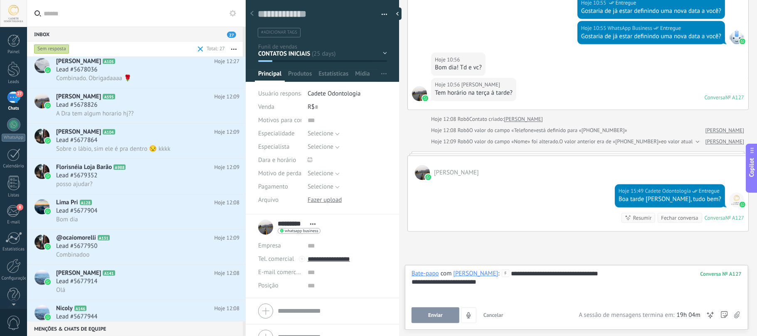
click at [418, 321] on button "Enviar" at bounding box center [436, 316] width 48 height 16
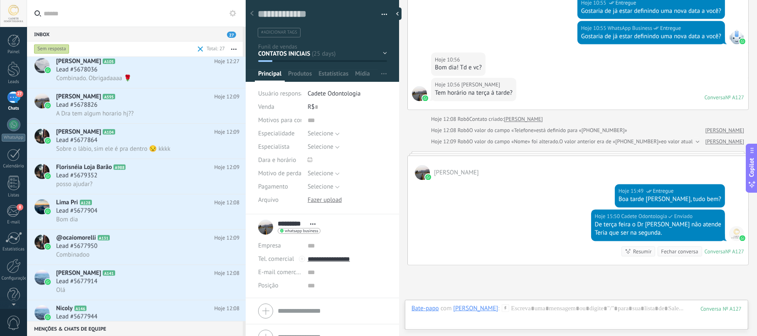
scroll to position [1141, 0]
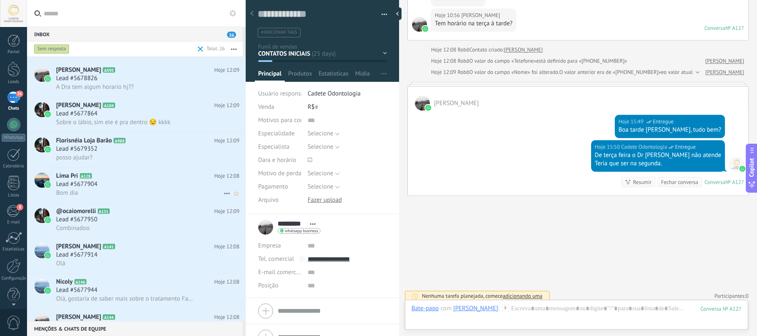
click at [107, 179] on h2 "Lima Pri A128" at bounding box center [135, 176] width 158 height 8
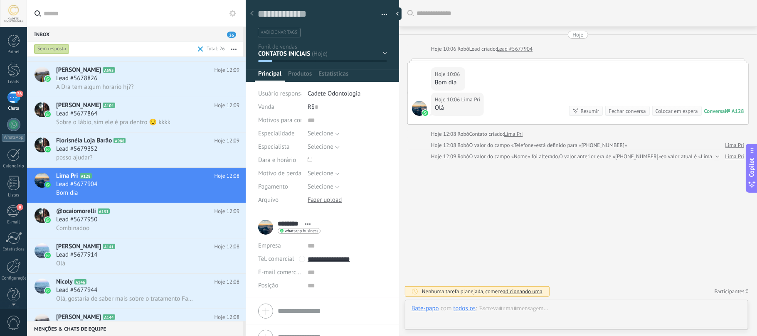
scroll to position [12, 0]
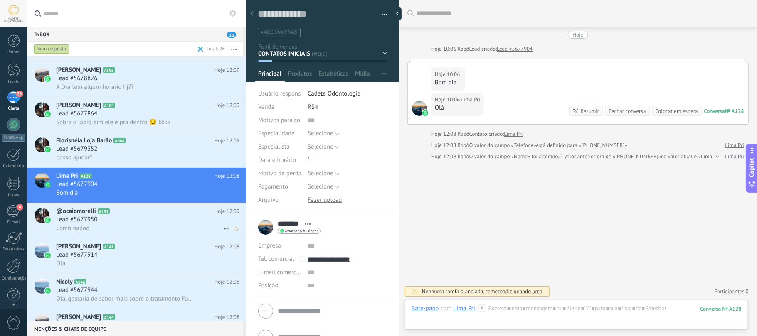
click at [119, 214] on icon at bounding box center [116, 212] width 8 height 8
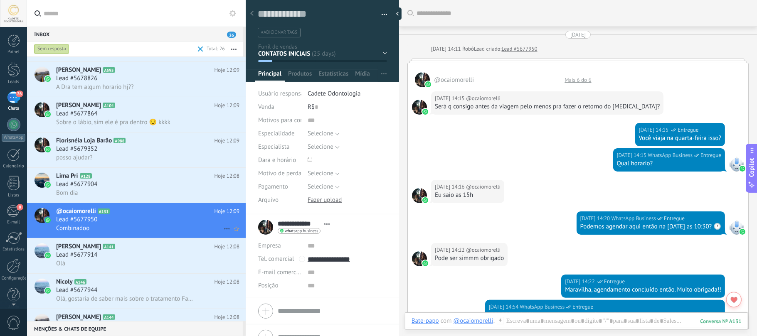
scroll to position [1689, 0]
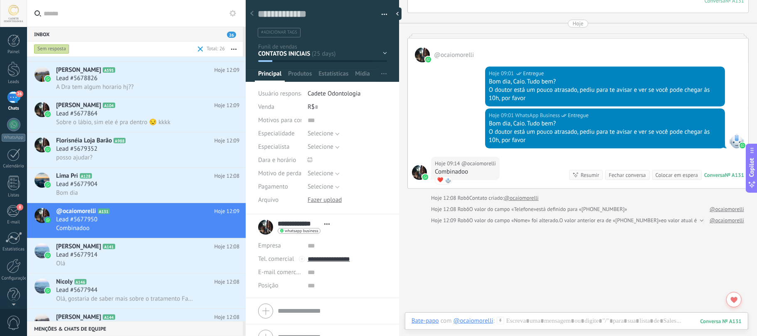
click at [623, 171] on div "Fechar conversa" at bounding box center [627, 175] width 37 height 8
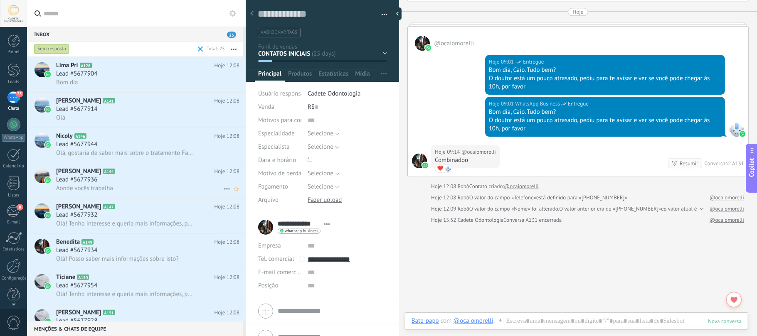
scroll to position [333, 0]
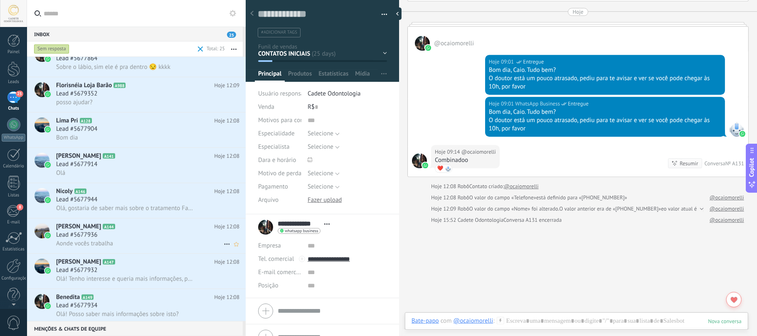
click at [115, 250] on div "Graça Pereira A144 Hoje 12:08 Lead #5677936 Aonde vocês trabalha" at bounding box center [151, 236] width 190 height 35
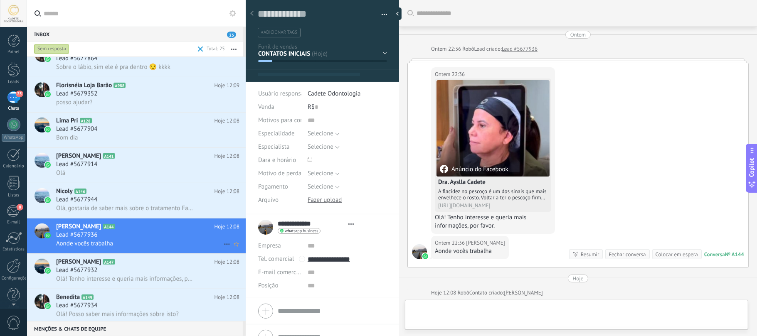
type textarea "**********"
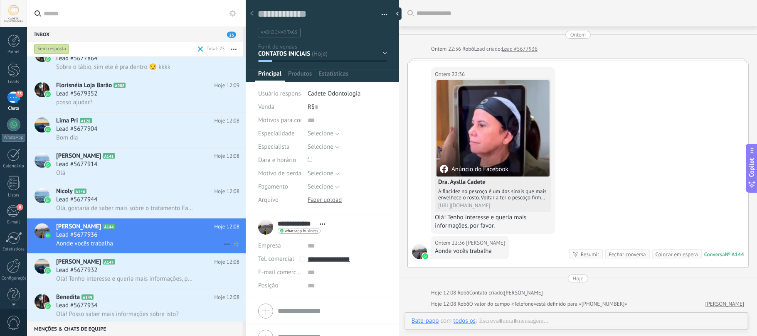
scroll to position [12, 0]
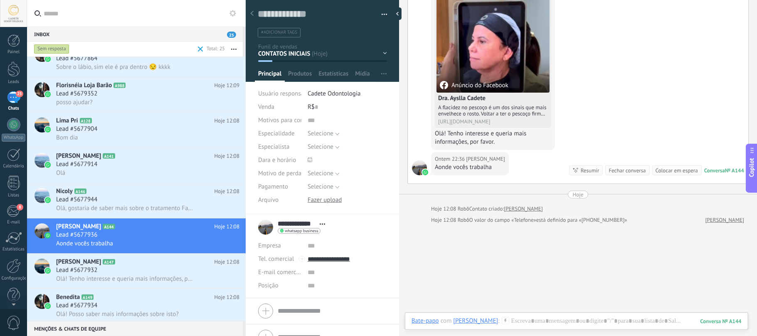
click at [573, 312] on div "Buscar Carregar mais Ontem Ontem 22:36 Robô Lead criado: Lead #5677936 Ontem 22…" at bounding box center [578, 143] width 358 height 454
click at [571, 320] on div at bounding box center [577, 329] width 330 height 25
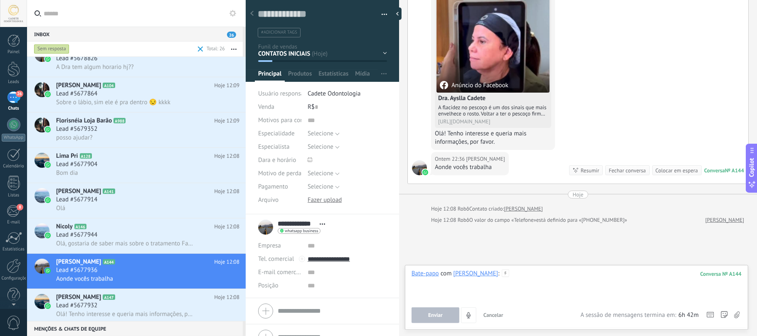
paste div
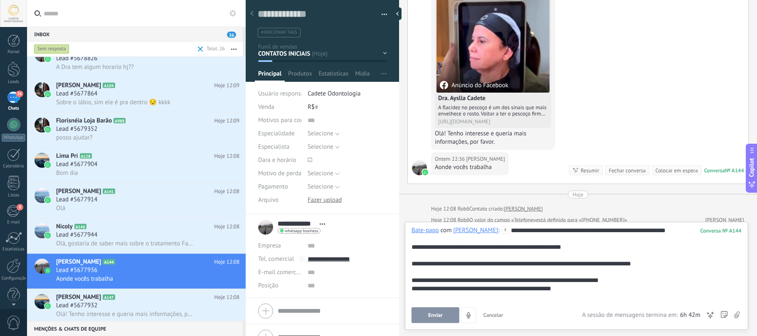
click at [438, 310] on button "Enviar" at bounding box center [436, 316] width 48 height 16
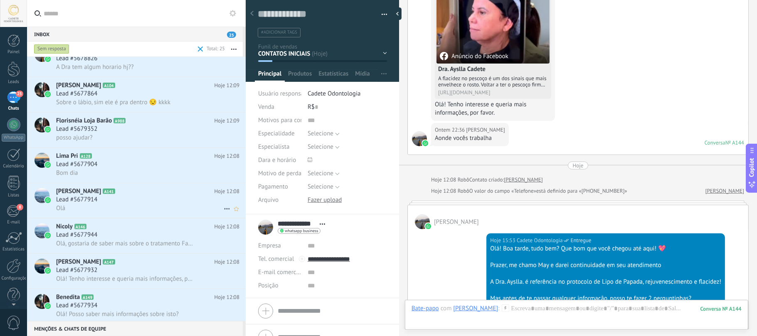
click at [149, 188] on div "Amanda Oliveira A141 Hoje 12:08 Lead #5677914 Olá" at bounding box center [151, 200] width 190 height 35
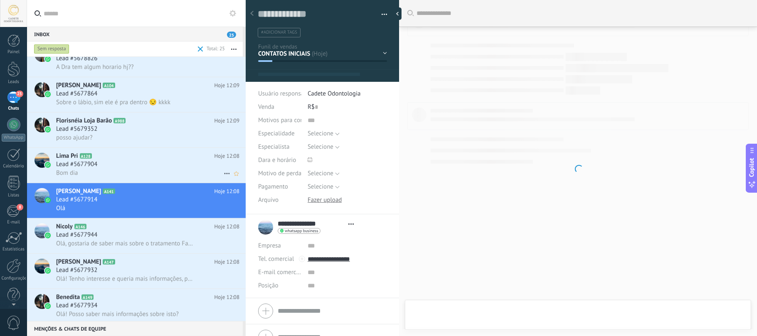
type textarea "**********"
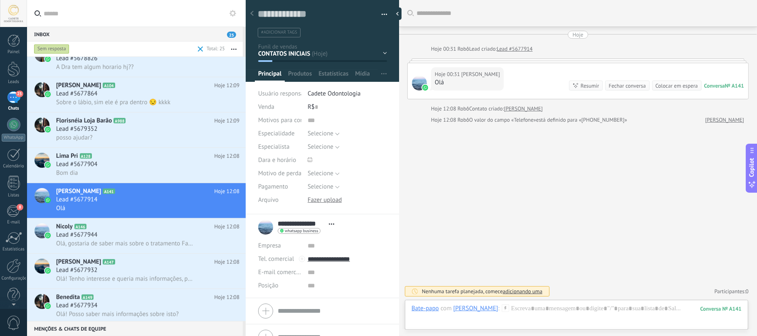
scroll to position [278, 0]
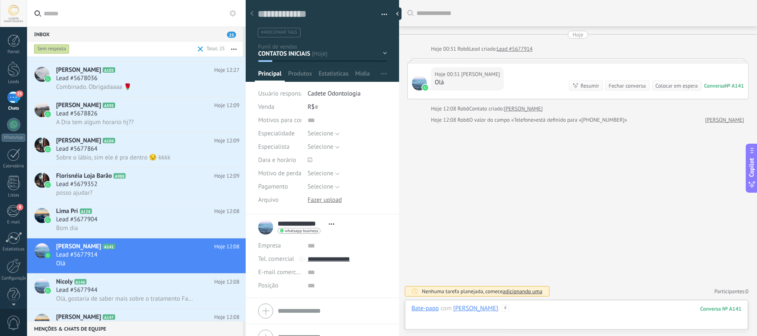
click at [581, 324] on div at bounding box center [577, 317] width 330 height 25
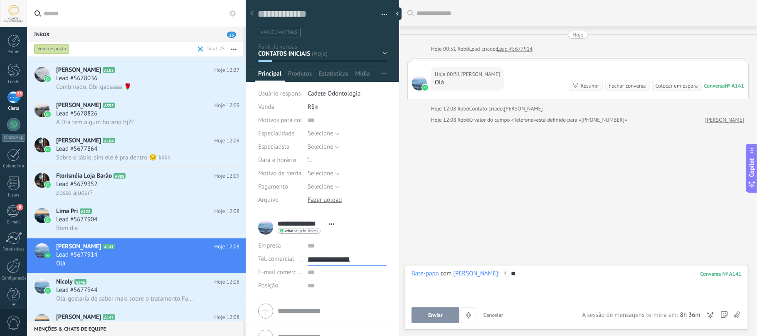
drag, startPoint x: 366, startPoint y: 258, endPoint x: 327, endPoint y: 260, distance: 39.5
click at [327, 260] on input "**********" at bounding box center [347, 259] width 79 height 13
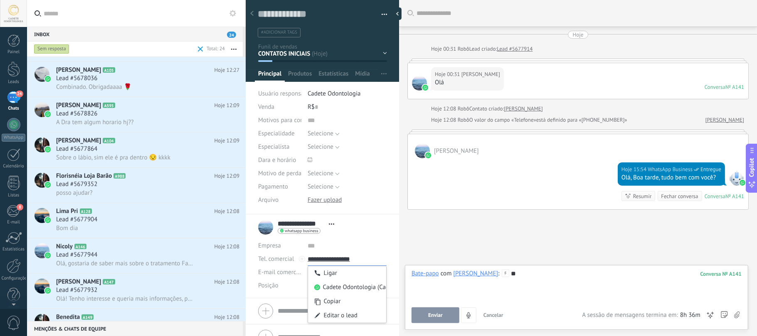
type input "**********"
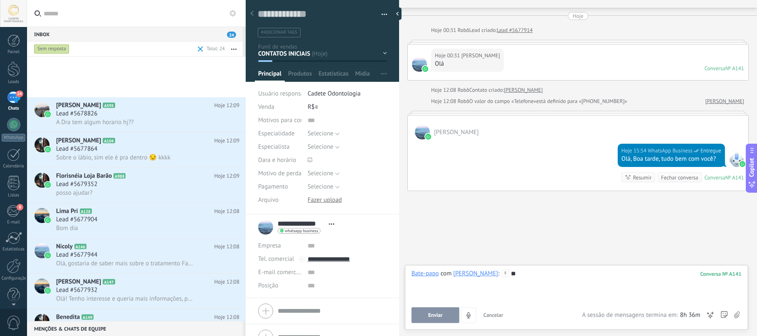
click at [124, 239] on div "Nicoly A146 Hoje 12:08 Lead #5677944 Olá, gostaria de saber mais sobre o tratam…" at bounding box center [151, 256] width 190 height 35
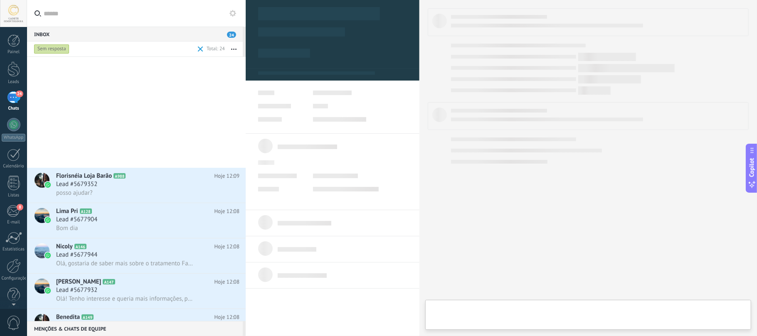
scroll to position [514, 0]
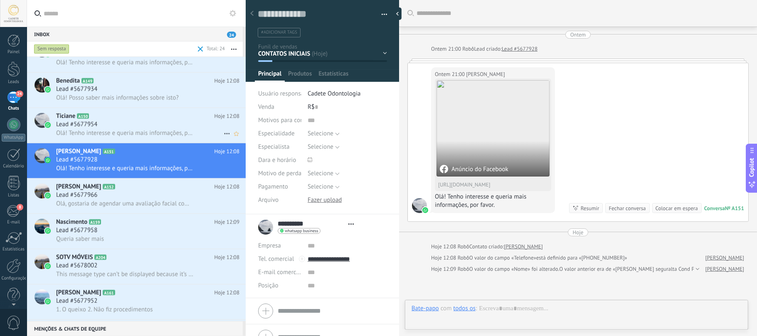
type textarea "**********"
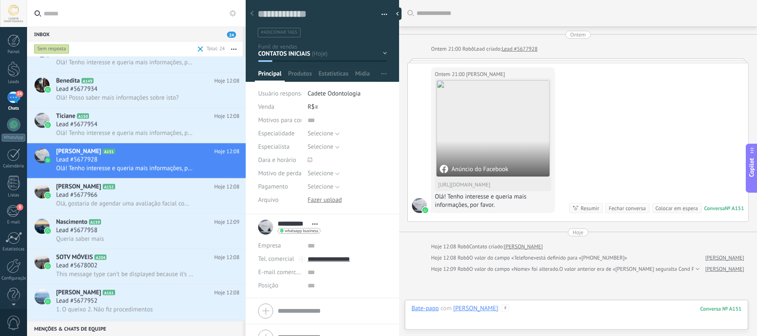
click at [538, 319] on div at bounding box center [577, 317] width 330 height 25
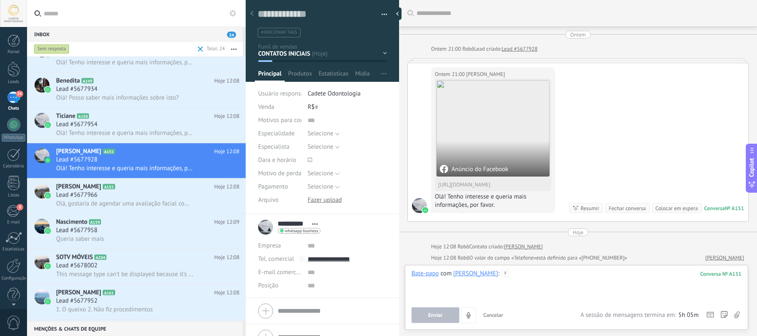
paste div
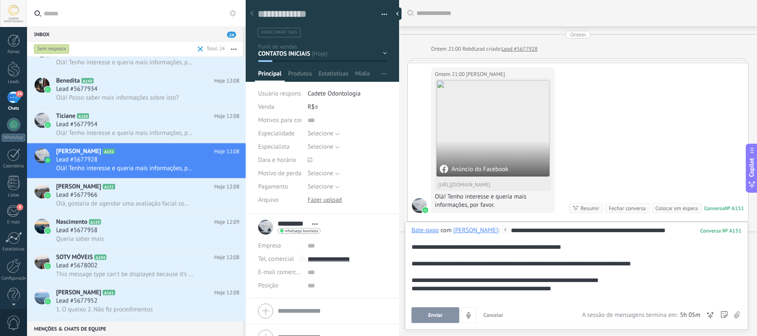
click at [427, 305] on div "**********" at bounding box center [577, 275] width 330 height 97
click at [428, 314] on button "Enviar" at bounding box center [436, 316] width 48 height 16
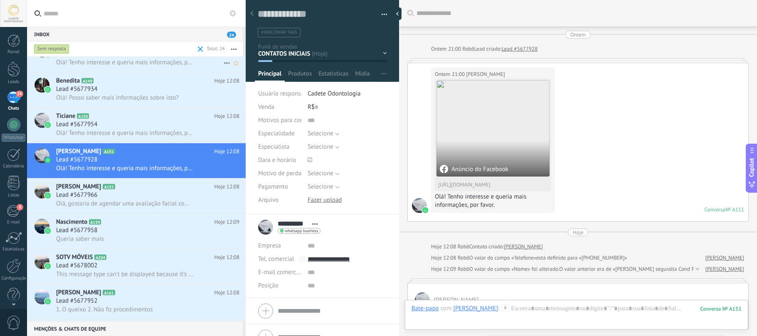
scroll to position [78, 0]
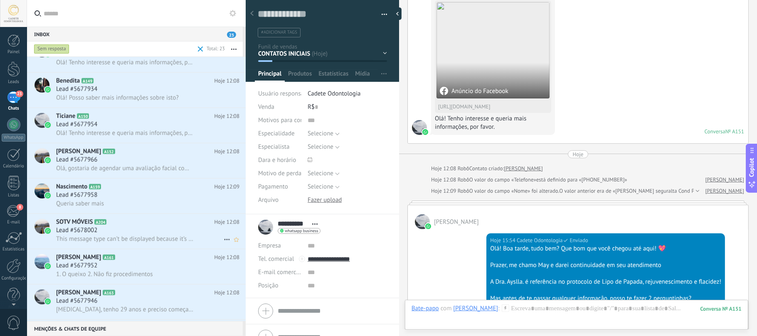
click at [99, 231] on h3 "Lead #5678002" at bounding box center [78, 231] width 45 height 8
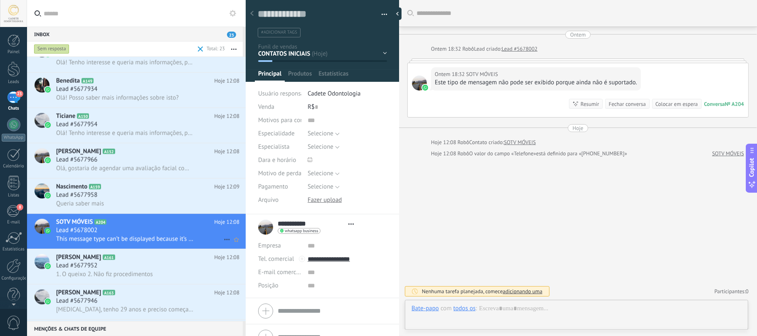
type textarea "**********"
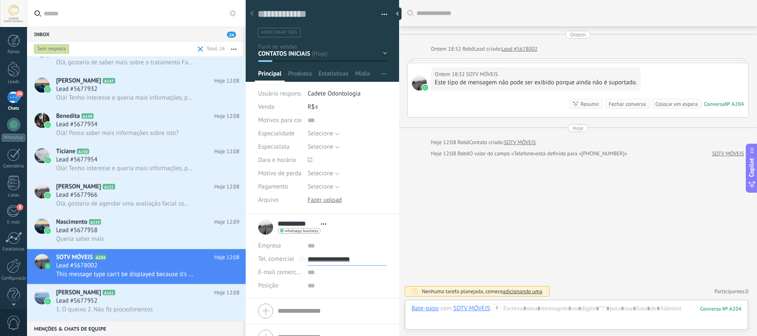
drag, startPoint x: 364, startPoint y: 257, endPoint x: 328, endPoint y: 260, distance: 36.7
click at [328, 260] on input "**********" at bounding box center [347, 259] width 79 height 13
type input "**********"
click at [621, 102] on div "Fechar conversa" at bounding box center [627, 104] width 37 height 8
click at [82, 200] on span "Olá, gostaria de agendar uma avaliação facial com a Dra. [GEOGRAPHIC_DATA]." at bounding box center [125, 204] width 138 height 8
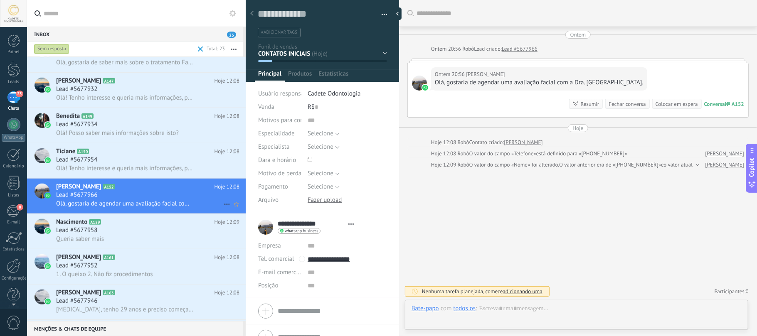
type textarea "**********"
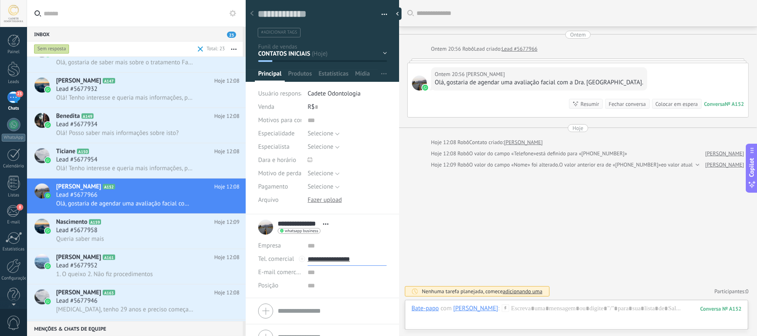
drag, startPoint x: 365, startPoint y: 260, endPoint x: 328, endPoint y: 267, distance: 37.2
click at [328, 267] on div "Empresa Abrir detalhes Editar o lead" at bounding box center [322, 266] width 128 height 53
type input "**********"
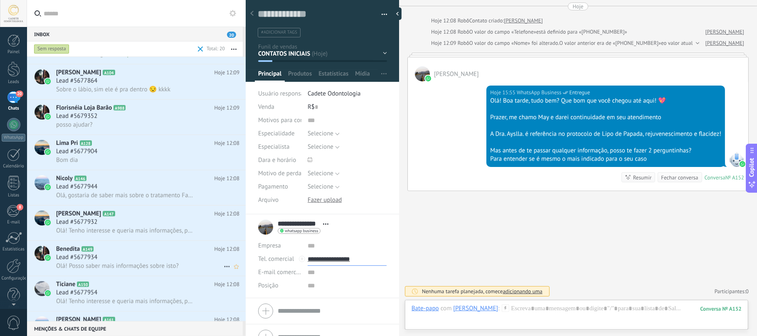
scroll to position [442, 0]
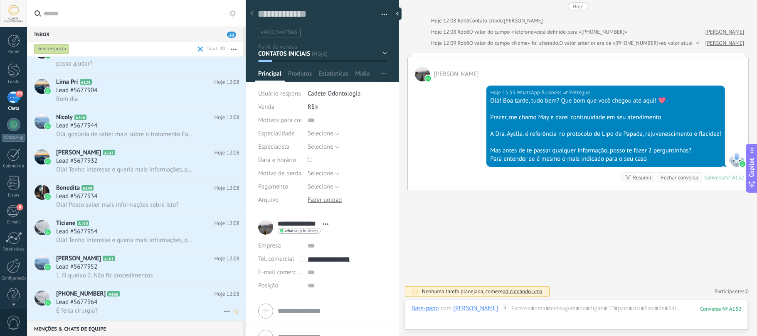
type input "**********"
click at [151, 313] on div "É feita cirurgia?" at bounding box center [147, 311] width 183 height 9
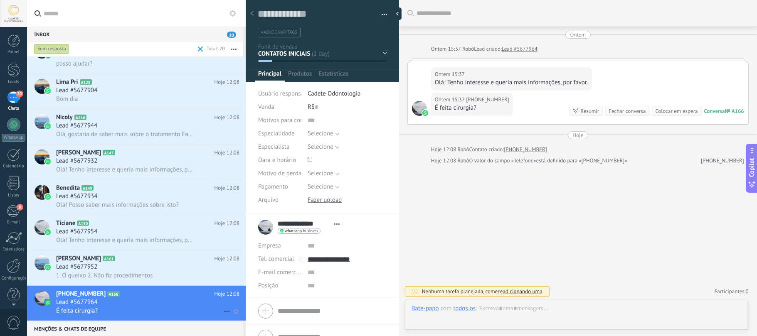
scroll to position [12, 0]
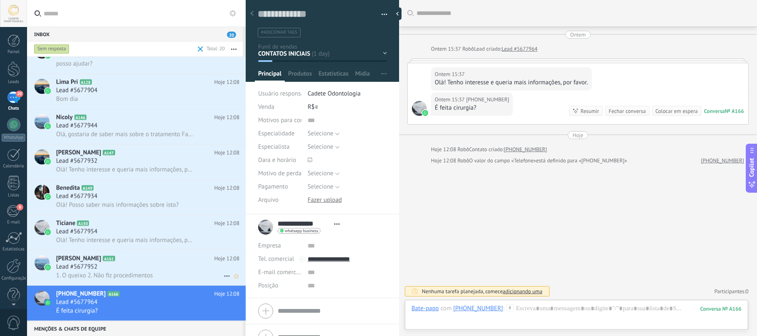
click at [125, 267] on div "Lead #5677952" at bounding box center [147, 267] width 183 height 8
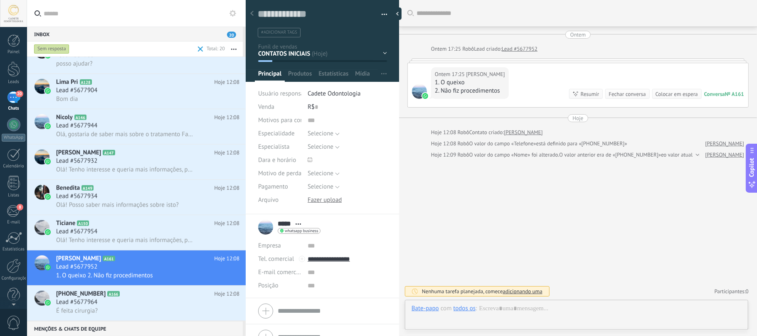
scroll to position [12, 0]
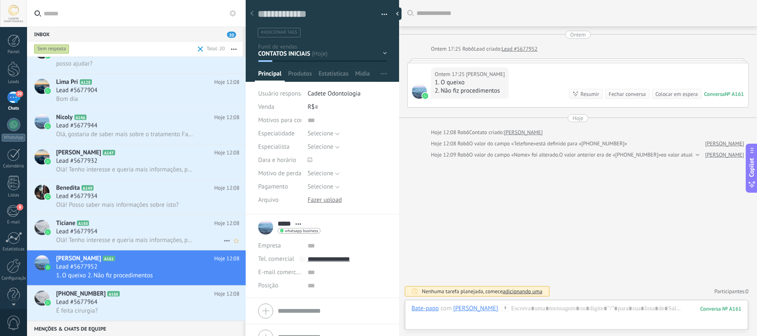
click at [90, 225] on h2 "Ticiane A150" at bounding box center [135, 224] width 158 height 8
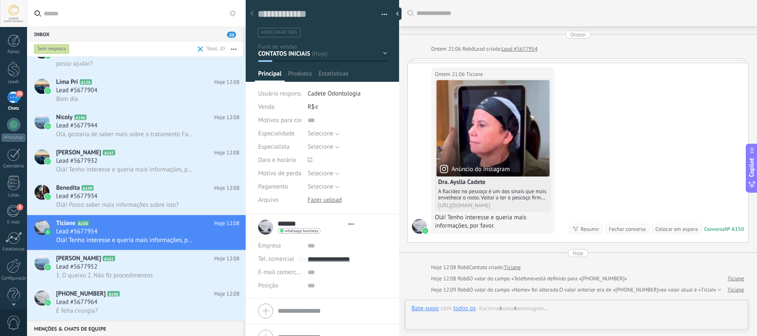
type textarea "**********"
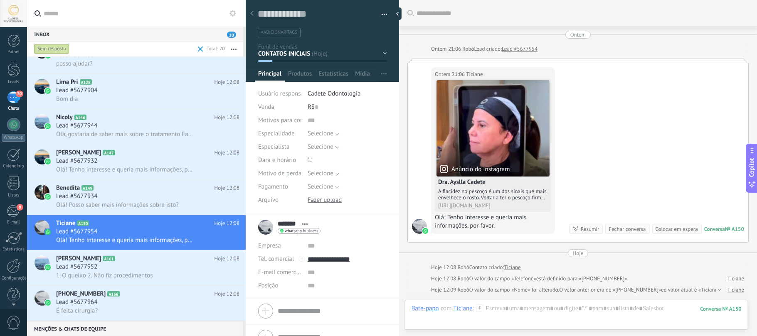
scroll to position [104, 0]
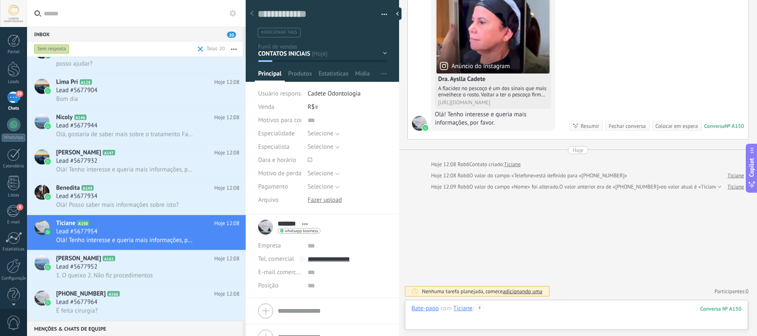
click at [546, 308] on div at bounding box center [577, 317] width 330 height 25
paste div
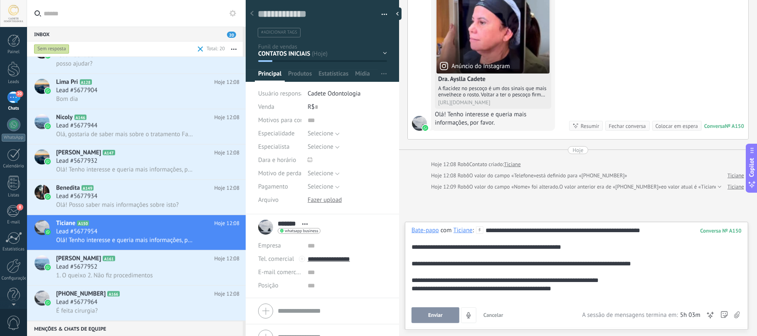
click at [439, 313] on span "Enviar" at bounding box center [435, 316] width 15 height 6
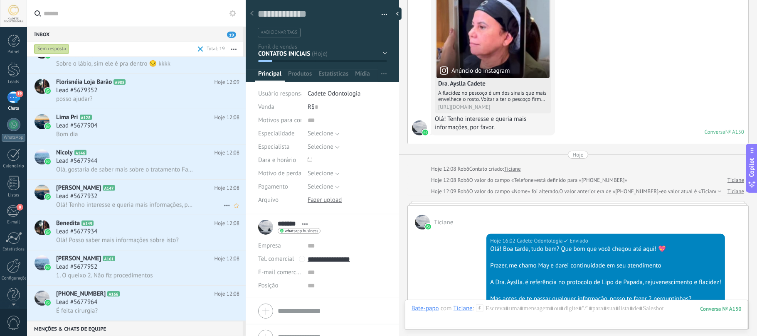
scroll to position [407, 0]
click at [119, 197] on div "Lead #5677932" at bounding box center [147, 197] width 183 height 8
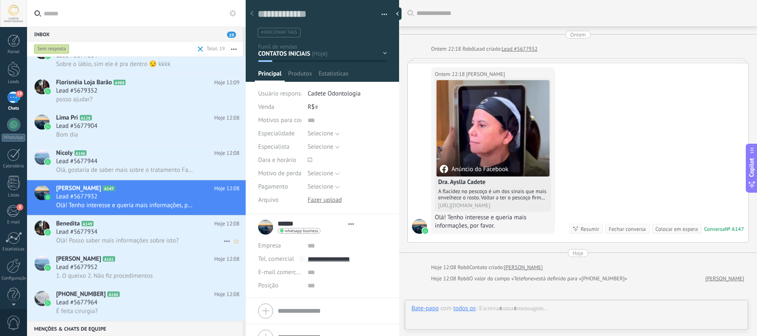
type textarea "**********"
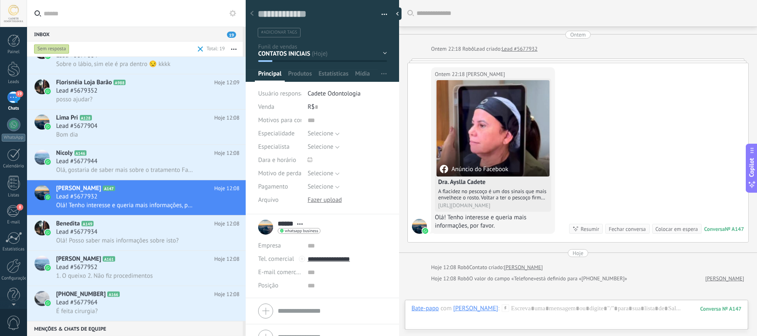
scroll to position [93, 0]
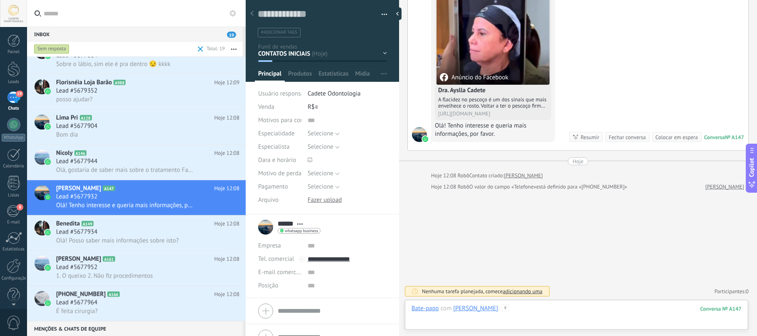
drag, startPoint x: 532, startPoint y: 314, endPoint x: 539, endPoint y: 313, distance: 6.7
click at [532, 314] on div at bounding box center [577, 317] width 330 height 25
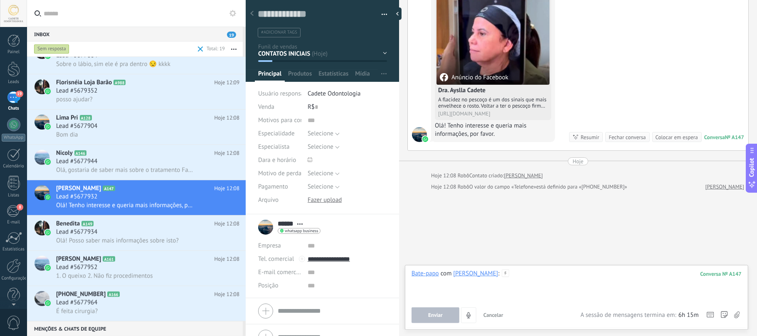
paste div
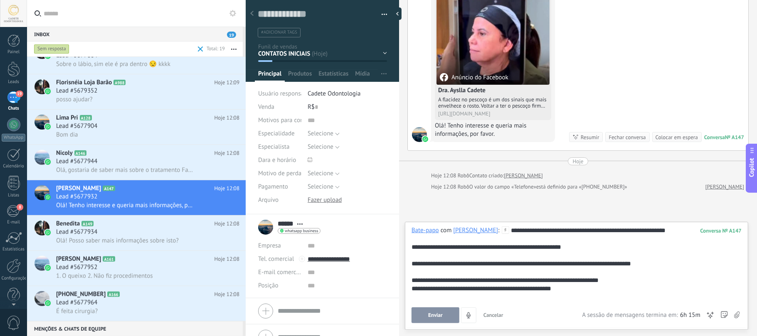
click at [443, 315] on button "Enviar" at bounding box center [436, 316] width 48 height 16
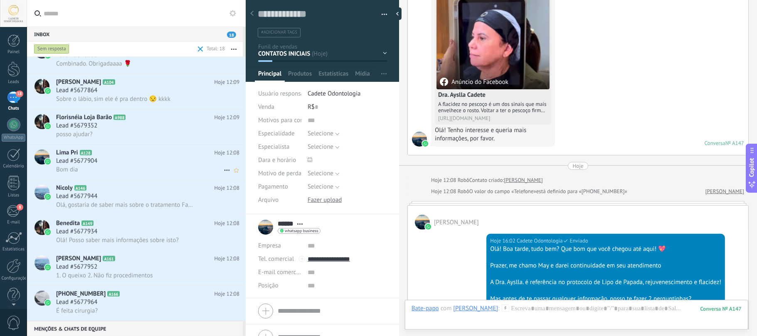
scroll to position [372, 0]
click at [103, 166] on div "Bom dia" at bounding box center [147, 170] width 183 height 9
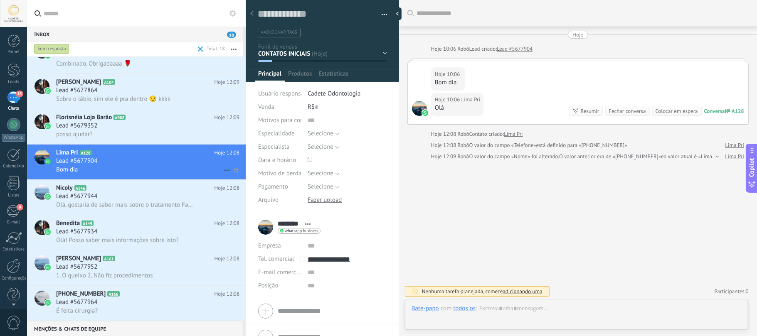
scroll to position [12, 0]
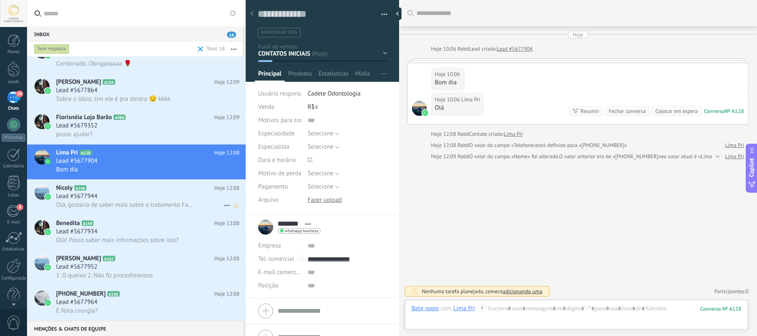
click at [94, 188] on icon at bounding box center [93, 188] width 8 height 8
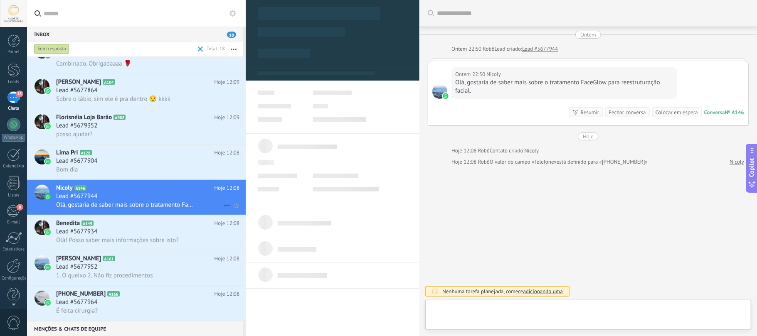
type textarea "**********"
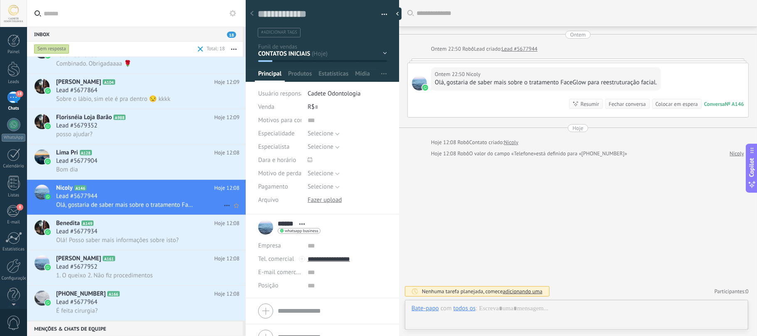
scroll to position [12, 0]
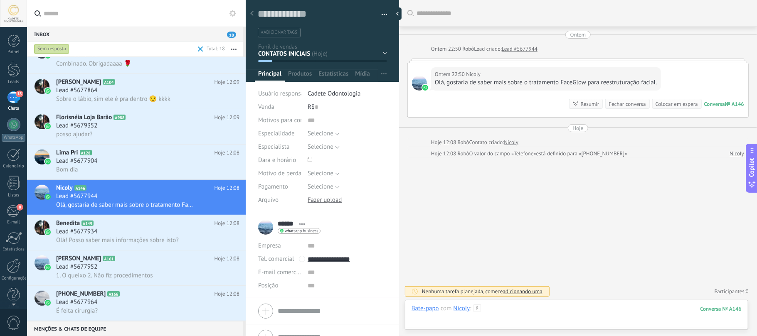
click at [522, 316] on div at bounding box center [577, 317] width 330 height 25
paste div
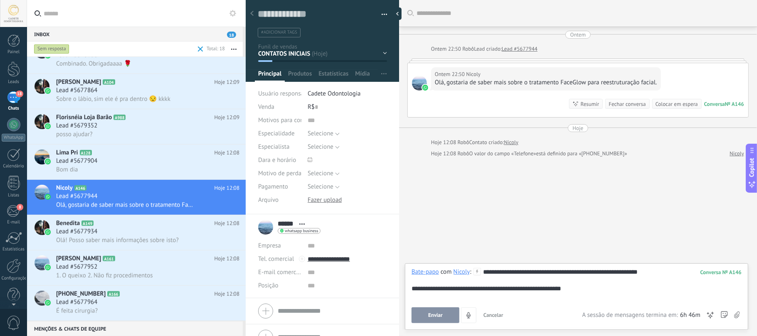
click at [439, 316] on span "Enviar" at bounding box center [435, 316] width 15 height 6
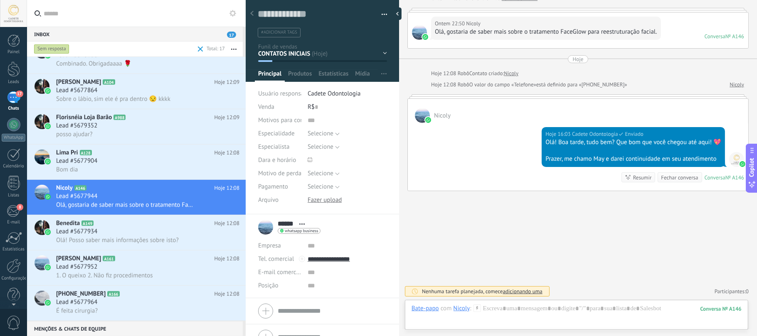
scroll to position [336, 0]
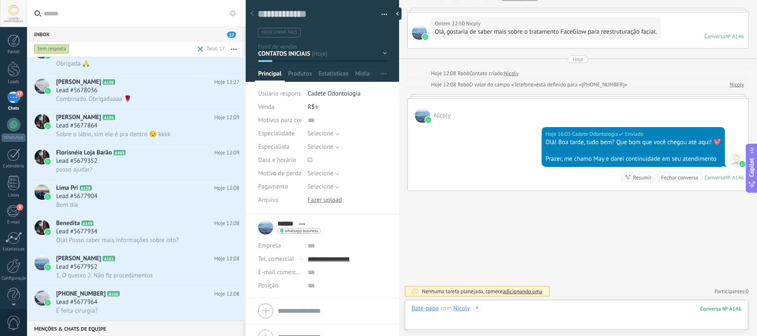
click at [531, 316] on div at bounding box center [577, 317] width 330 height 25
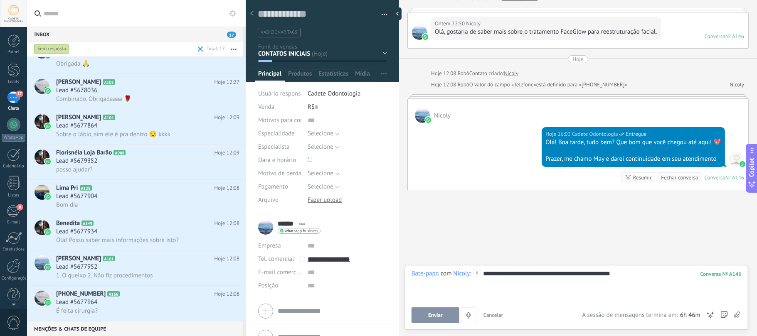
drag, startPoint x: 511, startPoint y: 273, endPoint x: 562, endPoint y: 252, distance: 55.9
click at [511, 273] on div "**********" at bounding box center [577, 286] width 330 height 32
click at [521, 287] on div "**********" at bounding box center [577, 286] width 330 height 32
click at [635, 280] on div "**********" at bounding box center [577, 286] width 330 height 32
click at [428, 311] on button "Enviar" at bounding box center [436, 316] width 48 height 16
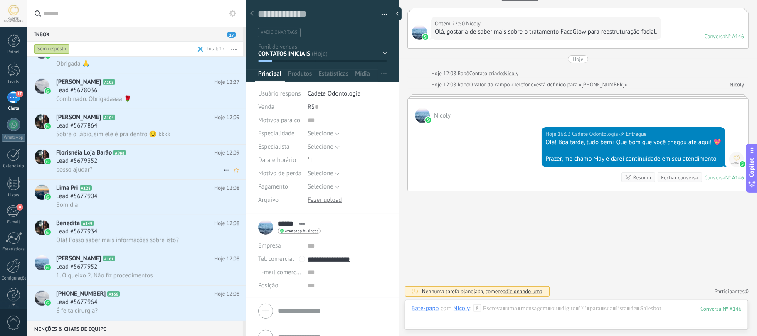
scroll to position [77, 0]
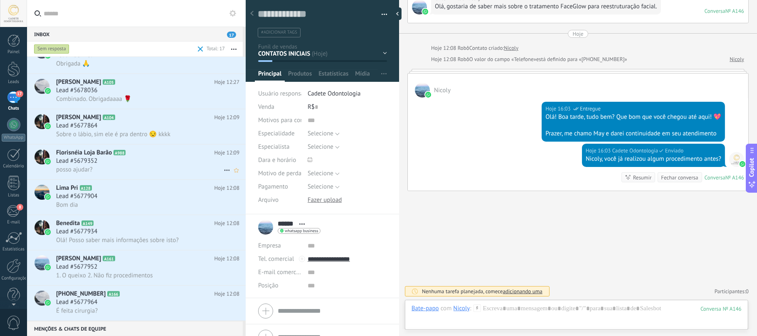
click at [113, 156] on h2 "Florisnéia Loja Barão A988" at bounding box center [135, 153] width 158 height 8
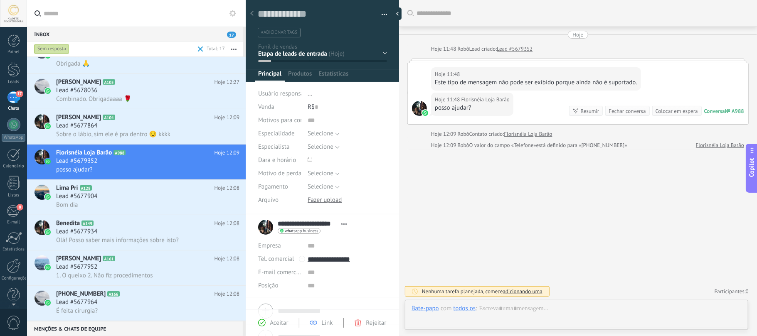
scroll to position [12, 0]
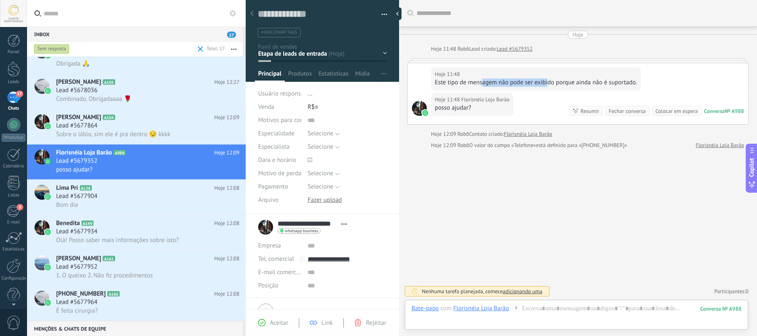
drag, startPoint x: 486, startPoint y: 87, endPoint x: 549, endPoint y: 91, distance: 62.9
click at [549, 91] on div "Hoje 11:48 Florisnéia Loja Barão Este tipo de mensagem não pode ser exibido por…" at bounding box center [536, 78] width 210 height 23
click at [631, 110] on div "Fechar conversa" at bounding box center [627, 111] width 37 height 8
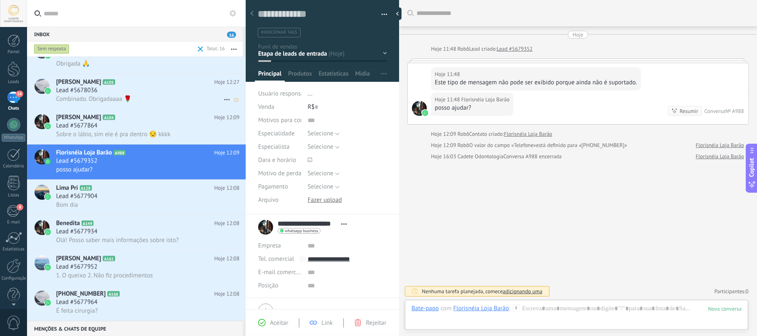
scroll to position [301, 0]
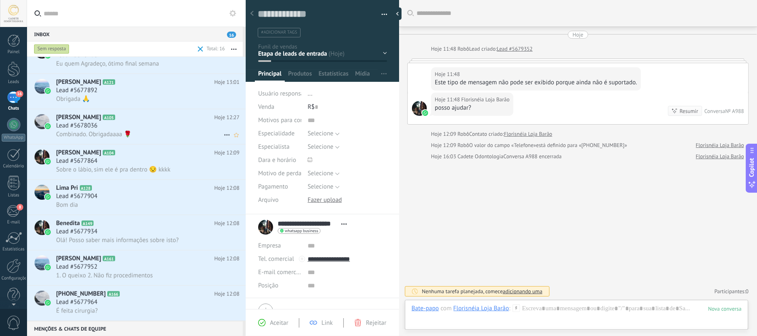
click at [122, 130] on div "Lead #5678036" at bounding box center [147, 126] width 183 height 8
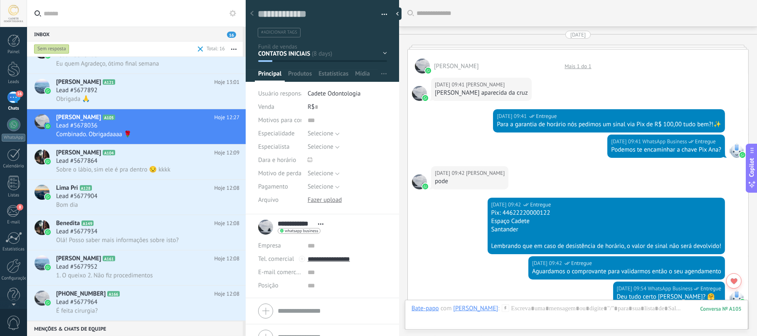
scroll to position [1779, 0]
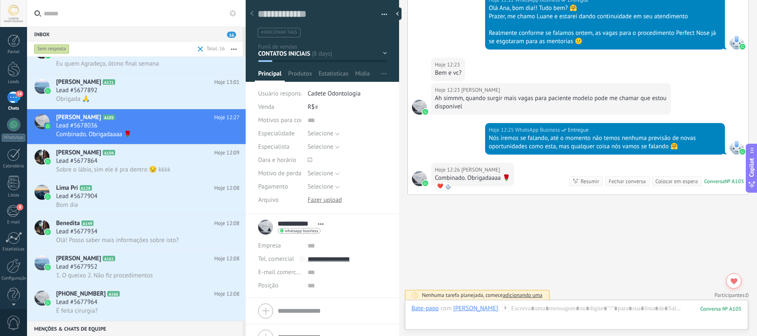
click at [619, 179] on div "Fechar conversa" at bounding box center [627, 182] width 37 height 8
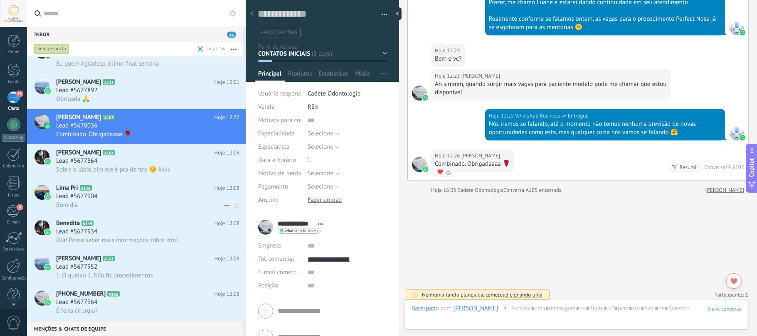
scroll to position [265, 0]
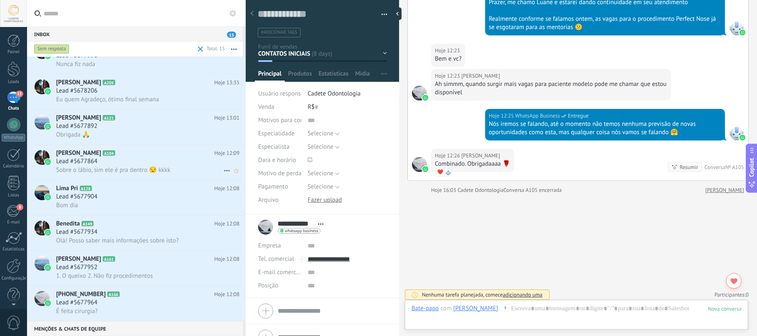
click at [106, 176] on div "Pamela Rodrigues A104 Hoje 12:09 Lead #5677864 Sobre o lábio, sim ele é pra den…" at bounding box center [151, 162] width 190 height 35
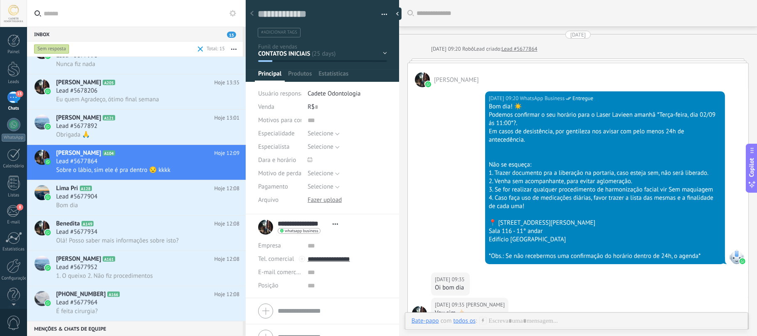
scroll to position [2256, 0]
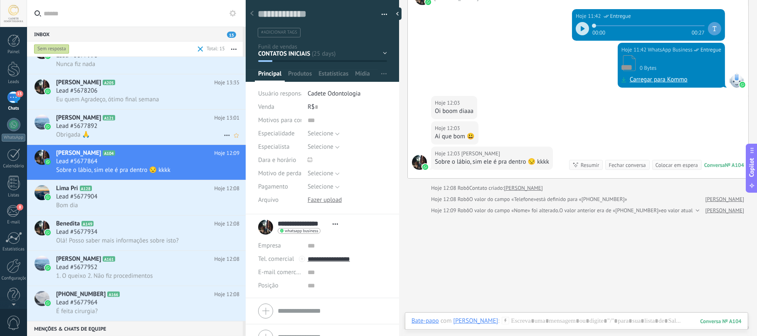
click at [62, 120] on span "[PERSON_NAME]" at bounding box center [78, 118] width 45 height 8
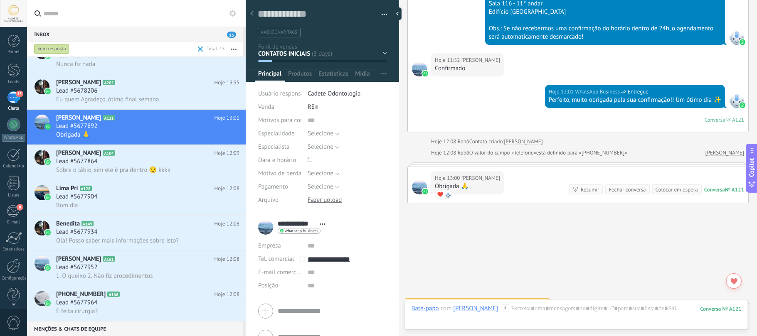
scroll to position [1641, 0]
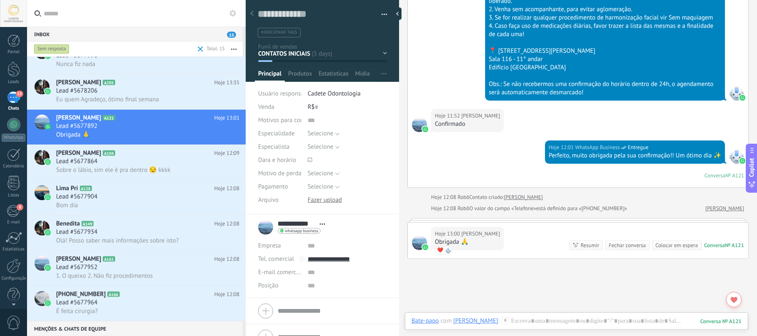
click at [625, 242] on div "Fechar conversa" at bounding box center [627, 246] width 37 height 8
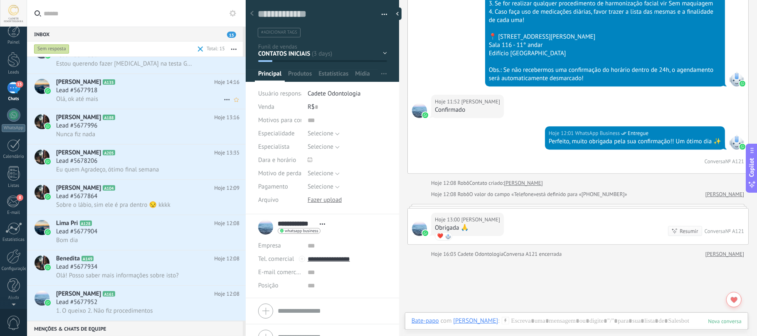
scroll to position [0, 0]
click at [106, 86] on h2 "Márcia Montini A135" at bounding box center [135, 82] width 158 height 8
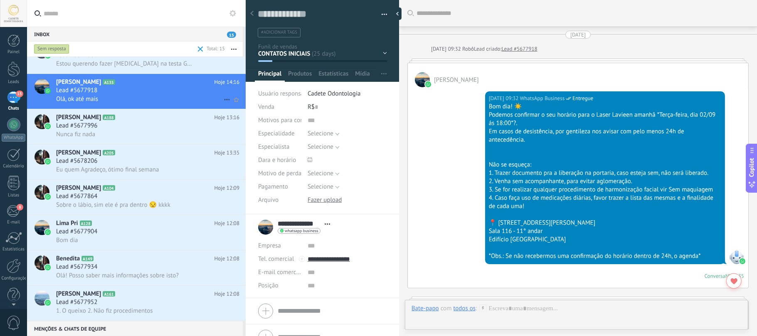
scroll to position [2250, 0]
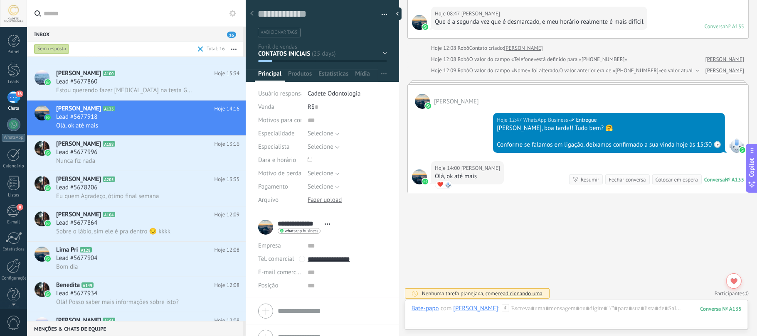
click at [626, 176] on div "Fechar conversa" at bounding box center [627, 180] width 37 height 8
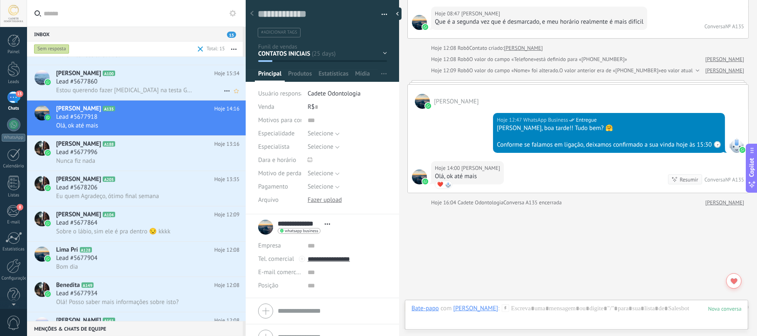
scroll to position [2263, 0]
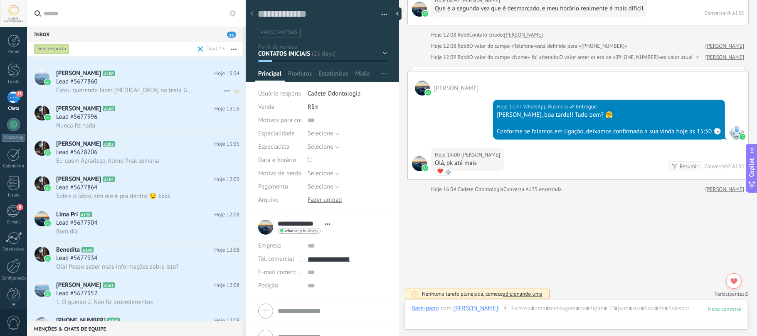
click at [131, 75] on h2 "Fernanda Fulini A100" at bounding box center [135, 73] width 158 height 8
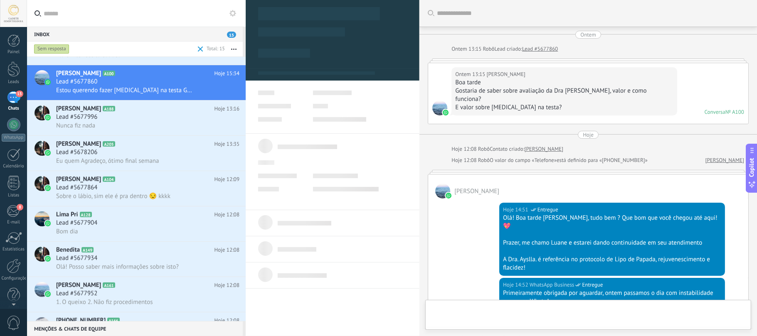
scroll to position [182, 0]
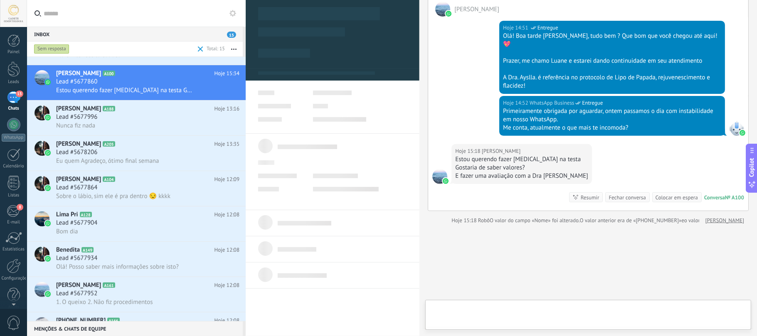
type textarea "**********"
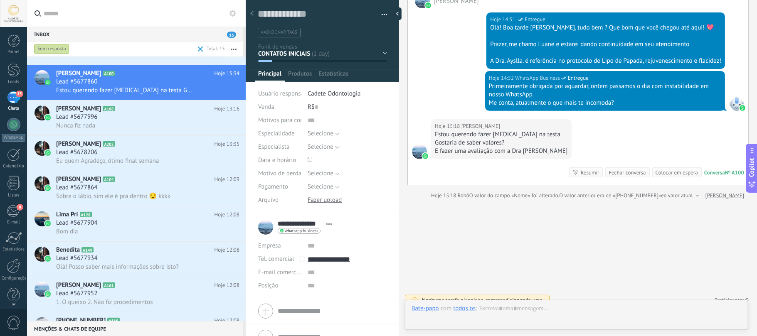
scroll to position [12, 0]
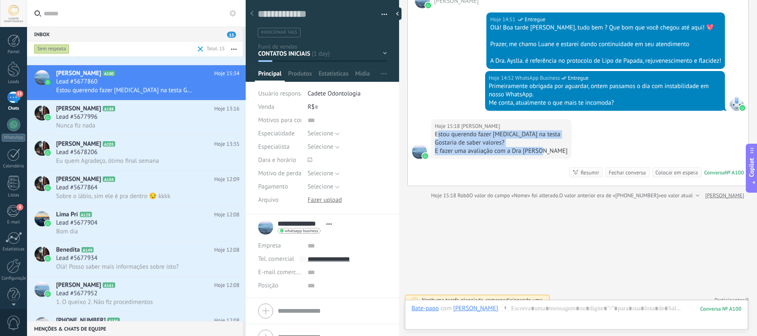
drag, startPoint x: 438, startPoint y: 142, endPoint x: 537, endPoint y: 162, distance: 101.4
click at [537, 156] on div "Estou querendo fazer botox na testa Gostaria de saber valores? E fazer uma aval…" at bounding box center [501, 143] width 133 height 25
click at [529, 156] on div "E fazer uma avaliação com a Dra Ayslla" at bounding box center [501, 151] width 133 height 8
drag, startPoint x: 366, startPoint y: 257, endPoint x: 328, endPoint y: 259, distance: 38.3
click at [328, 259] on input "**********" at bounding box center [347, 259] width 79 height 13
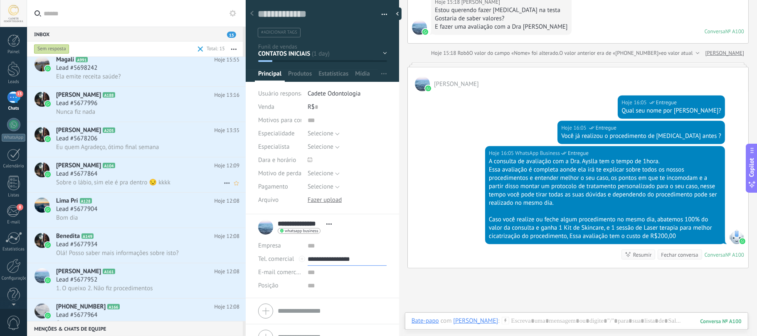
scroll to position [265, 0]
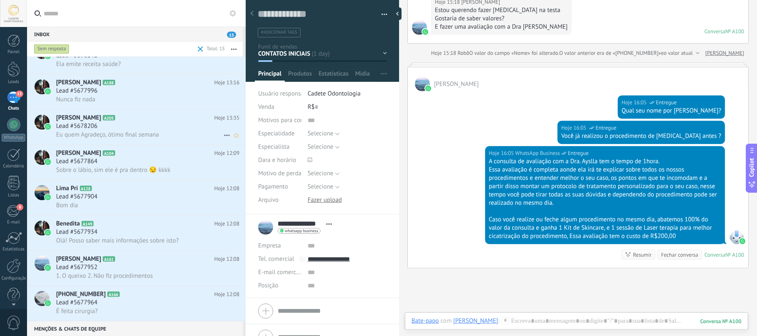
type input "**********"
click at [86, 128] on span "Lead #5678206" at bounding box center [76, 126] width 41 height 8
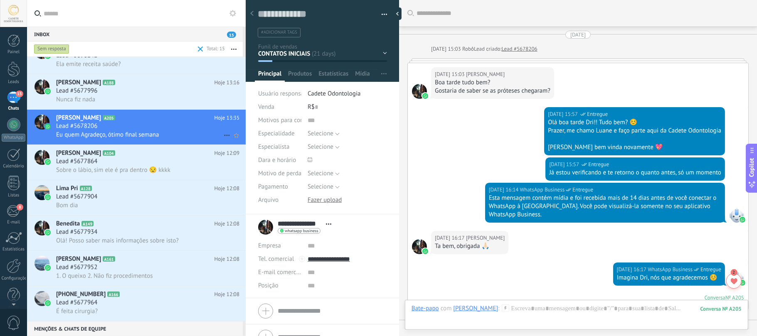
scroll to position [570, 0]
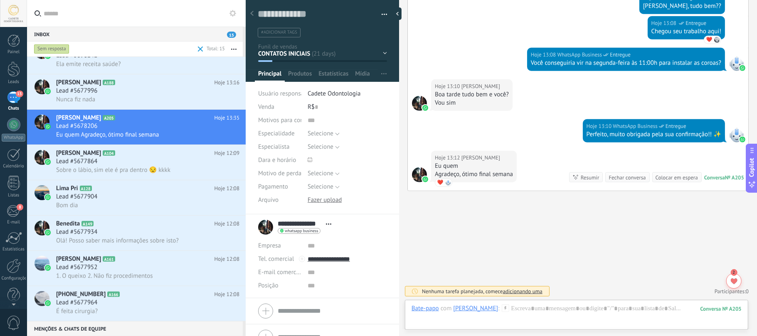
click at [627, 175] on div "Fechar conversa" at bounding box center [627, 178] width 37 height 8
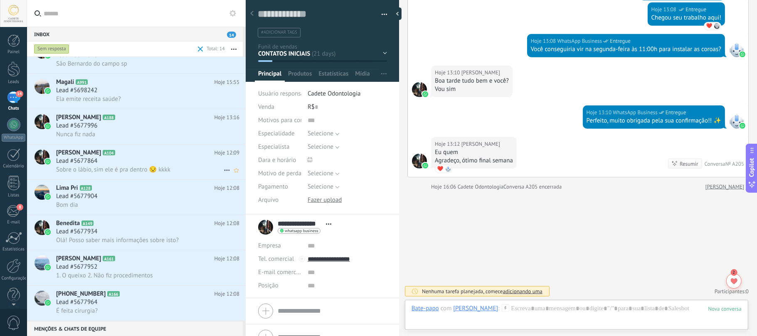
scroll to position [230, 0]
click at [101, 147] on div "Pamela Rodrigues A104 Hoje 12:09 Lead #5677864 Sobre o lábio, sim ele é pra den…" at bounding box center [151, 162] width 190 height 35
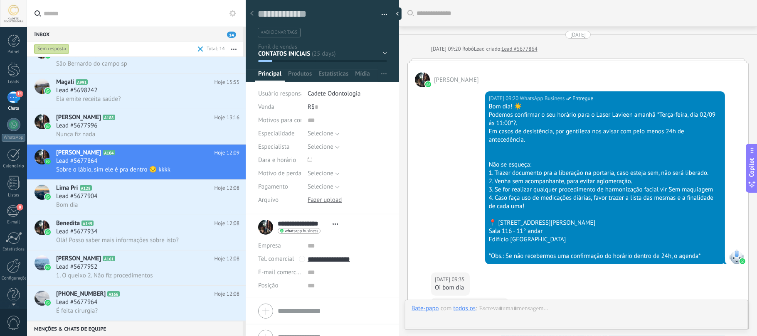
scroll to position [2286, 0]
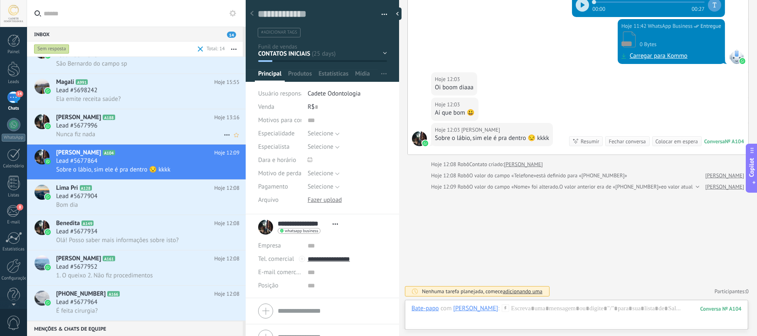
click at [135, 136] on div "Nunca fiz nada" at bounding box center [147, 134] width 183 height 9
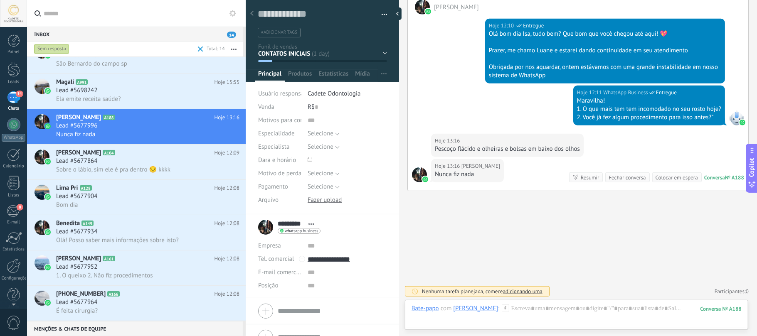
scroll to position [64, 0]
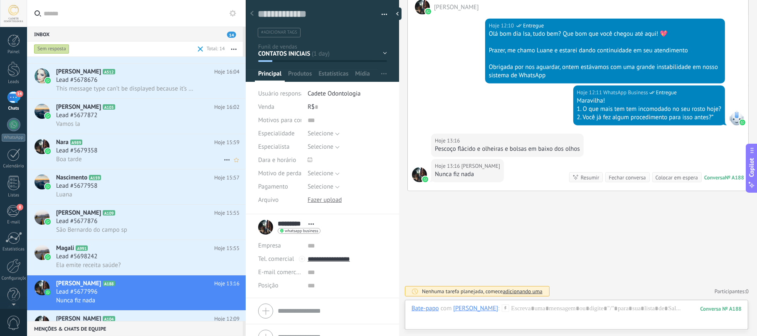
click at [112, 136] on div "Nara A989 Hoje 15:59 Lead #5679358 Boa tarde" at bounding box center [151, 151] width 190 height 35
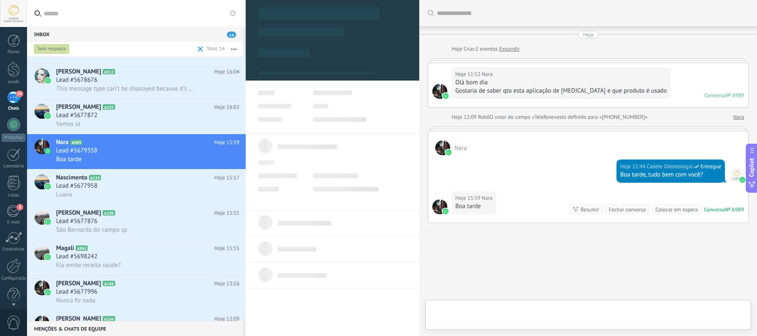
type textarea "**********"
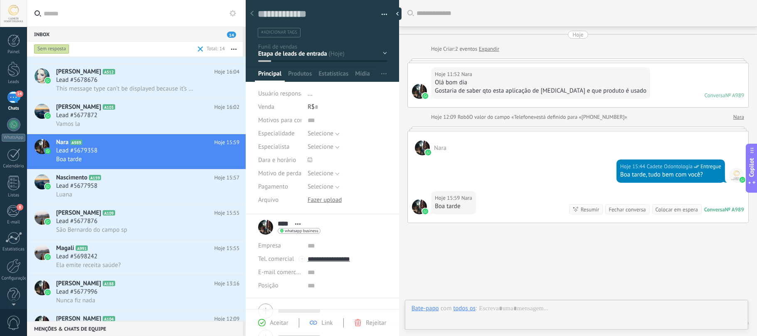
scroll to position [12, 0]
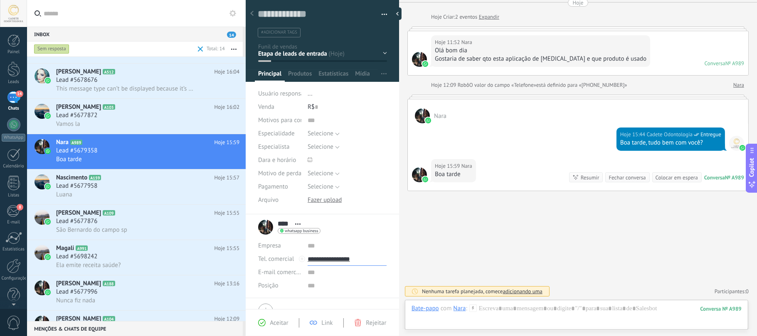
drag, startPoint x: 373, startPoint y: 254, endPoint x: 327, endPoint y: 260, distance: 46.9
click at [327, 260] on input "**********" at bounding box center [347, 259] width 79 height 13
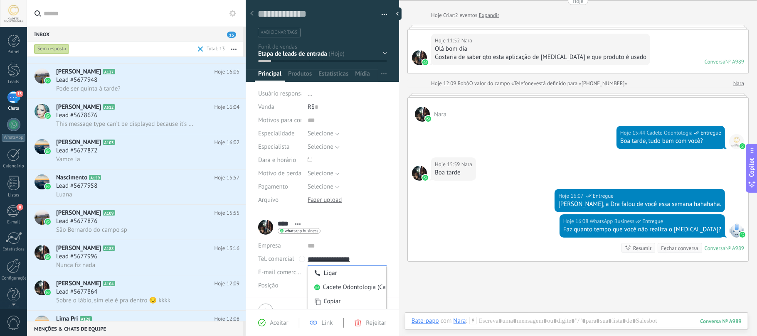
type input "**********"
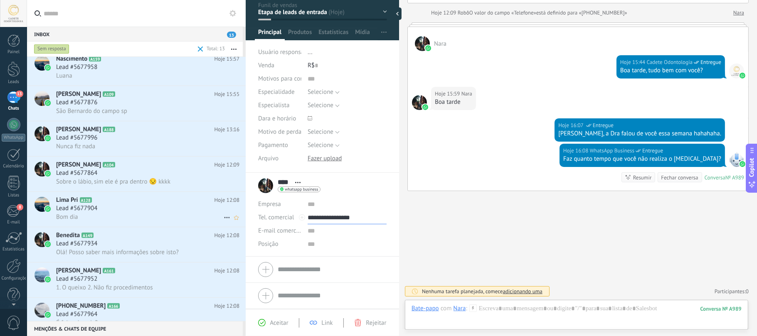
scroll to position [195, 0]
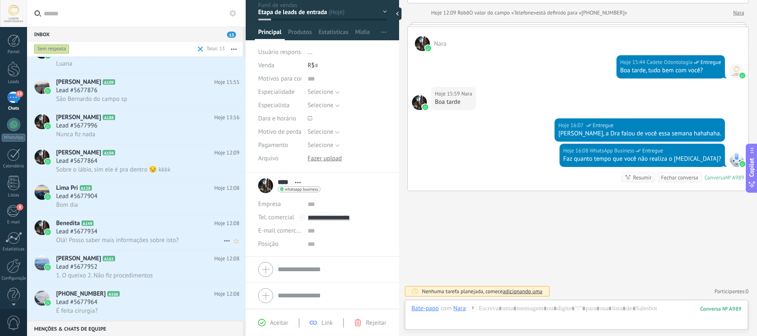
click at [143, 217] on div "Benedita A149 Hoje 12:08 Lead #5677934 Olá! Posso saber mais informações sobre …" at bounding box center [151, 232] width 190 height 35
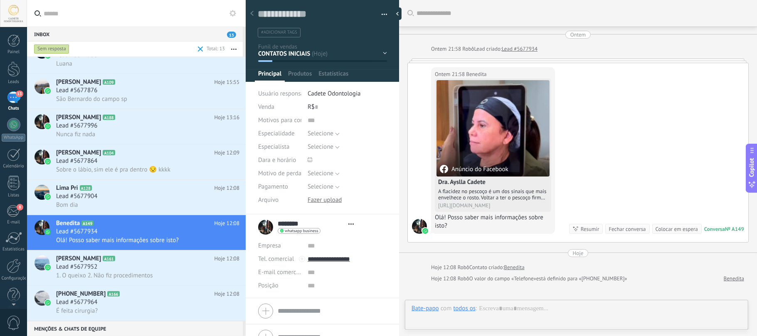
type textarea "**********"
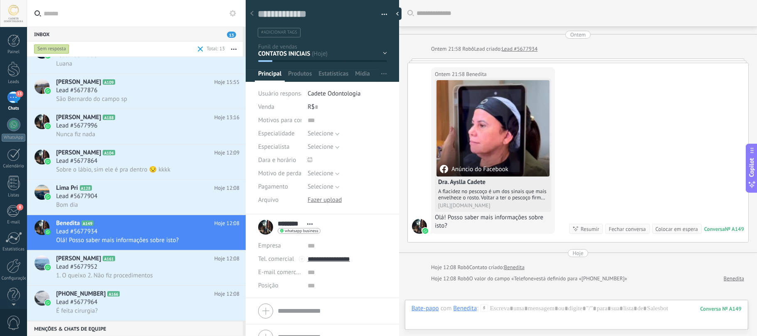
scroll to position [93, 0]
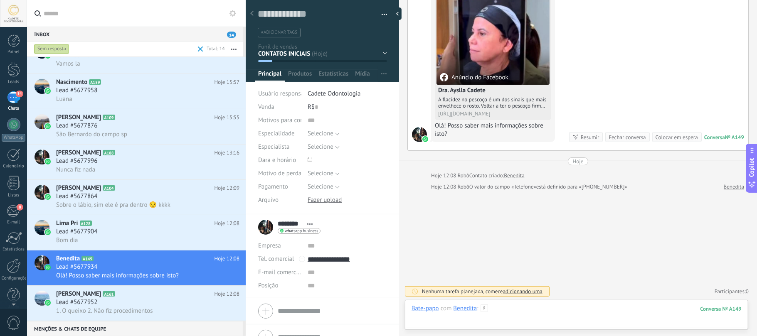
click at [549, 311] on div at bounding box center [577, 317] width 330 height 25
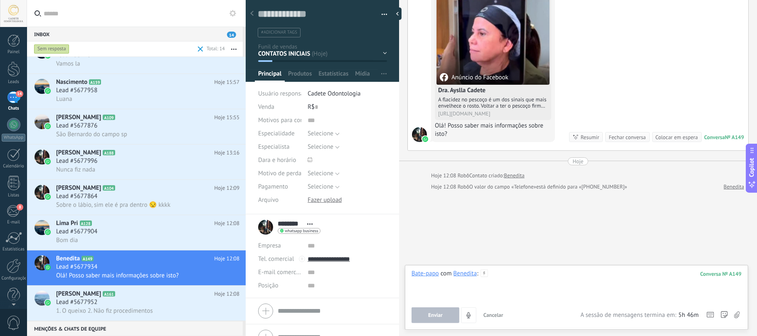
paste div
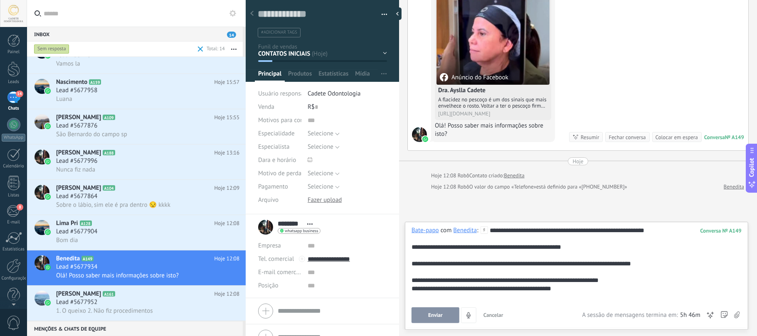
click at [421, 311] on button "Enviar" at bounding box center [436, 316] width 48 height 16
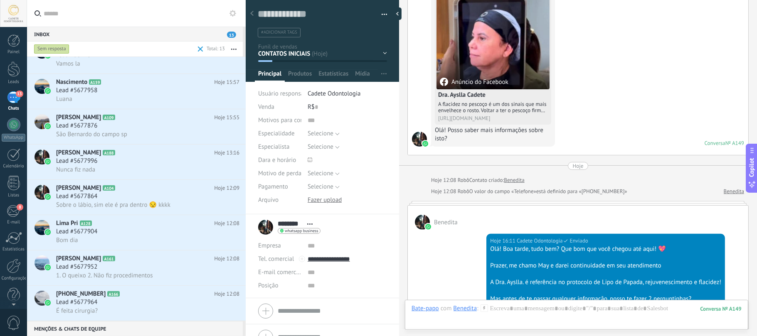
scroll to position [245, 0]
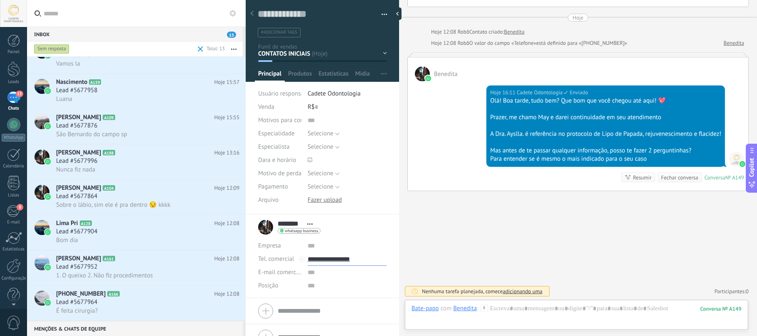
drag, startPoint x: 383, startPoint y: 259, endPoint x: 327, endPoint y: 269, distance: 56.5
click at [327, 269] on div "Empresa Abrir detalhes Editar o lead" at bounding box center [322, 266] width 128 height 53
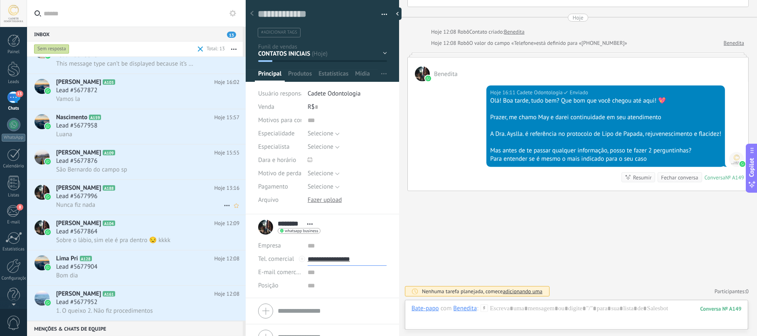
scroll to position [195, 0]
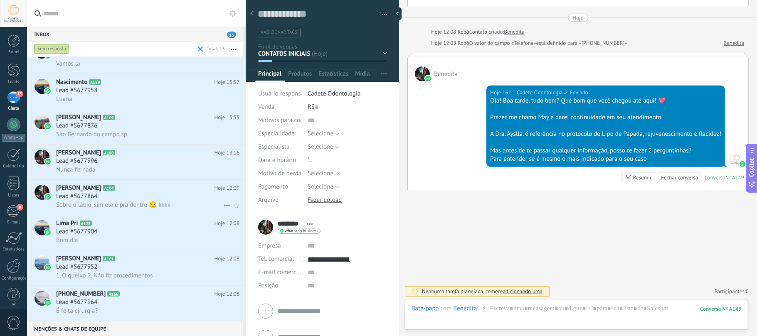
type input "**********"
click at [136, 195] on div "Lead #5677864" at bounding box center [147, 197] width 183 height 8
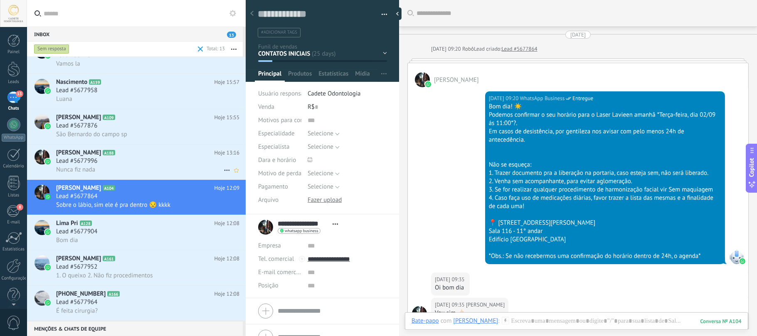
scroll to position [2256, 0]
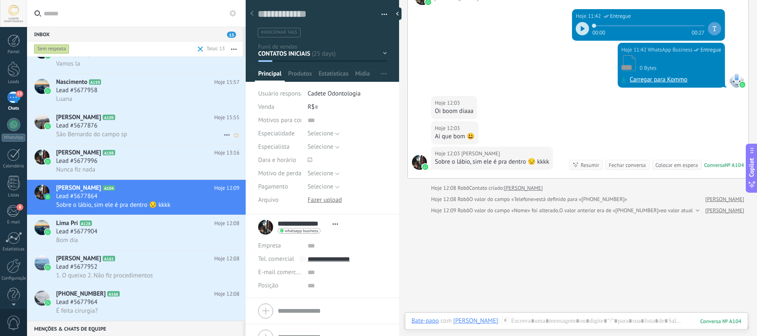
click at [118, 137] on span "São Bernardo do campo sp" at bounding box center [91, 135] width 71 height 8
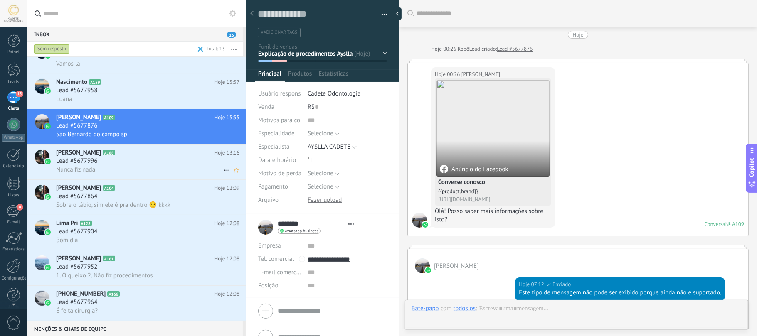
type textarea "**********"
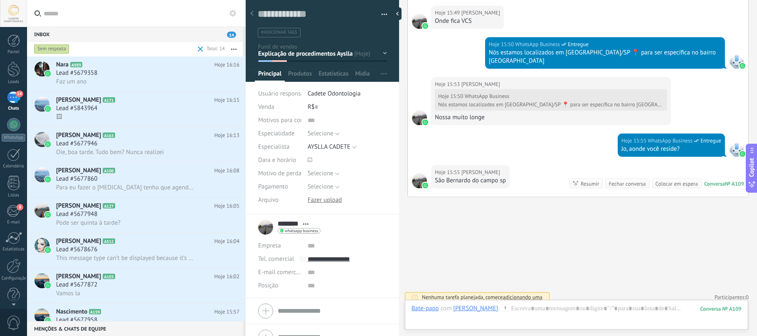
click at [113, 10] on input "text" at bounding box center [141, 13] width 195 height 27
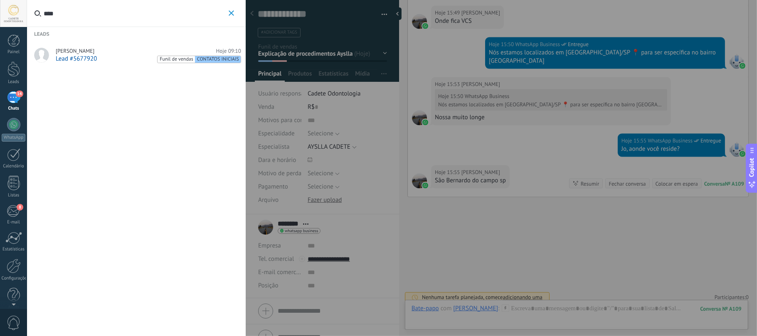
type input "****"
click at [80, 57] on span "Lead #5677920" at bounding box center [76, 59] width 41 height 8
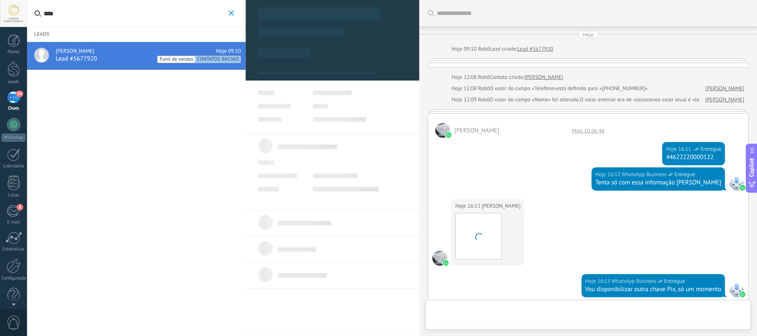
scroll to position [353, 0]
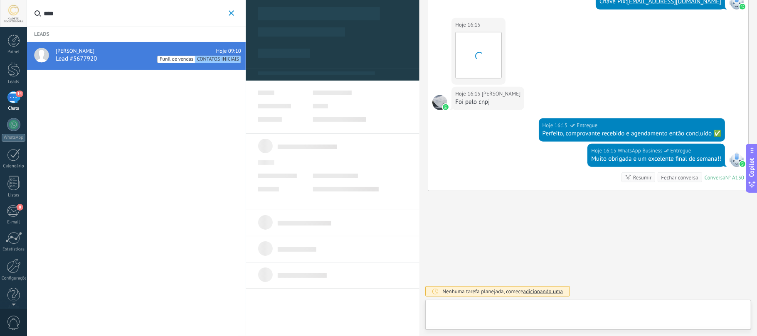
type textarea "**********"
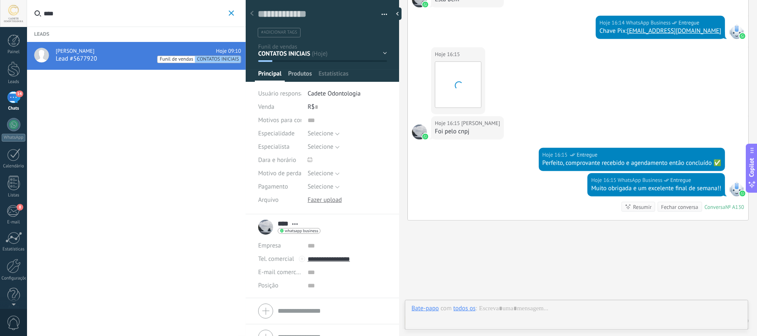
scroll to position [385, 0]
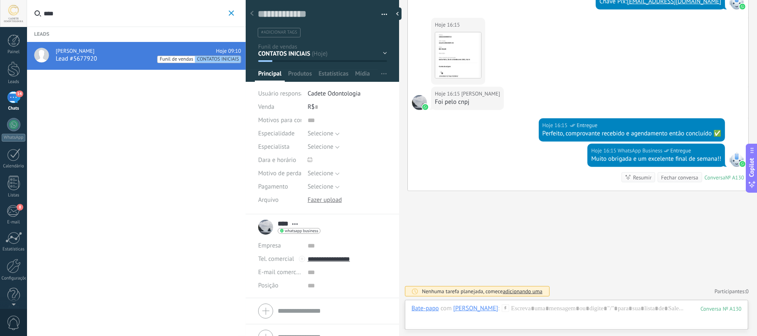
drag, startPoint x: 301, startPoint y: 74, endPoint x: 309, endPoint y: 55, distance: 20.7
click at [309, 55] on div "Salvar e criar Imprimir Gerenciar tags Exportar para o Excel" at bounding box center [323, 105] width 154 height 220
click at [0, 0] on div "CONTATOS INICIAIS Explicação de procedimentos Ayslla Explicação de procedimento…" at bounding box center [0, 0] width 0 height 0
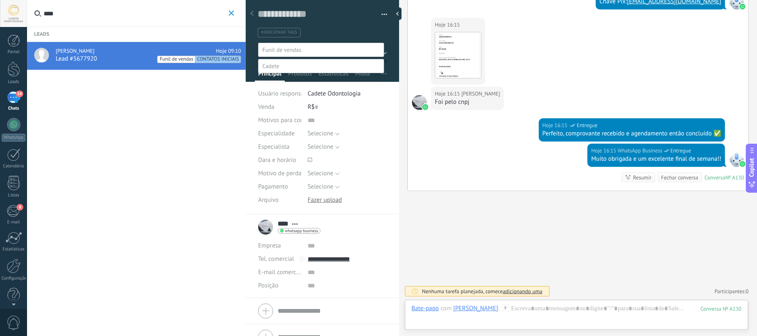
click at [0, 0] on label "AGENDAMENTO CONCLUIDO AYSLLA" at bounding box center [0, 0] width 0 height 0
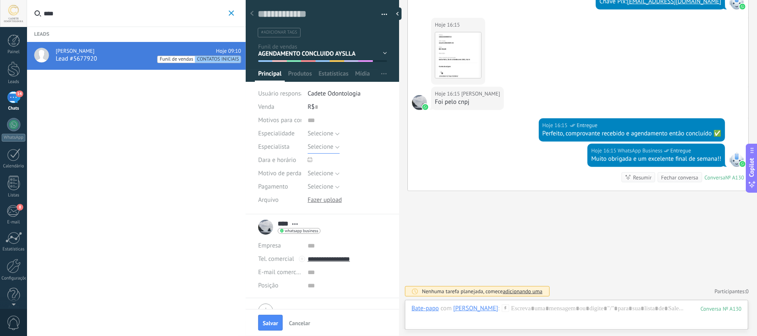
click at [324, 146] on span "Selecione" at bounding box center [321, 147] width 26 height 8
click at [327, 161] on span "AYSLLA CADETE" at bounding box center [340, 162] width 82 height 8
click at [298, 77] on span "Produtos" at bounding box center [300, 76] width 24 height 12
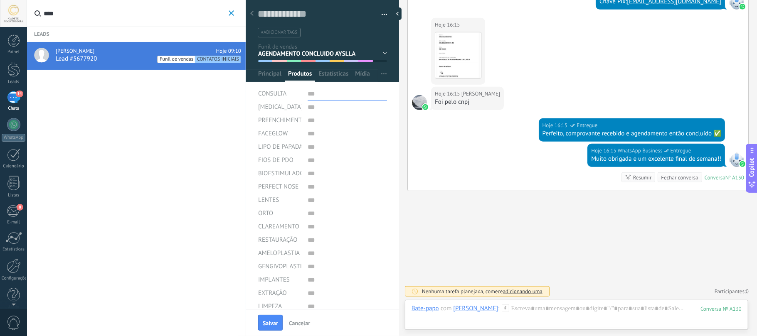
click at [326, 91] on input "text" at bounding box center [347, 93] width 79 height 13
type input "*"
type input "**"
click at [275, 321] on span "Salvar" at bounding box center [270, 324] width 15 height 6
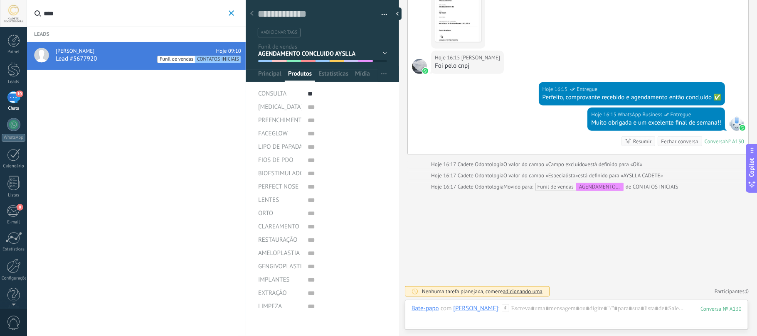
click at [230, 12] on icon "button" at bounding box center [231, 12] width 5 height 5
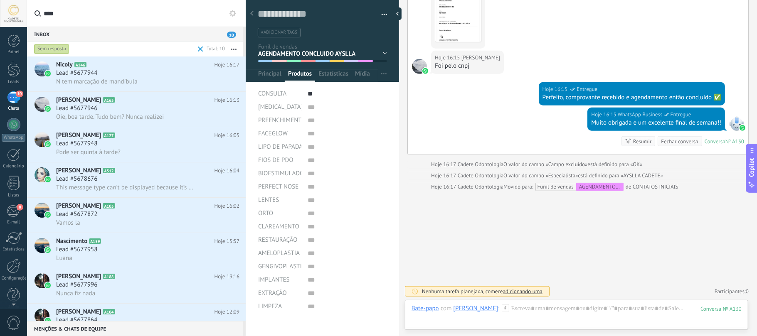
click at [151, 12] on input "****" at bounding box center [141, 13] width 195 height 27
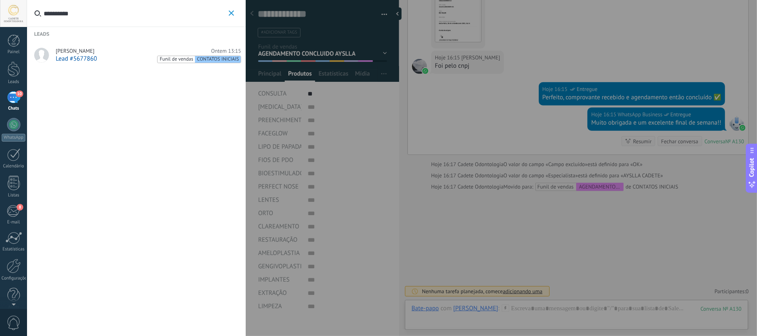
type input "**********"
drag, startPoint x: 70, startPoint y: 56, endPoint x: 69, endPoint y: 60, distance: 4.6
click at [69, 57] on span "Lead #5677860" at bounding box center [76, 59] width 41 height 8
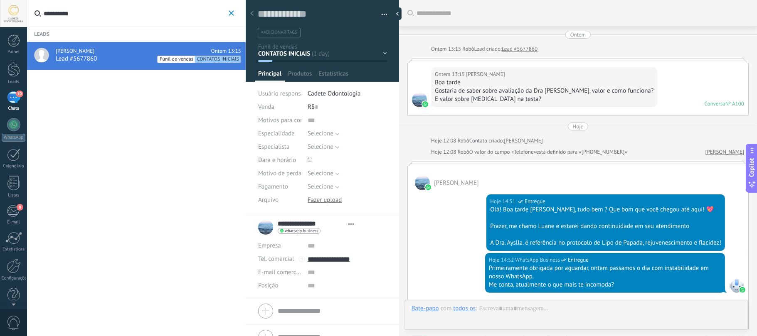
type textarea "**********"
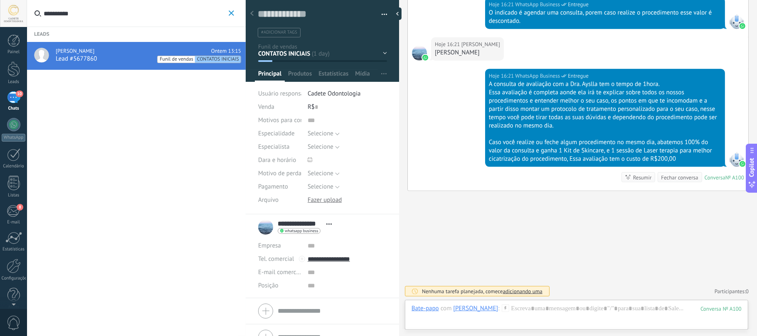
click at [329, 223] on span "Abrir detalhes Copiar nome Desvincular Contato principal" at bounding box center [329, 224] width 14 height 6
click at [383, 190] on div "Selecione À vista Cartão Parcelado Selecione" at bounding box center [347, 186] width 79 height 13
click at [303, 230] on span "whatsapp business" at bounding box center [301, 231] width 33 height 4
click at [303, 230] on div at bounding box center [378, 168] width 757 height 336
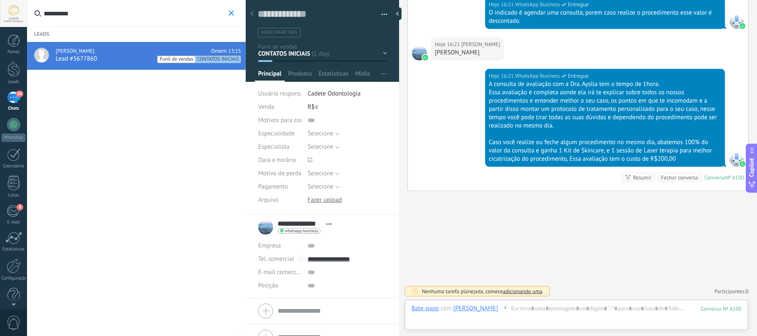
click at [0, 0] on div "CONTATOS INICIAIS Explicação de procedimentos Ayslla Explicação de procedimento…" at bounding box center [0, 0] width 0 height 0
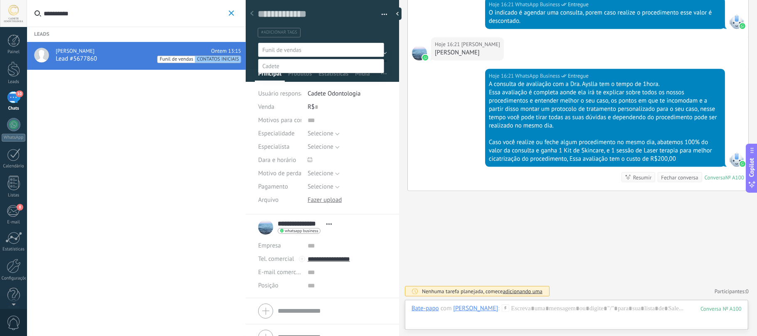
click at [0, 0] on label "OFERTA DE CONSULTA ayslla" at bounding box center [0, 0] width 0 height 0
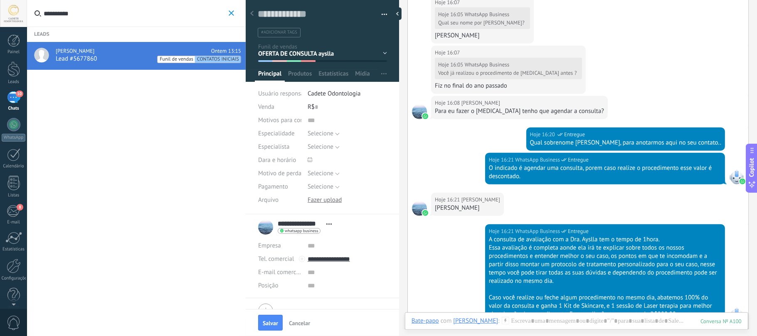
scroll to position [508, 0]
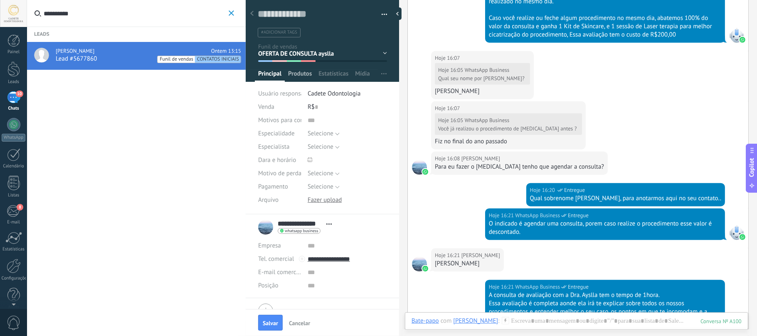
click at [298, 72] on span "Produtos" at bounding box center [300, 76] width 24 height 12
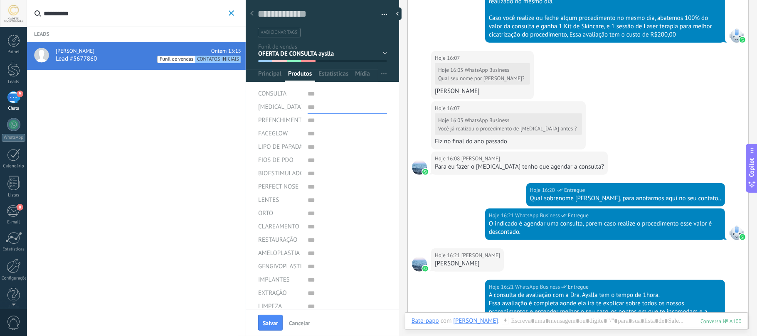
click at [338, 105] on input "text" at bounding box center [347, 107] width 79 height 13
type input "**"
click at [262, 77] on span "Principal" at bounding box center [269, 76] width 23 height 12
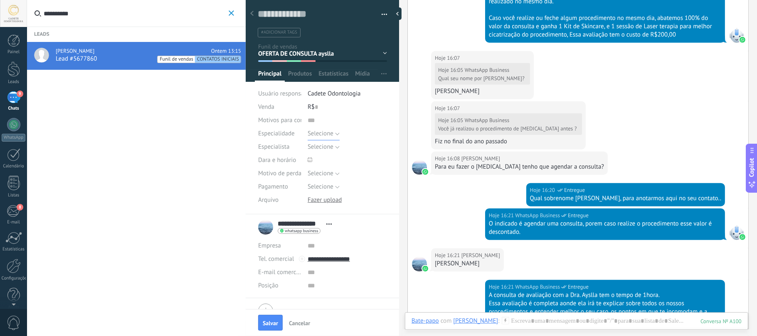
click at [320, 135] on span "Selecione" at bounding box center [321, 134] width 26 height 8
click at [319, 117] on input "text" at bounding box center [347, 120] width 79 height 13
click at [311, 141] on button "Selecione" at bounding box center [324, 147] width 32 height 13
click at [323, 158] on span "AYSLLA CADETE" at bounding box center [340, 162] width 82 height 8
click at [274, 321] on span "Salvar" at bounding box center [270, 324] width 15 height 6
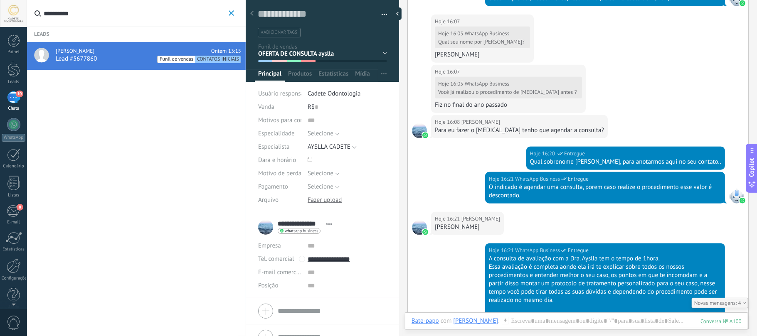
scroll to position [649, 0]
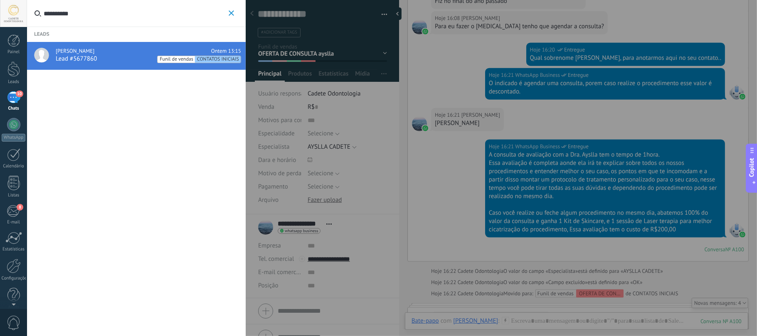
drag, startPoint x: 67, startPoint y: 10, endPoint x: 0, endPoint y: 0, distance: 68.0
click at [0, 0] on body ".abccls-1,.abccls-2{fill-rule:evenodd}.abccls-2{fill:#fff} .abfcls-1{fill:none}…" at bounding box center [378, 168] width 757 height 336
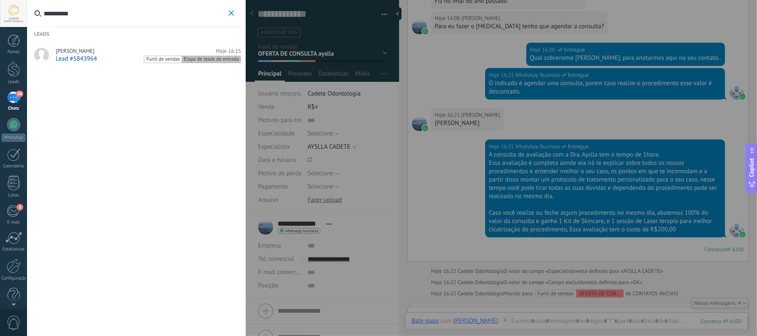
type input "**********"
click at [81, 54] on span "Roberta Caren" at bounding box center [75, 51] width 39 height 7
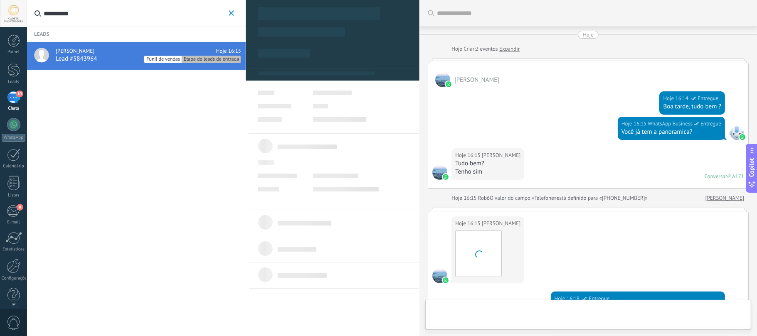
scroll to position [247, 0]
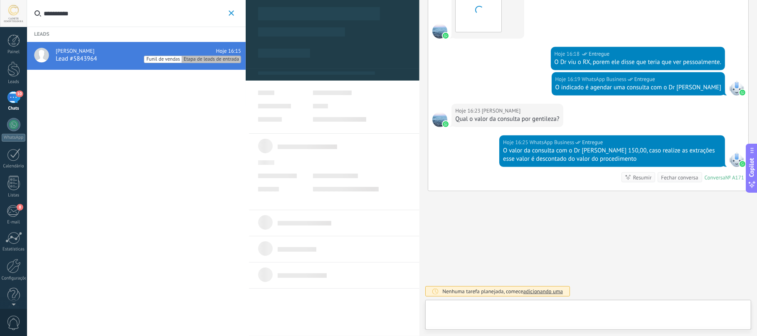
type textarea "**********"
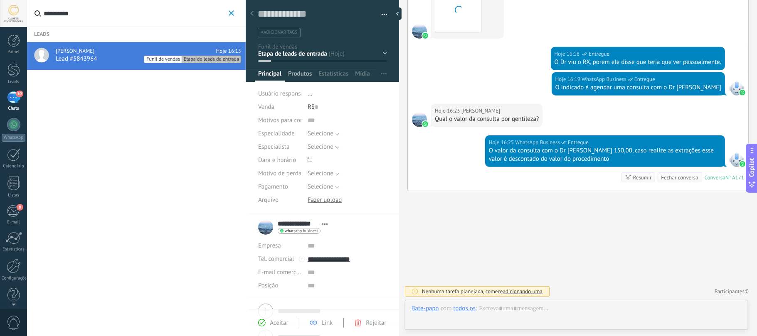
scroll to position [12, 0]
click at [295, 75] on span "Produtos" at bounding box center [300, 76] width 24 height 12
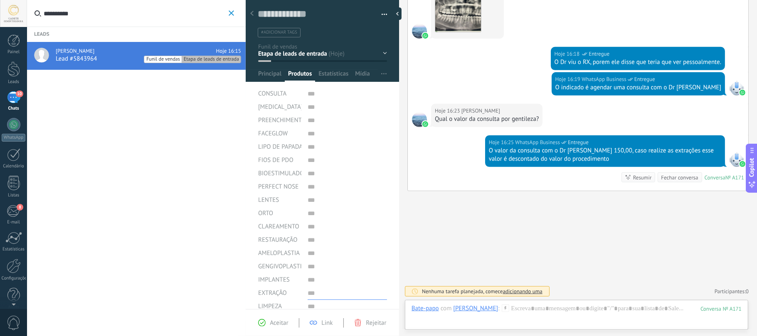
click at [322, 294] on input "text" at bounding box center [347, 293] width 79 height 13
type input "*"
type input "**"
click at [269, 78] on span "Principal" at bounding box center [269, 76] width 23 height 12
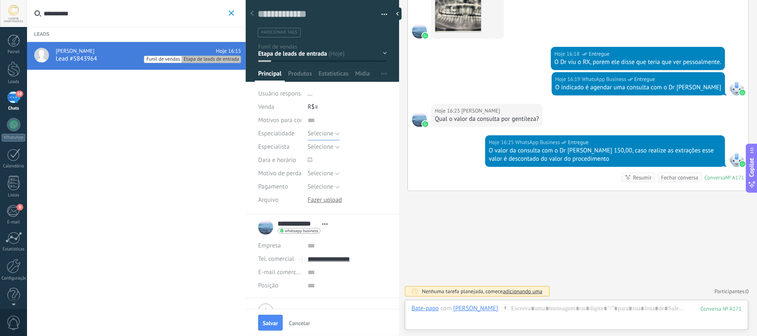
click at [324, 132] on span "Selecione" at bounding box center [321, 134] width 26 height 8
click at [326, 143] on li "CONSULTA" at bounding box center [341, 148] width 84 height 14
click at [326, 143] on span "Selecione" at bounding box center [321, 147] width 26 height 8
click at [340, 175] on span "[PERSON_NAME]" at bounding box center [340, 176] width 82 height 8
click at [0, 0] on div "CONTATOS INICIAIS Explicação de procedimentos Ayslla Explicação de procedimento…" at bounding box center [0, 0] width 0 height 0
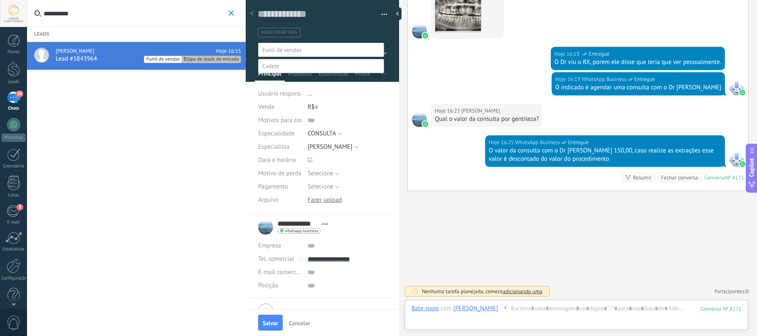
click at [0, 0] on label "OFERTA DE CONSULTA [PERSON_NAME]" at bounding box center [0, 0] width 0 height 0
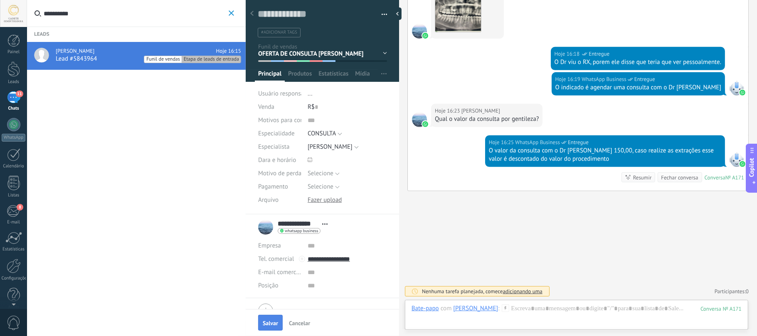
click at [268, 323] on span "Salvar" at bounding box center [270, 324] width 15 height 6
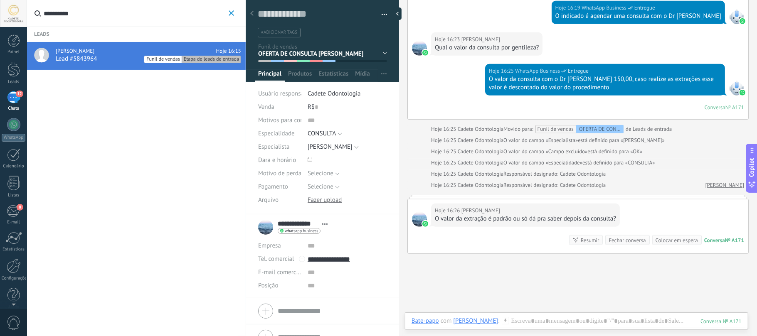
scroll to position [311, 0]
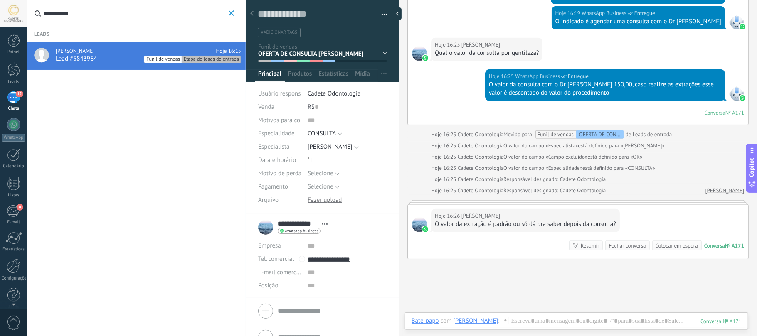
click at [19, 101] on div "12" at bounding box center [13, 97] width 13 height 12
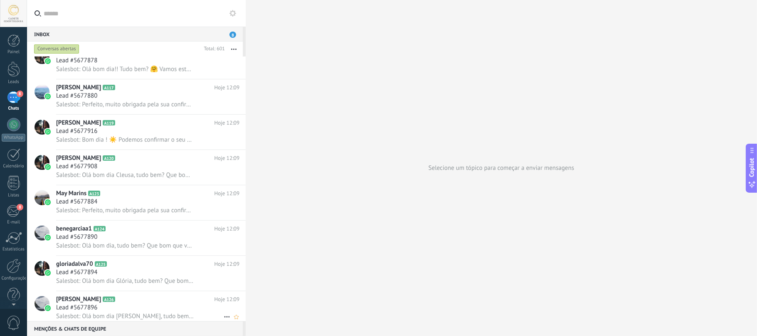
scroll to position [2630, 0]
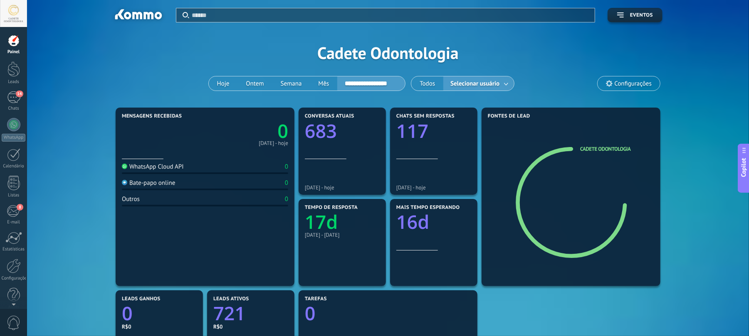
scroll to position [7, 0]
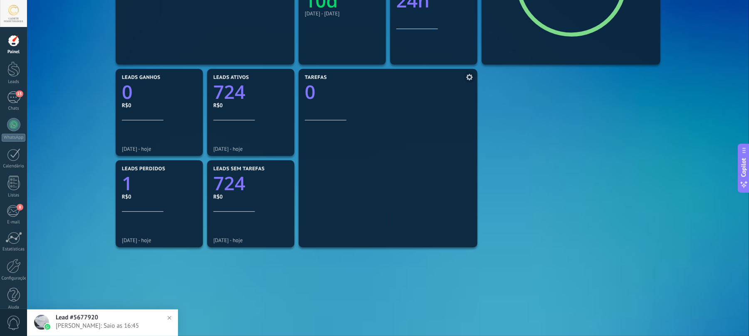
scroll to position [252, 0]
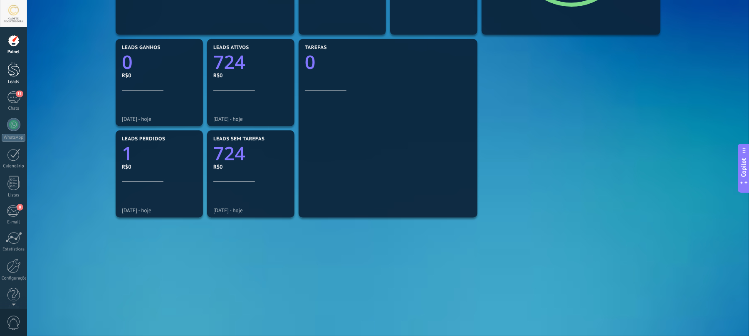
click at [17, 71] on div at bounding box center [13, 69] width 12 height 15
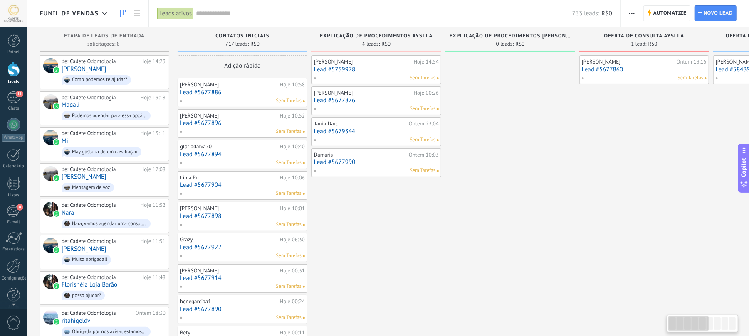
drag, startPoint x: 514, startPoint y: 185, endPoint x: 557, endPoint y: 178, distance: 43.3
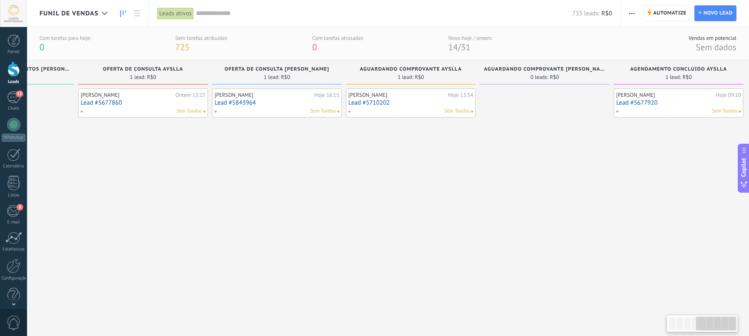
scroll to position [0, 508]
drag, startPoint x: 579, startPoint y: 185, endPoint x: 0, endPoint y: 166, distance: 579.6
click at [0, 167] on body ".abccls-1,.abccls-2{fill-rule:evenodd}.abccls-2{fill:#fff} .abfcls-1{fill:none}…" at bounding box center [374, 168] width 749 height 336
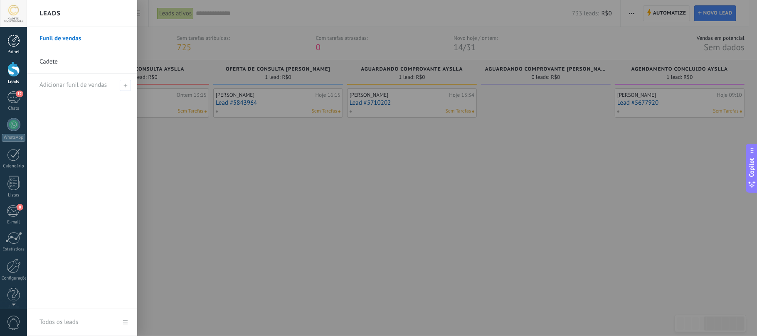
click at [16, 40] on div at bounding box center [13, 41] width 12 height 12
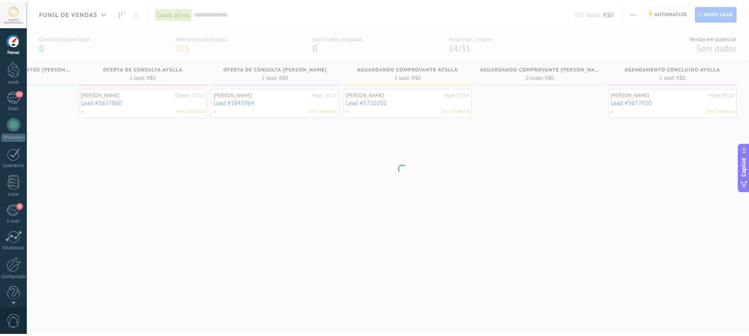
scroll to position [0, 500]
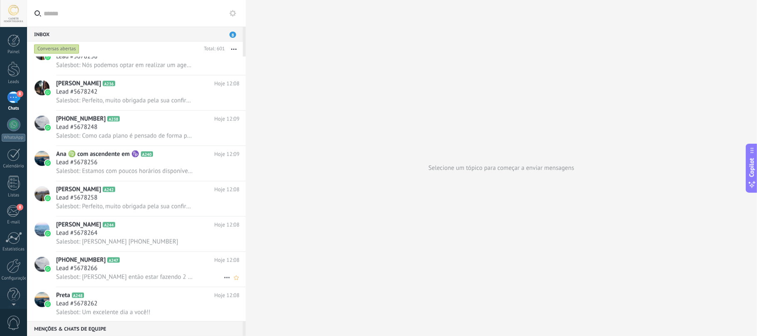
click at [145, 258] on h2 "+5515996096210 A247" at bounding box center [135, 260] width 158 height 8
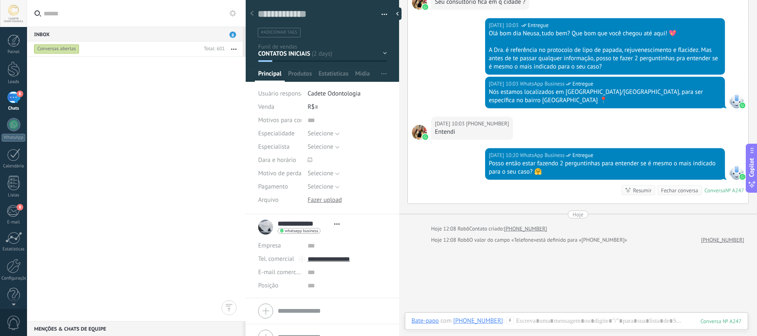
scroll to position [7208, 0]
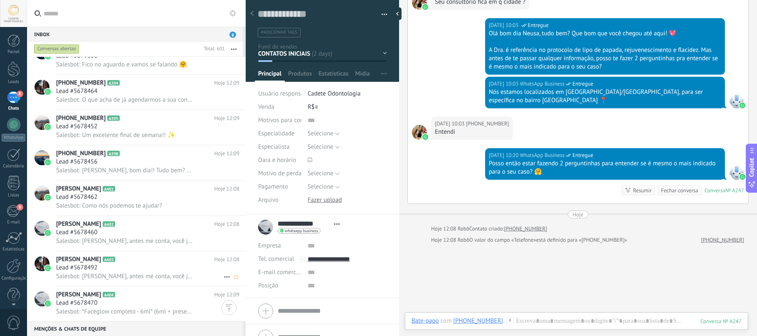
click at [151, 293] on h2 "Greicielma Ferreira Souza A404" at bounding box center [135, 295] width 158 height 8
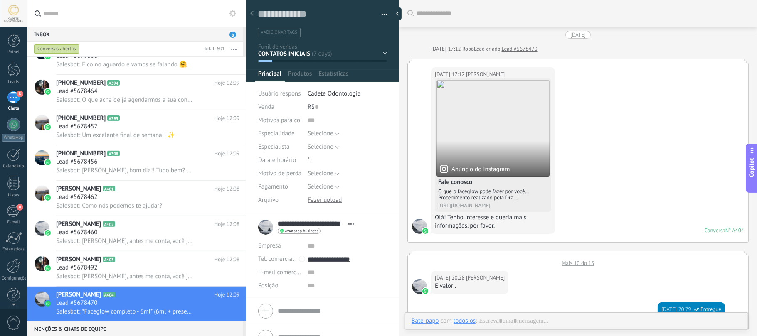
type textarea "**********"
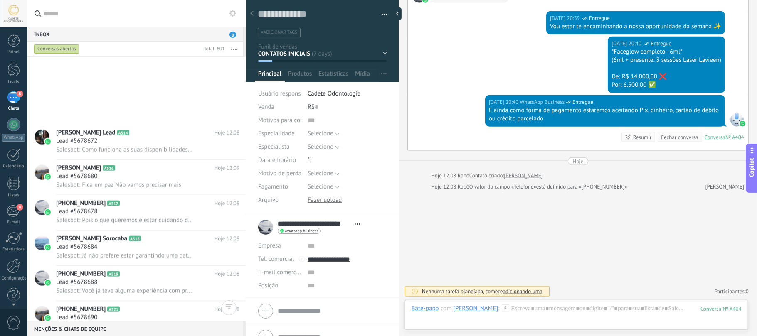
scroll to position [9956, 0]
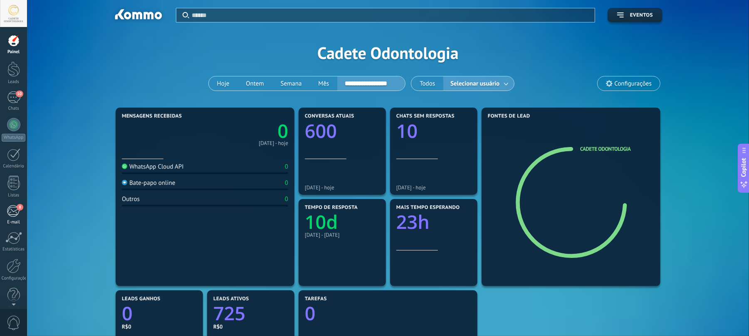
click at [22, 210] on link "8 E-mail" at bounding box center [13, 215] width 27 height 20
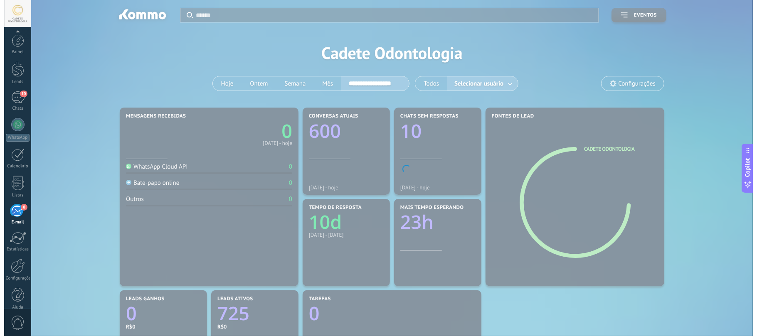
scroll to position [10, 0]
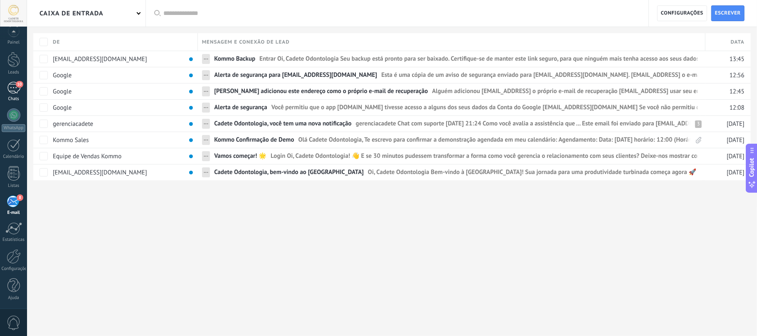
click at [18, 92] on div "10" at bounding box center [13, 88] width 13 height 12
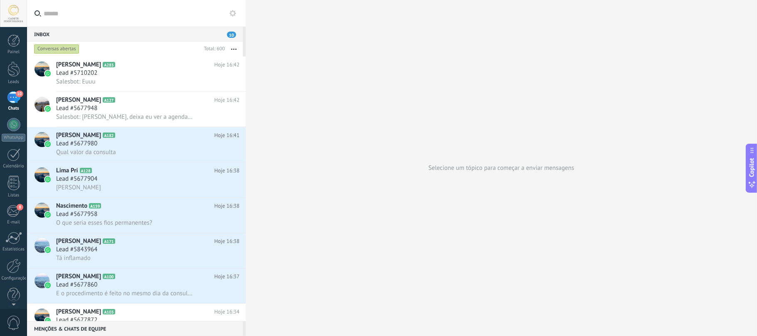
click at [44, 49] on div "Conversas abertas" at bounding box center [56, 49] width 45 height 10
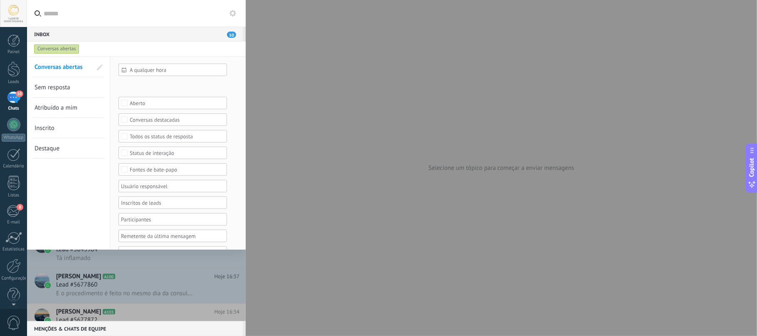
click at [57, 89] on span "Sem resposta" at bounding box center [53, 88] width 36 height 8
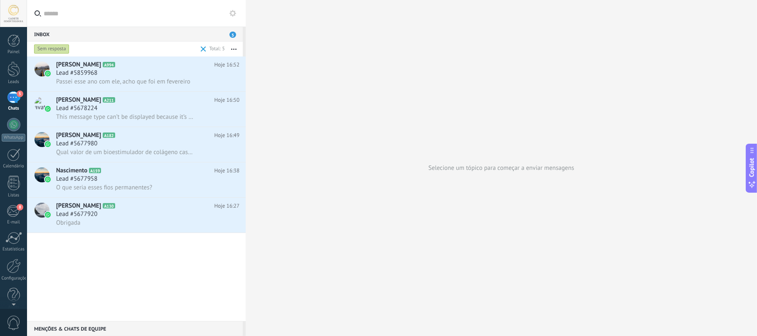
click at [173, 17] on input "text" at bounding box center [141, 13] width 195 height 27
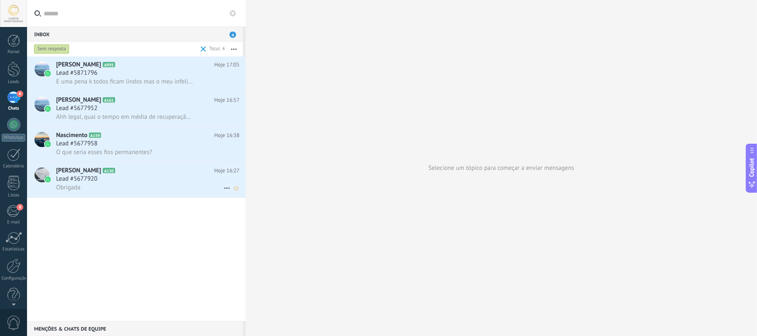
click at [121, 182] on div "Lead #5677920" at bounding box center [147, 179] width 183 height 8
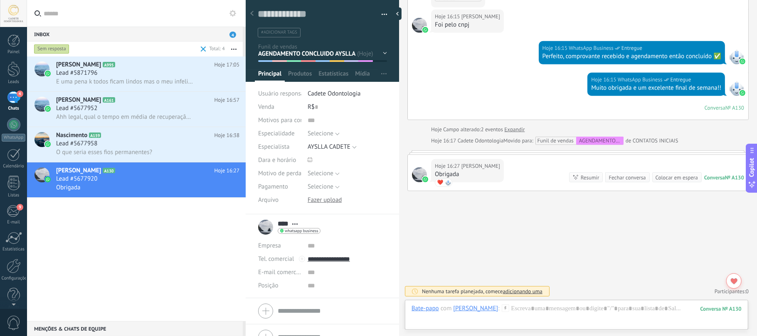
scroll to position [243, 0]
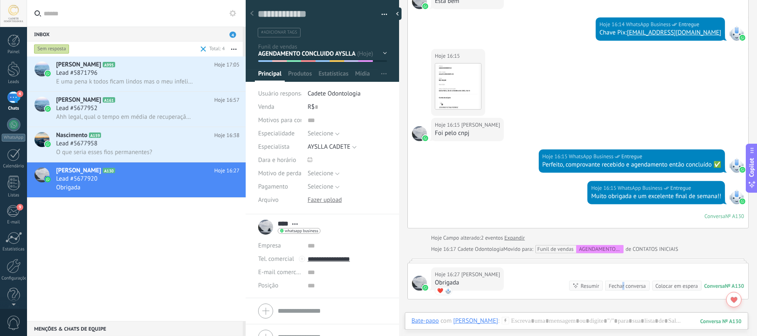
click at [619, 286] on div "Fechar conversa" at bounding box center [627, 286] width 37 height 8
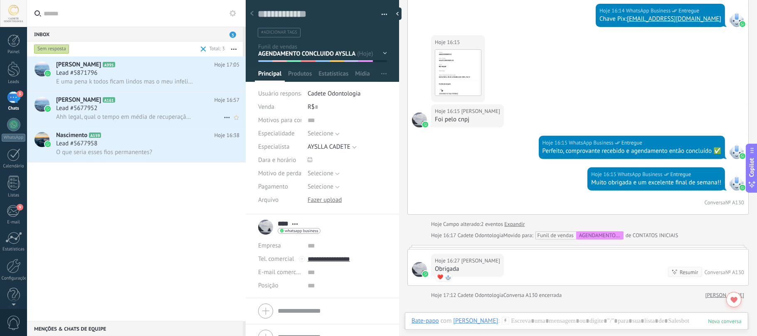
click at [107, 124] on div "Erica A161 Hoje 16:57 Lead #5677952 Ahh legal, qual o tempo em média de recuper…" at bounding box center [151, 109] width 190 height 35
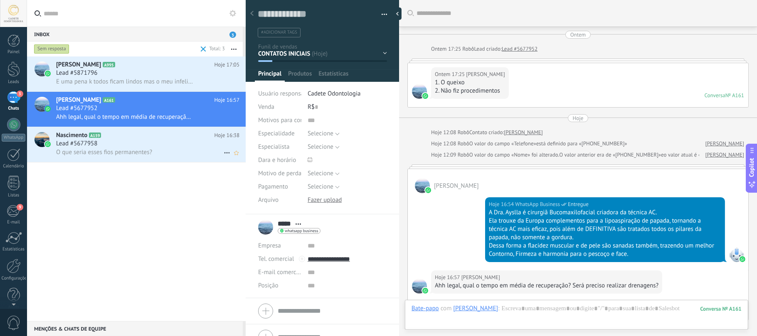
scroll to position [131, 0]
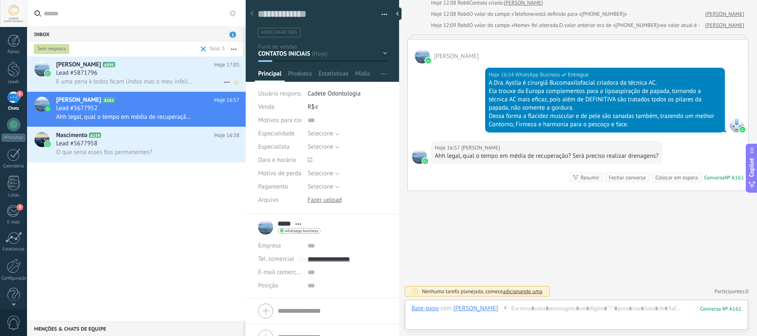
click at [124, 74] on div "Lead #5871796" at bounding box center [147, 73] width 183 height 8
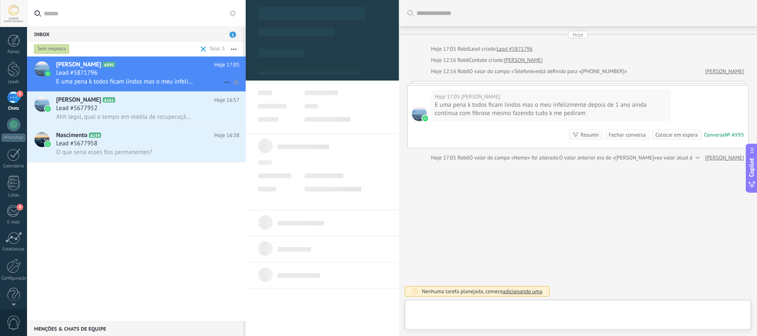
type textarea "**********"
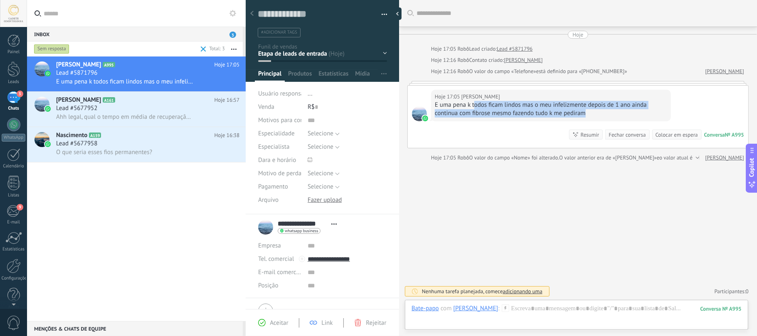
drag, startPoint x: 474, startPoint y: 103, endPoint x: 649, endPoint y: 114, distance: 174.6
click at [649, 114] on div "E uma pena k todos ficam lindos mas o meu infelizmente depois de 1 ano ainda co…" at bounding box center [551, 109] width 232 height 17
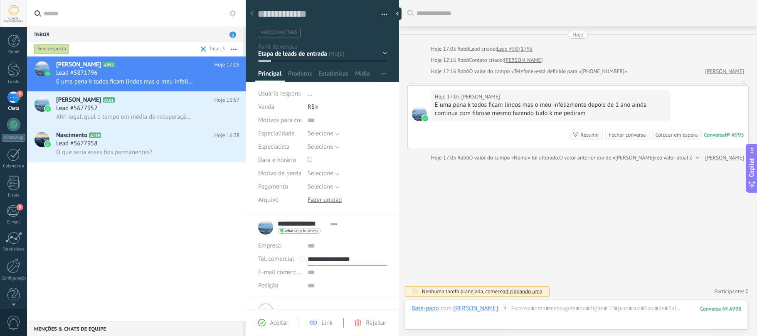
drag, startPoint x: 368, startPoint y: 264, endPoint x: 328, endPoint y: 259, distance: 40.3
click at [328, 259] on li "**********" at bounding box center [322, 257] width 153 height 84
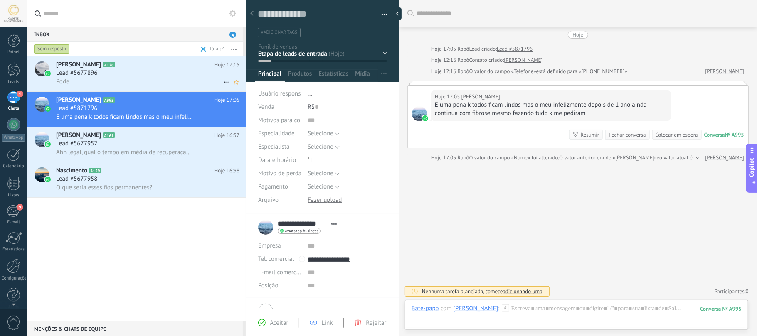
type input "**********"
click at [114, 74] on div "Lead #5677896" at bounding box center [147, 73] width 183 height 8
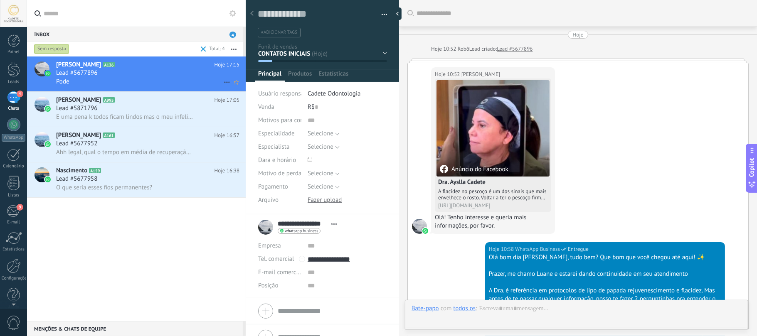
scroll to position [303, 0]
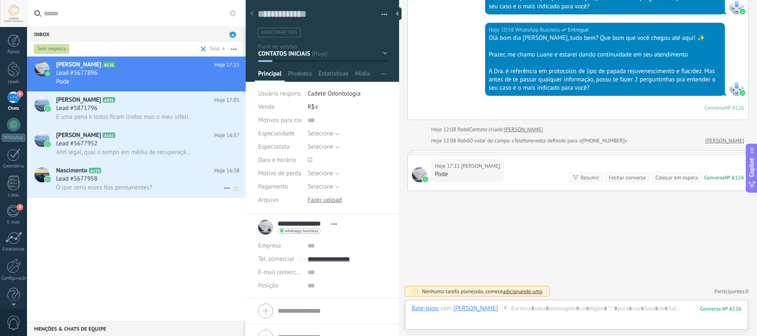
click at [136, 190] on span "O que seria esses fios permanentes?" at bounding box center [104, 188] width 96 height 8
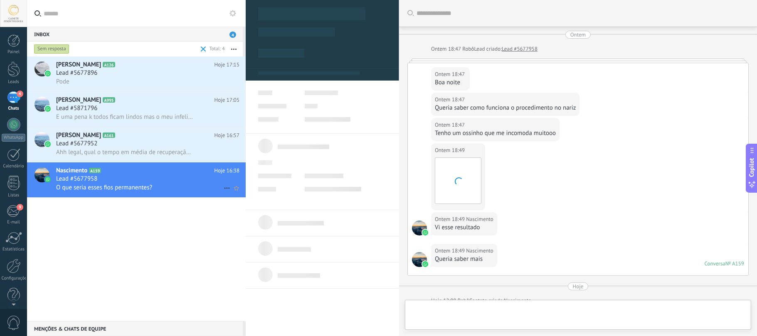
scroll to position [494, 0]
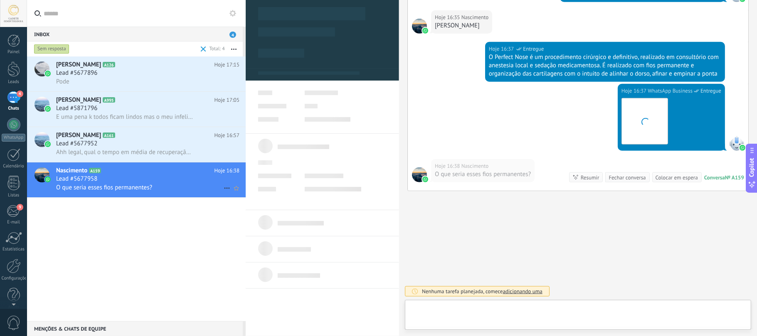
type textarea "**********"
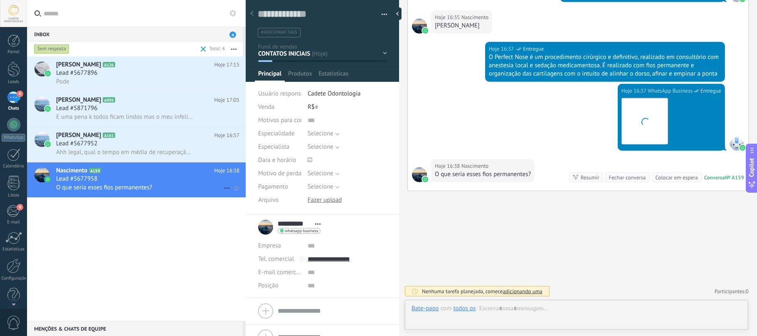
scroll to position [12, 0]
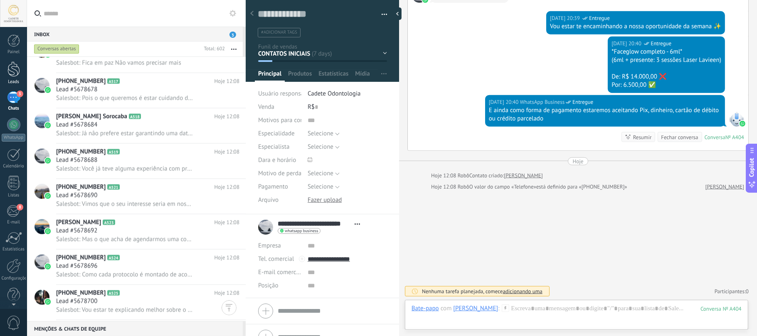
click at [10, 68] on div at bounding box center [13, 69] width 12 height 15
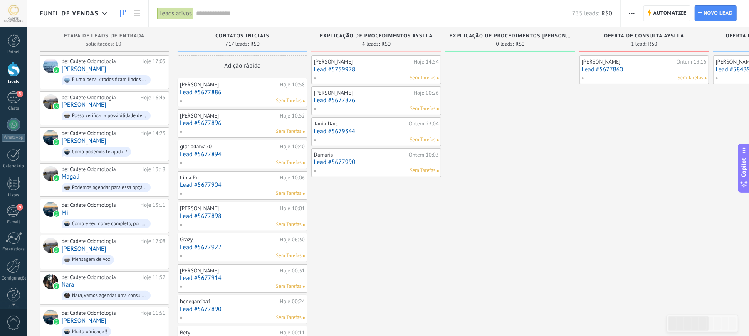
click at [350, 69] on link "Lead #5759978" at bounding box center [376, 69] width 125 height 7
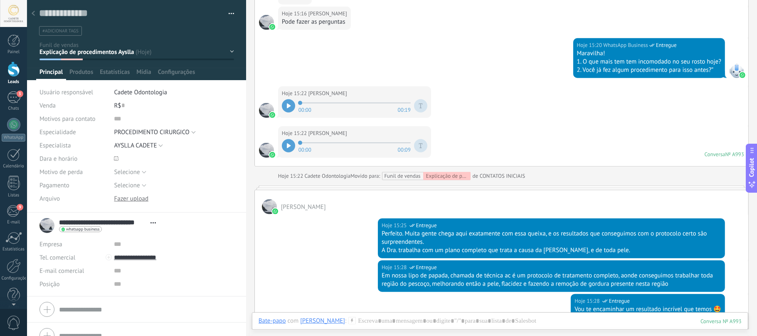
scroll to position [14, 0]
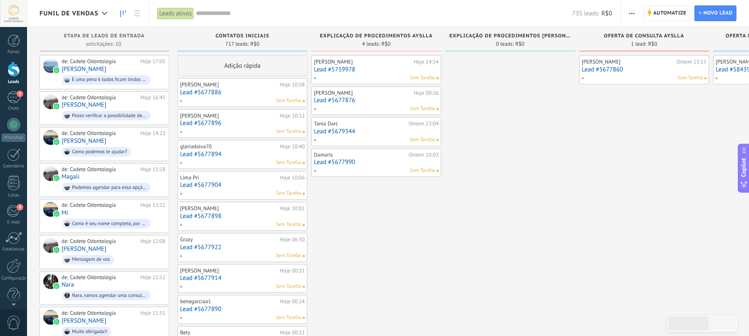
click at [367, 99] on link "Lead #5677876" at bounding box center [376, 100] width 125 height 7
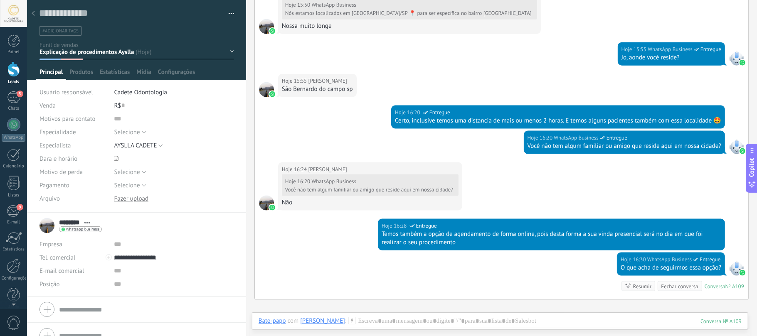
scroll to position [860, 0]
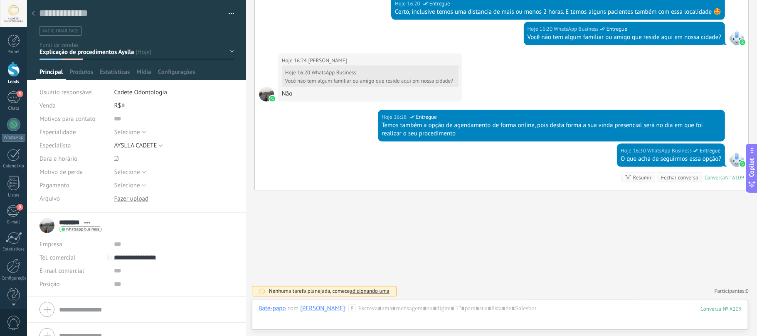
click at [0, 0] on div "CONTATOS INICIAIS Explicação de procedimentos Ayslla Explicação de procedimento…" at bounding box center [0, 0] width 0 height 0
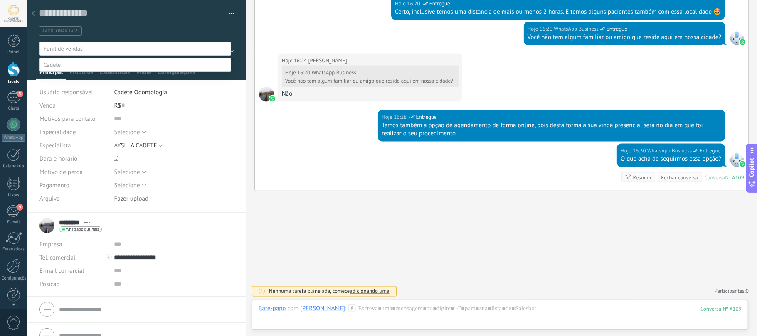
click at [0, 0] on label "Cancelado" at bounding box center [0, 0] width 0 height 0
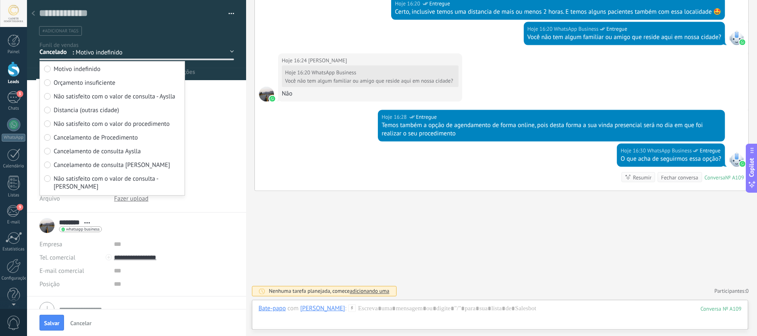
click at [76, 107] on span "Distancia (outras cidade)" at bounding box center [86, 110] width 65 height 8
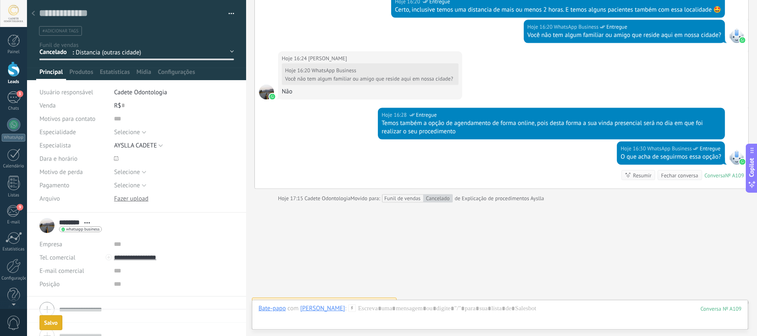
scroll to position [908, 0]
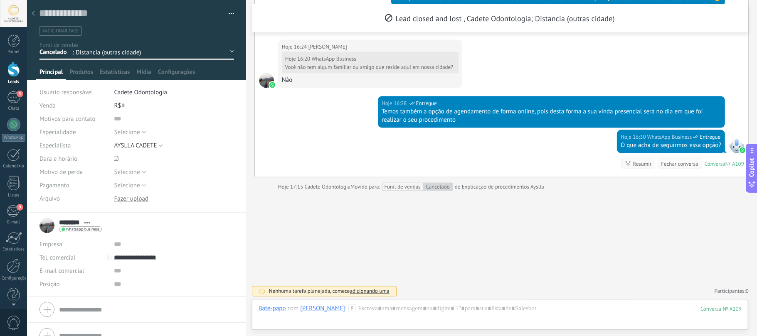
click at [674, 168] on div "Hoje 16:30 WhatsApp Business Entregue O que acha de seguirmos essa opção? Conve…" at bounding box center [502, 153] width 494 height 47
click at [674, 164] on div "Fechar conversa" at bounding box center [679, 164] width 37 height 8
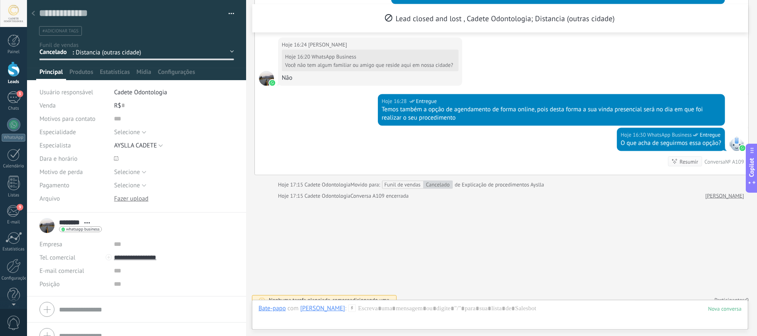
scroll to position [919, 0]
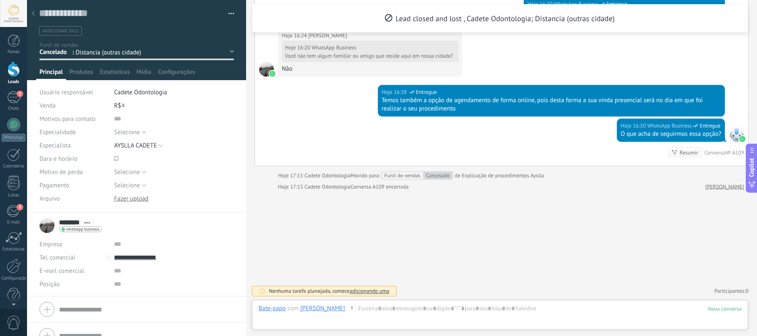
click at [32, 13] on use at bounding box center [33, 13] width 3 height 5
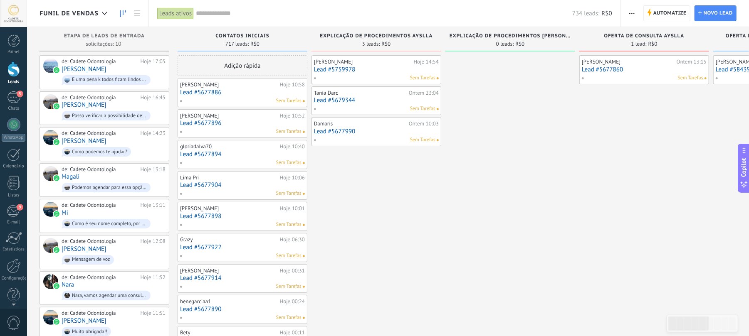
click at [353, 77] on div "Sem Tarefas" at bounding box center [375, 77] width 122 height 7
click at [337, 67] on link "Lead #5759978" at bounding box center [376, 69] width 125 height 7
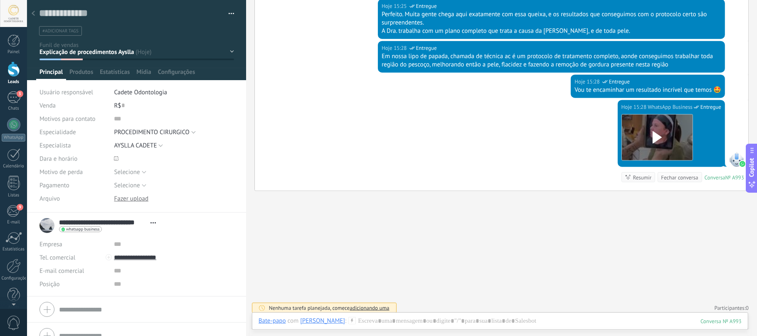
scroll to position [520, 0]
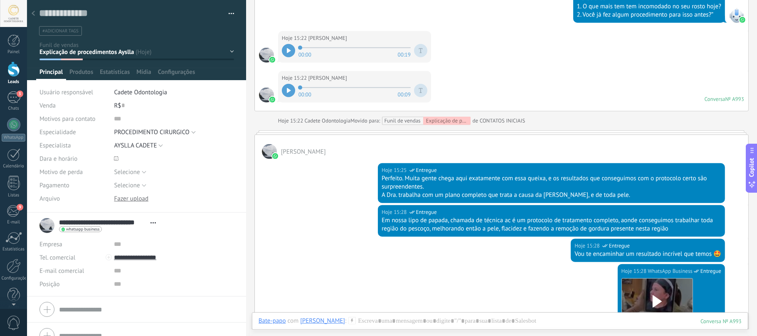
click at [0, 0] on div "CONTATOS INICIAIS Explicação de procedimentos Ayslla Explicação de procedimento…" at bounding box center [0, 0] width 0 height 0
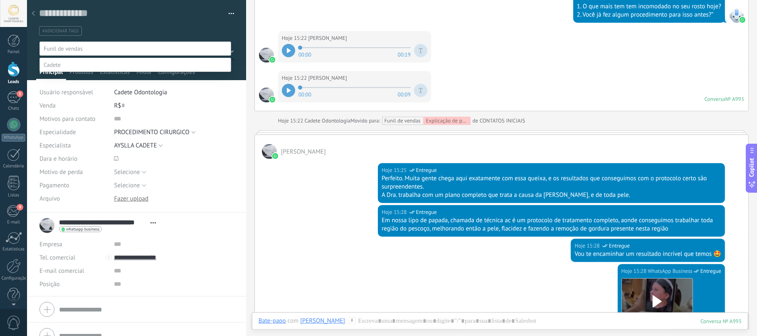
click at [325, 159] on div at bounding box center [392, 168] width 730 height 336
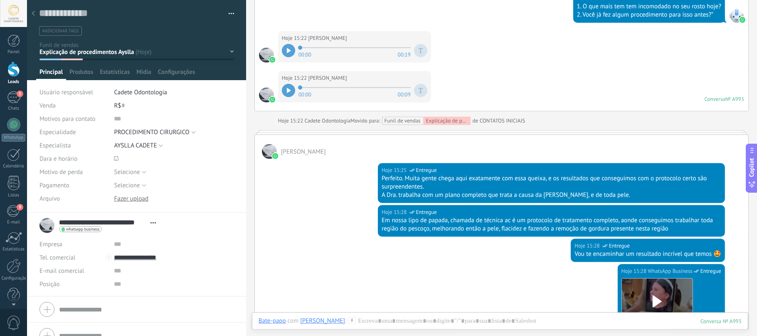
click at [35, 10] on div at bounding box center [33, 14] width 12 height 16
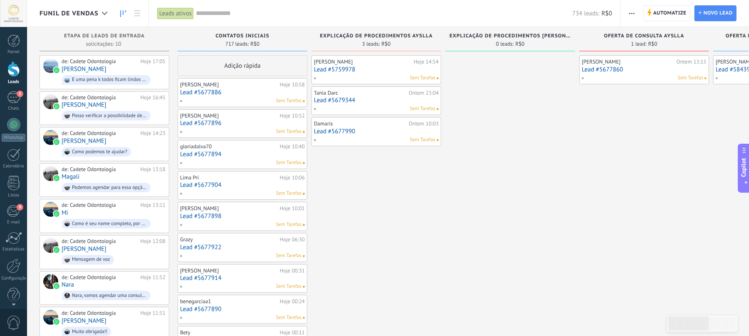
click at [346, 98] on link "Lead #5679344" at bounding box center [376, 100] width 125 height 7
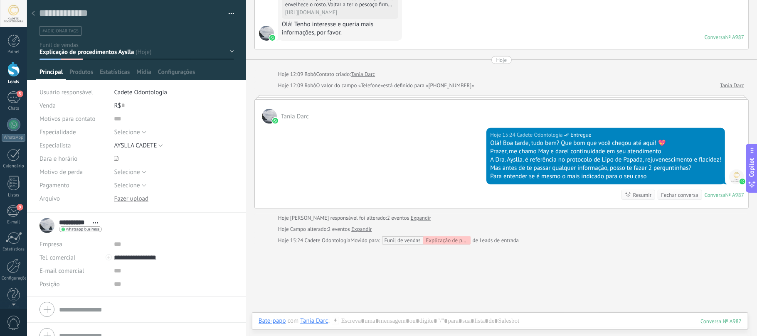
scroll to position [138, 0]
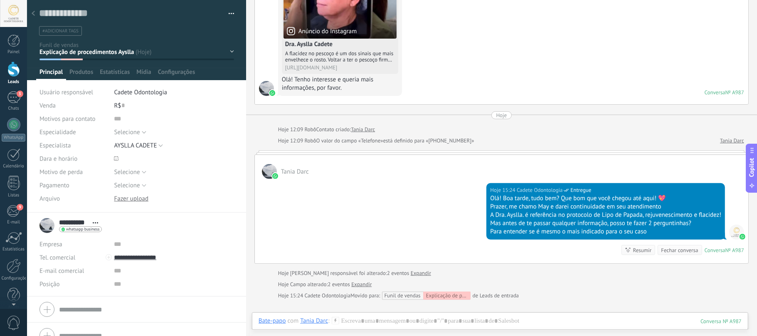
click at [37, 12] on div at bounding box center [33, 14] width 12 height 16
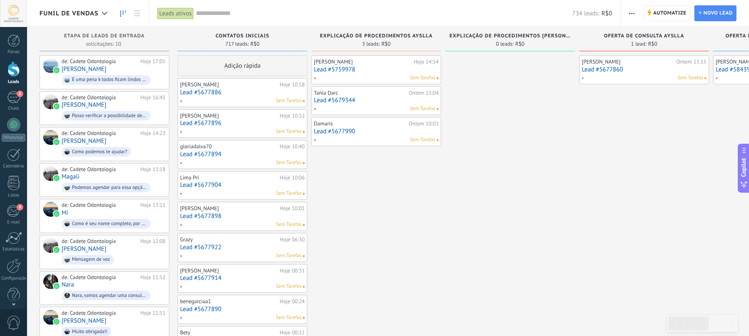
click at [348, 136] on div "Damaris Ontem 10:03 Lead #5677990 Sem Tarefas" at bounding box center [376, 132] width 125 height 24
click at [227, 90] on link "Lead #5677886" at bounding box center [242, 92] width 125 height 7
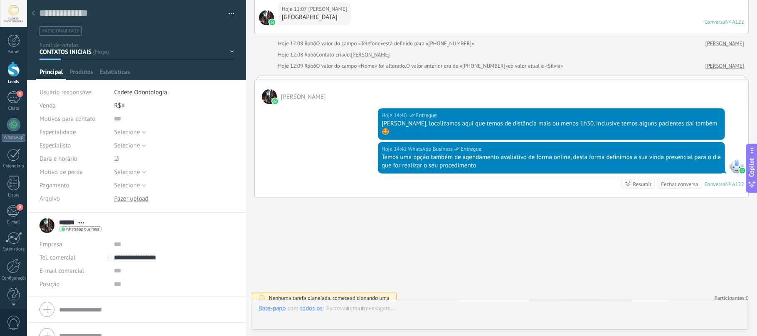
scroll to position [12, 0]
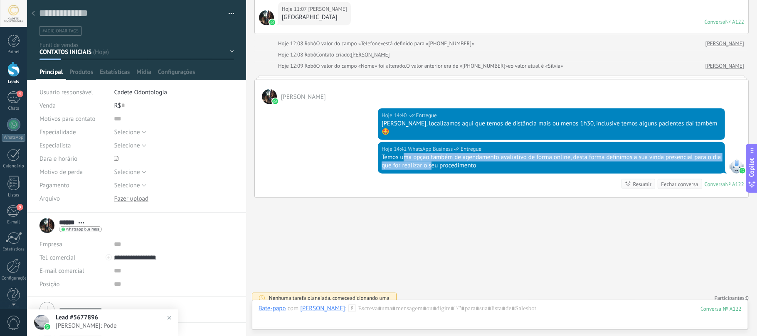
drag, startPoint x: 421, startPoint y: 157, endPoint x: 441, endPoint y: 162, distance: 20.3
click at [441, 162] on div "Temos uma opção também de agendamento avaliativo de forma online, desta forma d…" at bounding box center [552, 161] width 340 height 17
click at [438, 170] on div "Hoje 14:42 WhatsApp Business Entregue Temos uma opção também de agendamento ava…" at bounding box center [502, 169] width 494 height 55
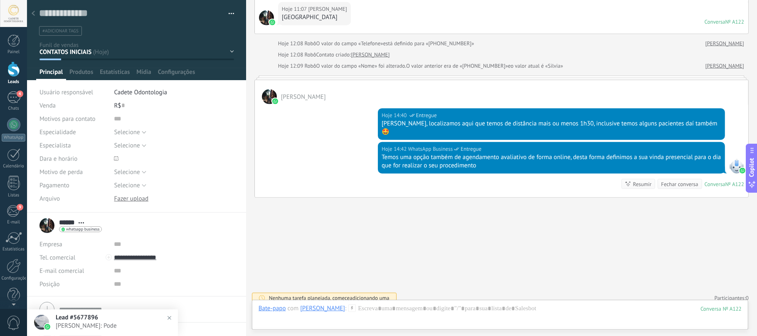
scroll to position [14, 0]
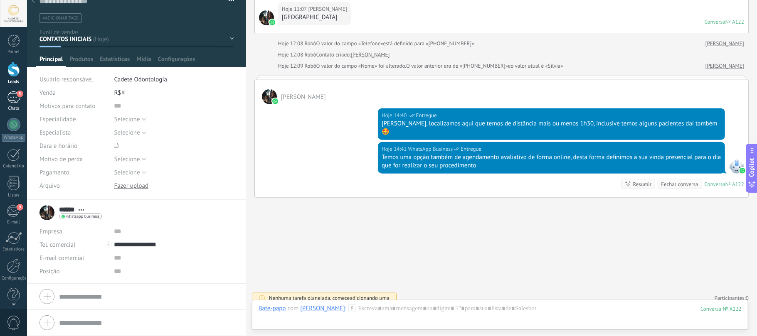
click at [14, 98] on div "5" at bounding box center [13, 97] width 13 height 12
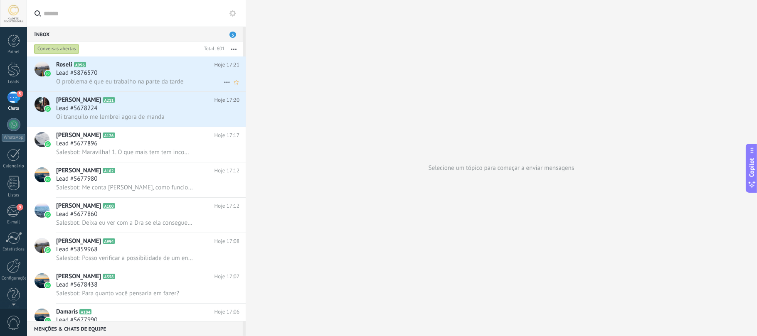
click at [95, 68] on icon at bounding box center [93, 65] width 8 height 8
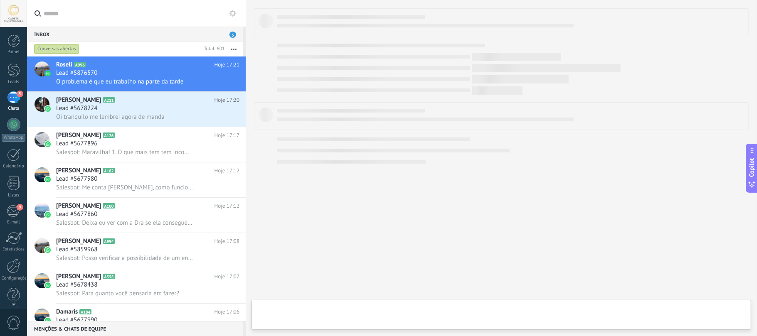
type textarea "**********"
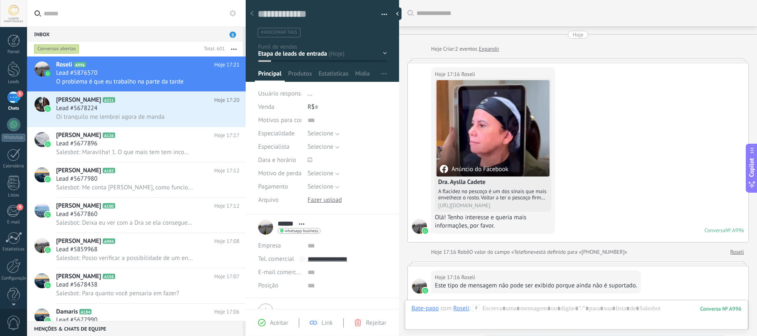
scroll to position [425, 0]
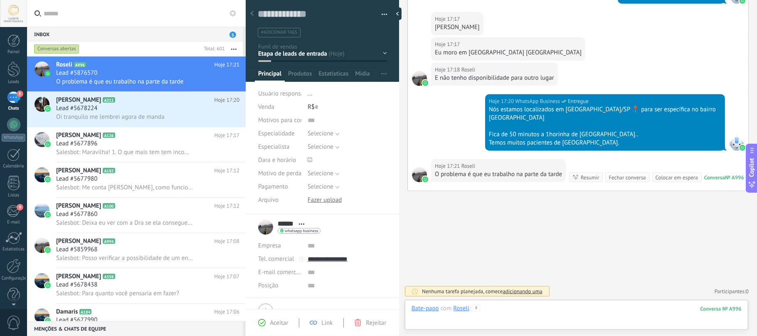
click at [535, 316] on div at bounding box center [577, 317] width 330 height 25
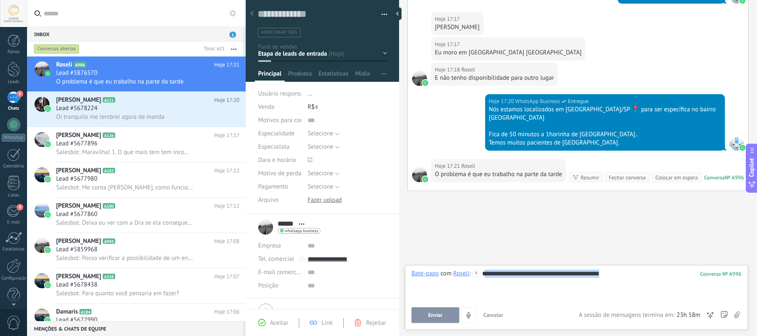
drag, startPoint x: 487, startPoint y: 277, endPoint x: 626, endPoint y: 286, distance: 140.0
click at [626, 286] on div "**********" at bounding box center [577, 286] width 330 height 32
click at [631, 280] on div "**********" at bounding box center [577, 286] width 330 height 32
click at [448, 316] on button "Enviar" at bounding box center [436, 316] width 48 height 16
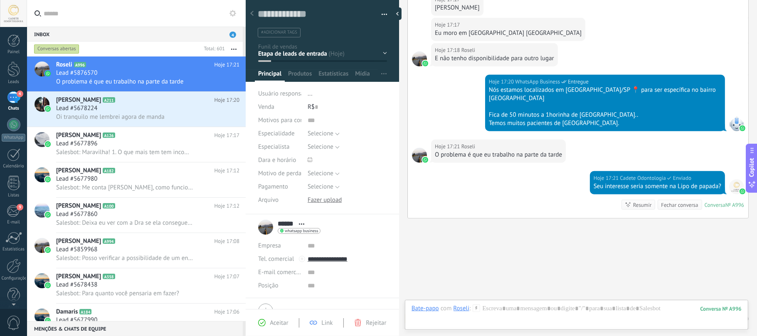
scroll to position [454, 0]
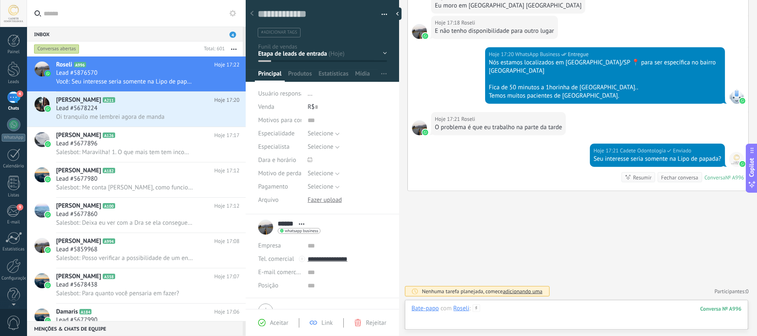
click at [501, 317] on div at bounding box center [577, 317] width 330 height 25
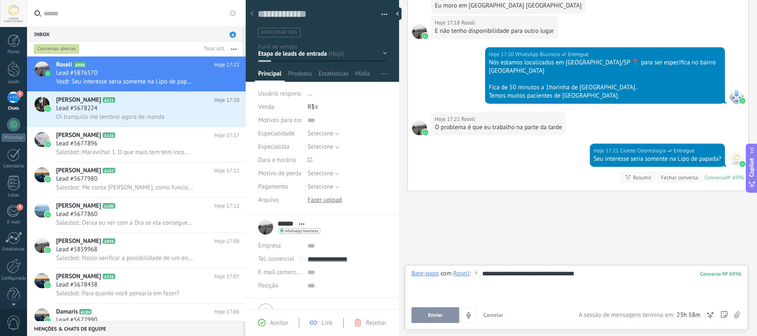
drag, startPoint x: 539, startPoint y: 268, endPoint x: 538, endPoint y: 273, distance: 5.1
click at [538, 273] on div "**********" at bounding box center [577, 286] width 330 height 32
click at [538, 274] on div "**********" at bounding box center [577, 286] width 330 height 32
click at [426, 318] on button "Enviar" at bounding box center [436, 316] width 48 height 16
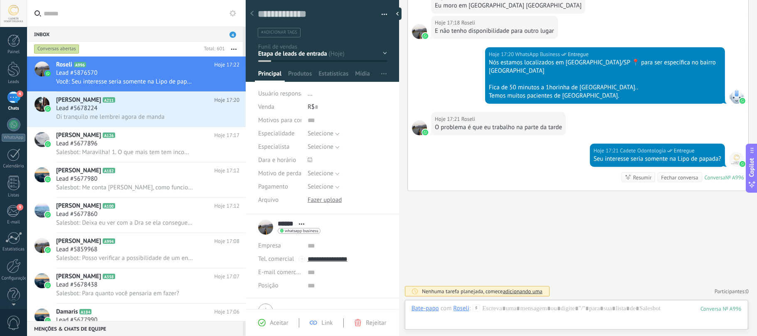
scroll to position [479, 0]
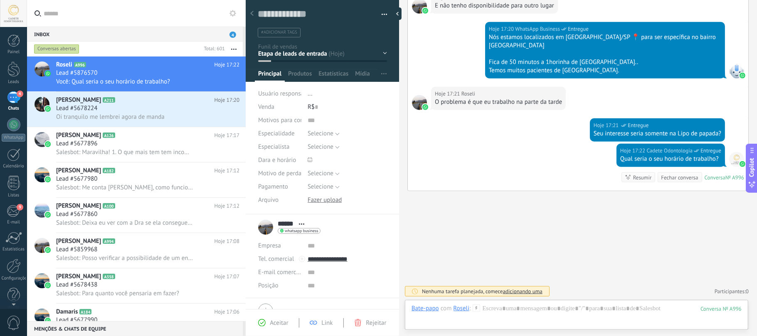
click at [0, 0] on div "CONTATOS INICIAIS Explicação de procedimentos Ayslla Explicação de procedimento…" at bounding box center [0, 0] width 0 height 0
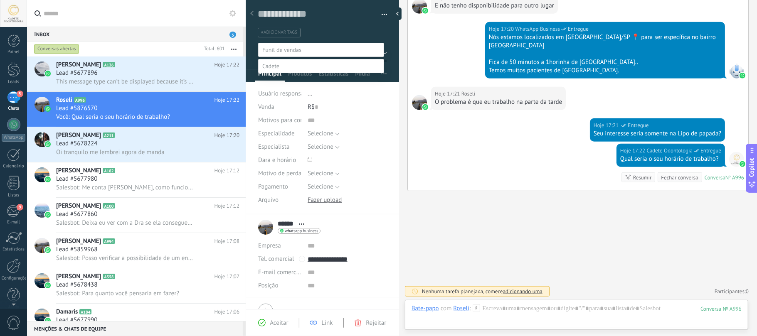
click at [0, 0] on label "OFERTA DE CONSULTA ayslla" at bounding box center [0, 0] width 0 height 0
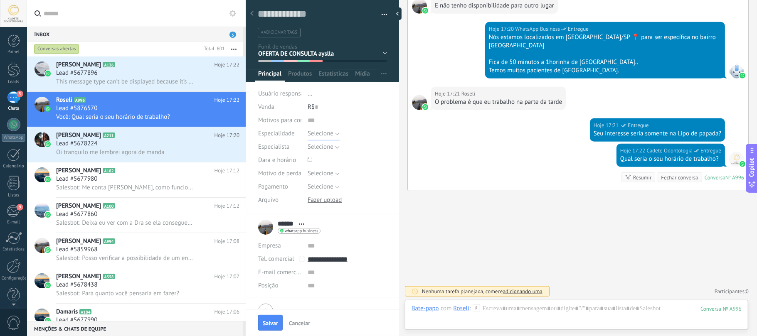
click at [321, 135] on span "Selecione" at bounding box center [321, 134] width 26 height 8
click at [321, 137] on span "Selecione" at bounding box center [340, 134] width 82 height 8
click at [321, 149] on span "Selecione" at bounding box center [321, 147] width 26 height 8
click at [331, 163] on span "AYSLLA CADETE" at bounding box center [340, 162] width 82 height 8
click at [277, 324] on span "Salvar" at bounding box center [270, 324] width 15 height 6
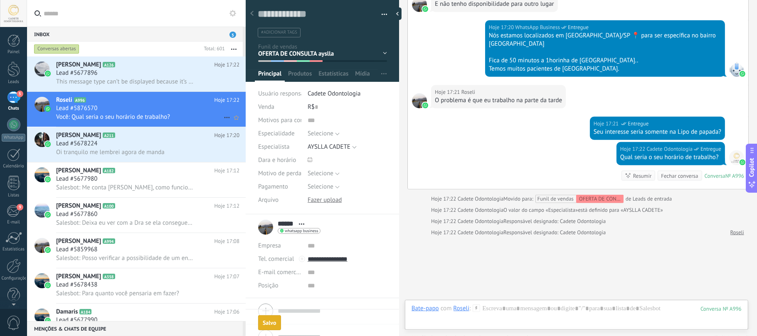
scroll to position [526, 0]
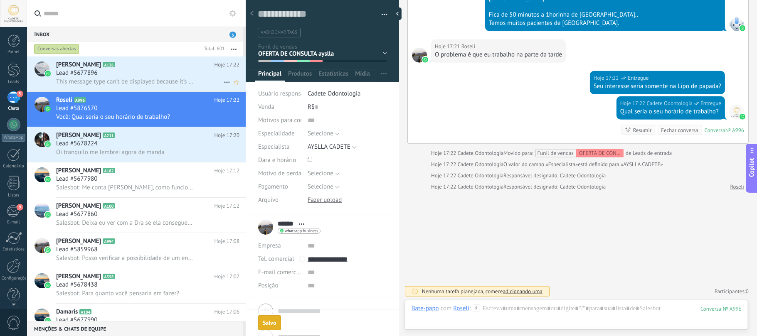
click at [121, 74] on div "Lead #5677896" at bounding box center [147, 73] width 183 height 8
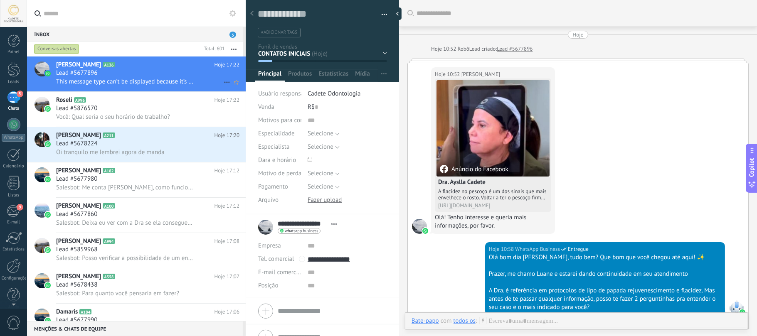
scroll to position [398, 0]
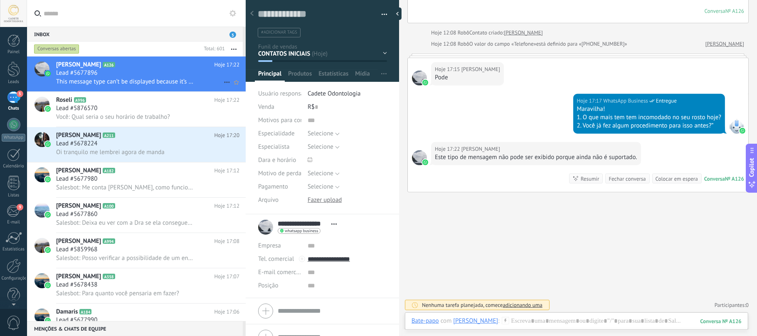
click at [129, 75] on div "Lead #5677896" at bounding box center [147, 73] width 183 height 8
click at [134, 142] on div "Lead #5678224" at bounding box center [147, 144] width 183 height 8
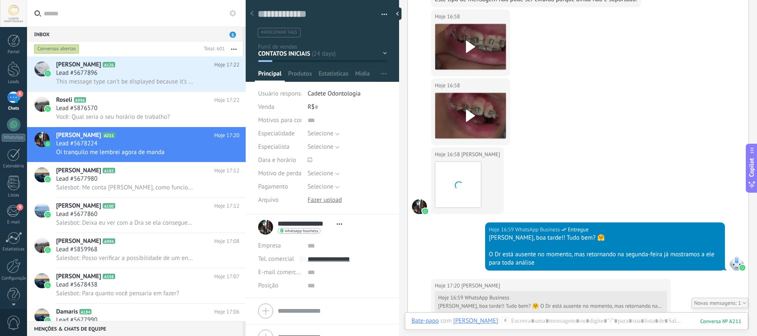
scroll to position [915, 0]
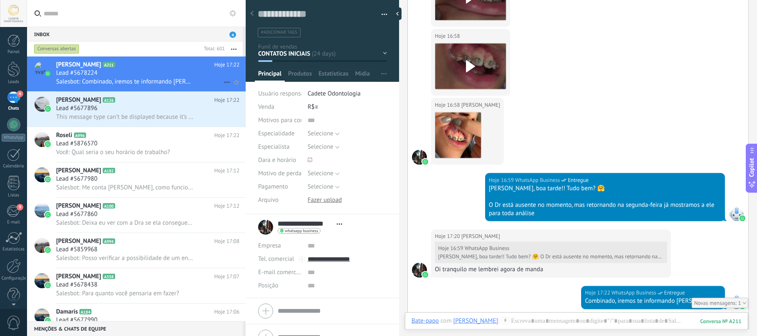
click at [121, 80] on span "Salesbot: Combinado, iremos te informando [PERSON_NAME]" at bounding box center [125, 82] width 138 height 8
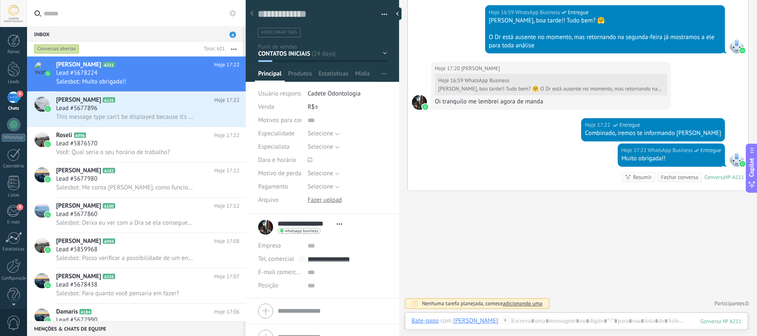
scroll to position [1086, 0]
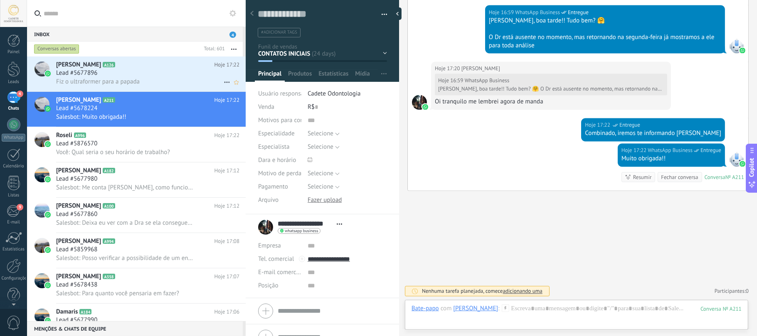
click at [141, 67] on h2 "[PERSON_NAME] A126" at bounding box center [135, 65] width 158 height 8
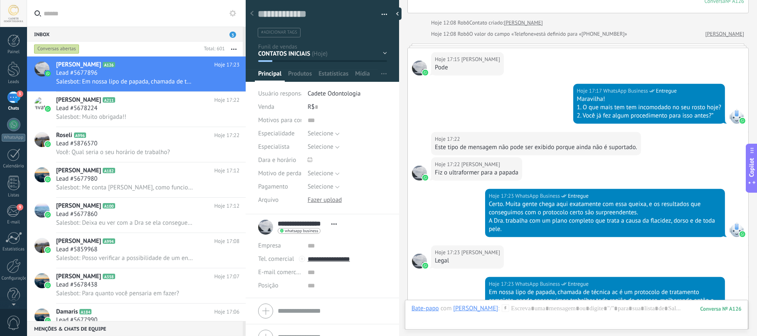
scroll to position [559, 0]
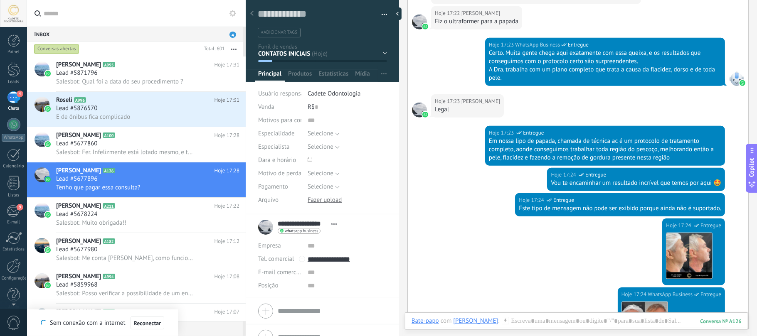
type textarea "********"
